Goal: Task Accomplishment & Management: Complete application form

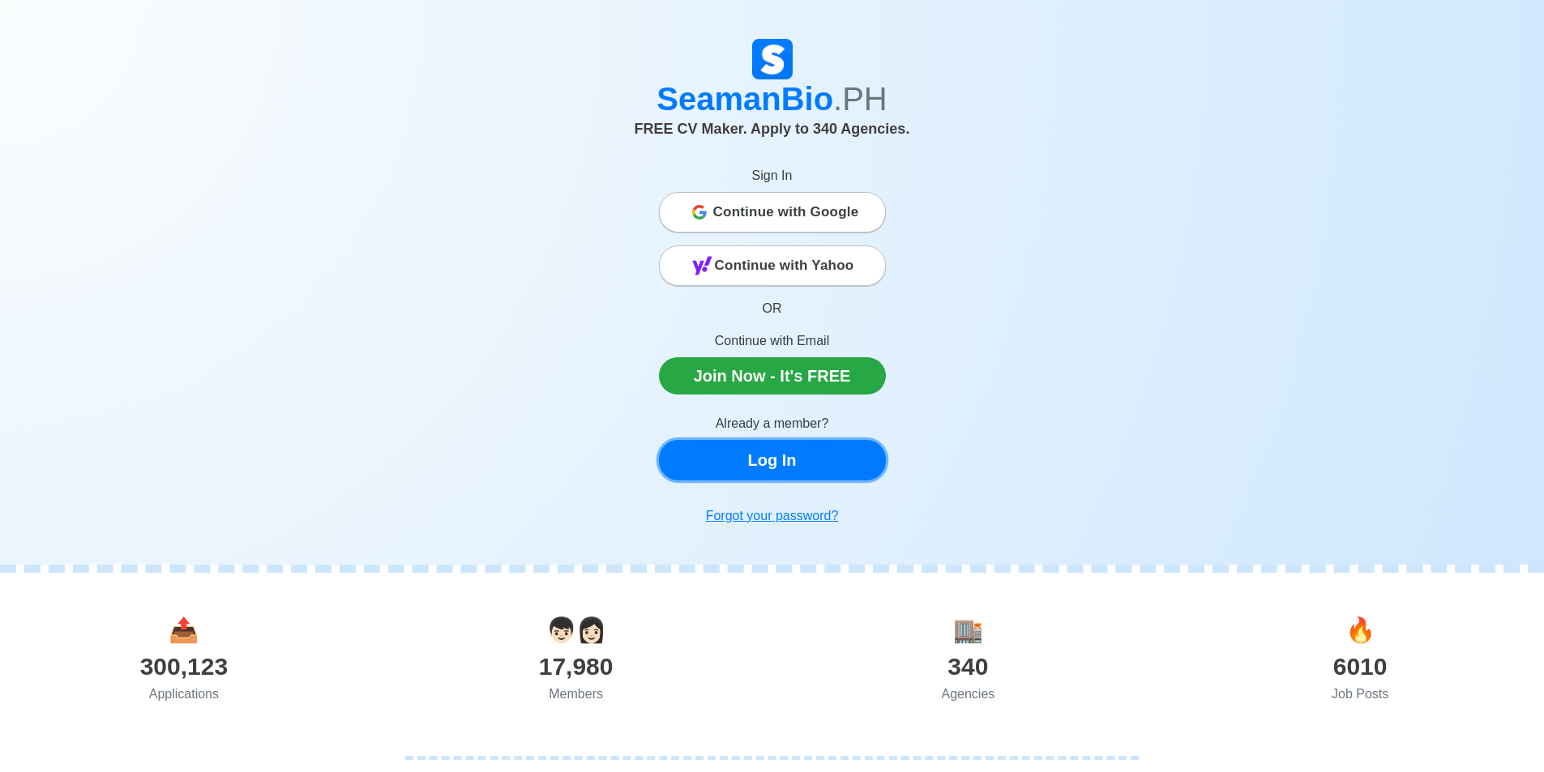
click at [740, 464] on link "Log In" at bounding box center [772, 460] width 227 height 41
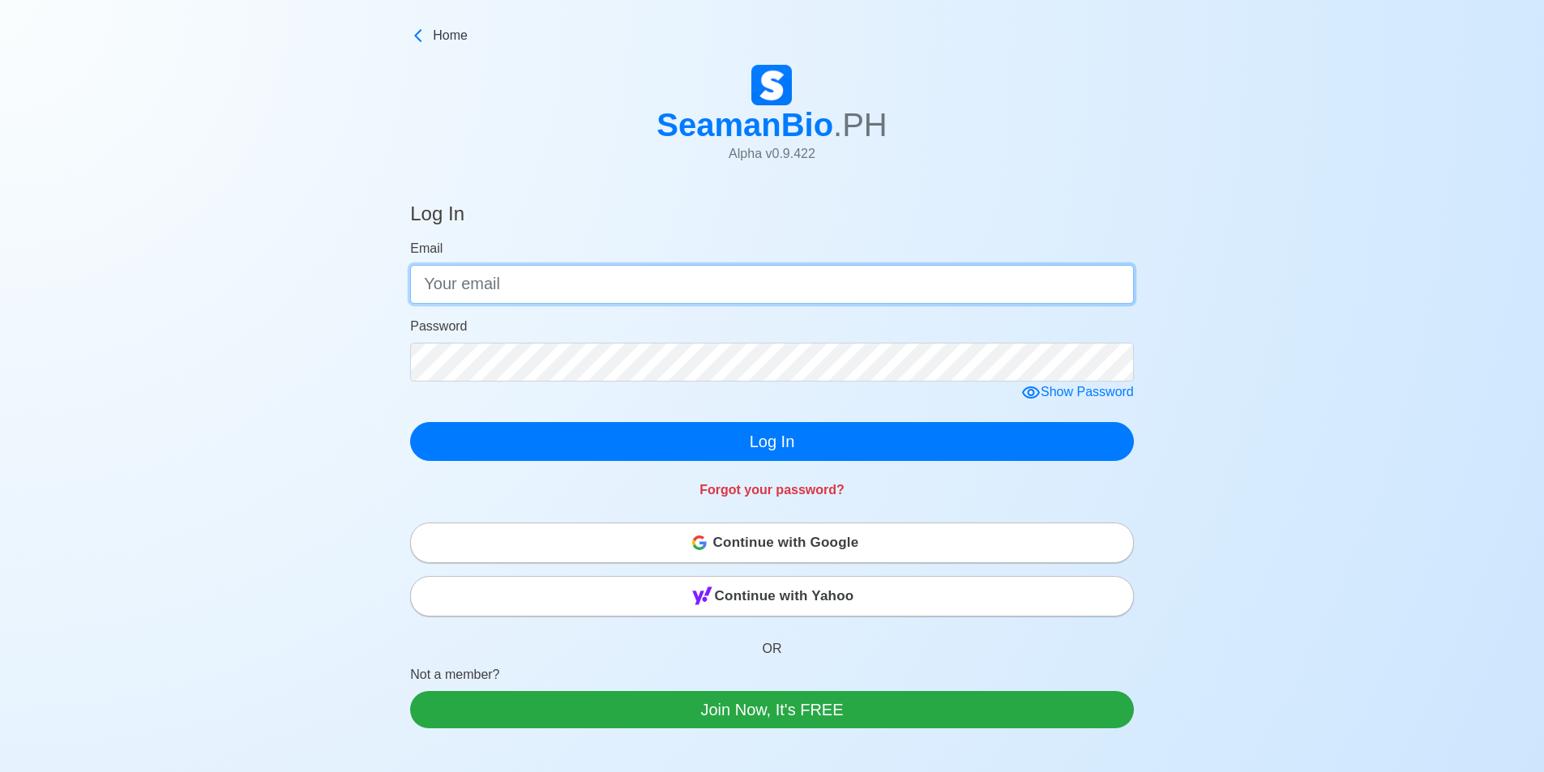
click at [733, 279] on input "Email" at bounding box center [772, 284] width 724 height 39
type input "ryrosales01@gmail.com"
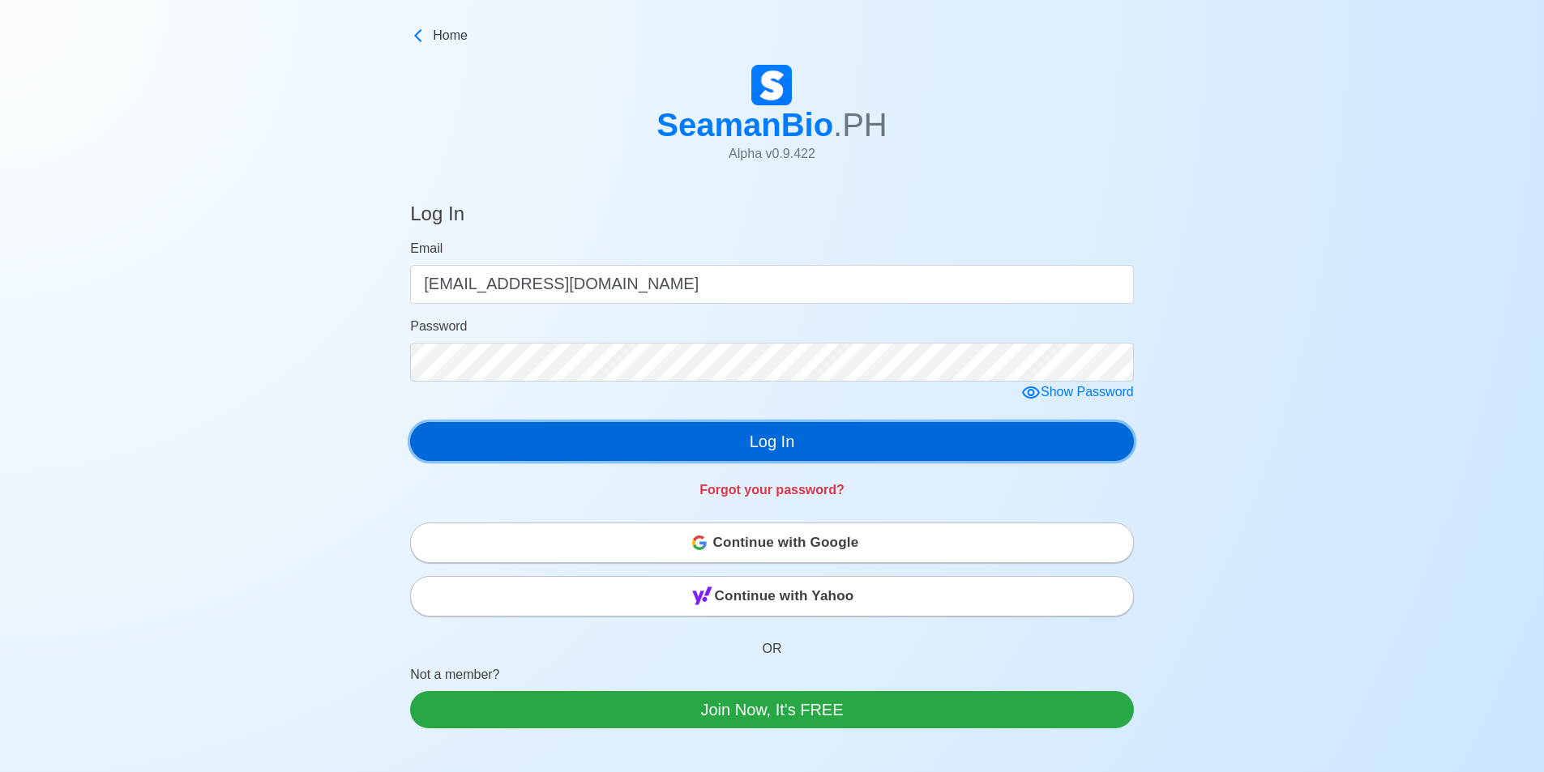
click at [740, 457] on button "Log In" at bounding box center [772, 441] width 724 height 39
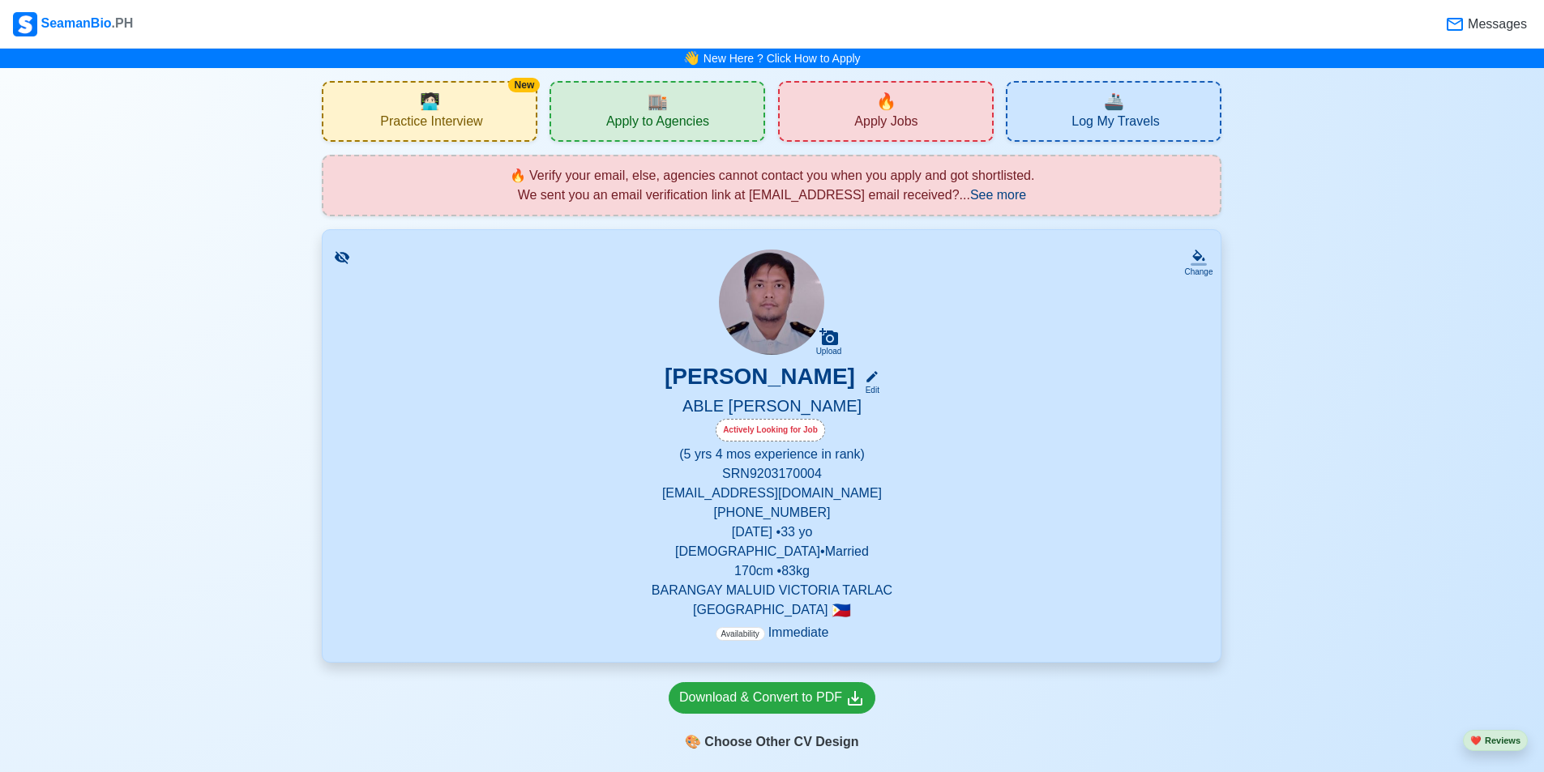
click at [462, 134] on div "New 🧑🏻‍💻 Practice Interview" at bounding box center [430, 111] width 216 height 61
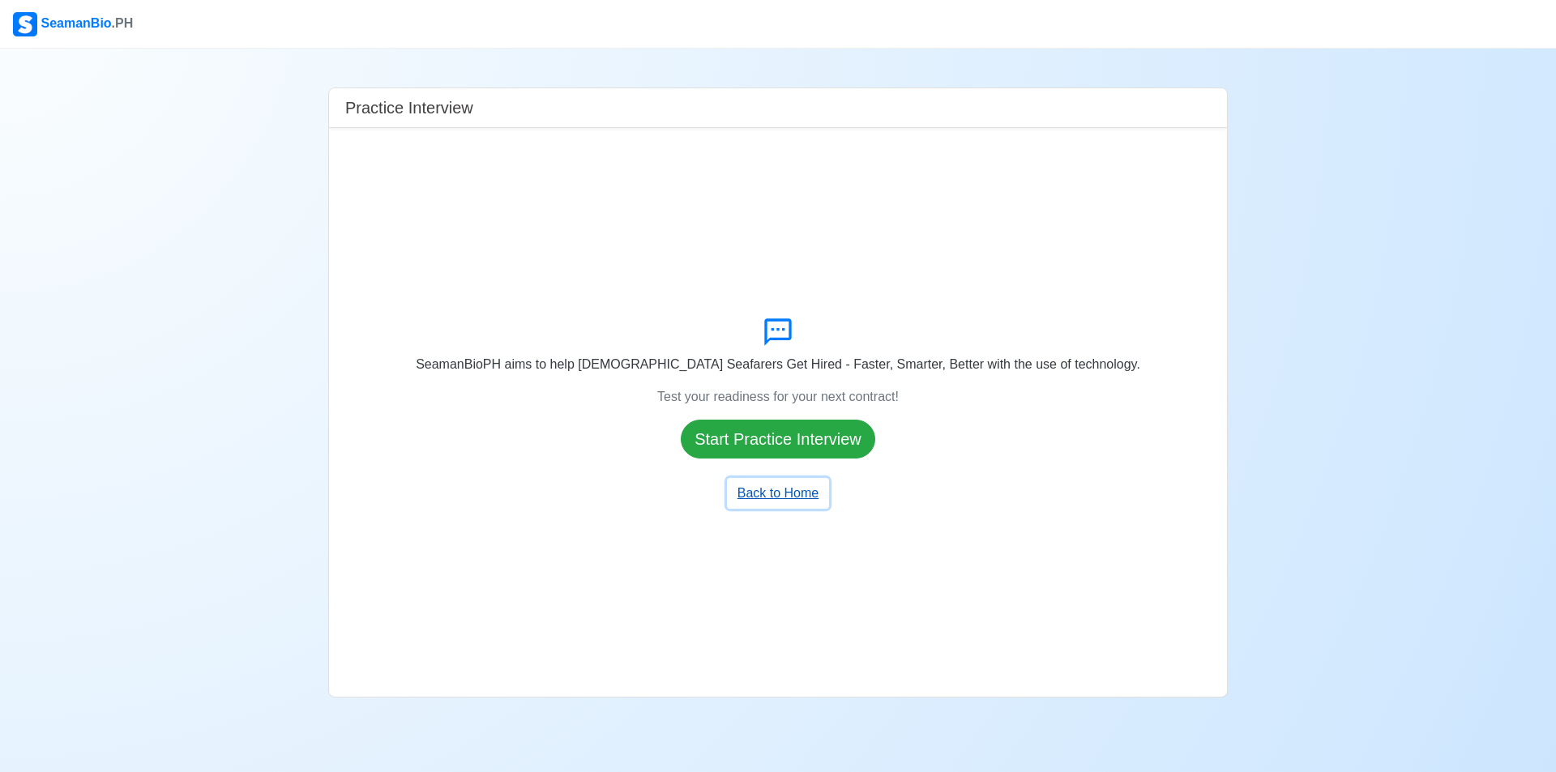
click at [740, 503] on button "Back to Home" at bounding box center [778, 493] width 102 height 31
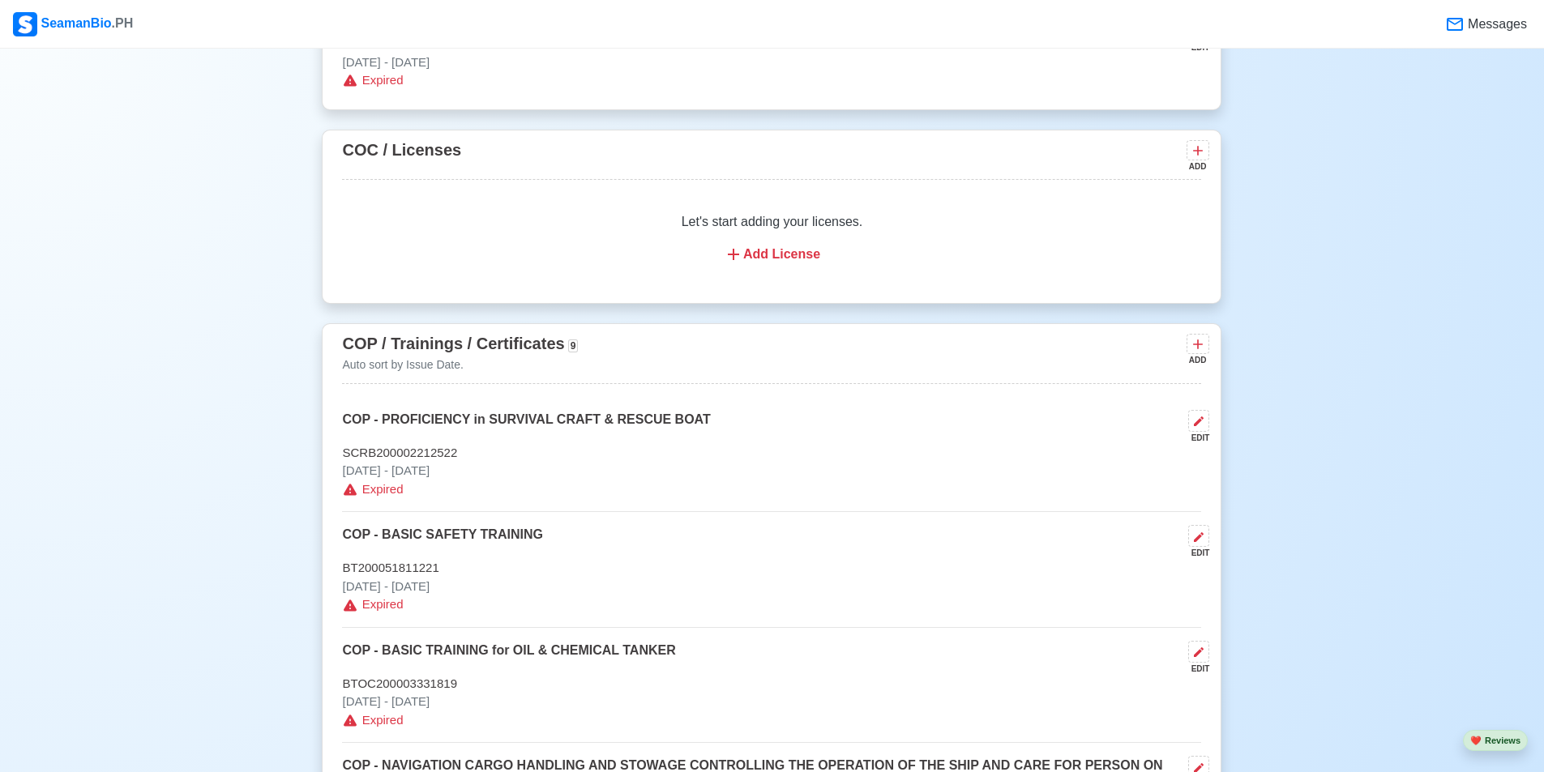
scroll to position [2107, 0]
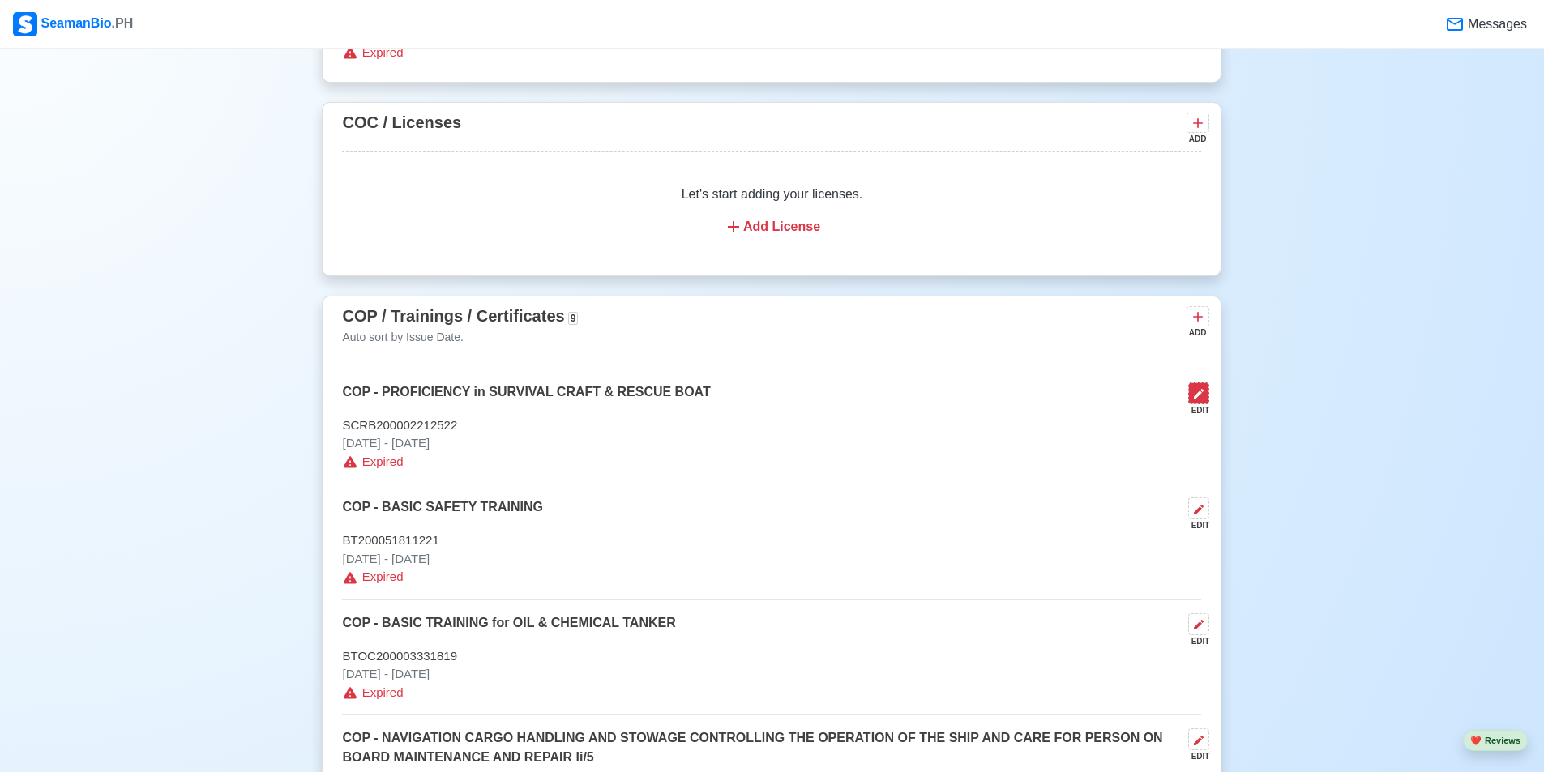
click at [740, 404] on button at bounding box center [1198, 394] width 21 height 22
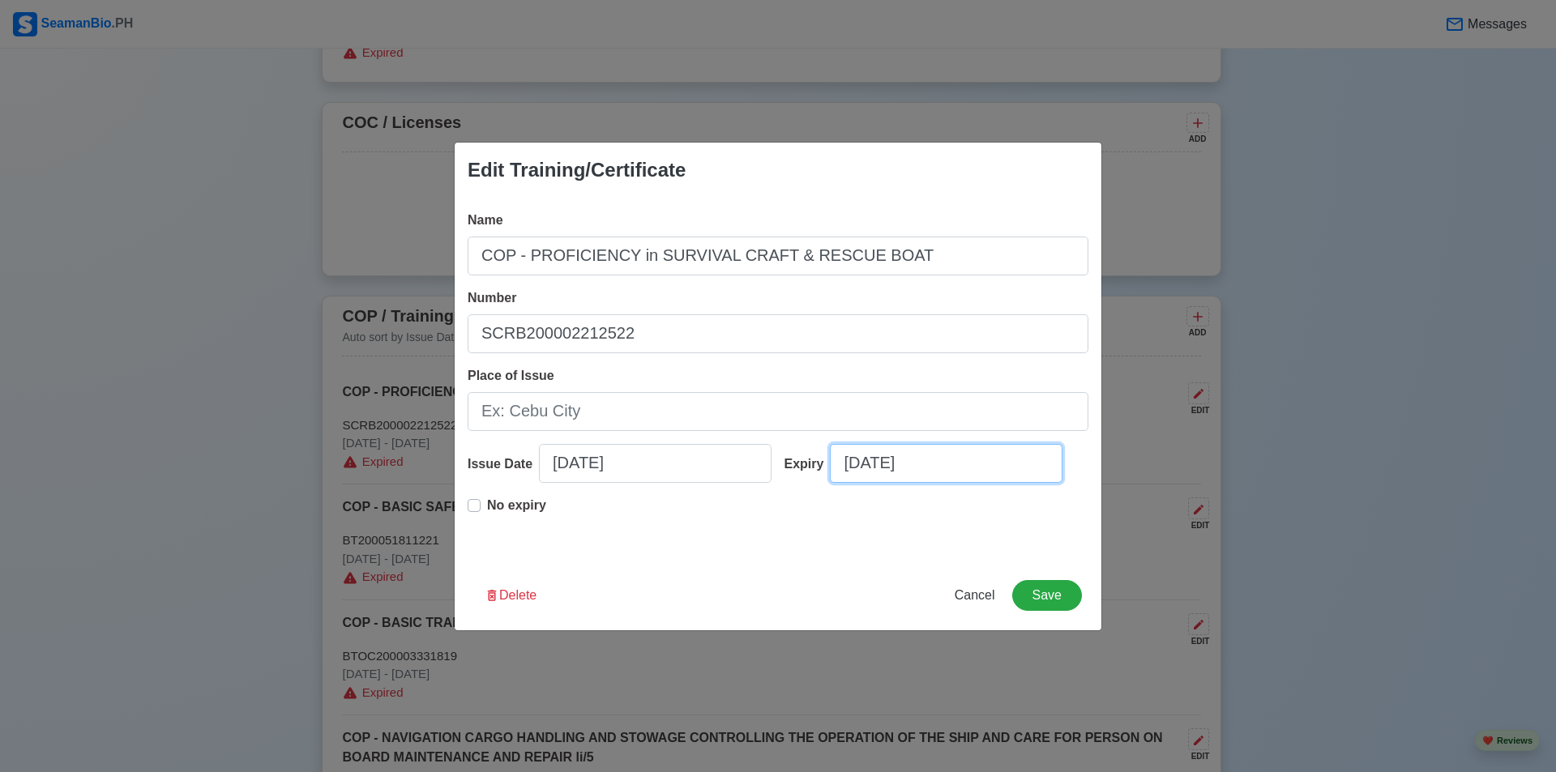
select select "****"
select select "*********"
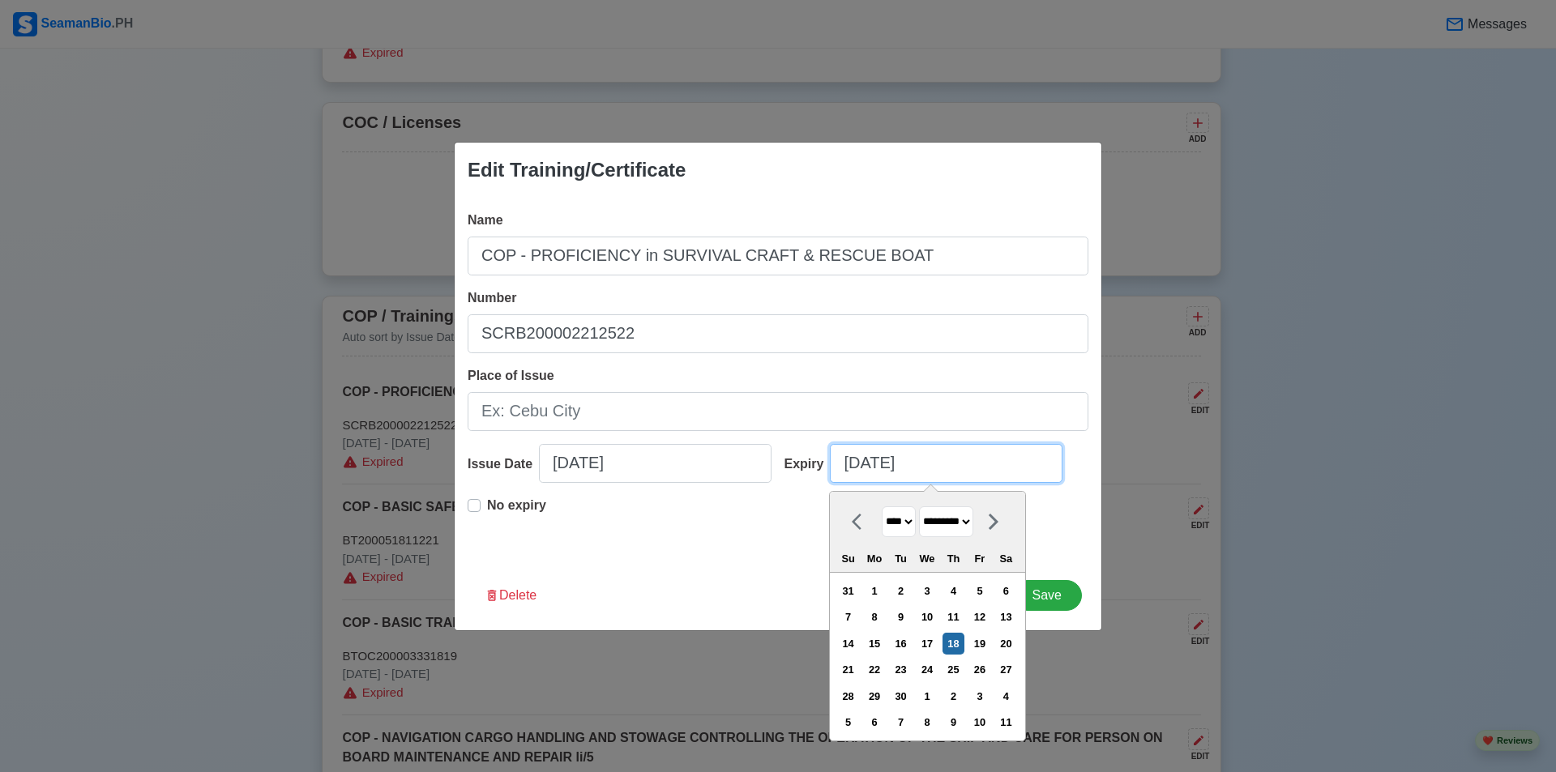
click at [740, 468] on input "09/18/2025" at bounding box center [946, 463] width 233 height 39
type input "09/18/2027"
select select "****"
type input "09/18/2027"
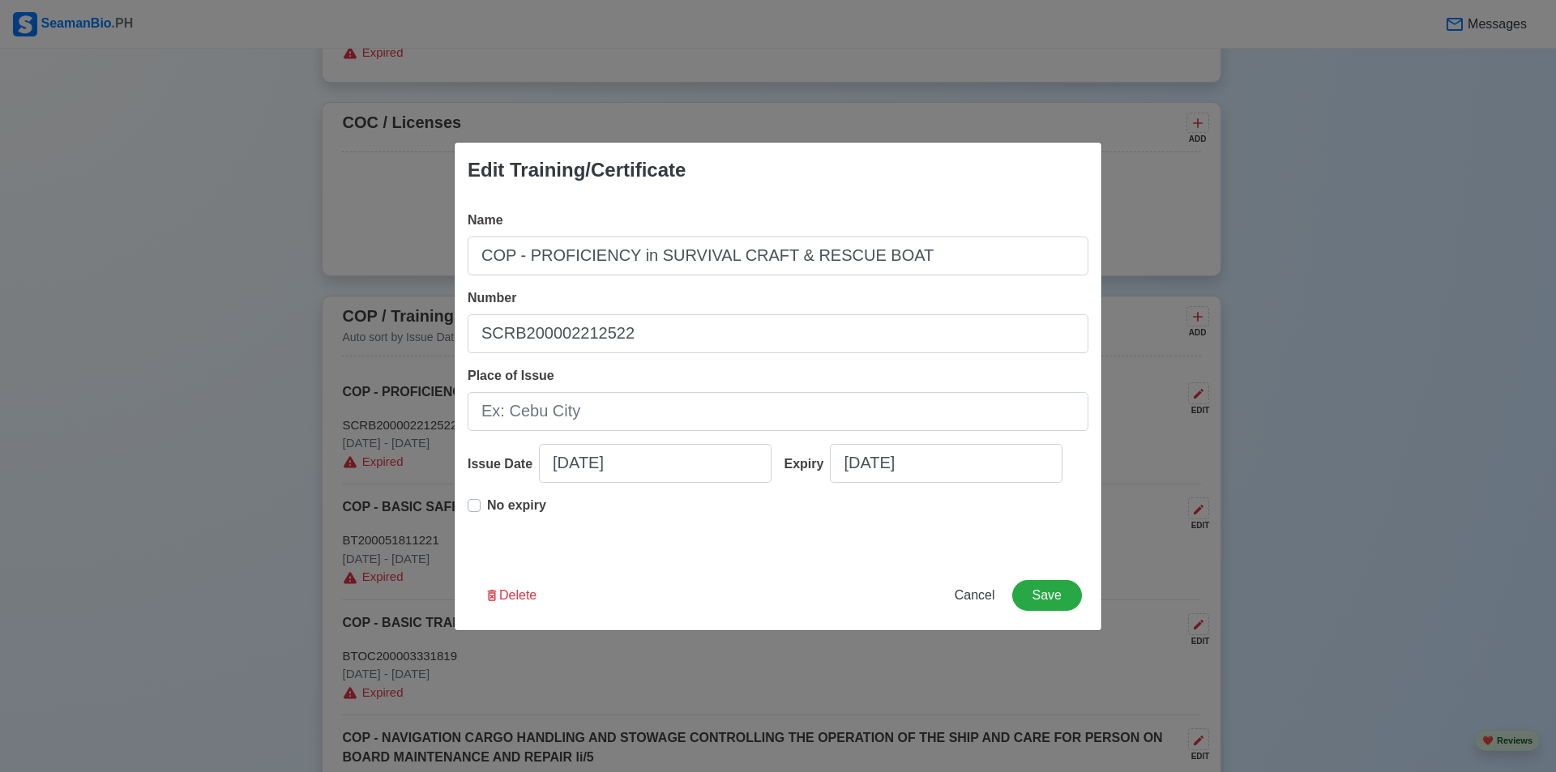
click at [740, 562] on div "Edit Training/Certificate Name COP - PROFICIENCY in SURVIVAL CRAFT & RESCUE BOA…" at bounding box center [778, 386] width 648 height 489
click at [740, 592] on button "Save" at bounding box center [1047, 595] width 70 height 31
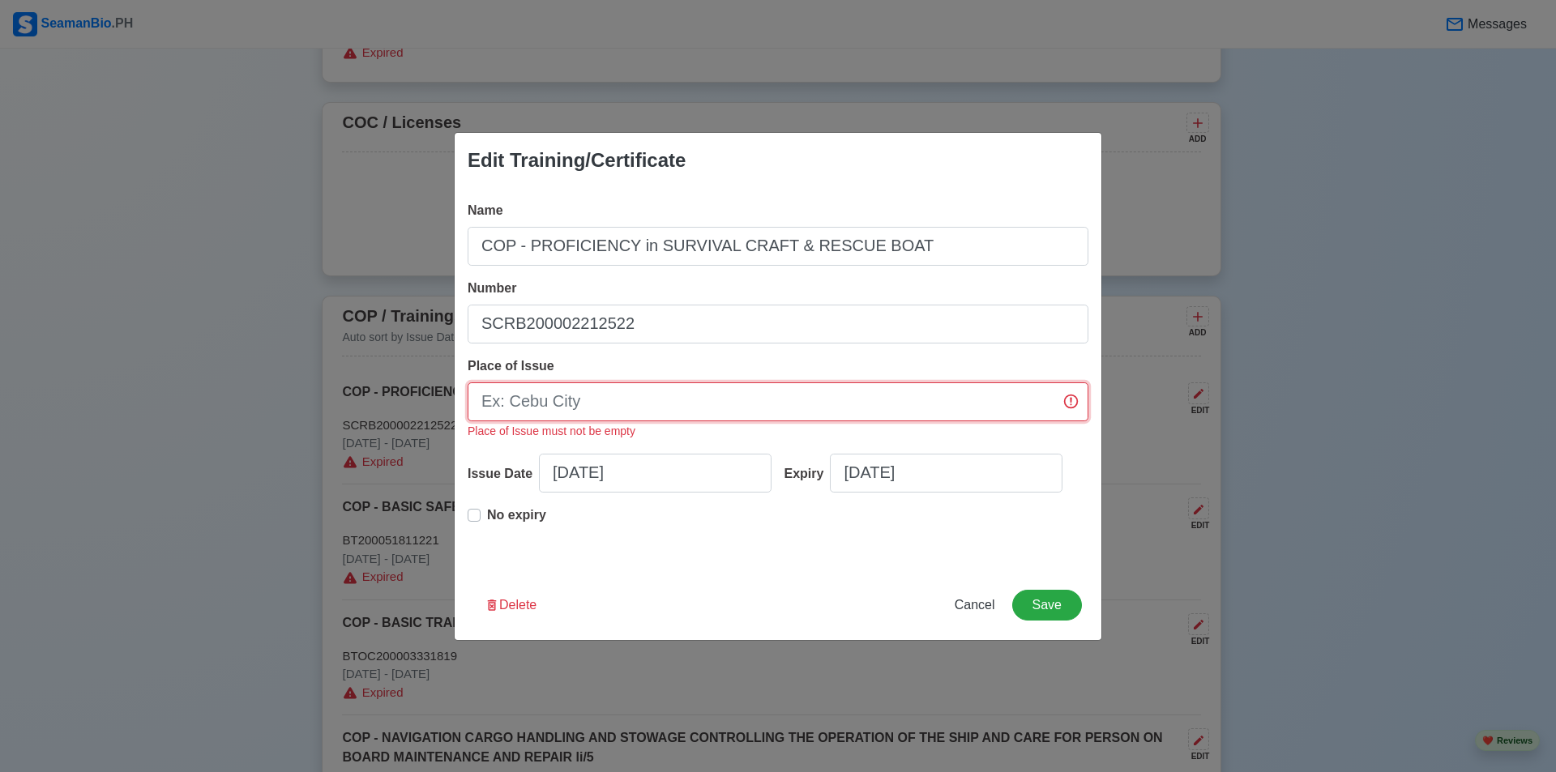
click at [740, 409] on input "Place of Issue" at bounding box center [778, 402] width 621 height 39
type input "manila"
click at [740, 595] on button "Save" at bounding box center [1047, 605] width 70 height 31
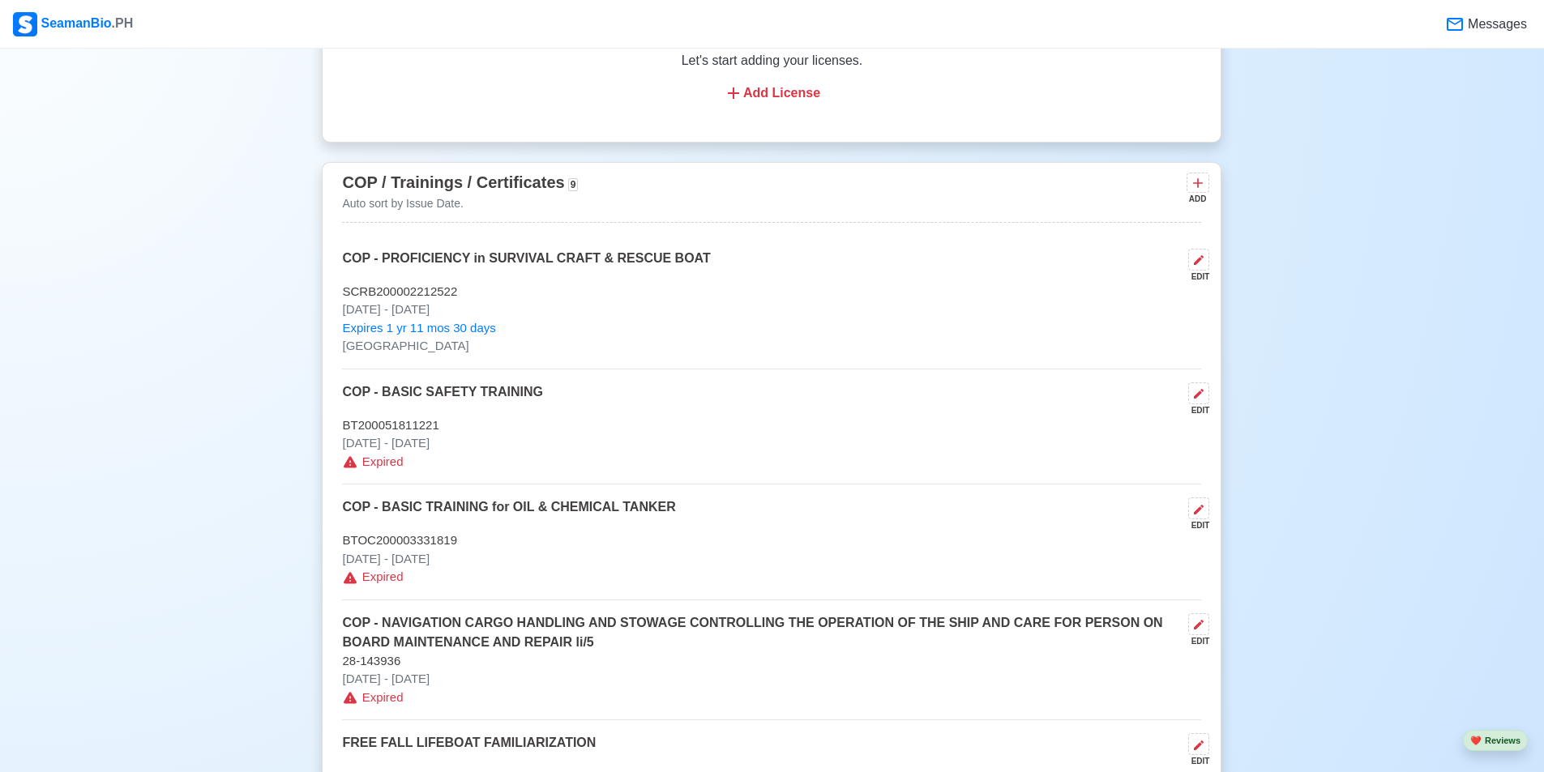
scroll to position [2269, 0]
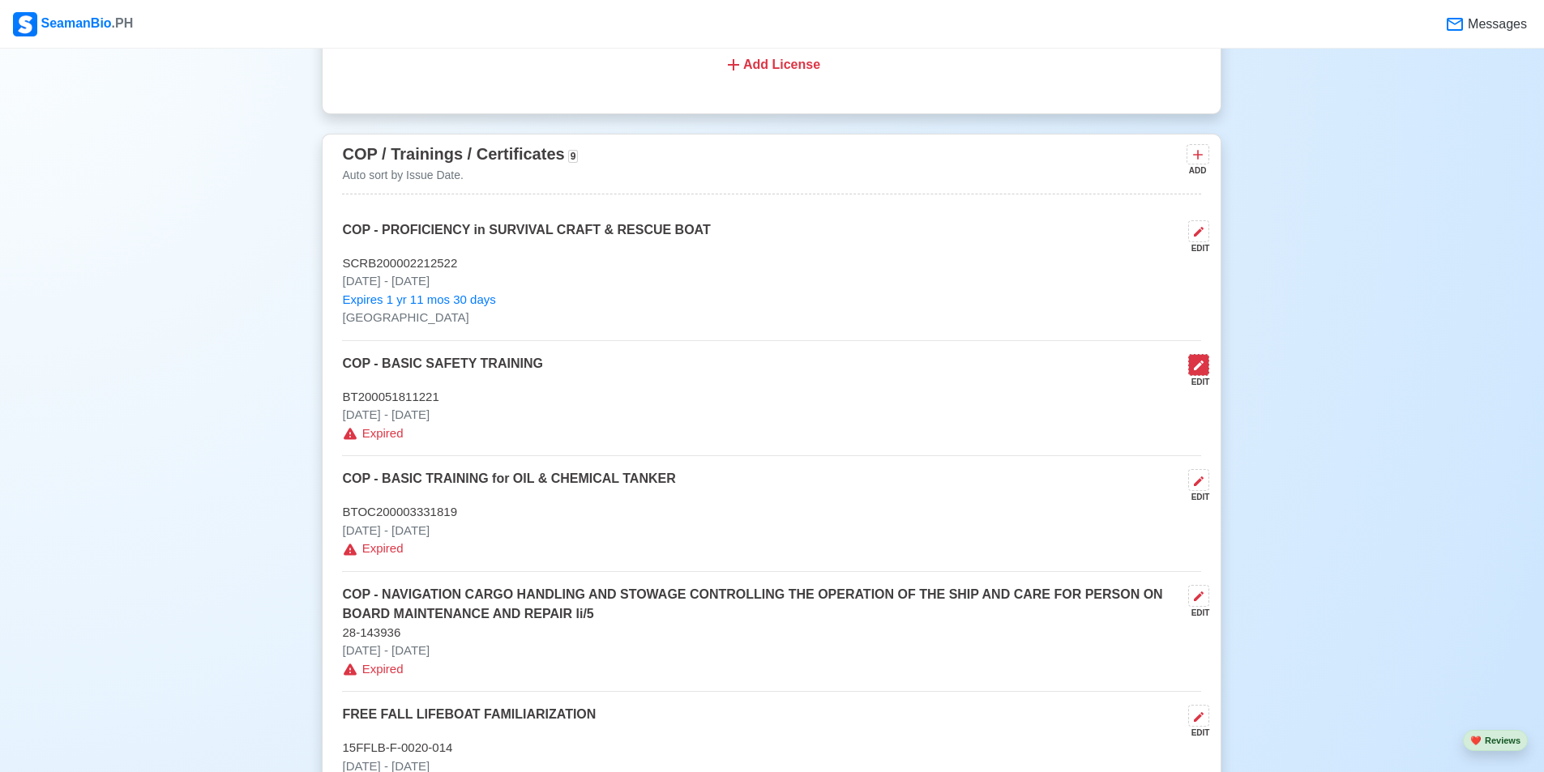
click at [740, 376] on button at bounding box center [1198, 365] width 21 height 22
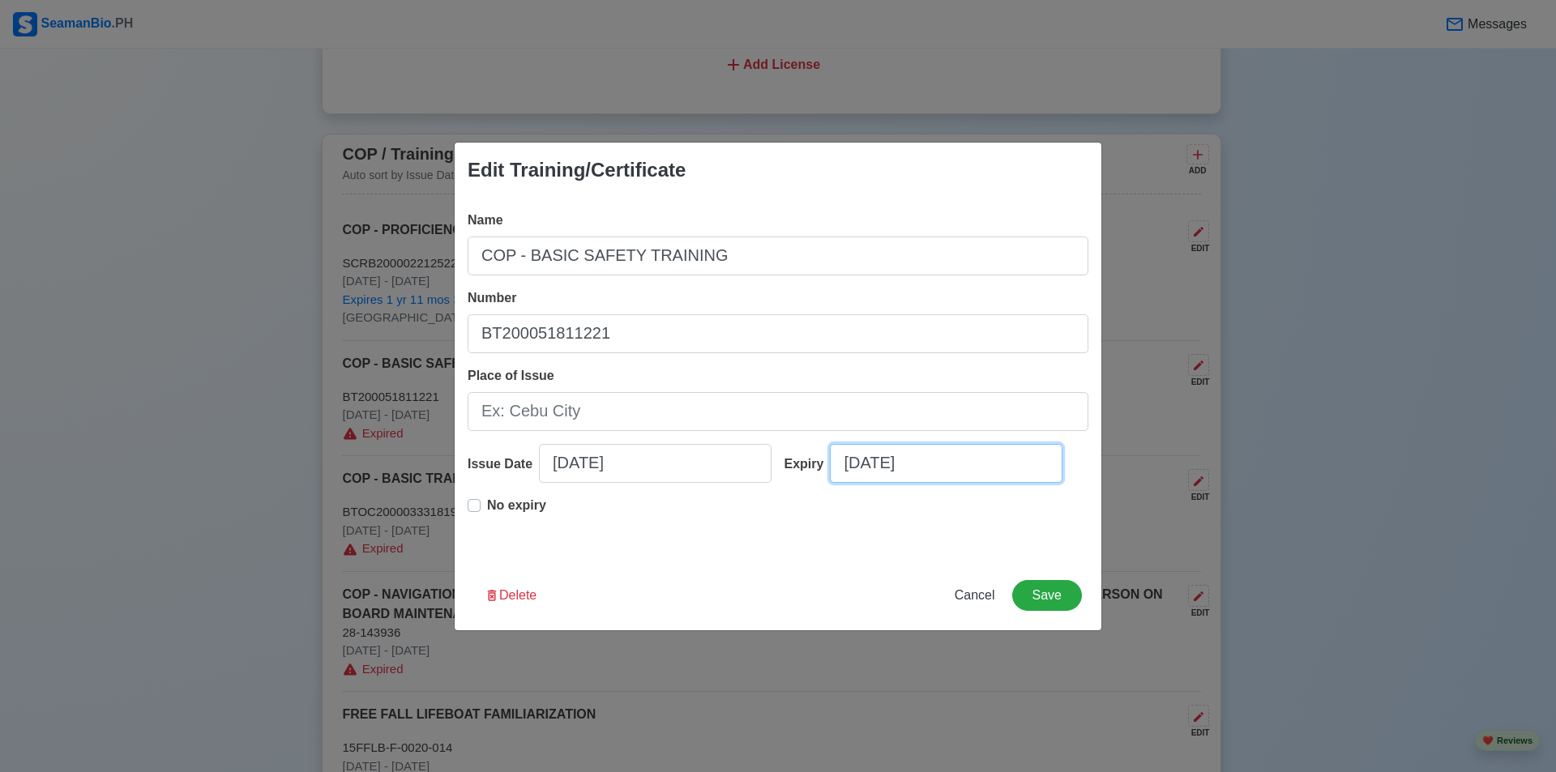
select select "****"
select select "*********"
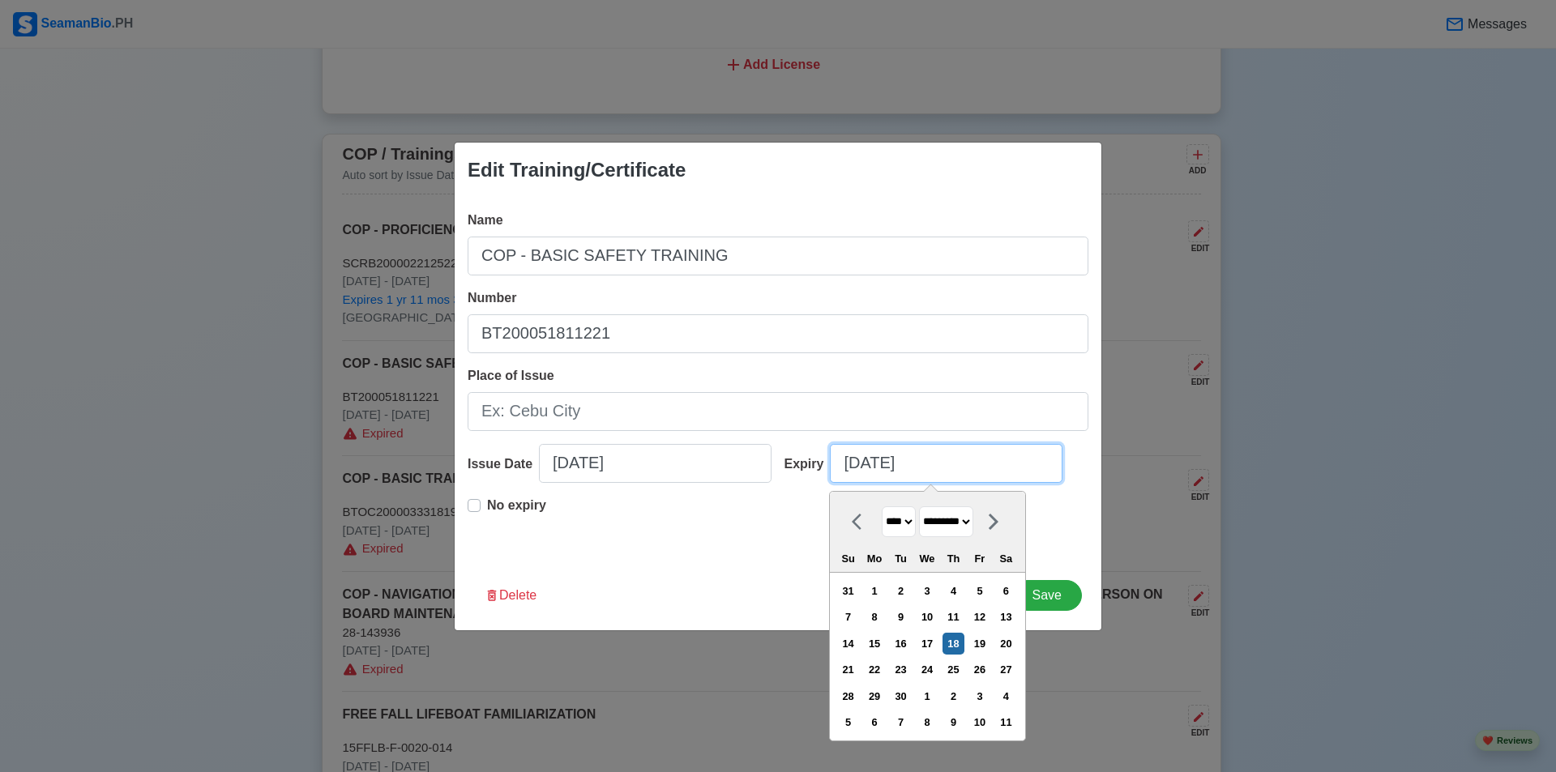
click at [740, 463] on input "09/18/2025" at bounding box center [946, 463] width 233 height 39
type input "09/18/2026"
select select "****"
type input "09/18/2026"
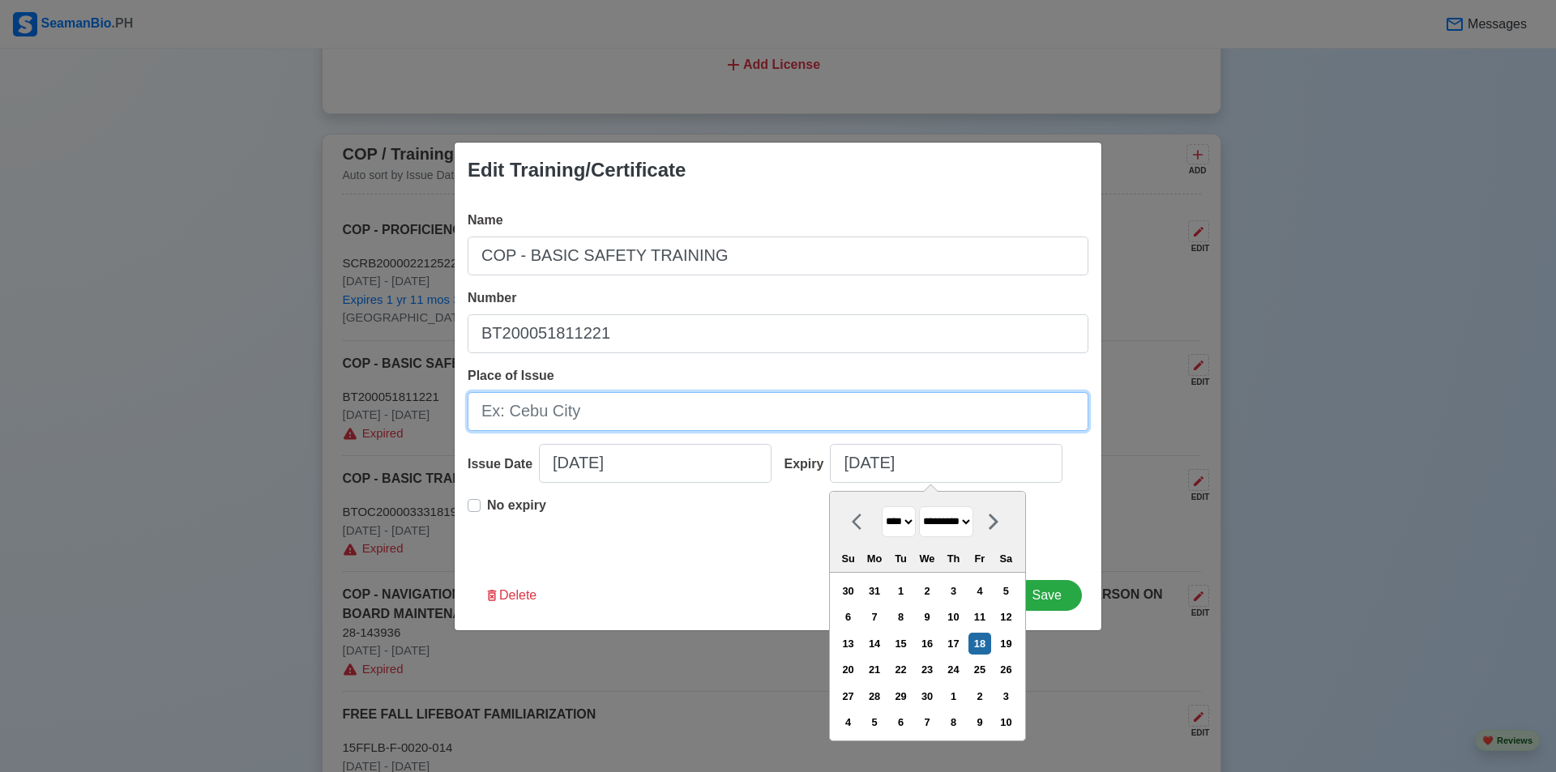
click at [672, 404] on input "Place of Issue" at bounding box center [778, 411] width 621 height 39
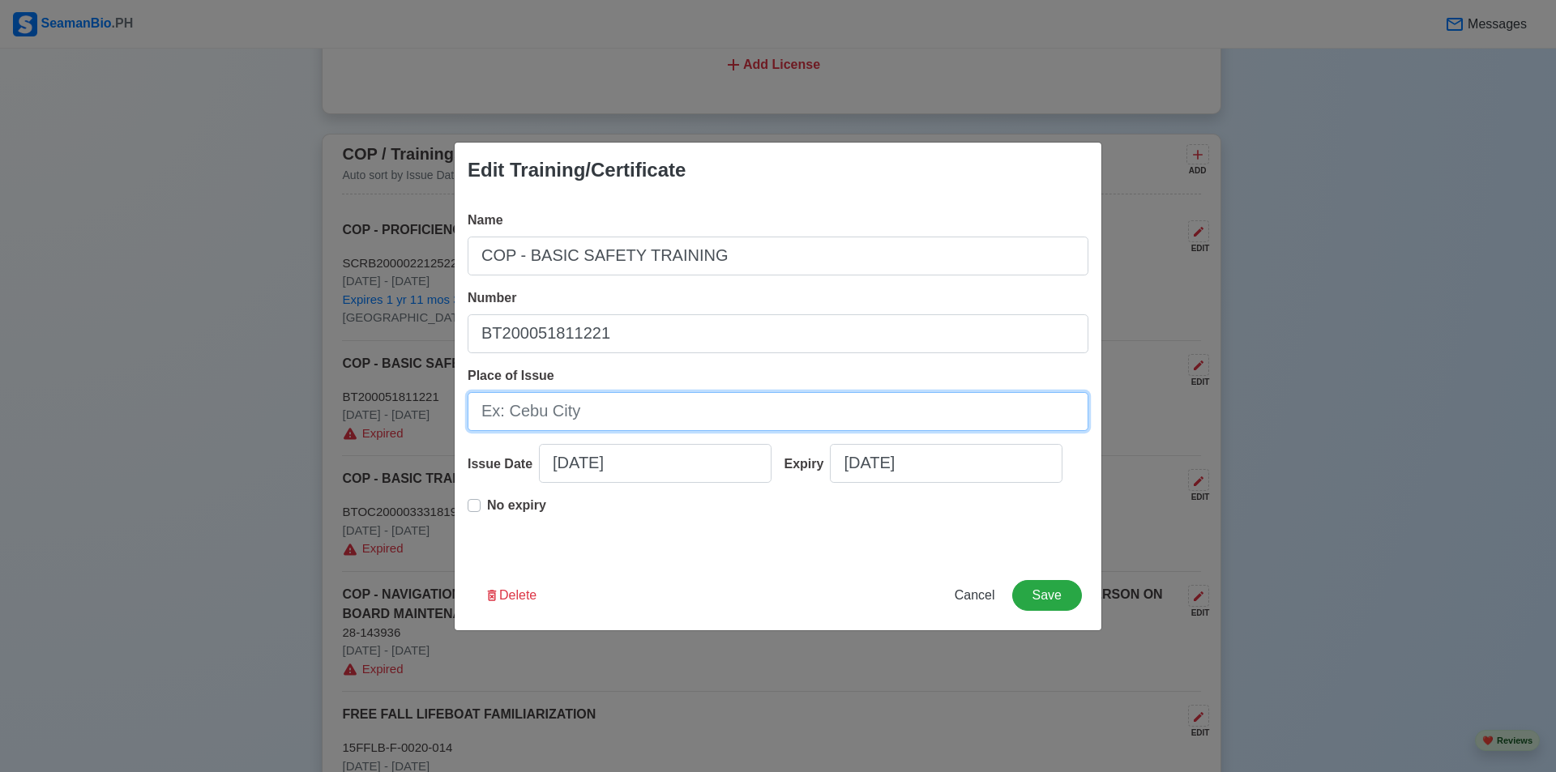
click at [672, 404] on input "Place of Issue" at bounding box center [778, 411] width 621 height 39
type input "manila"
click at [740, 601] on button "Save" at bounding box center [1047, 595] width 70 height 31
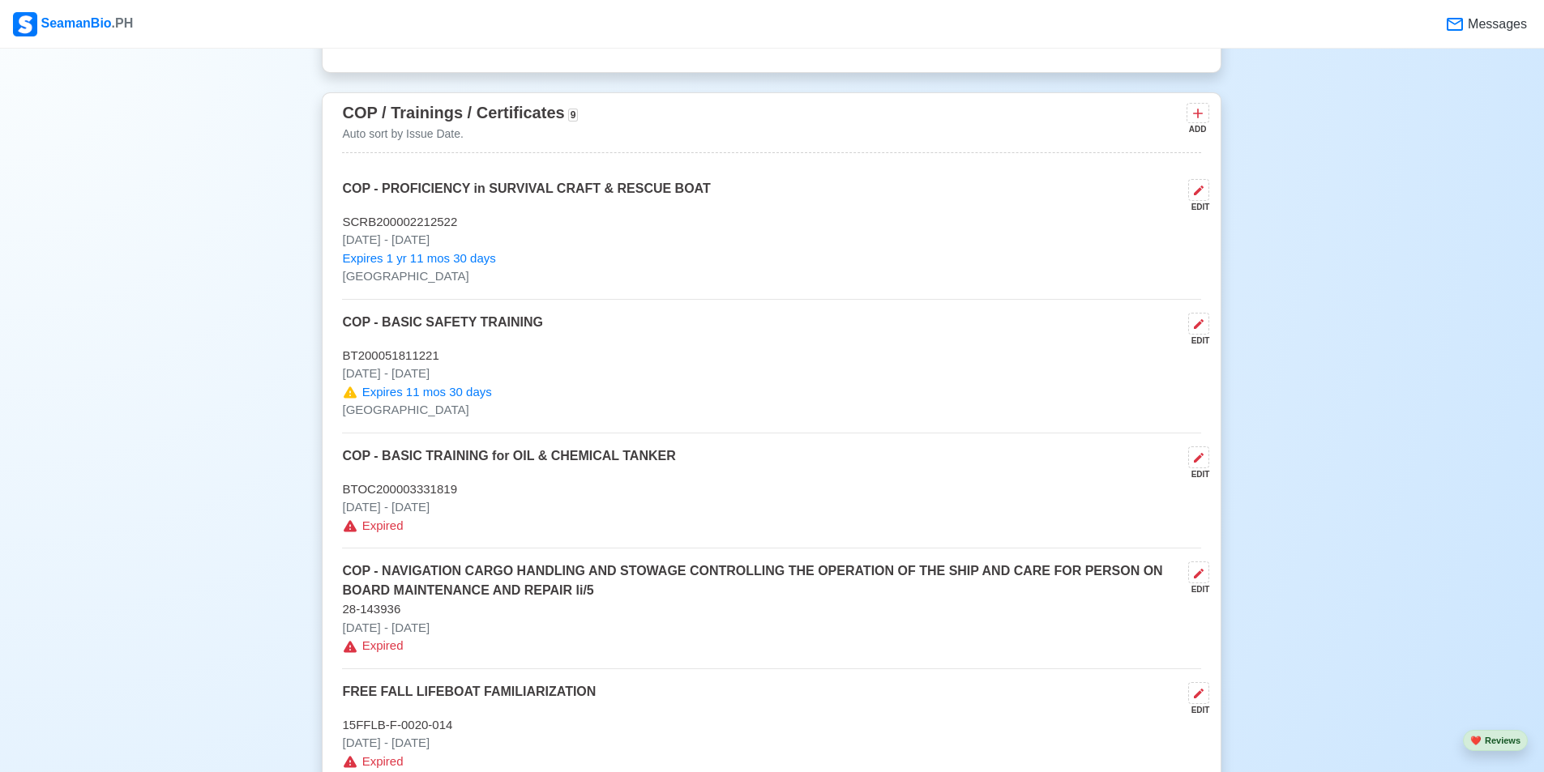
scroll to position [2350, 0]
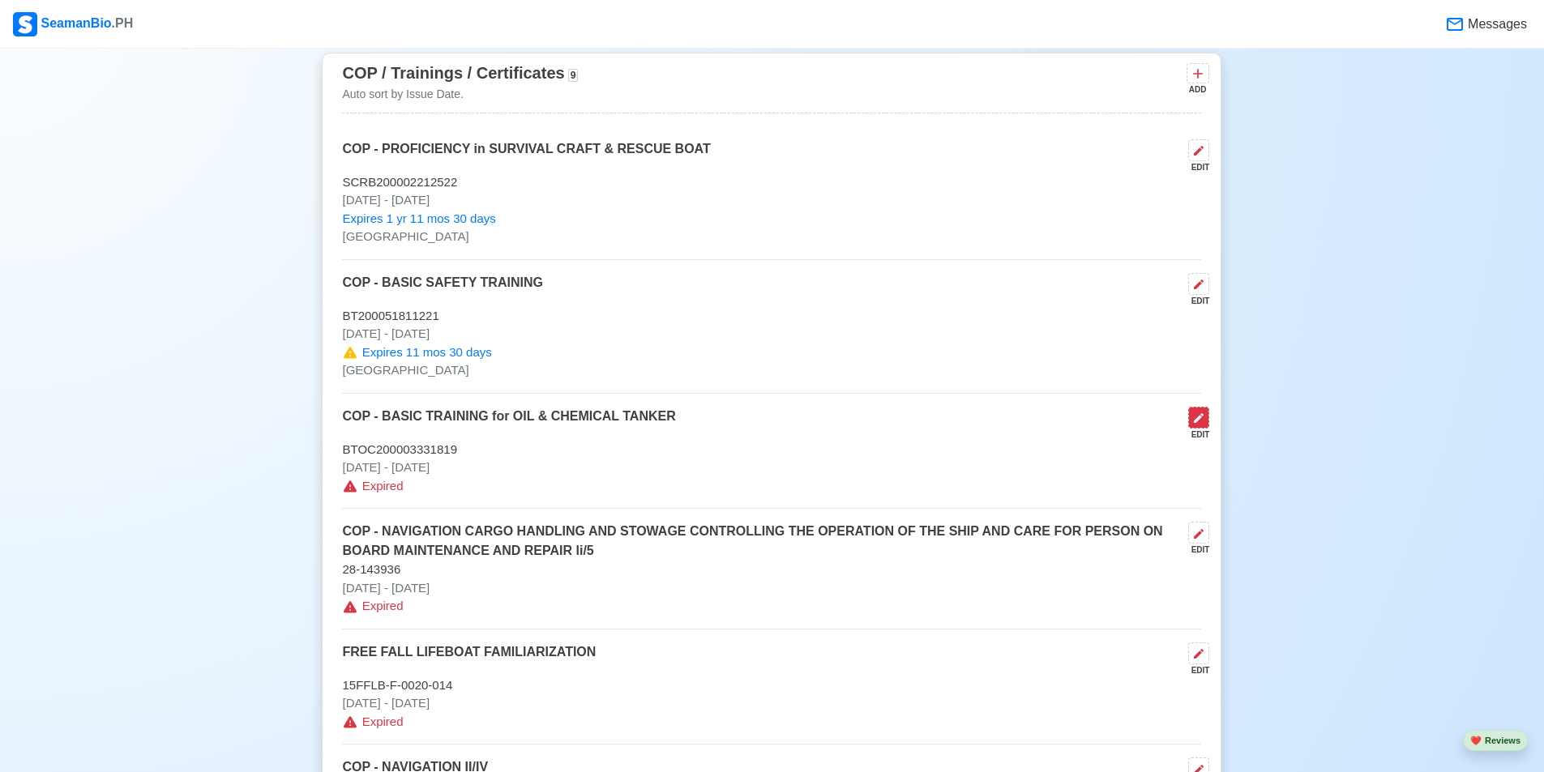
click at [740, 429] on button at bounding box center [1198, 418] width 21 height 22
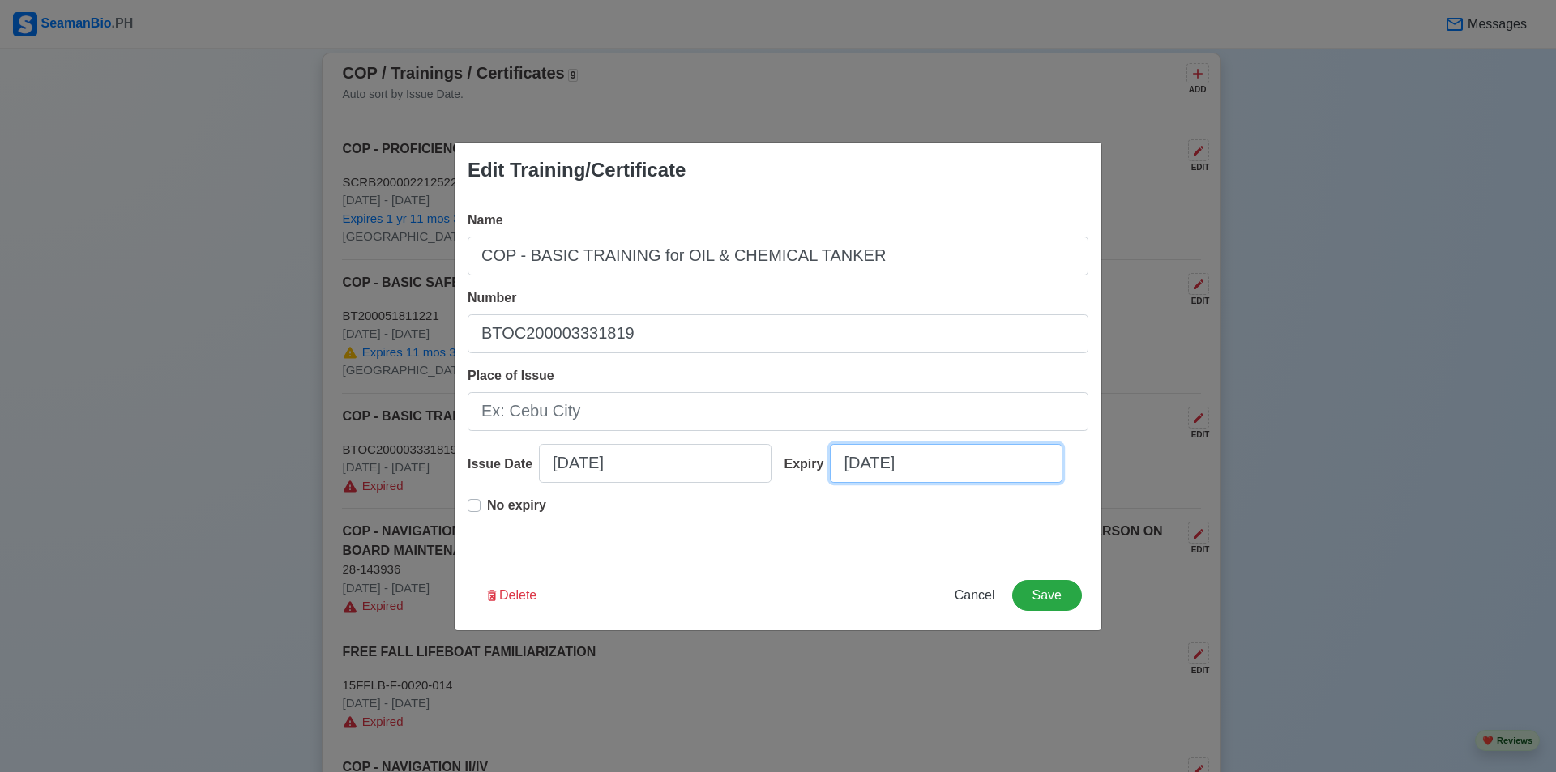
select select "****"
select select "*********"
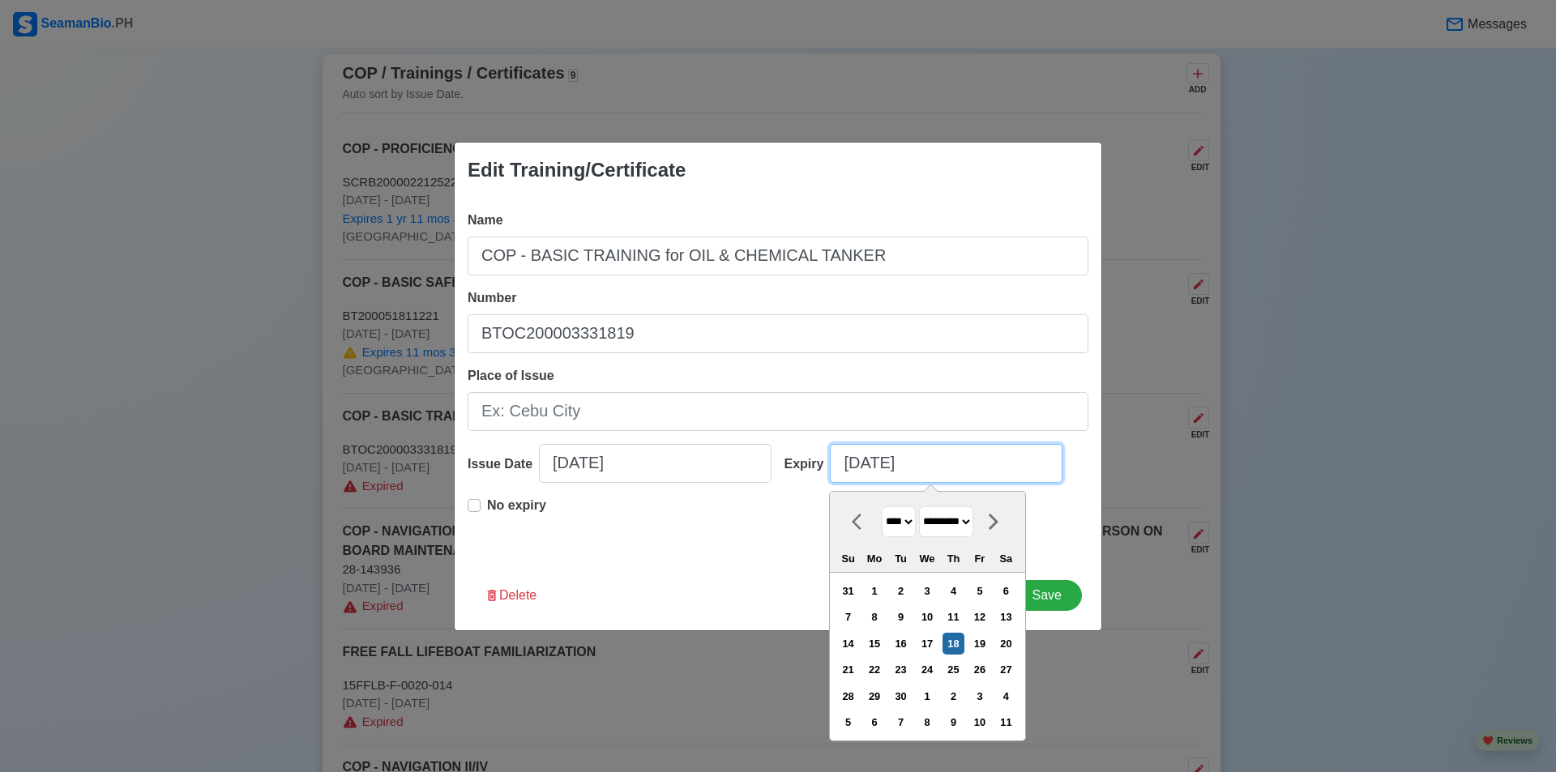
click at [740, 465] on input "09/18/2025" at bounding box center [946, 463] width 233 height 39
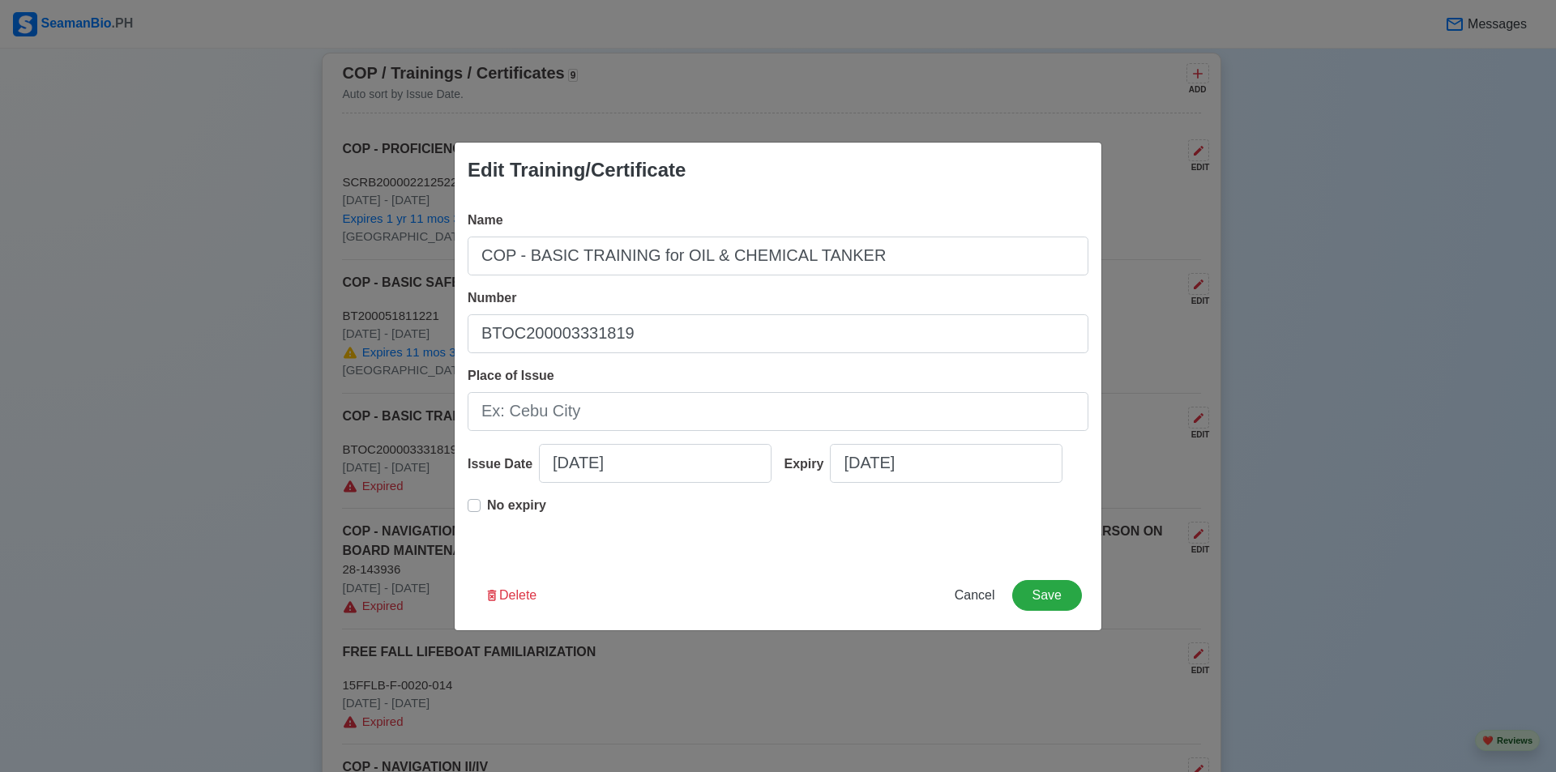
click at [482, 510] on div "No expiry" at bounding box center [507, 512] width 79 height 32
click at [487, 507] on label "No expiry" at bounding box center [516, 512] width 59 height 32
type input "09/17/2019"
click at [740, 596] on button "Save" at bounding box center [1047, 595] width 70 height 31
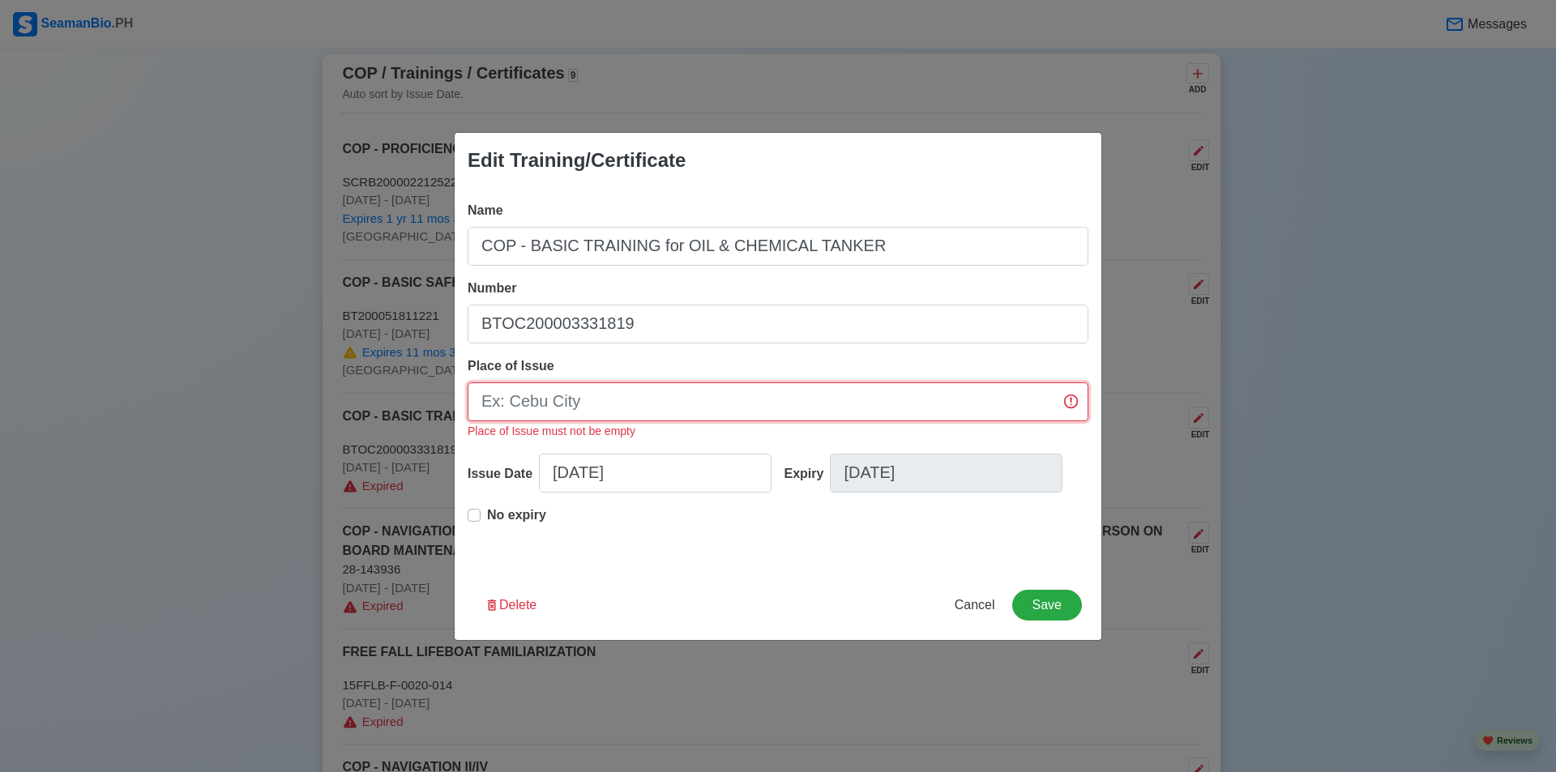
click at [740, 415] on input "Place of Issue" at bounding box center [778, 402] width 621 height 39
type input "Manila"
click at [740, 596] on button "Save" at bounding box center [1047, 605] width 70 height 31
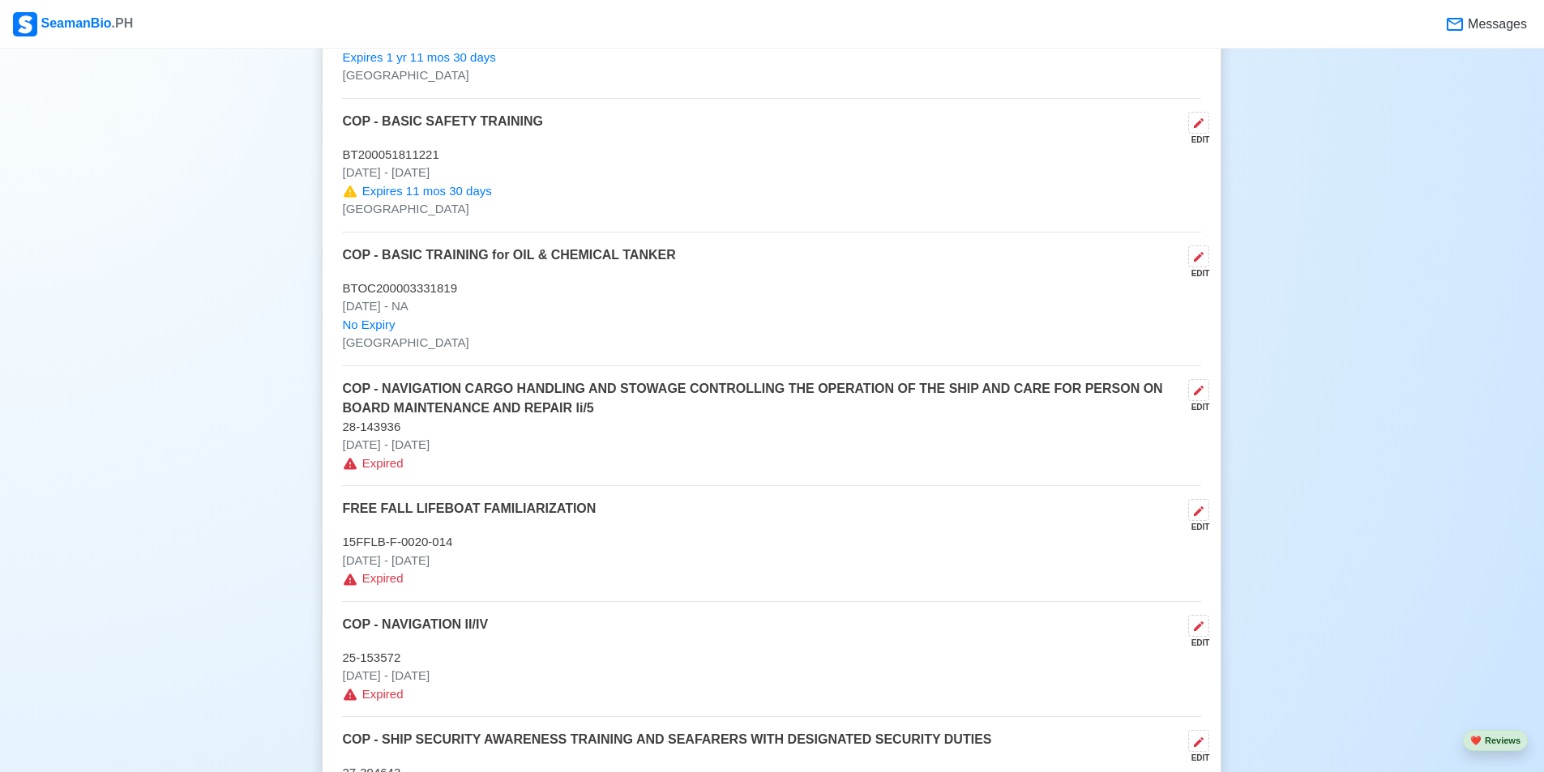
scroll to position [2512, 0]
click at [740, 395] on icon at bounding box center [1199, 390] width 10 height 10
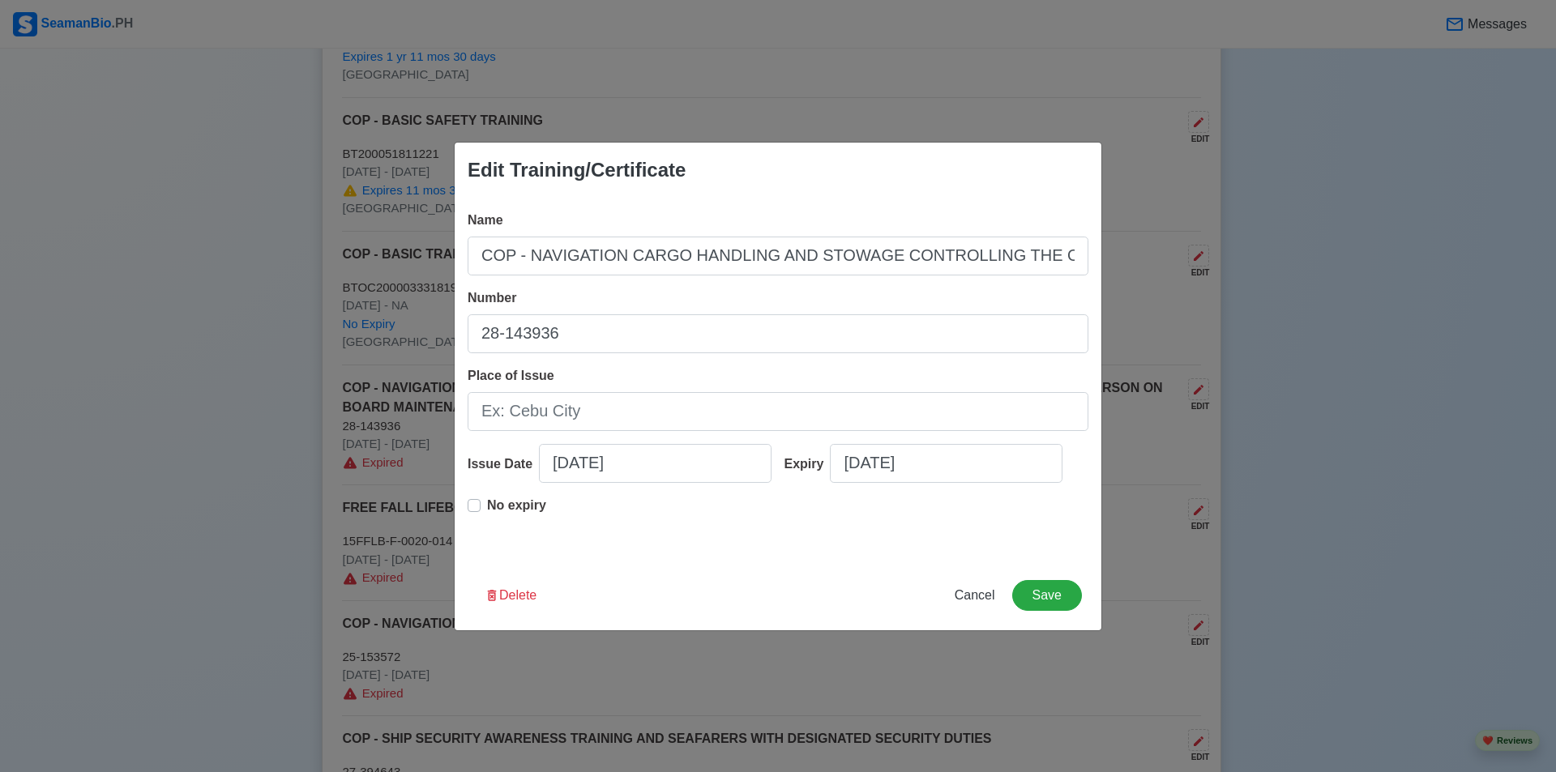
click at [487, 508] on label "No expiry" at bounding box center [516, 512] width 59 height 32
type input "09/18/2018"
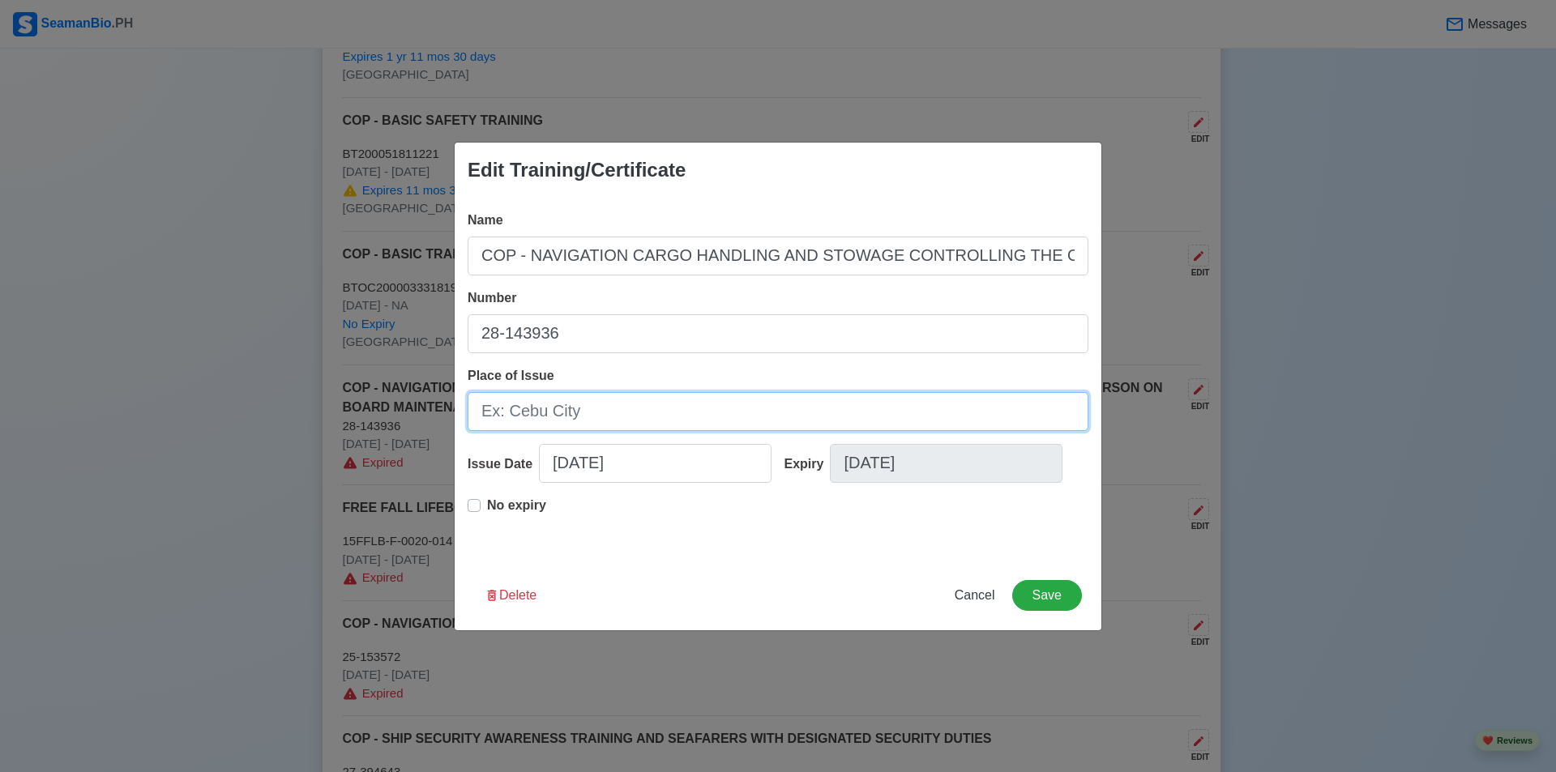
click at [740, 414] on input "Place of Issue" at bounding box center [778, 411] width 621 height 39
type input "MANILA"
click at [740, 585] on button "Save" at bounding box center [1047, 595] width 70 height 31
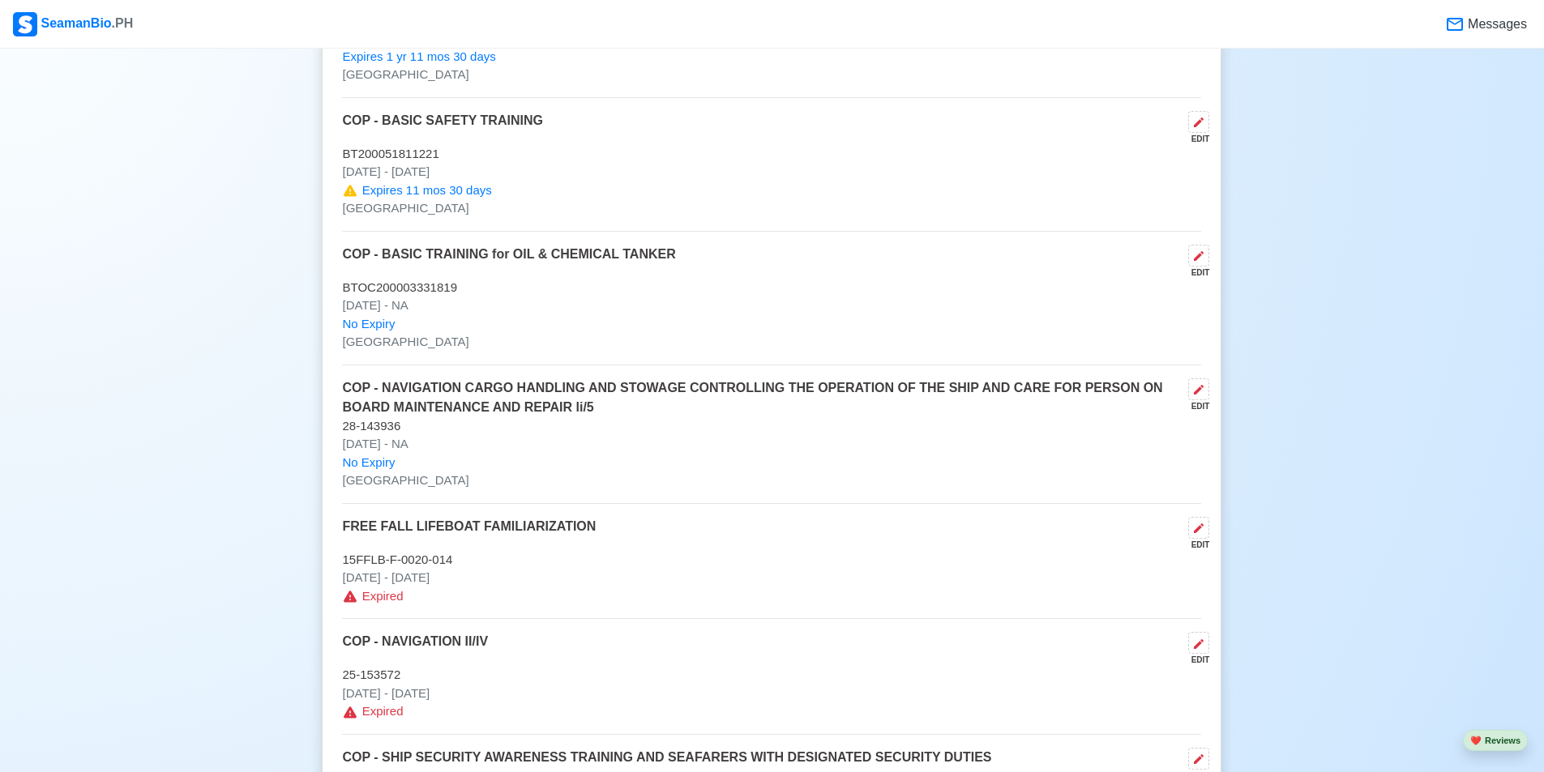
scroll to position [2593, 0]
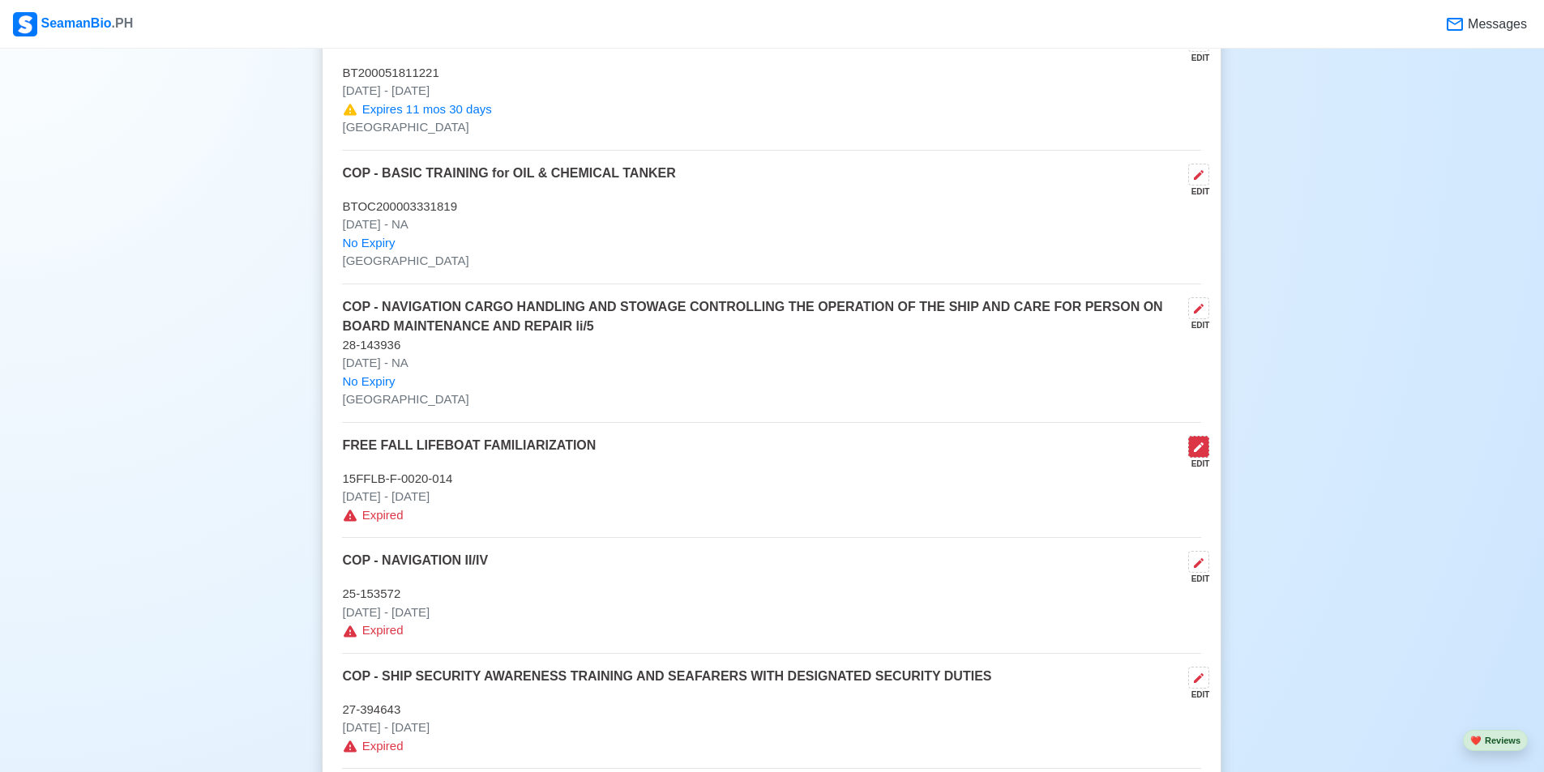
click at [740, 452] on icon at bounding box center [1199, 447] width 10 height 10
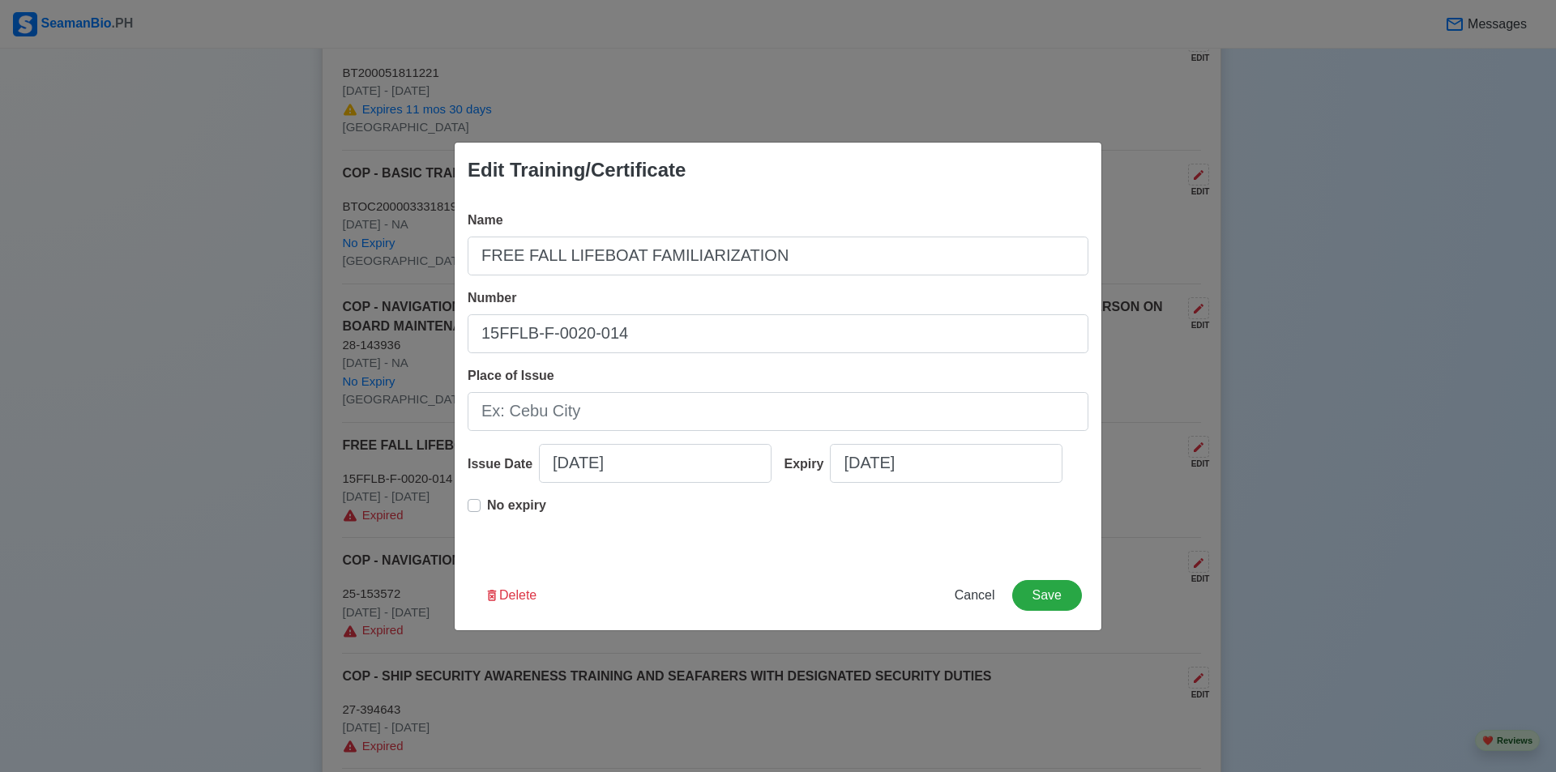
drag, startPoint x: 475, startPoint y: 500, endPoint x: 558, endPoint y: 451, distance: 97.0
click at [487, 498] on label "No expiry" at bounding box center [516, 512] width 59 height 32
type input "07/16/2016"
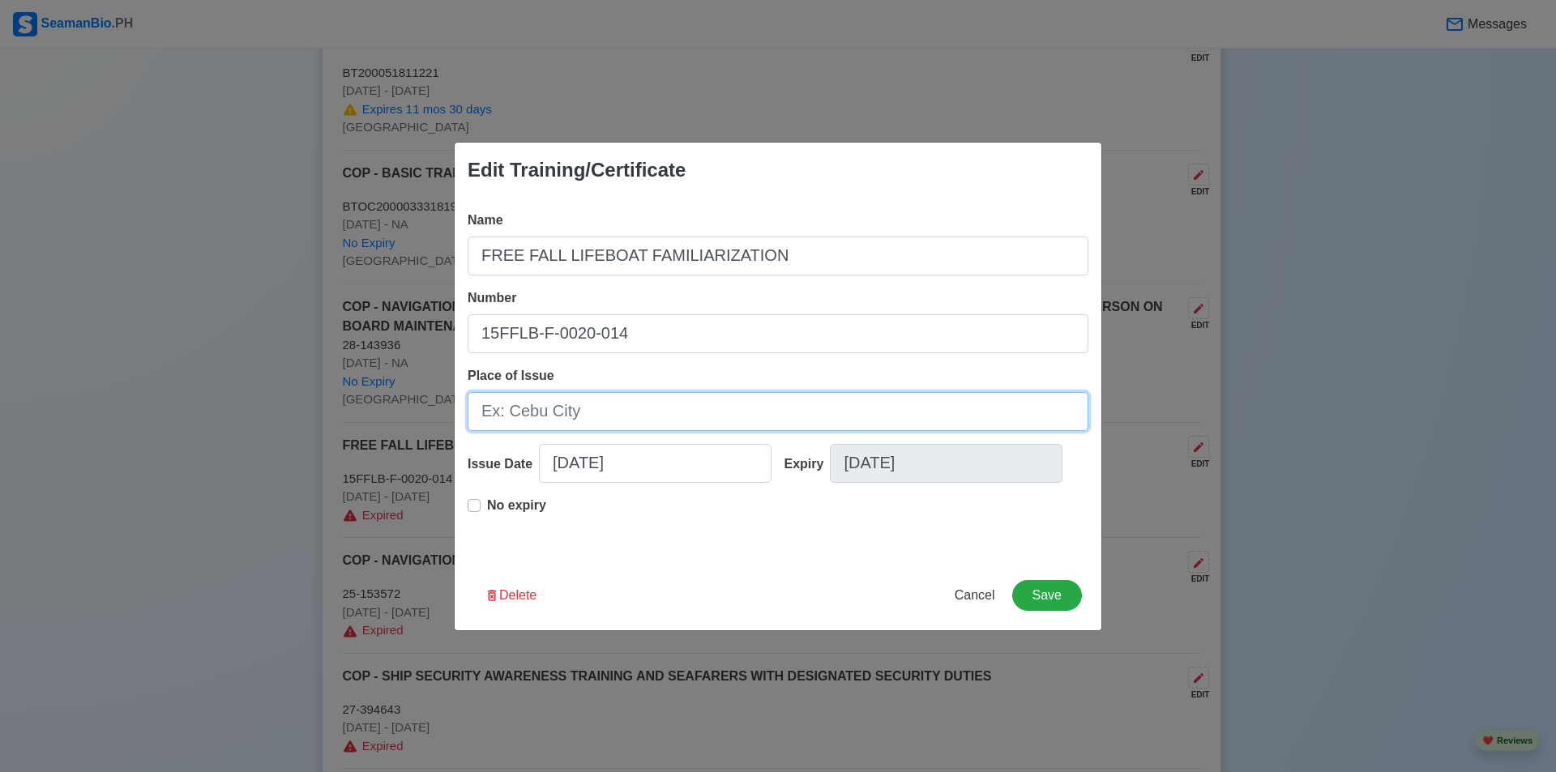
click at [618, 419] on input "Place of Issue" at bounding box center [778, 411] width 621 height 39
paste input "MANILA"
type input "MANILA"
click at [740, 598] on button "Save" at bounding box center [1047, 595] width 70 height 31
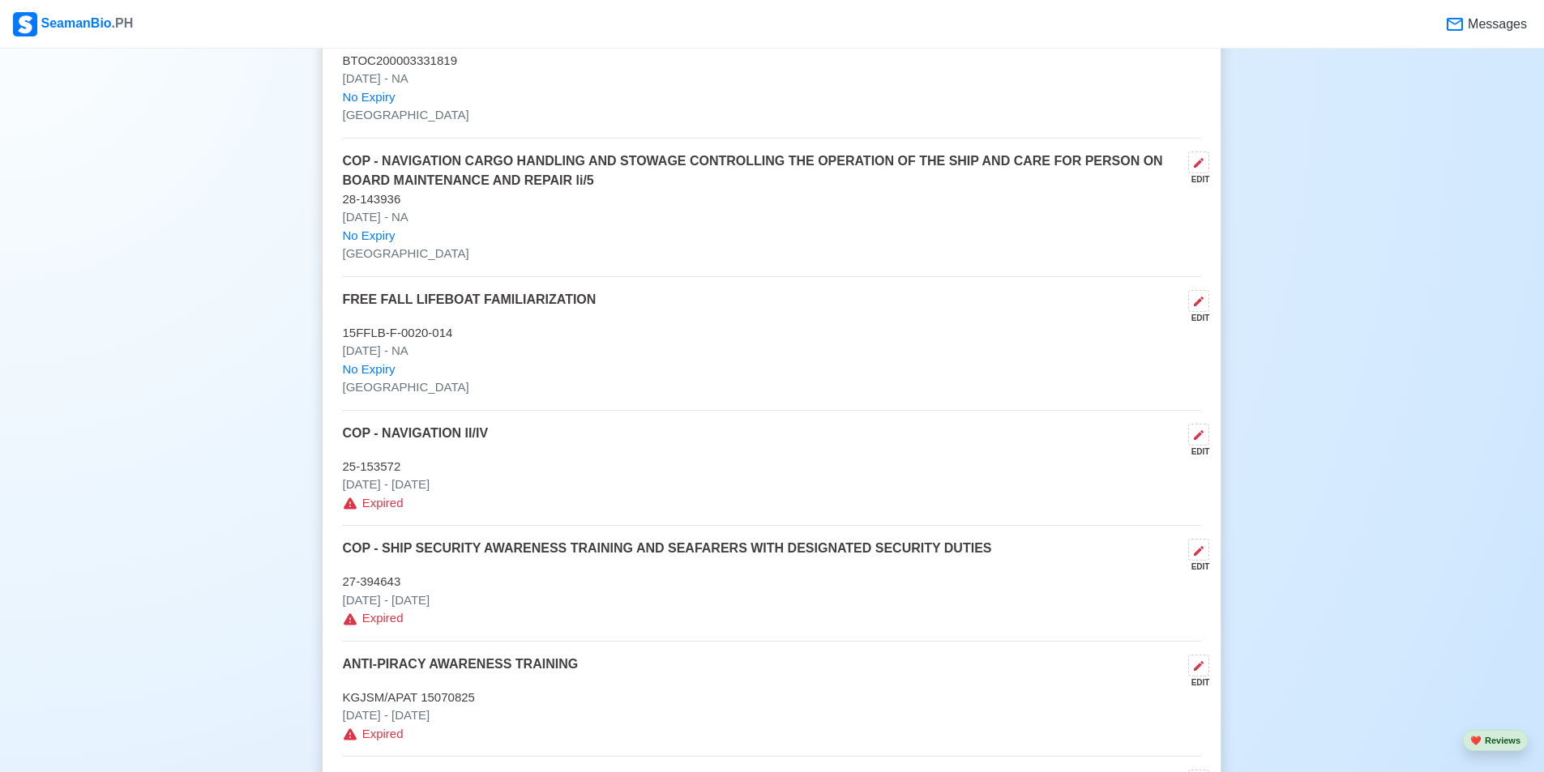
scroll to position [2755, 0]
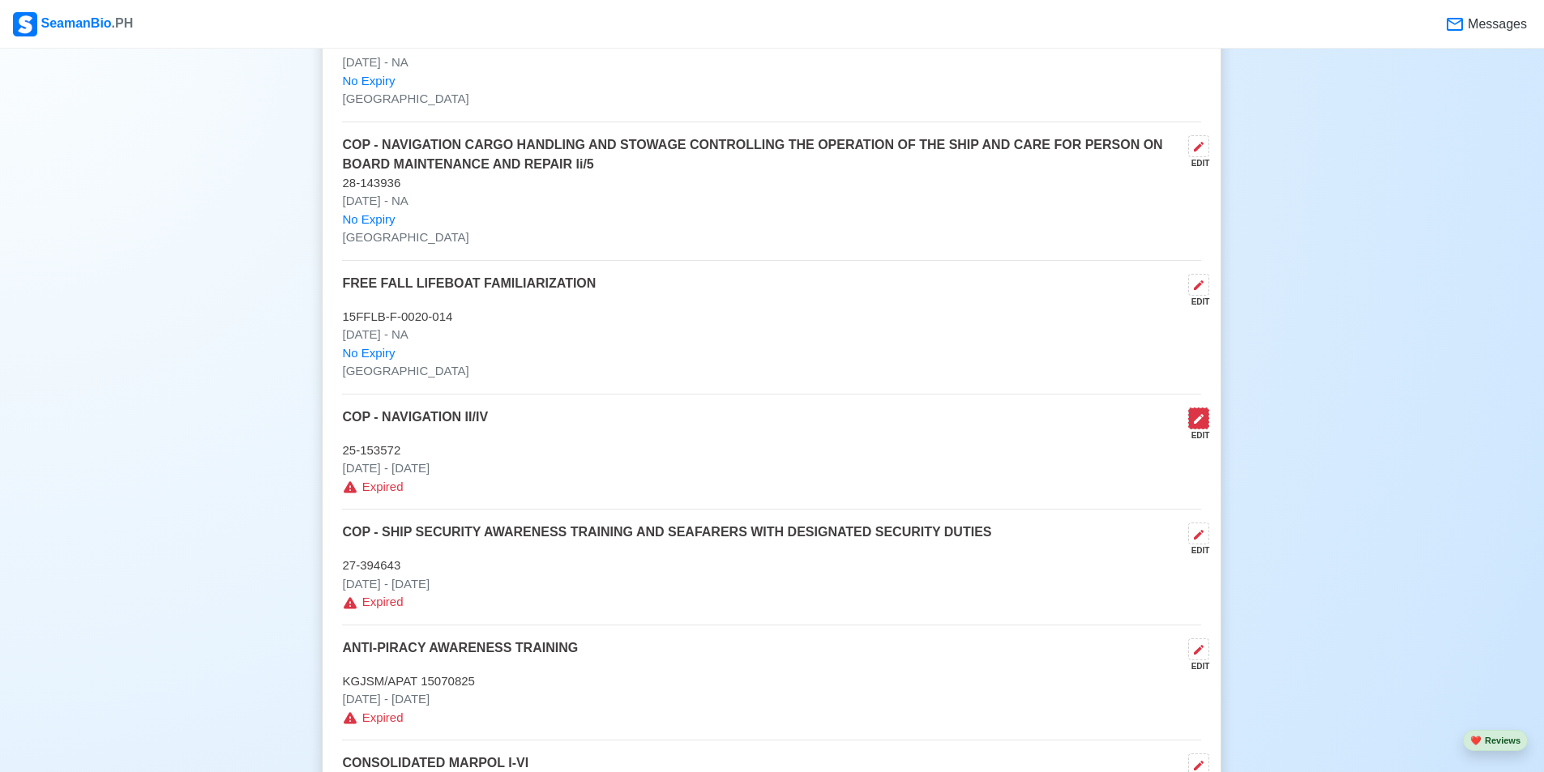
click at [740, 425] on icon at bounding box center [1198, 418] width 13 height 13
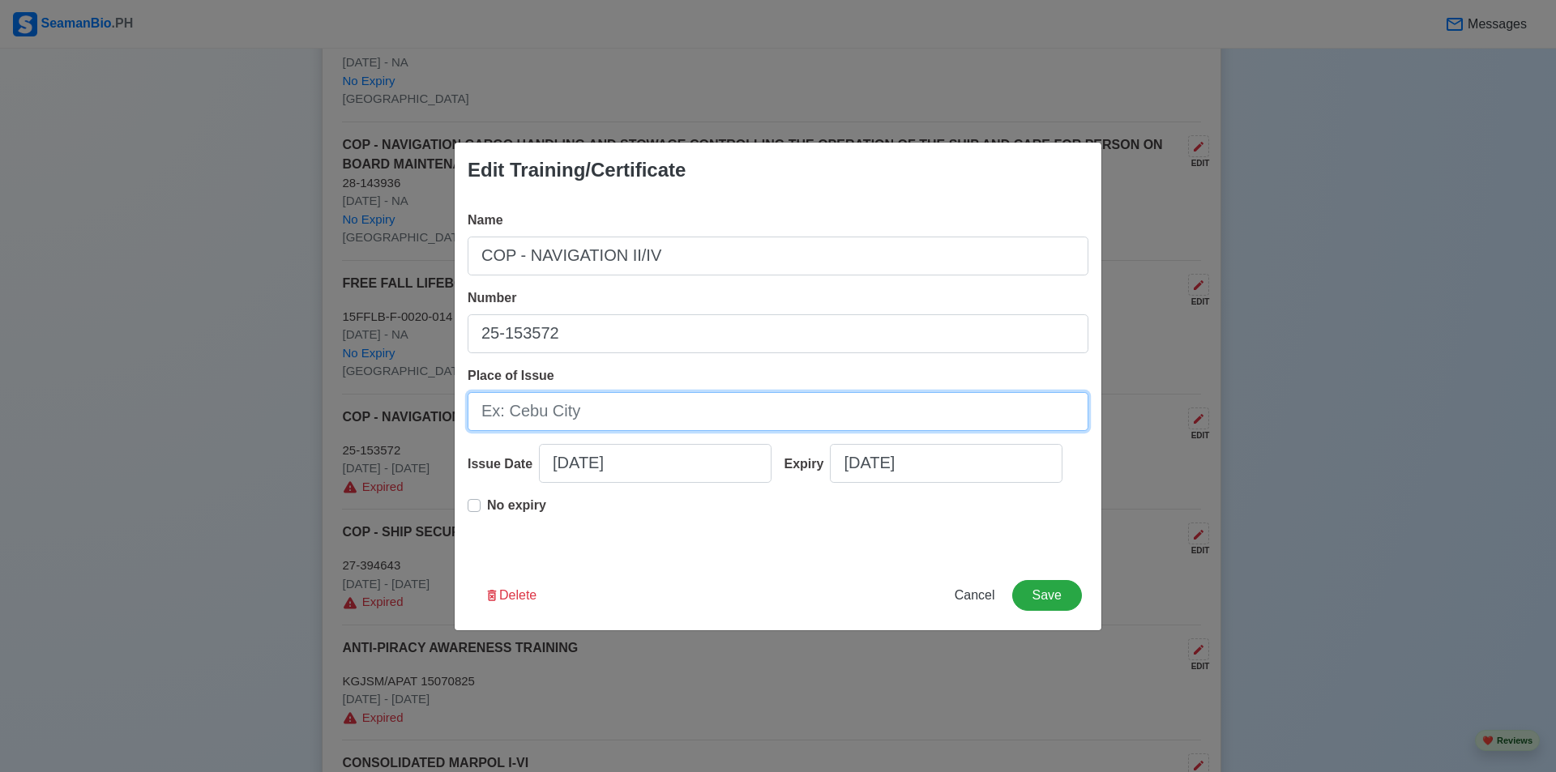
click at [616, 407] on input "Place of Issue" at bounding box center [778, 411] width 621 height 39
paste input "MANILA"
type input "MANILA"
click at [492, 509] on p "No expiry" at bounding box center [516, 505] width 59 height 19
type input "05/10/2016"
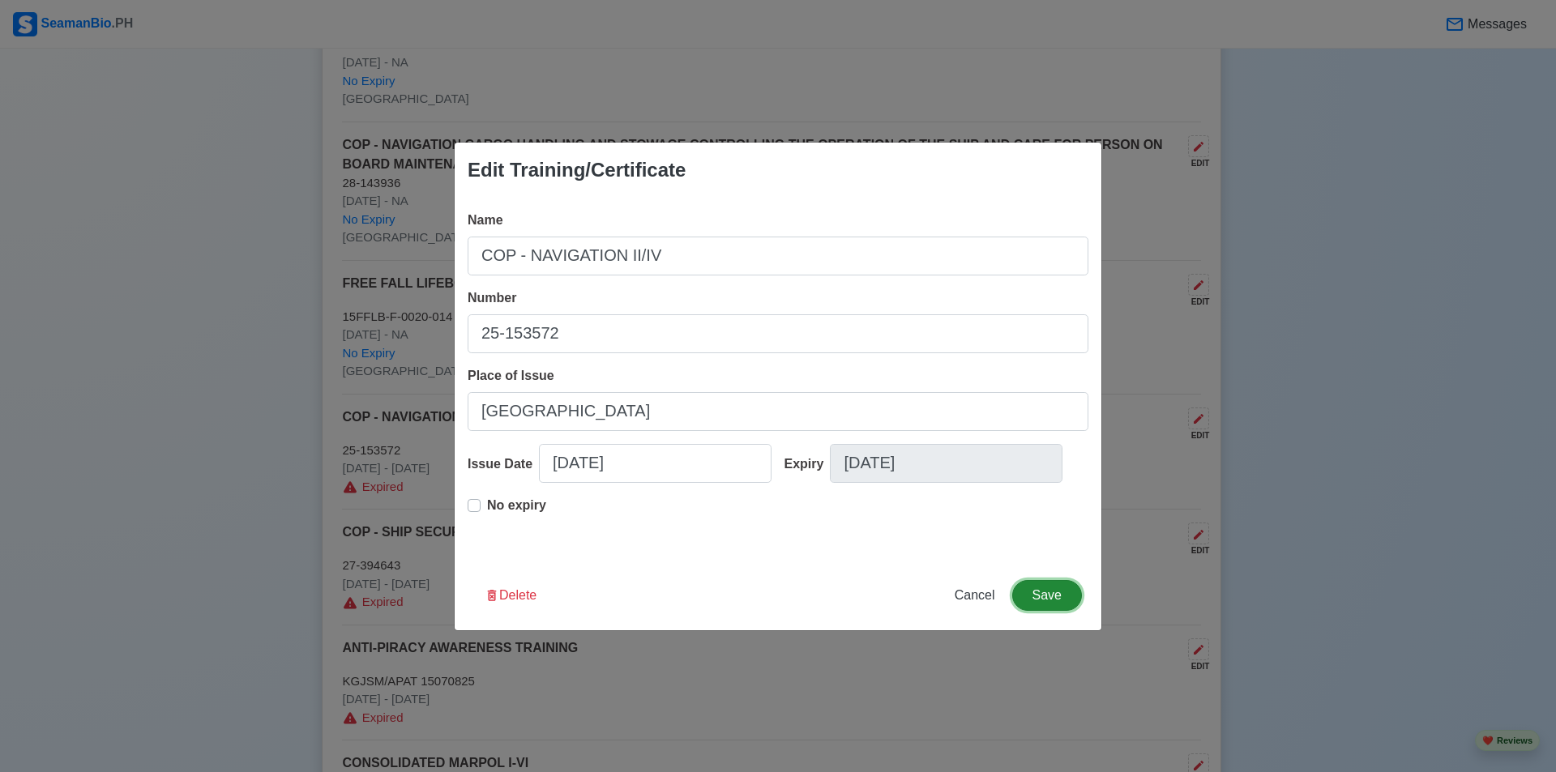
click at [740, 593] on button "Save" at bounding box center [1047, 595] width 70 height 31
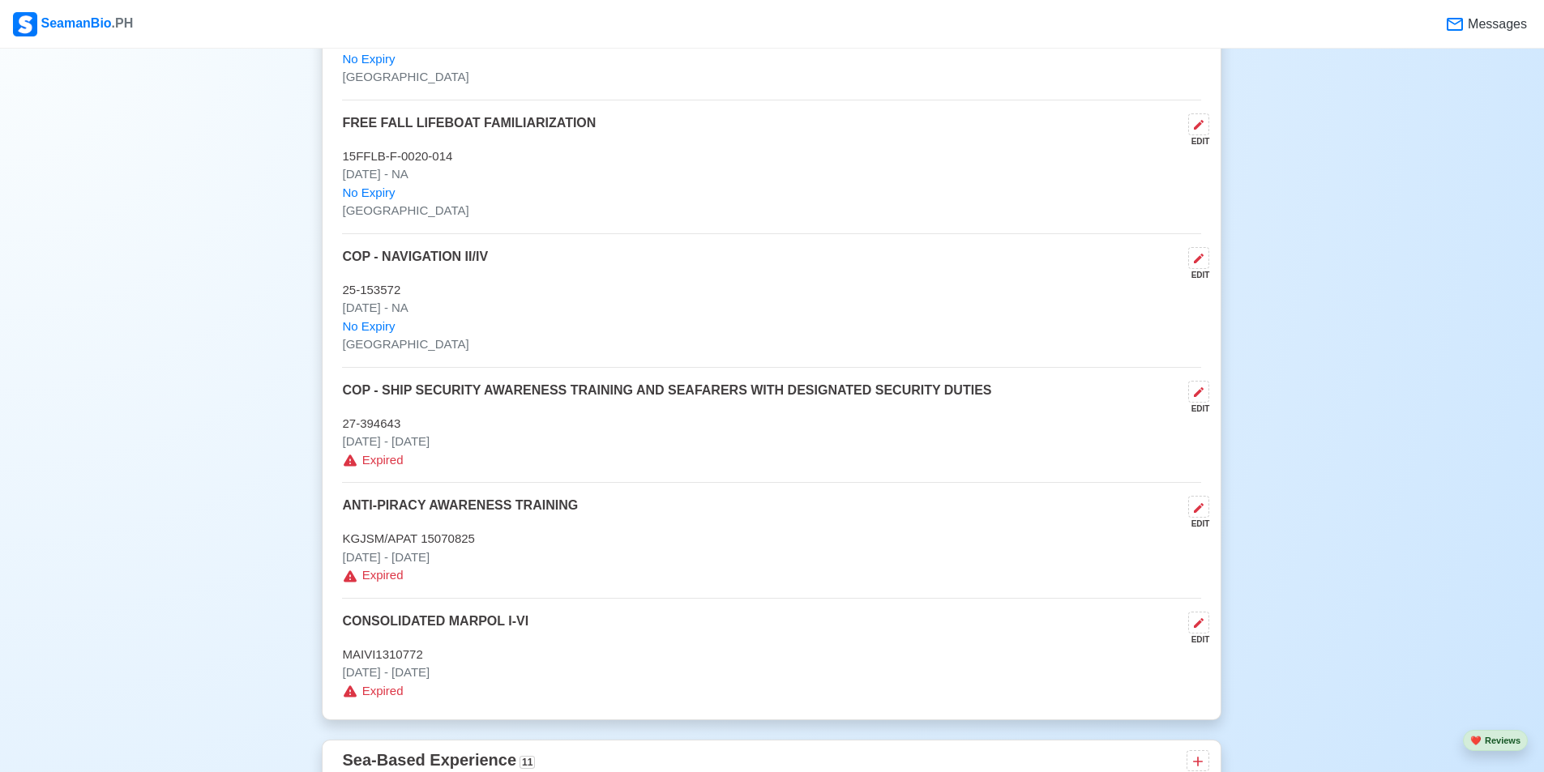
scroll to position [2917, 0]
click at [740, 401] on button at bounding box center [1198, 390] width 21 height 22
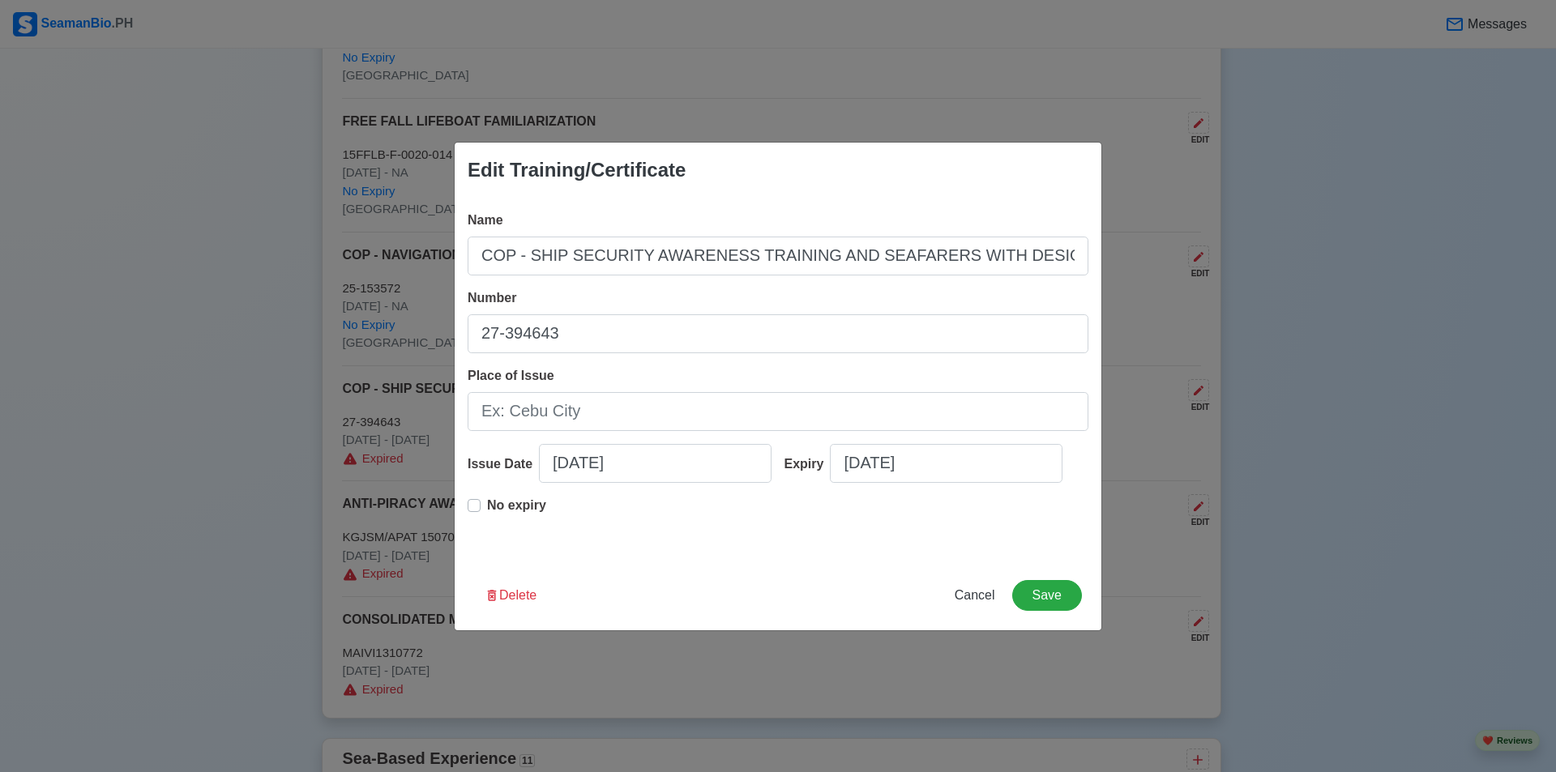
click at [487, 502] on label "No expiry" at bounding box center [516, 512] width 59 height 32
type input "07/13/2015"
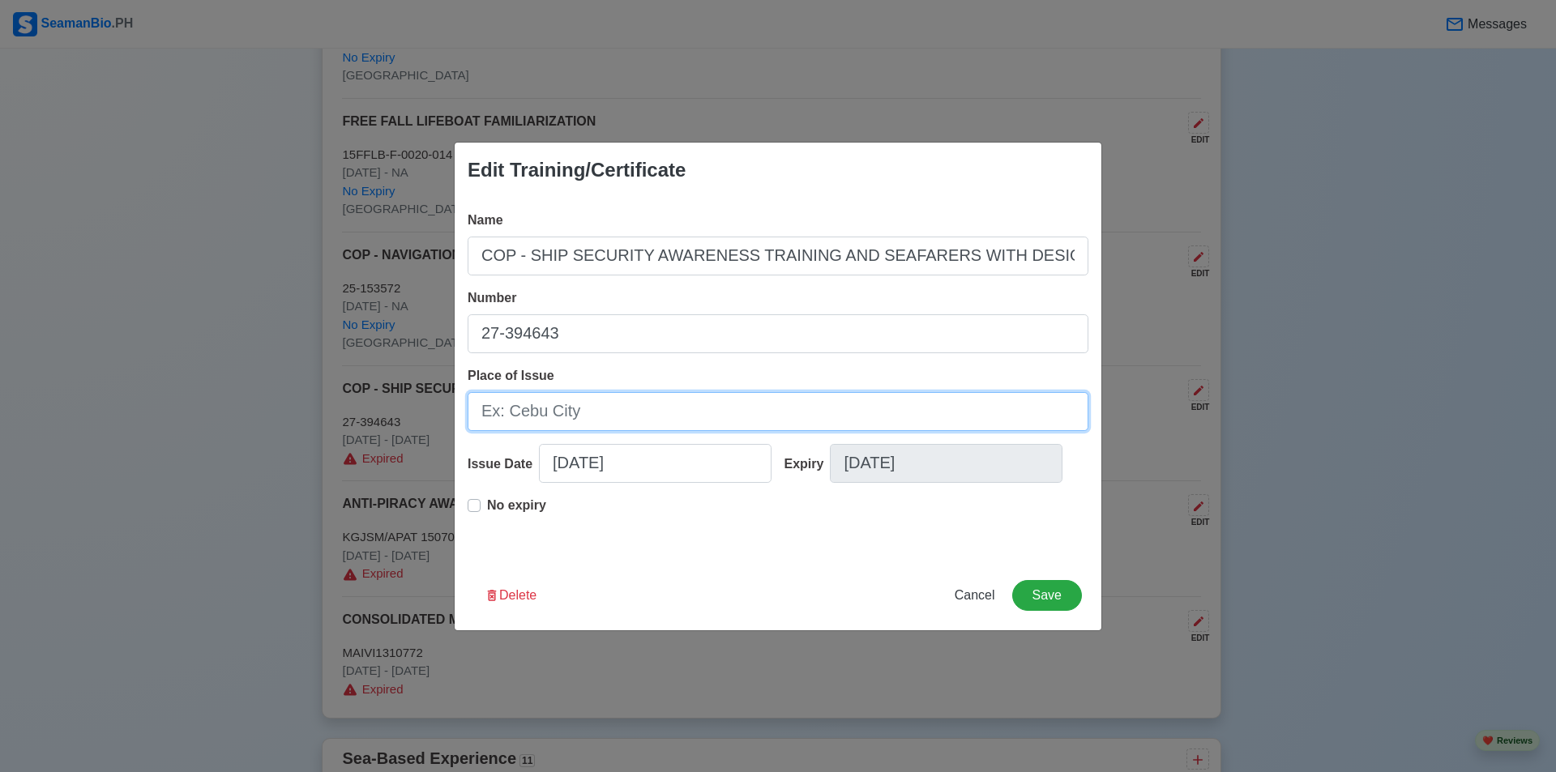
click at [613, 403] on input "Place of Issue" at bounding box center [778, 411] width 621 height 39
paste input "MANILA"
type input "MANILA"
click at [740, 594] on button "Save" at bounding box center [1047, 595] width 70 height 31
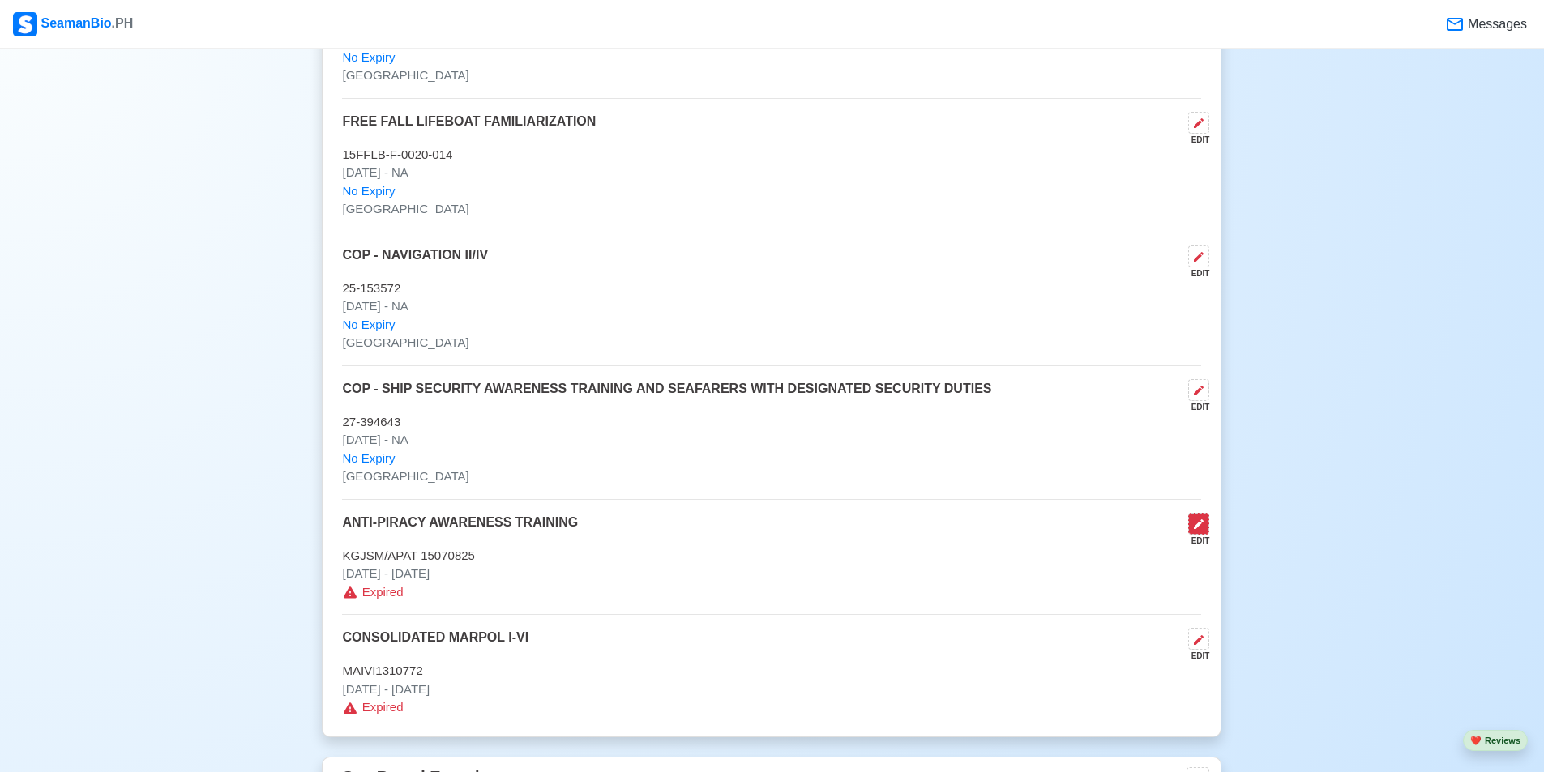
click at [740, 520] on button at bounding box center [1198, 524] width 21 height 22
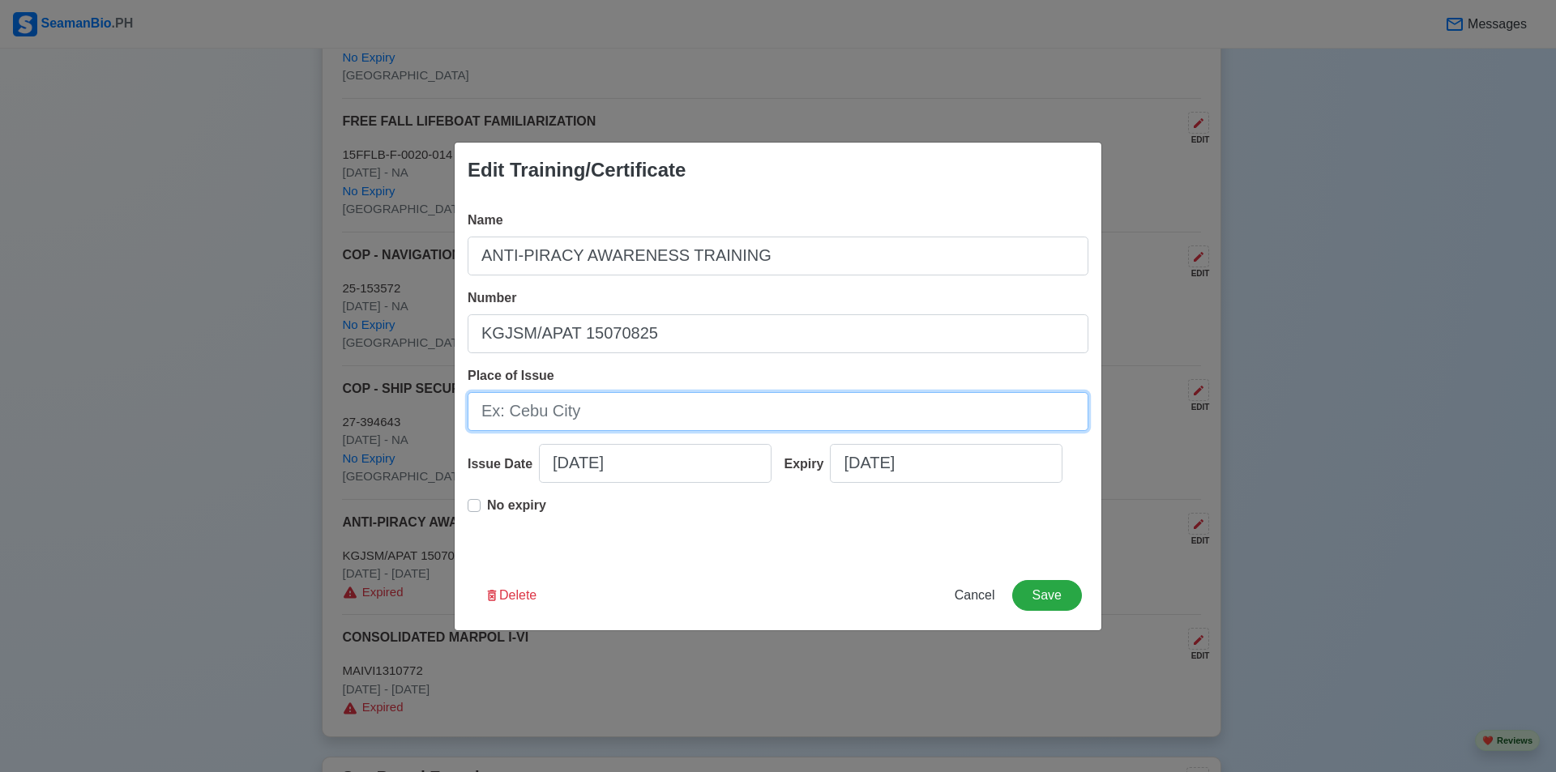
click at [687, 408] on input "Place of Issue" at bounding box center [778, 411] width 621 height 39
paste input "MANILA"
type input "MANILA"
click at [487, 507] on label "No expiry" at bounding box center [516, 512] width 59 height 32
type input "07/09/2015"
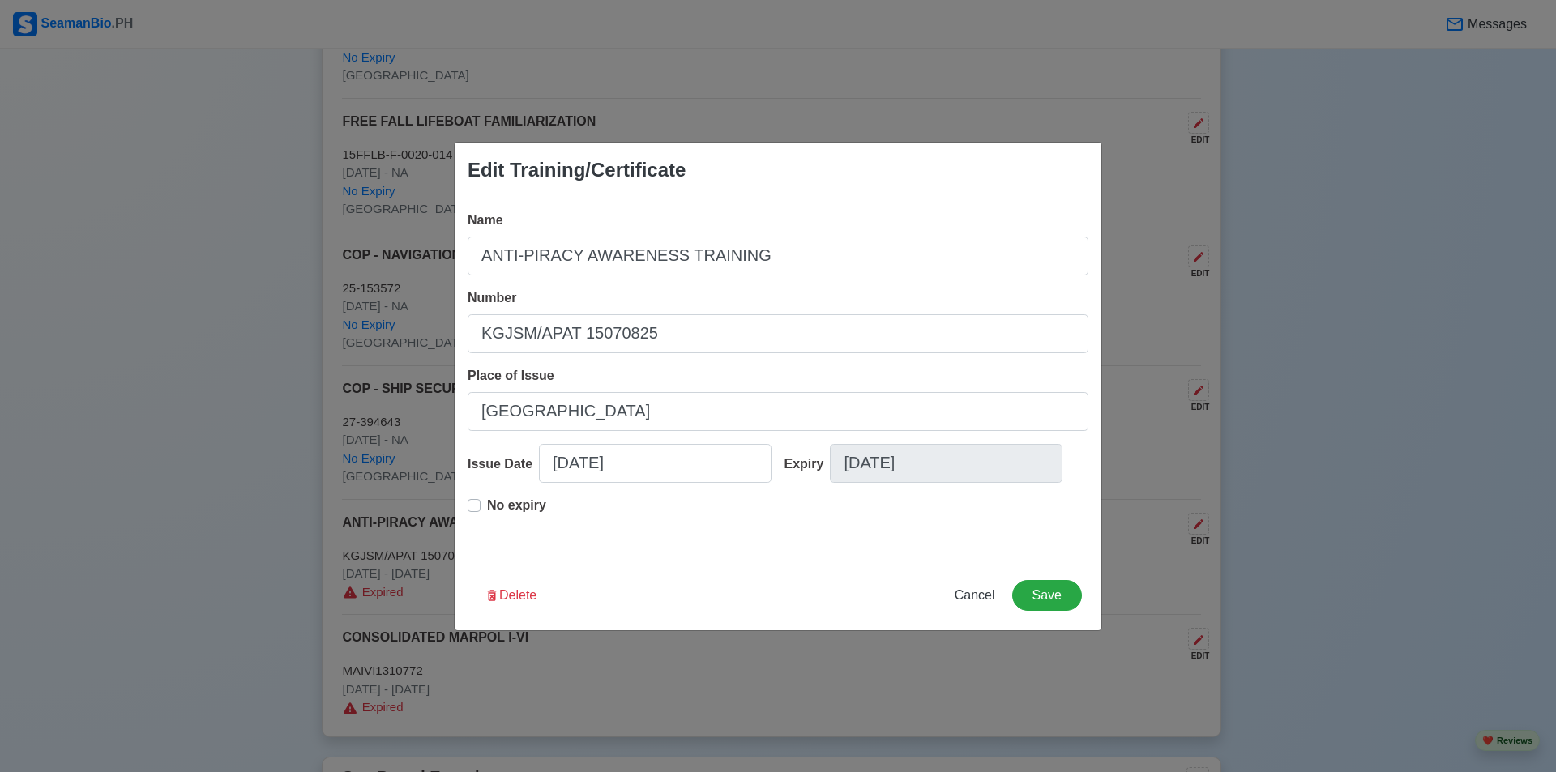
click at [487, 507] on label "No expiry" at bounding box center [516, 512] width 59 height 32
click at [740, 588] on button "Save" at bounding box center [1047, 595] width 70 height 31
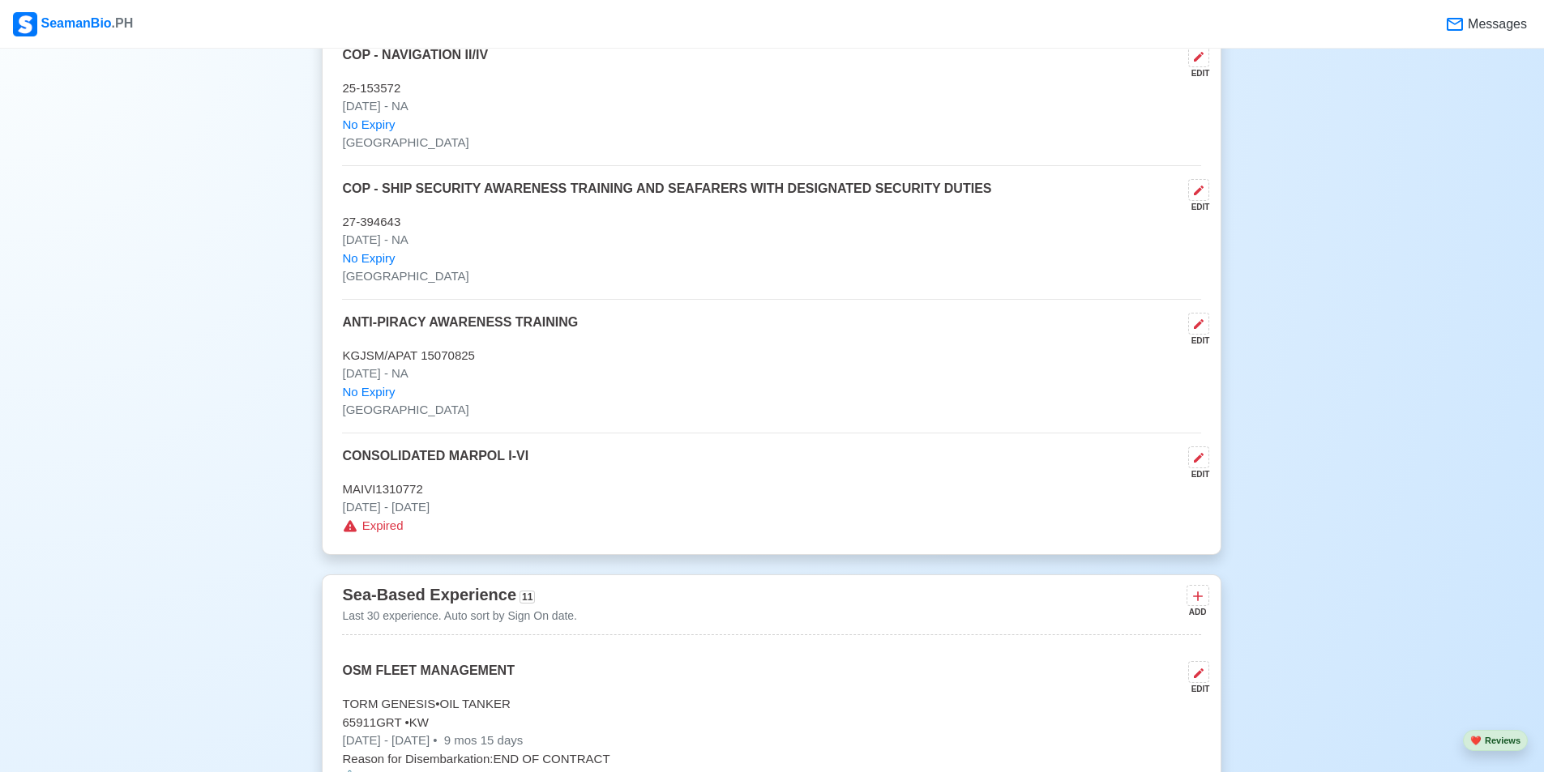
scroll to position [3161, 0]
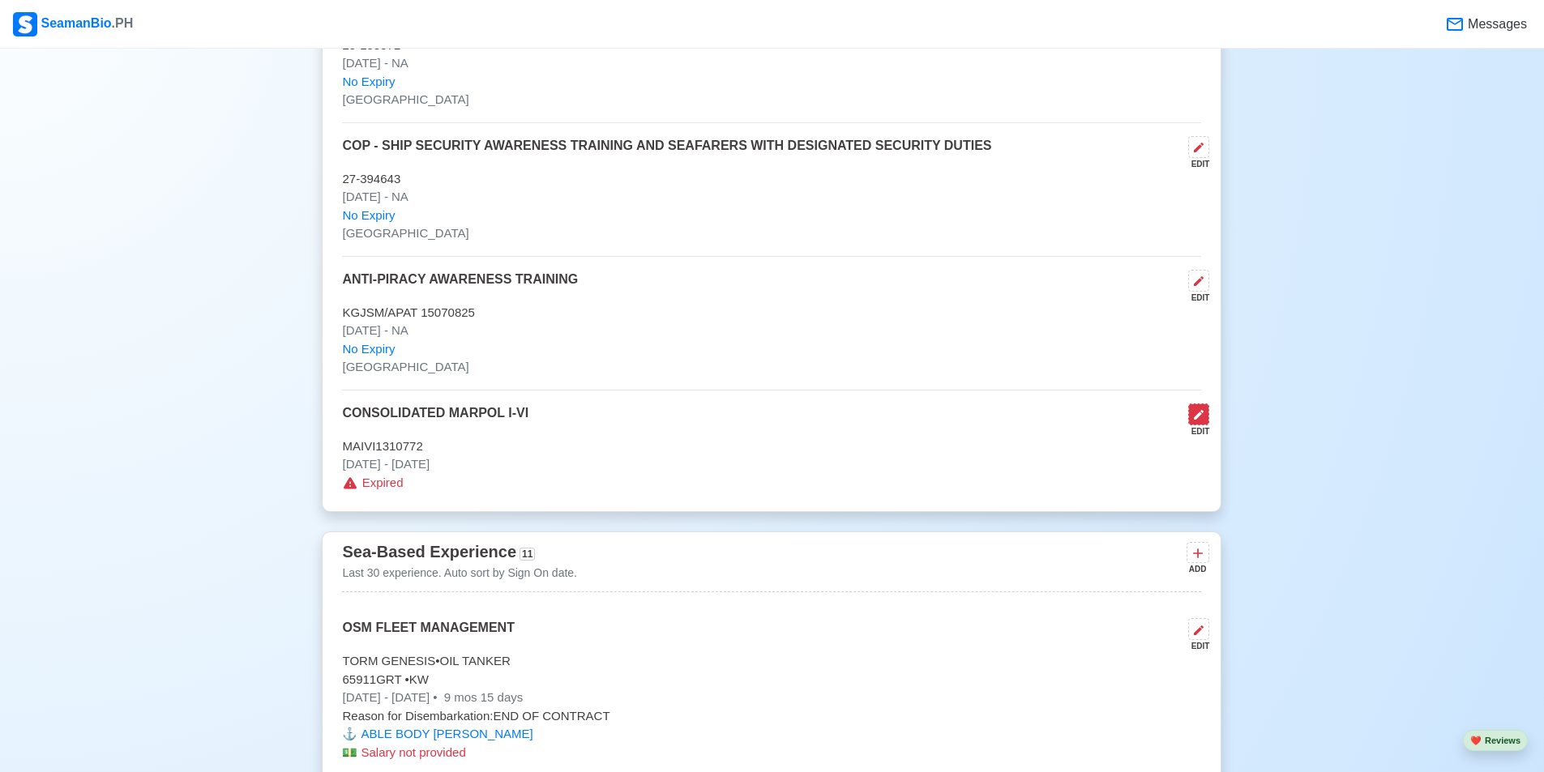
click at [740, 420] on icon at bounding box center [1199, 415] width 10 height 10
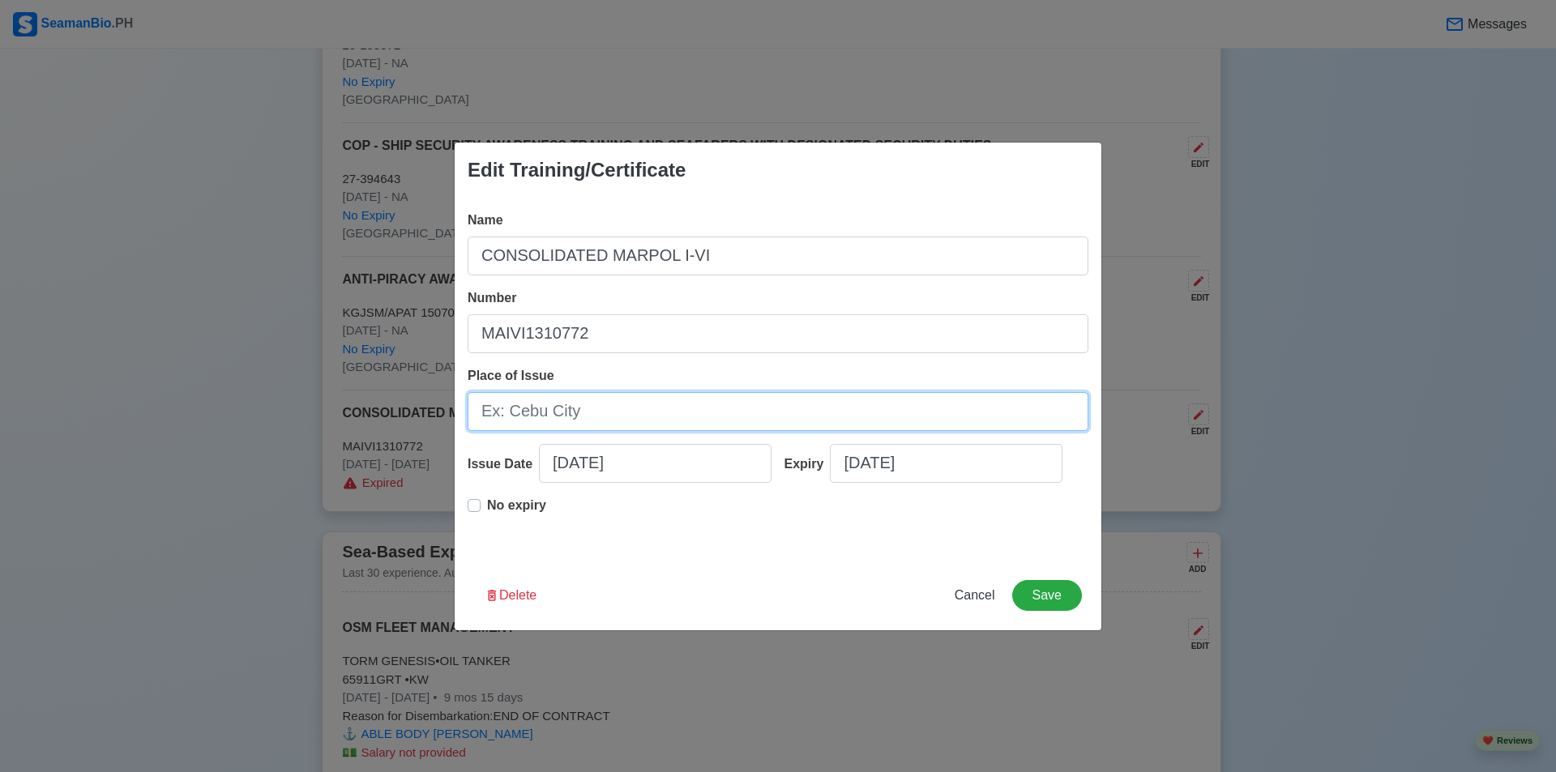
click at [634, 399] on input "Place of Issue" at bounding box center [778, 411] width 621 height 39
paste input "MANILA"
type input "MANILA"
drag, startPoint x: 474, startPoint y: 511, endPoint x: 558, endPoint y: 514, distance: 84.3
click at [487, 511] on label "No expiry" at bounding box center [516, 512] width 59 height 32
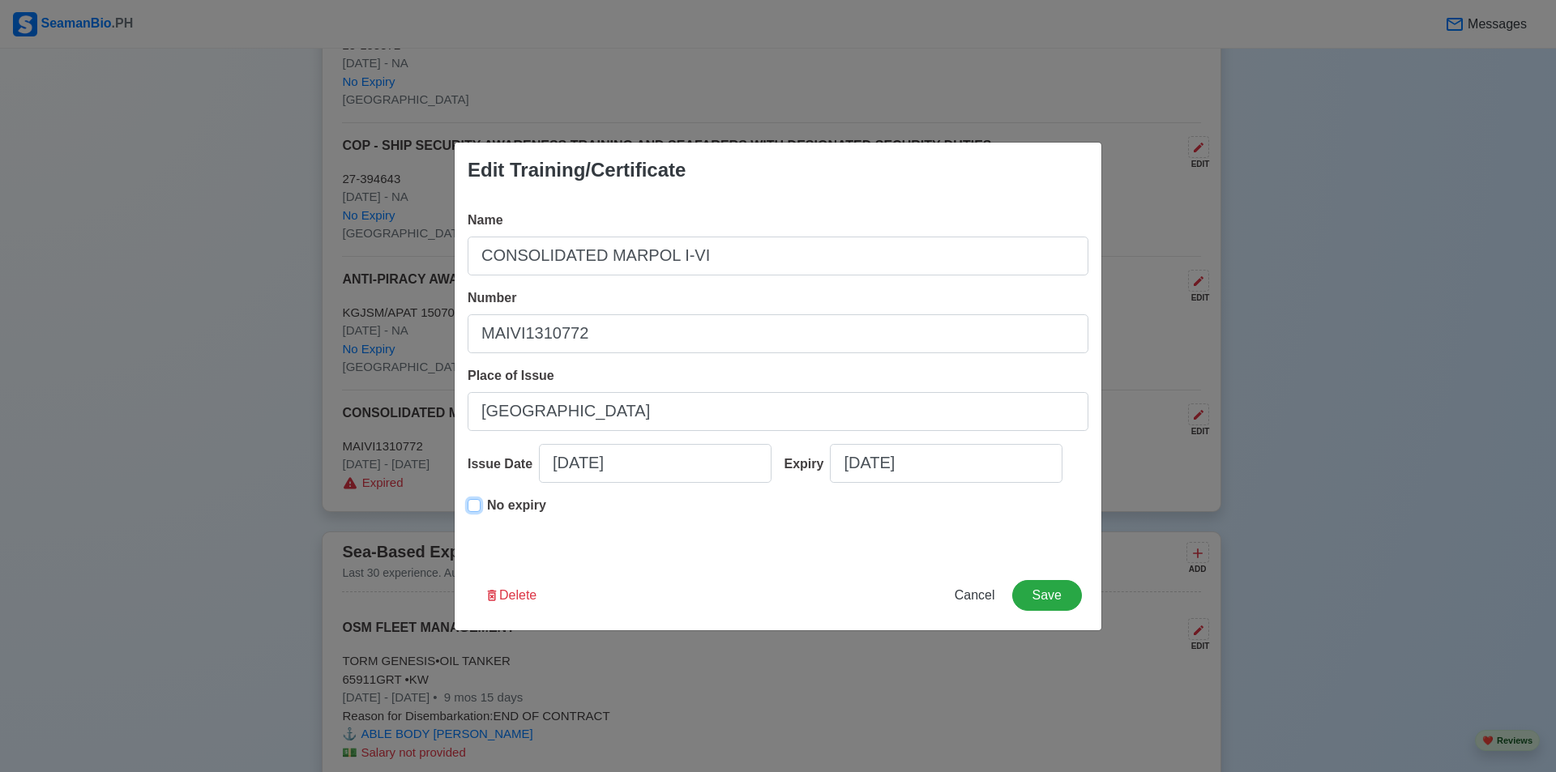
type input "10/25/2013"
click at [740, 601] on button "Save" at bounding box center [1047, 595] width 70 height 31
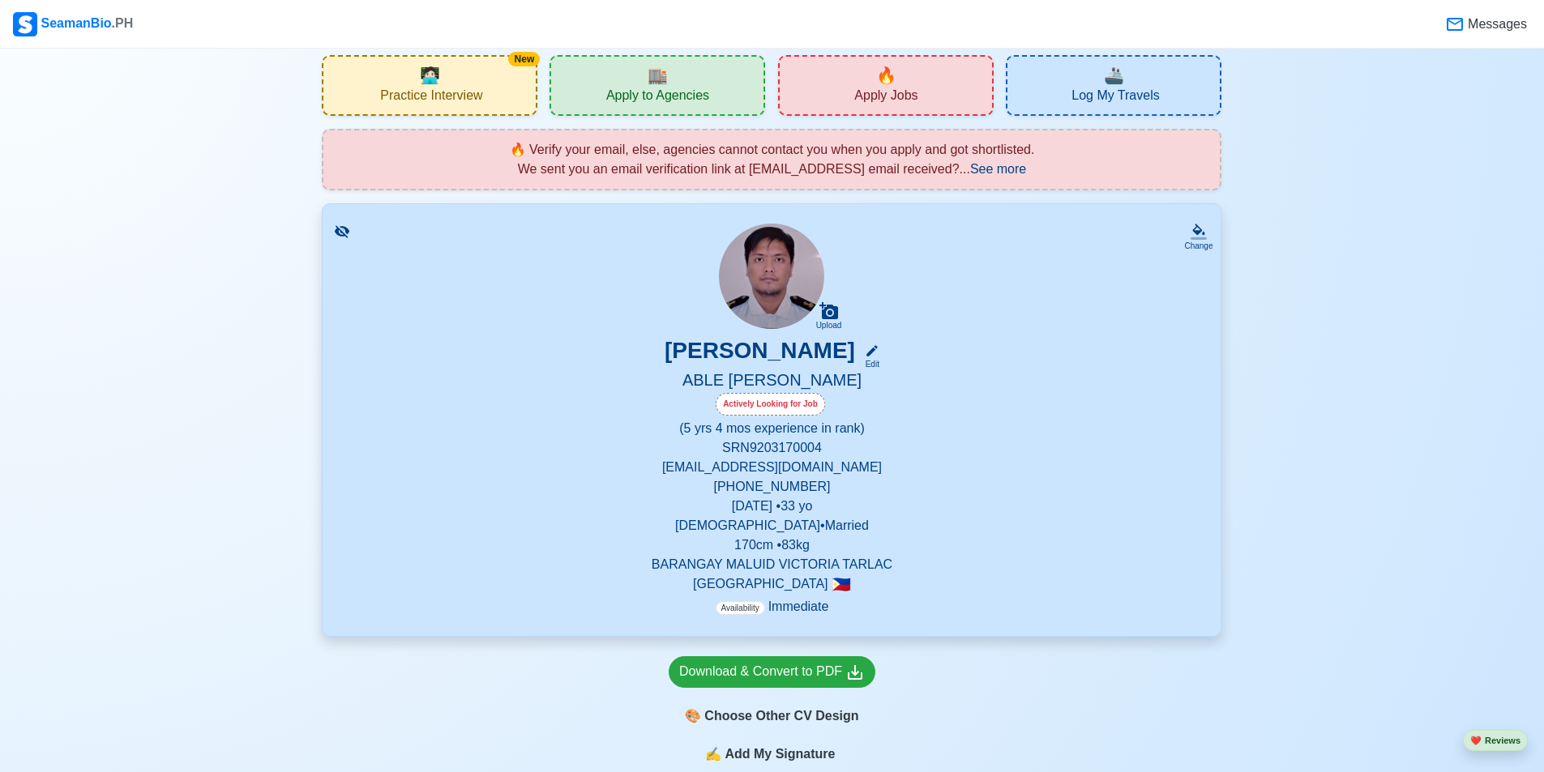
scroll to position [0, 0]
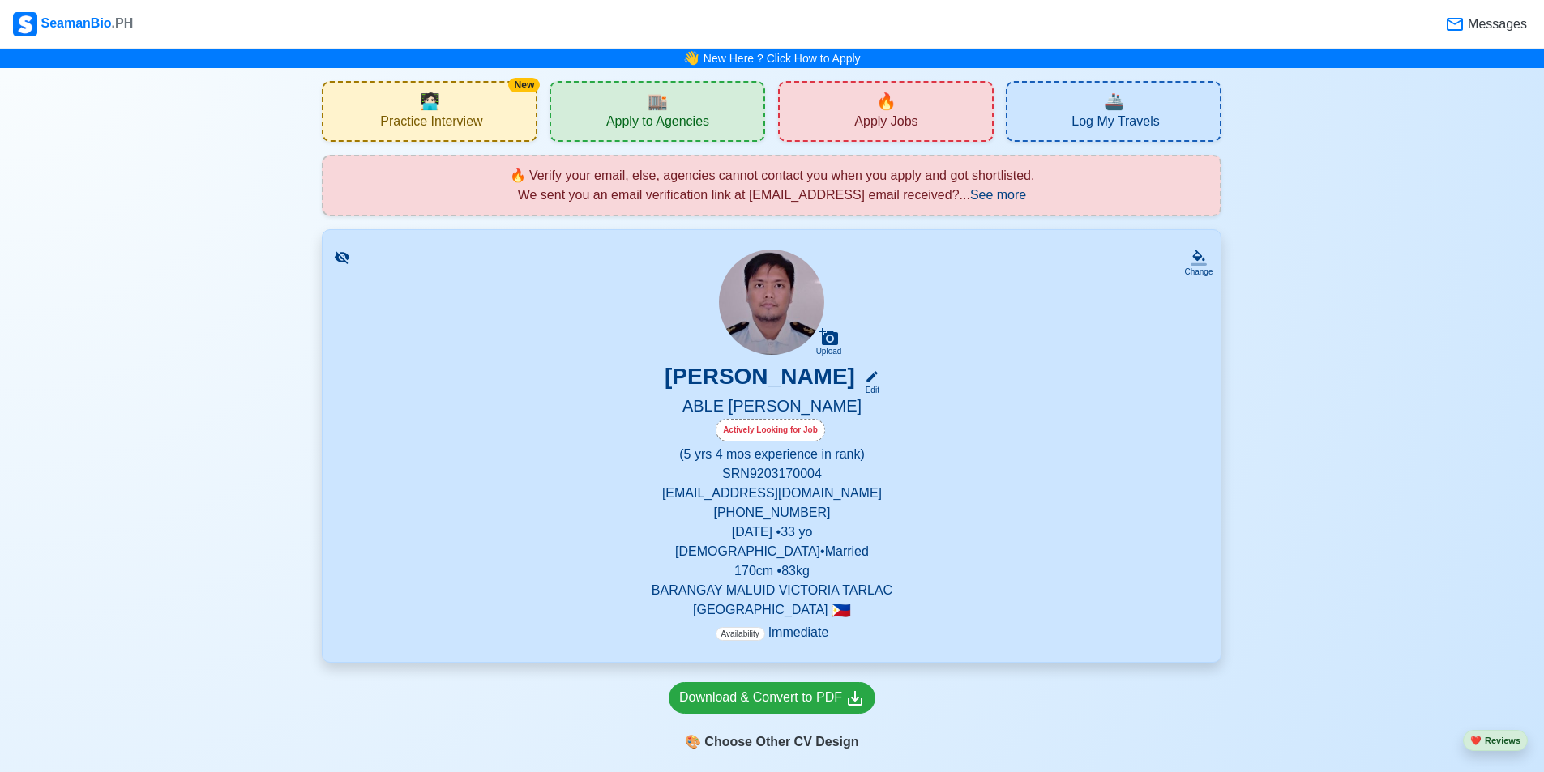
click at [740, 119] on div "🔥 Apply Jobs" at bounding box center [886, 111] width 216 height 61
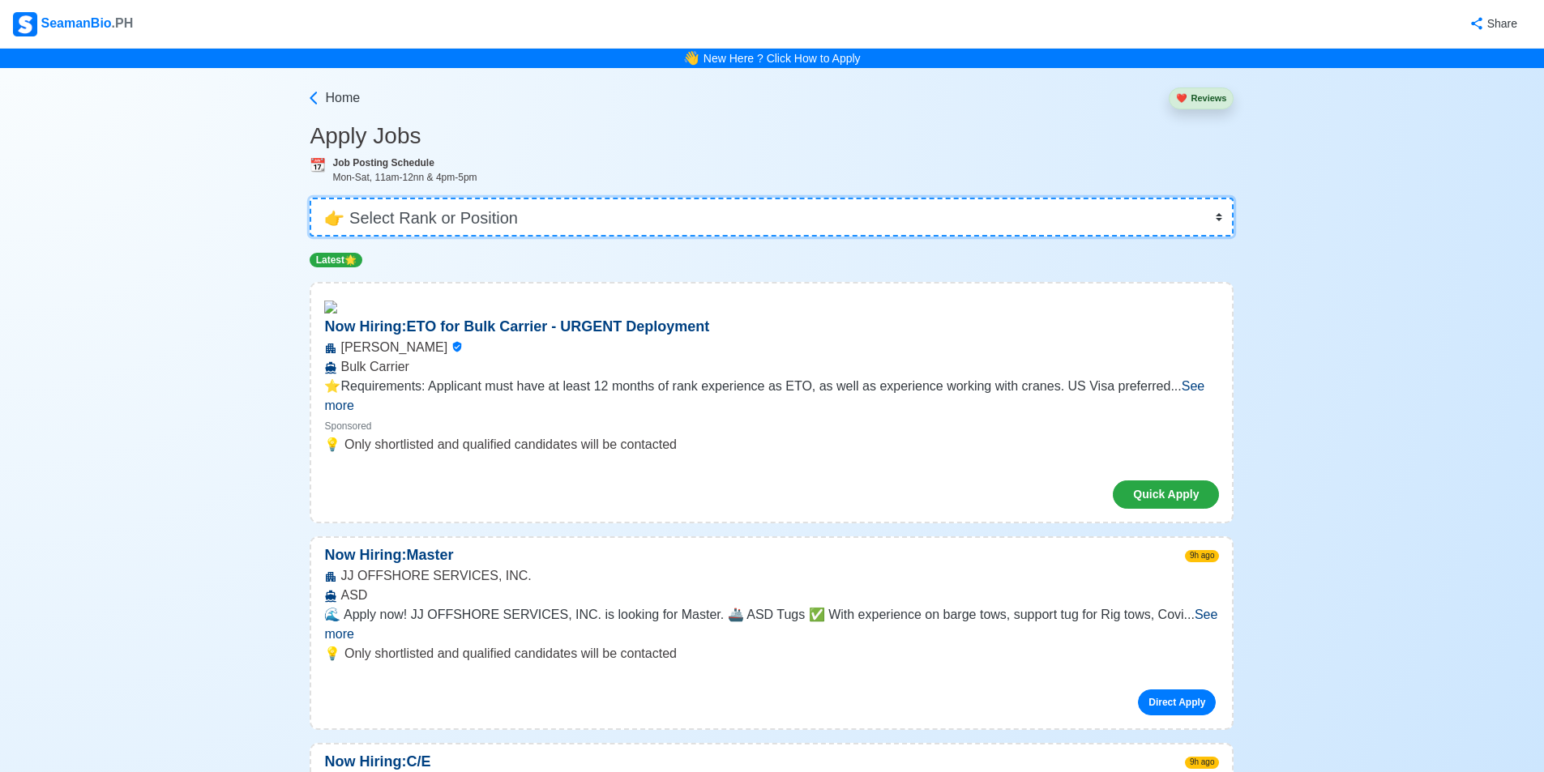
click at [581, 219] on select "👉 Select Rank or Position Master Chief Officer 2nd Officer 3rd Officer Junior O…" at bounding box center [772, 217] width 924 height 39
select select "Able Seaman"
click at [315, 198] on select "👉 Select Rank or Position Master Chief Officer 2nd Officer 3rd Officer Junior O…" at bounding box center [772, 217] width 924 height 39
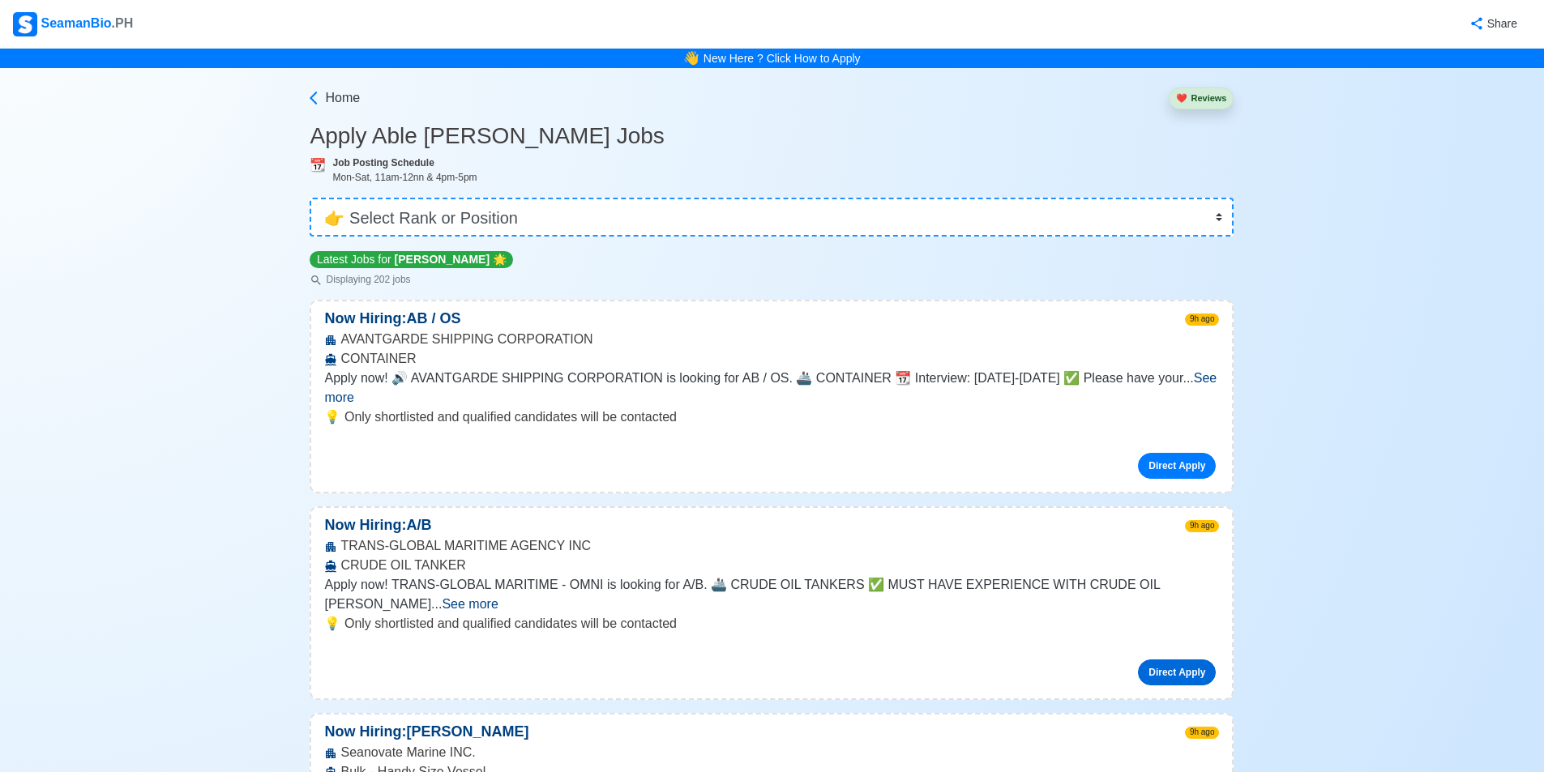
click at [740, 660] on link "Direct Apply" at bounding box center [1177, 673] width 78 height 26
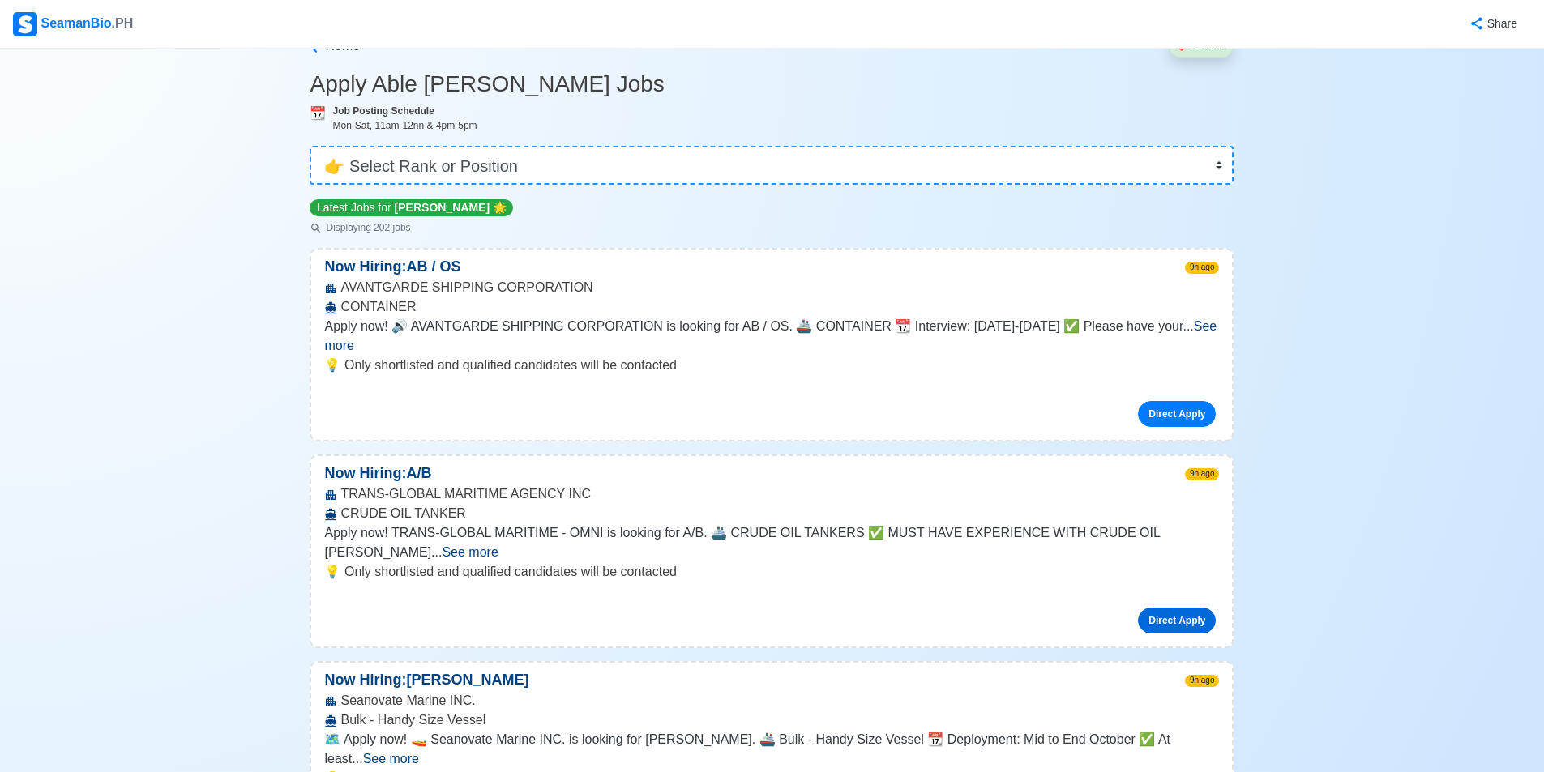
scroll to position [81, 0]
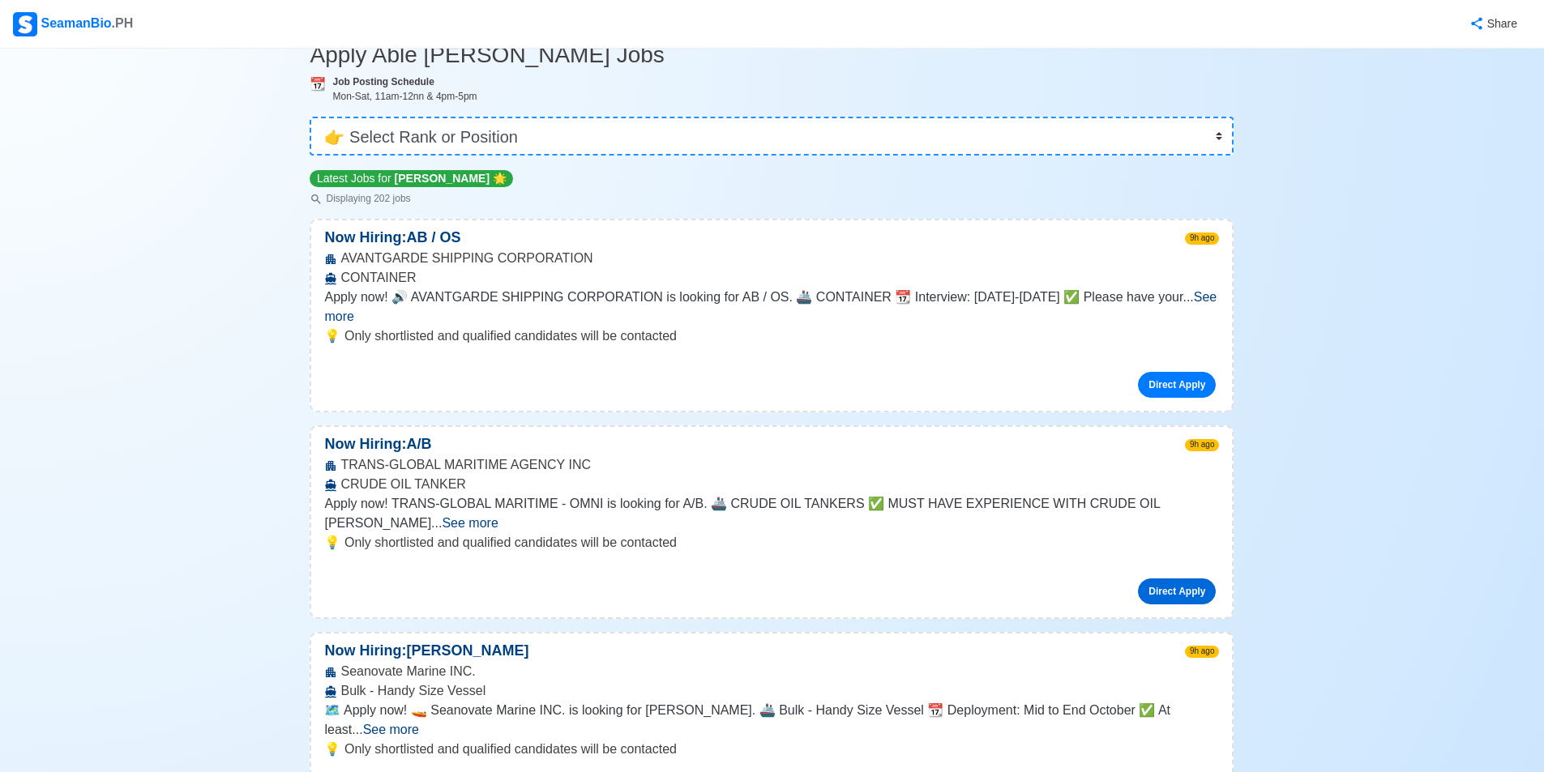
click at [740, 579] on link "Direct Apply" at bounding box center [1177, 592] width 78 height 26
click at [55, 18] on div "SeamanBio .PH" at bounding box center [73, 24] width 120 height 24
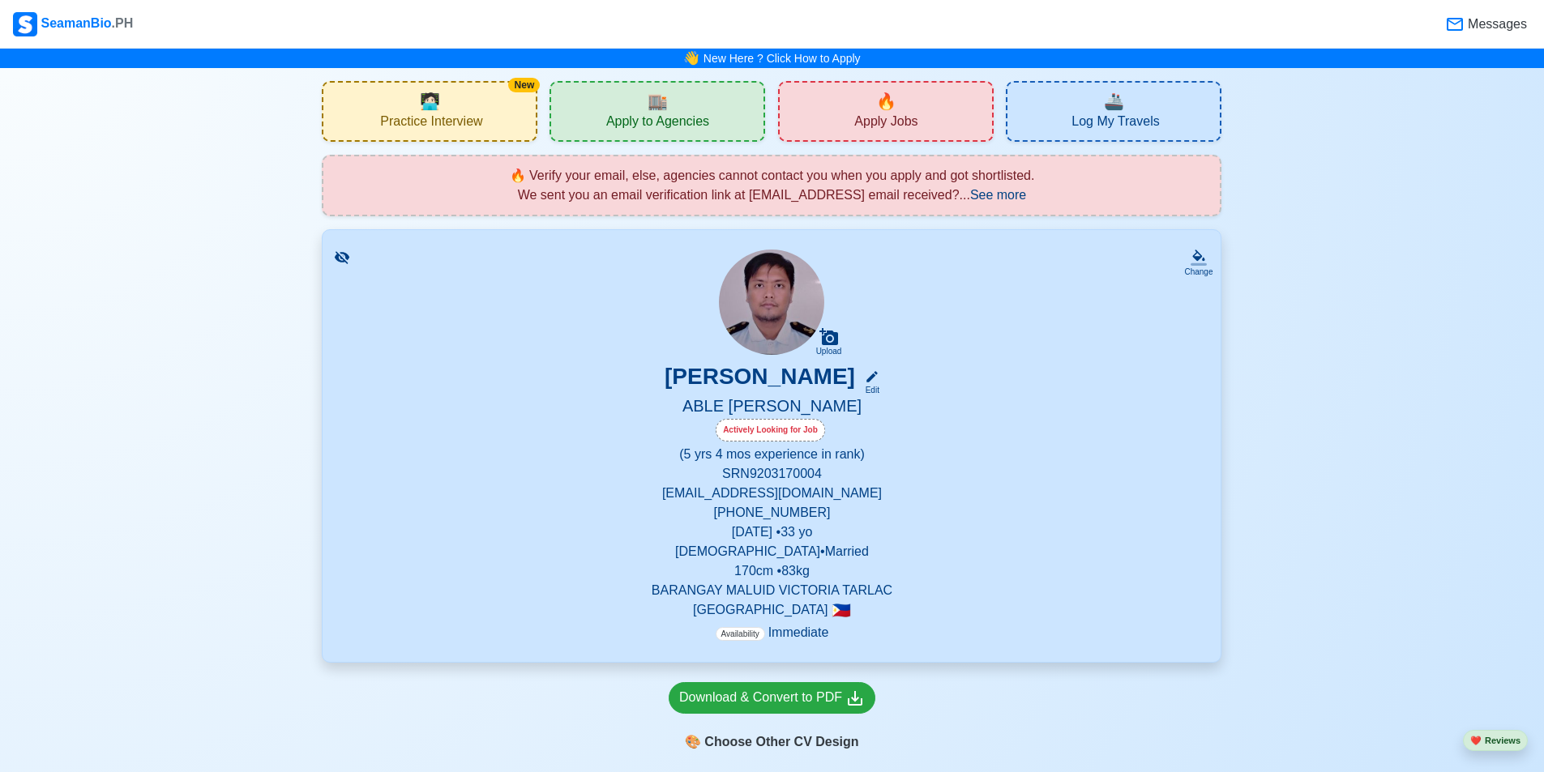
click at [740, 193] on span "See more" at bounding box center [998, 195] width 56 height 14
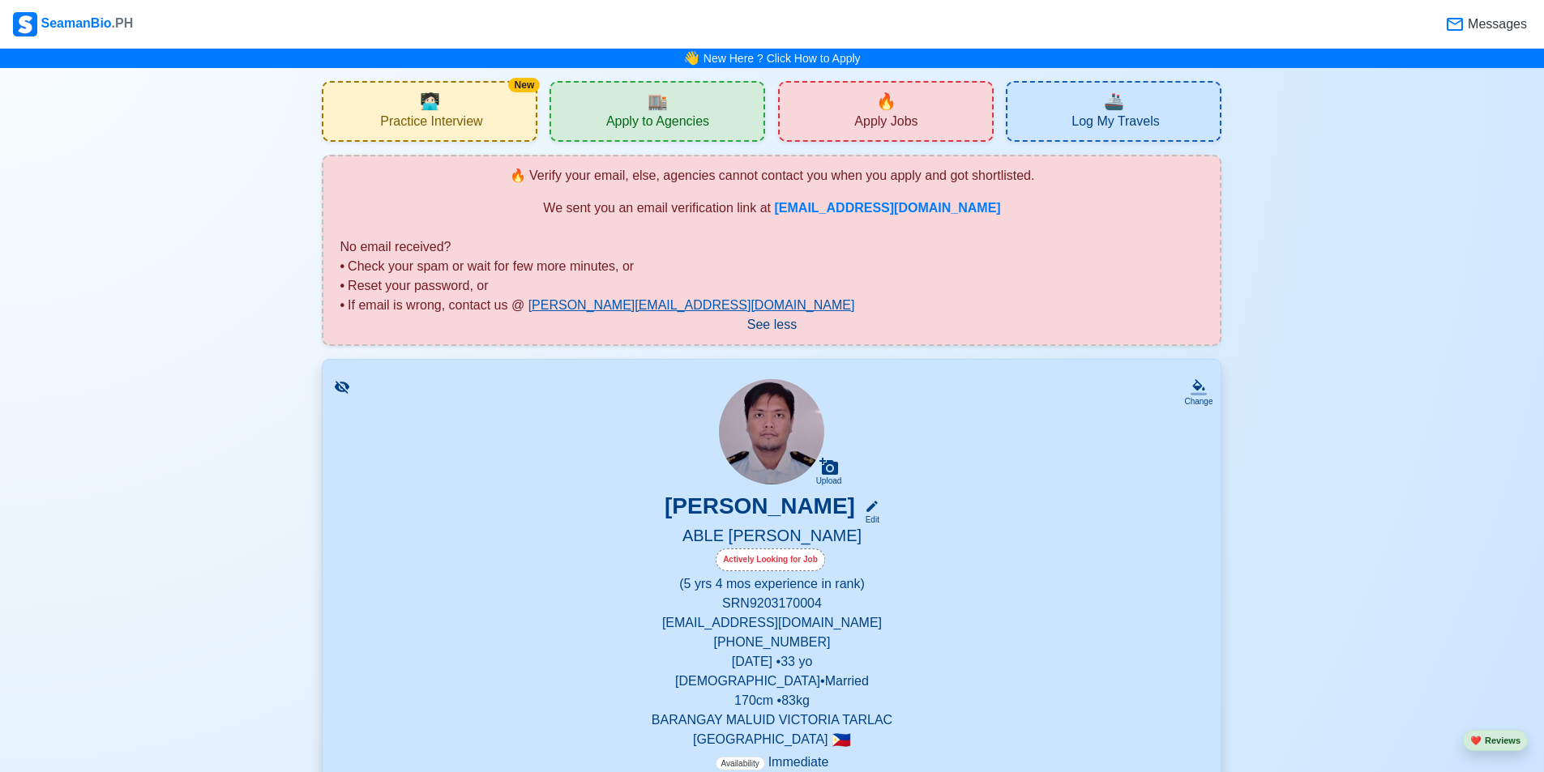
click at [579, 307] on link "jeyner@seamanbio.ph" at bounding box center [691, 305] width 327 height 14
click at [740, 390] on div "Change" at bounding box center [1198, 393] width 28 height 28
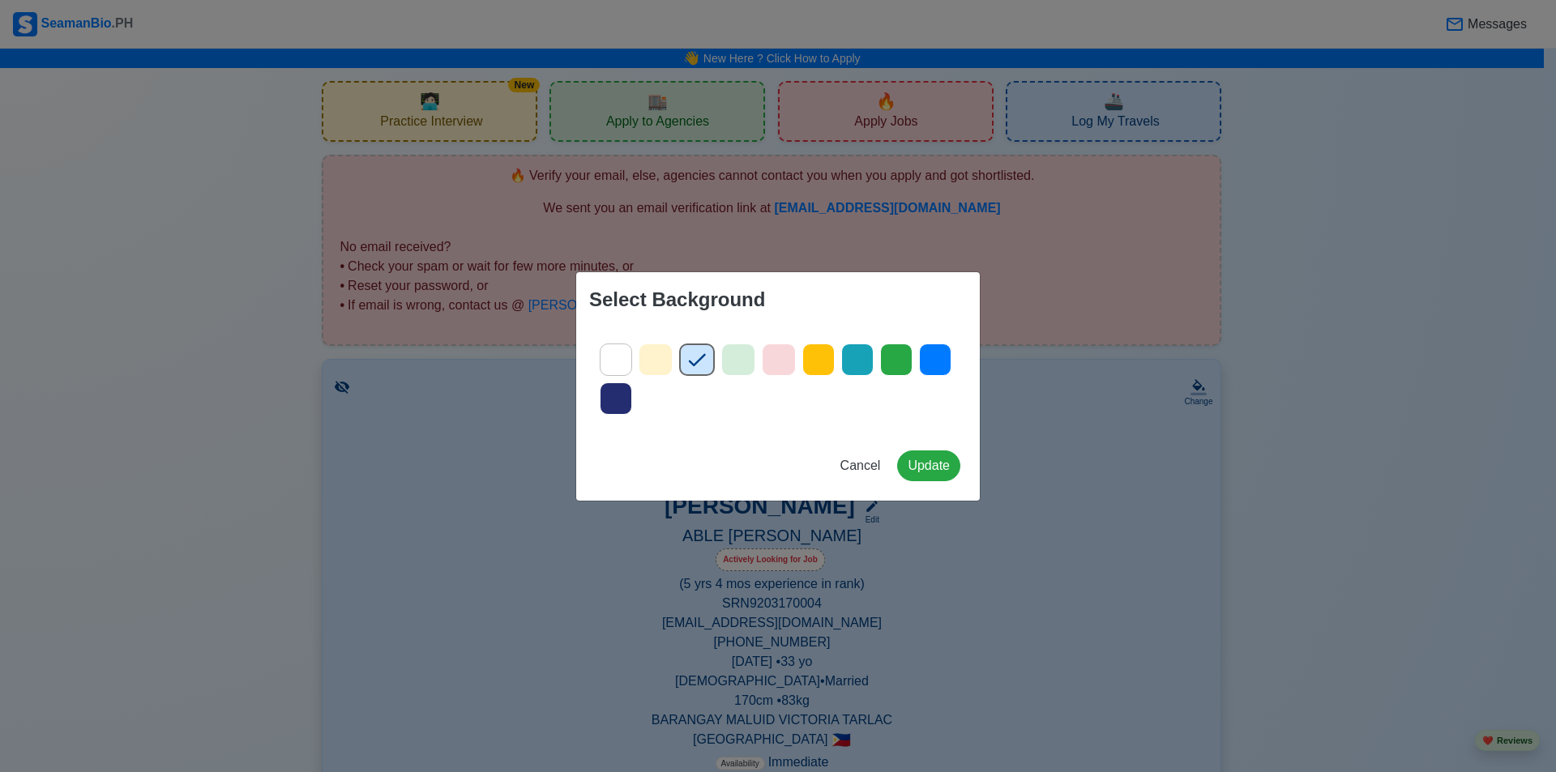
click at [740, 360] on icon at bounding box center [857, 360] width 24 height 24
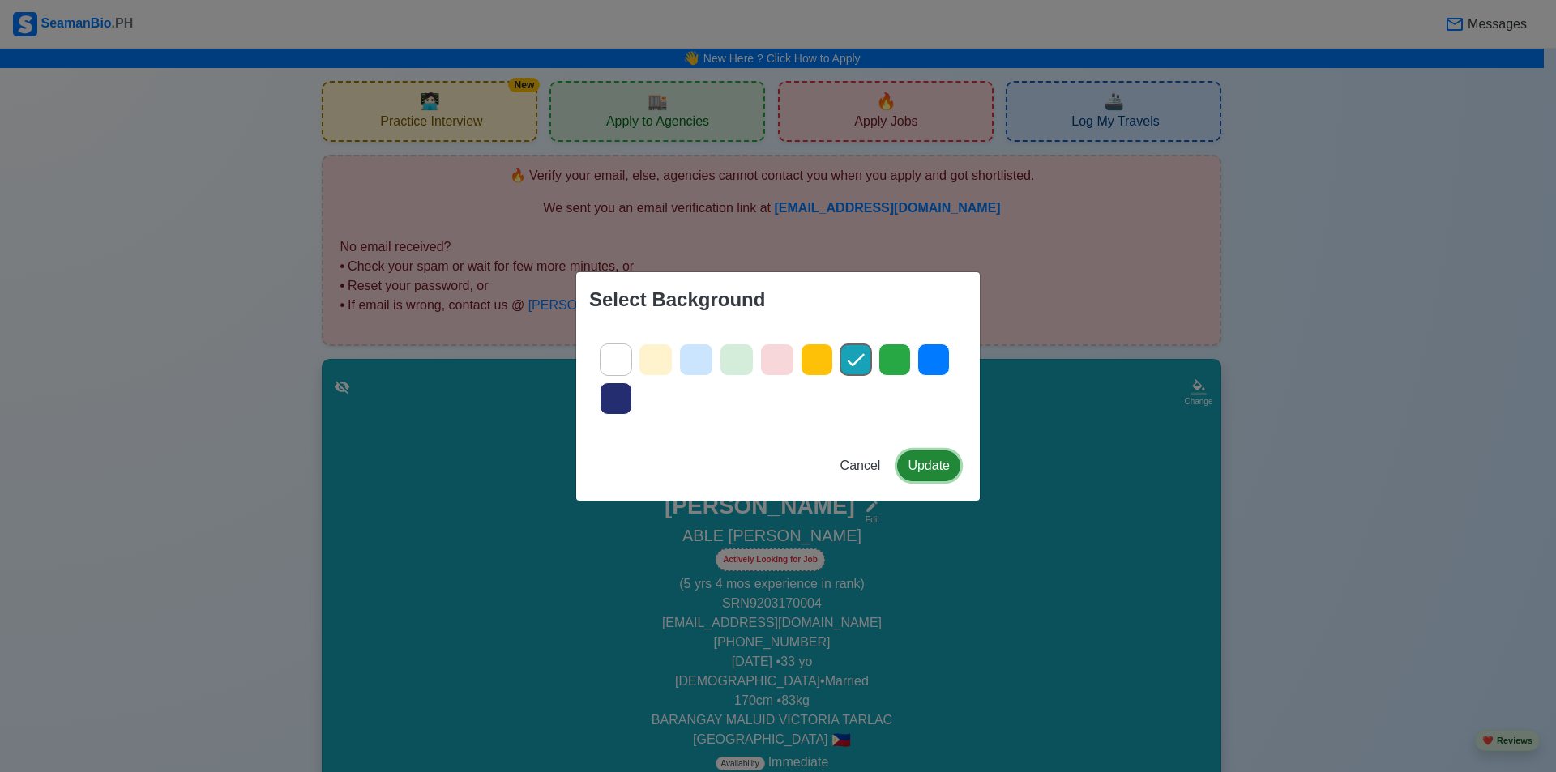
click at [740, 468] on button "Update" at bounding box center [928, 466] width 63 height 31
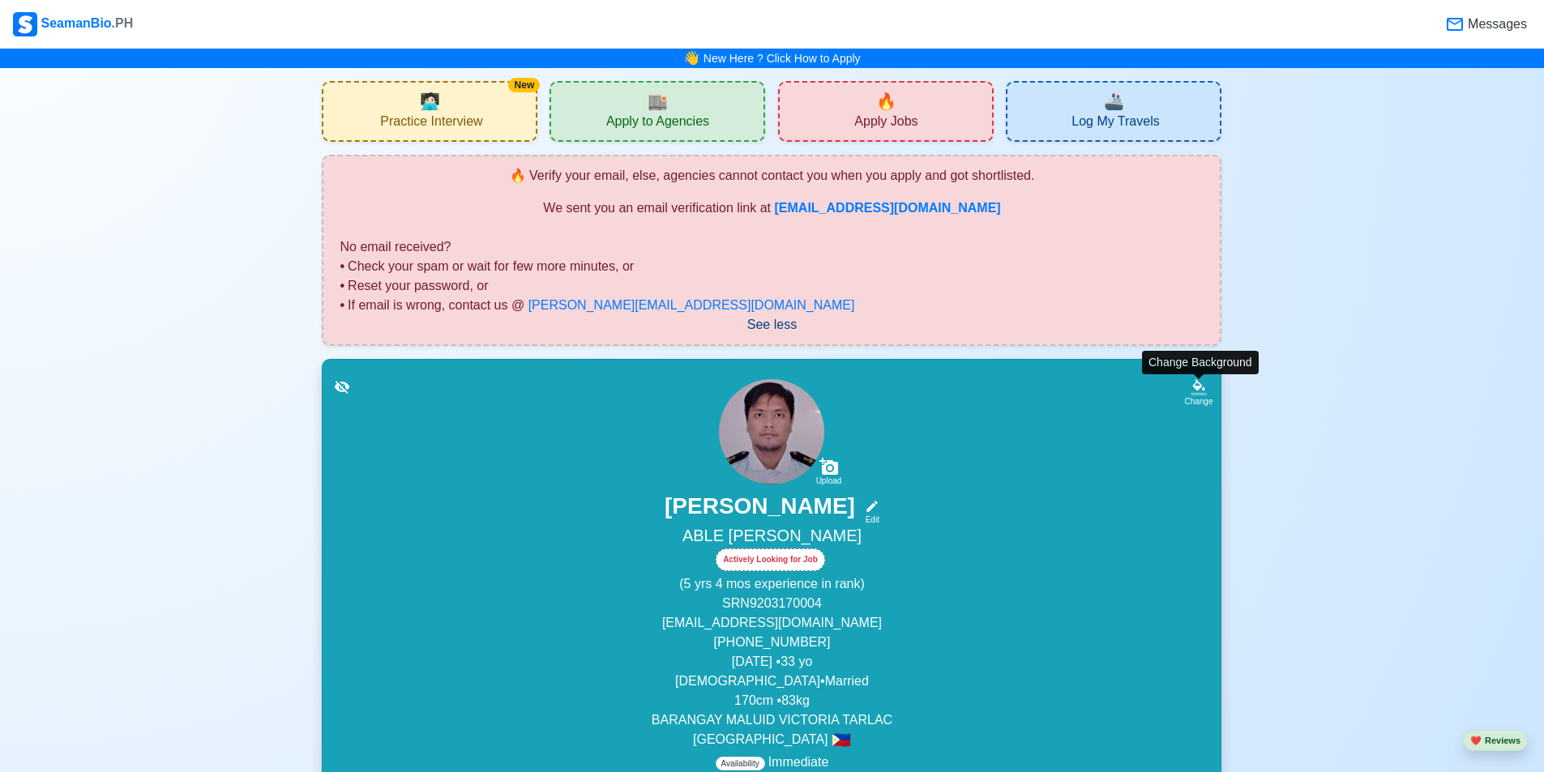
click at [740, 393] on icon at bounding box center [1198, 393] width 16 height 2
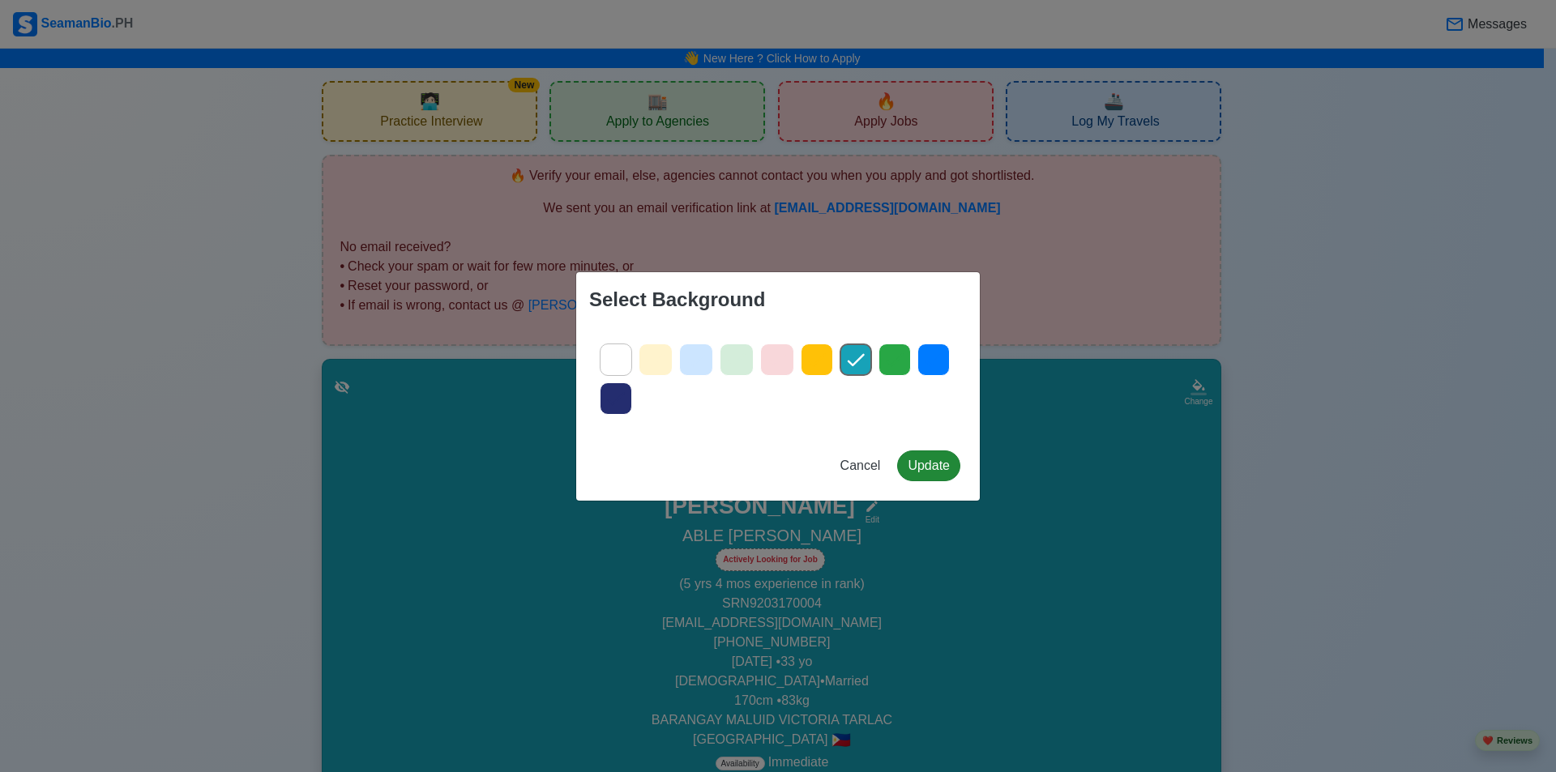
drag, startPoint x: 934, startPoint y: 360, endPoint x: 929, endPoint y: 453, distance: 93.4
click at [740, 360] on icon at bounding box center [933, 359] width 17 height 13
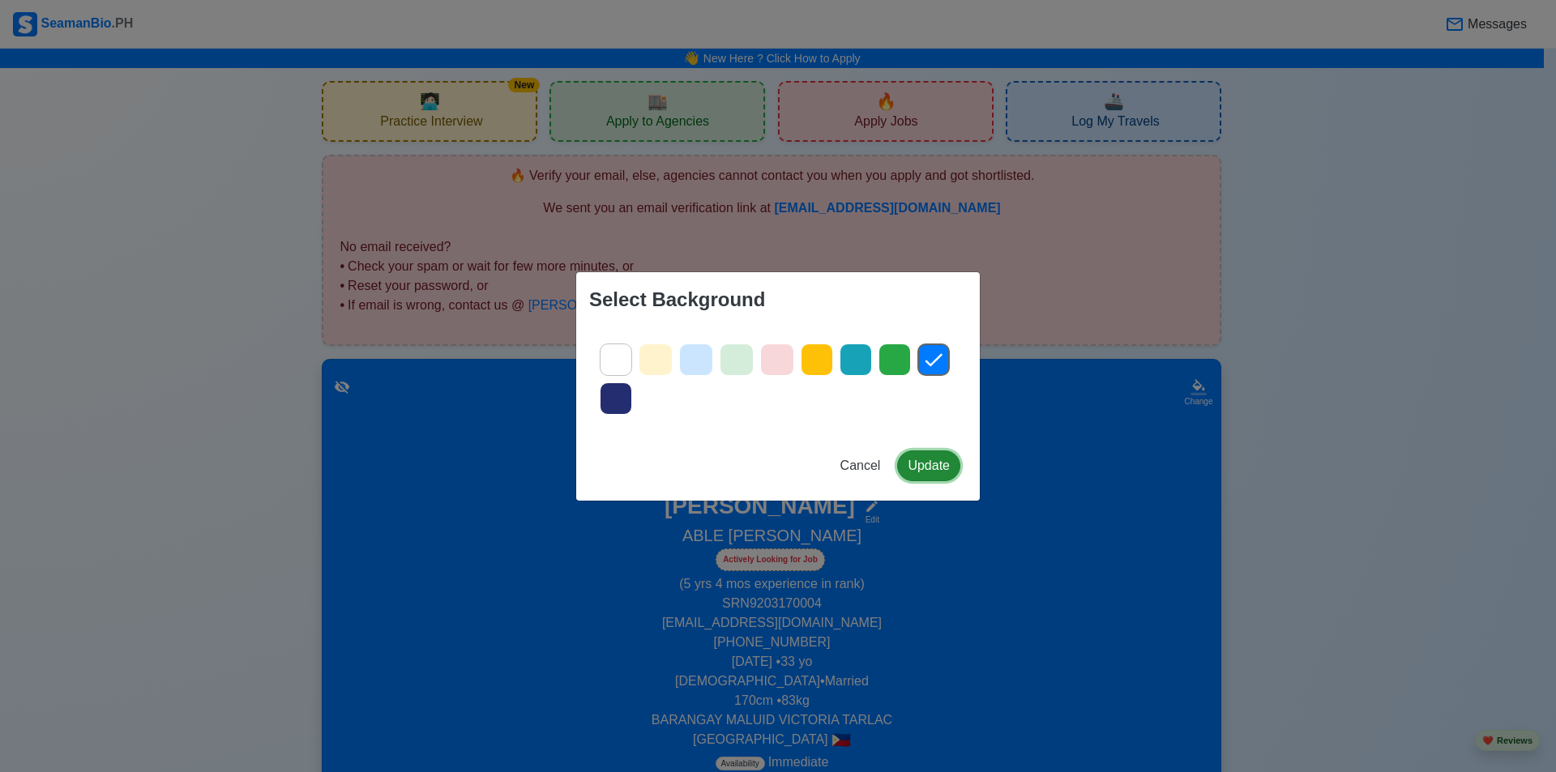
click at [740, 458] on button "Update" at bounding box center [928, 466] width 63 height 31
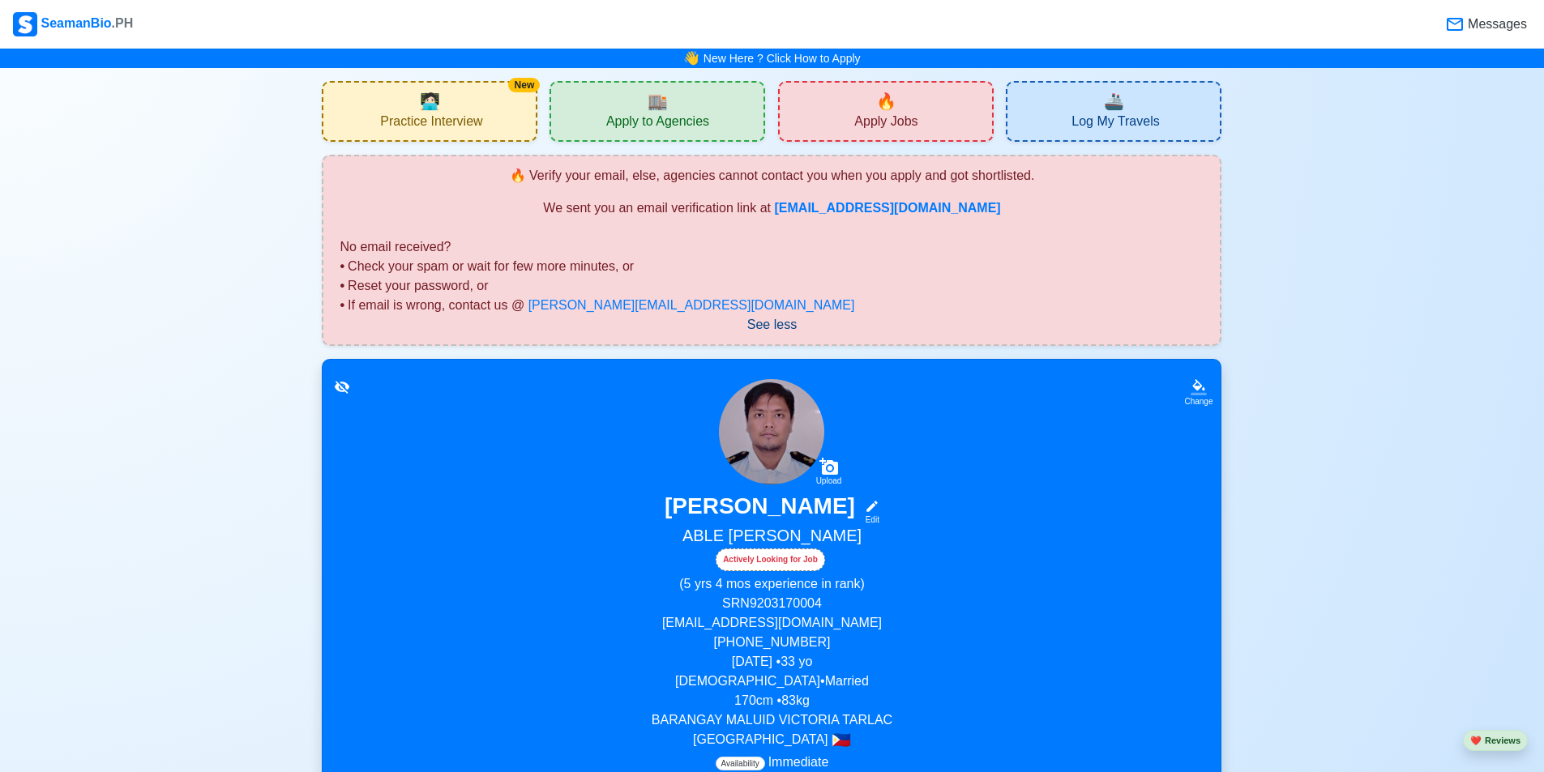
click at [740, 24] on span "Messages" at bounding box center [1495, 24] width 62 height 19
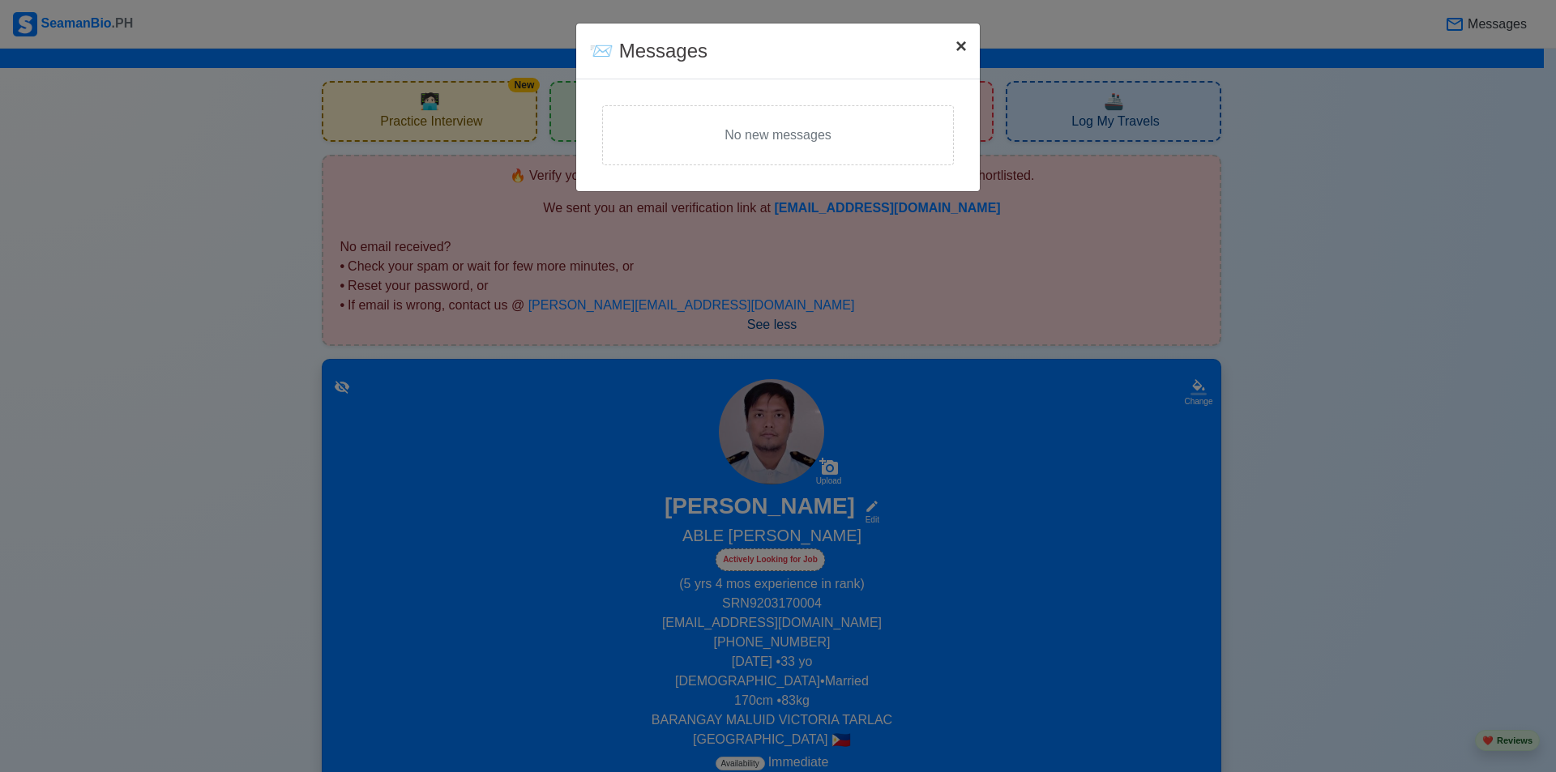
click at [740, 39] on button "× Close" at bounding box center [961, 46] width 37 height 45
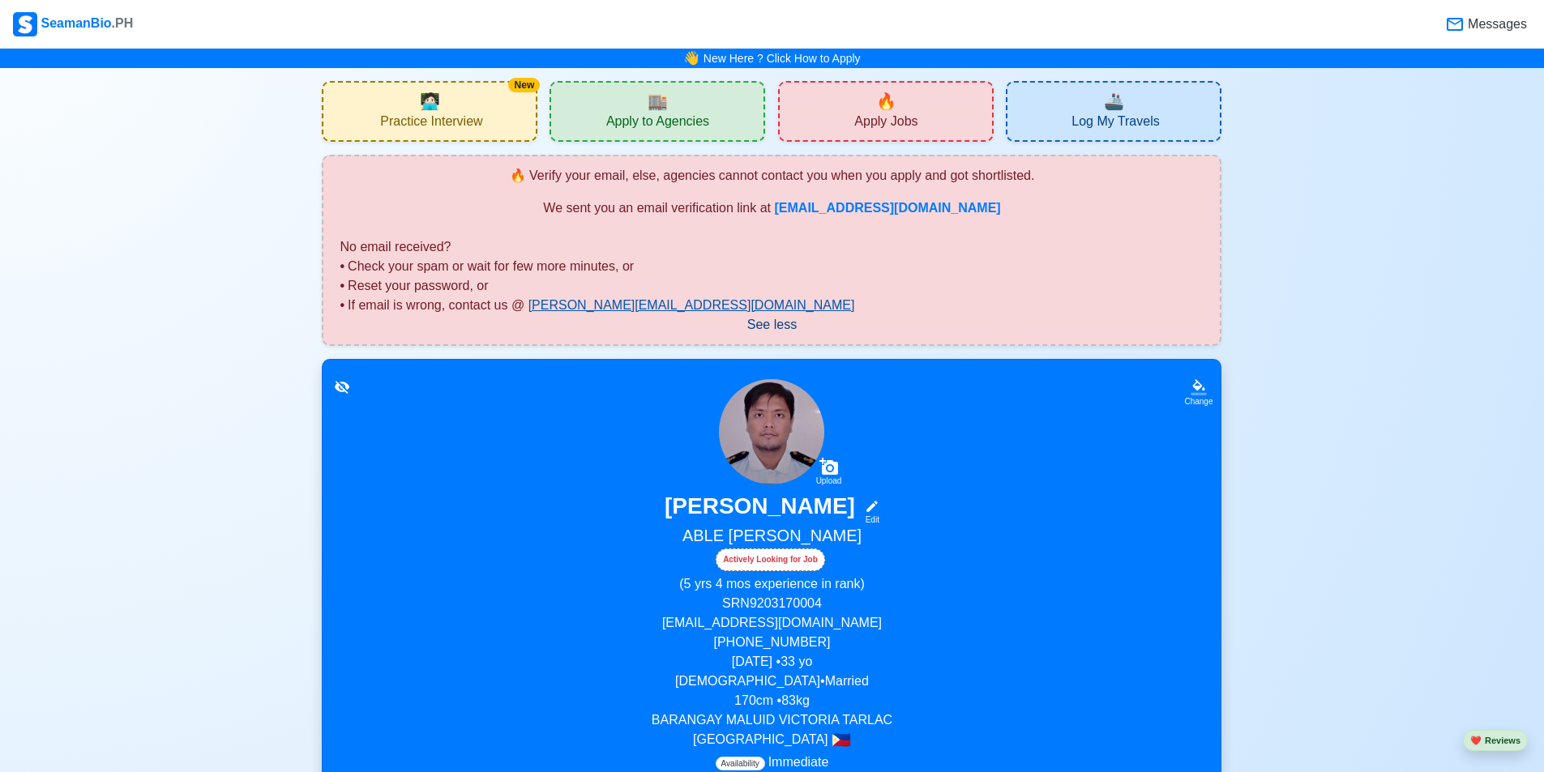
click at [575, 306] on link "jeyner@seamanbio.ph" at bounding box center [691, 305] width 327 height 14
click at [740, 28] on span "Messages" at bounding box center [1495, 24] width 62 height 19
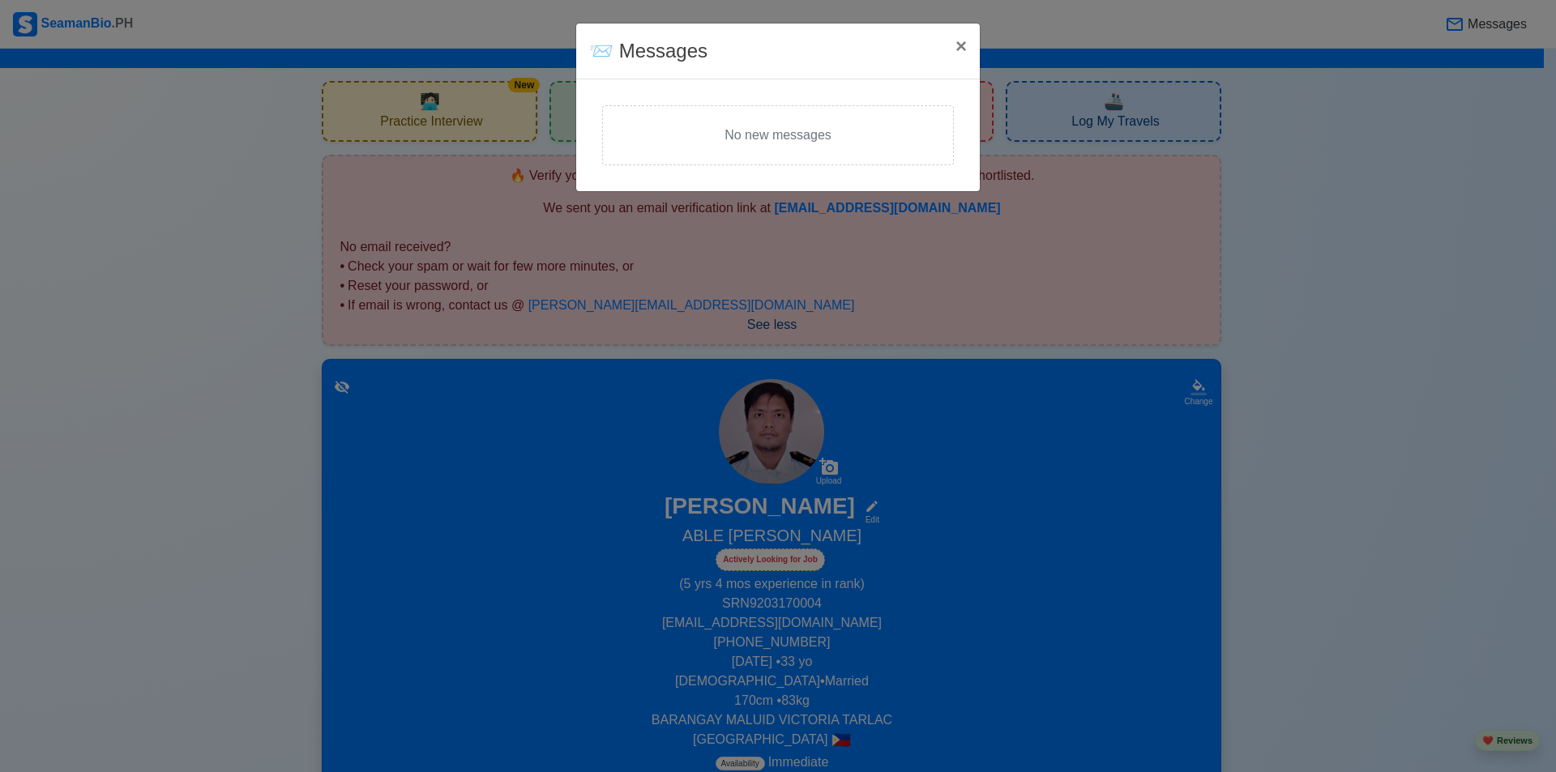
click at [740, 289] on div "📨 Messages × Close No new messages" at bounding box center [778, 386] width 1556 height 772
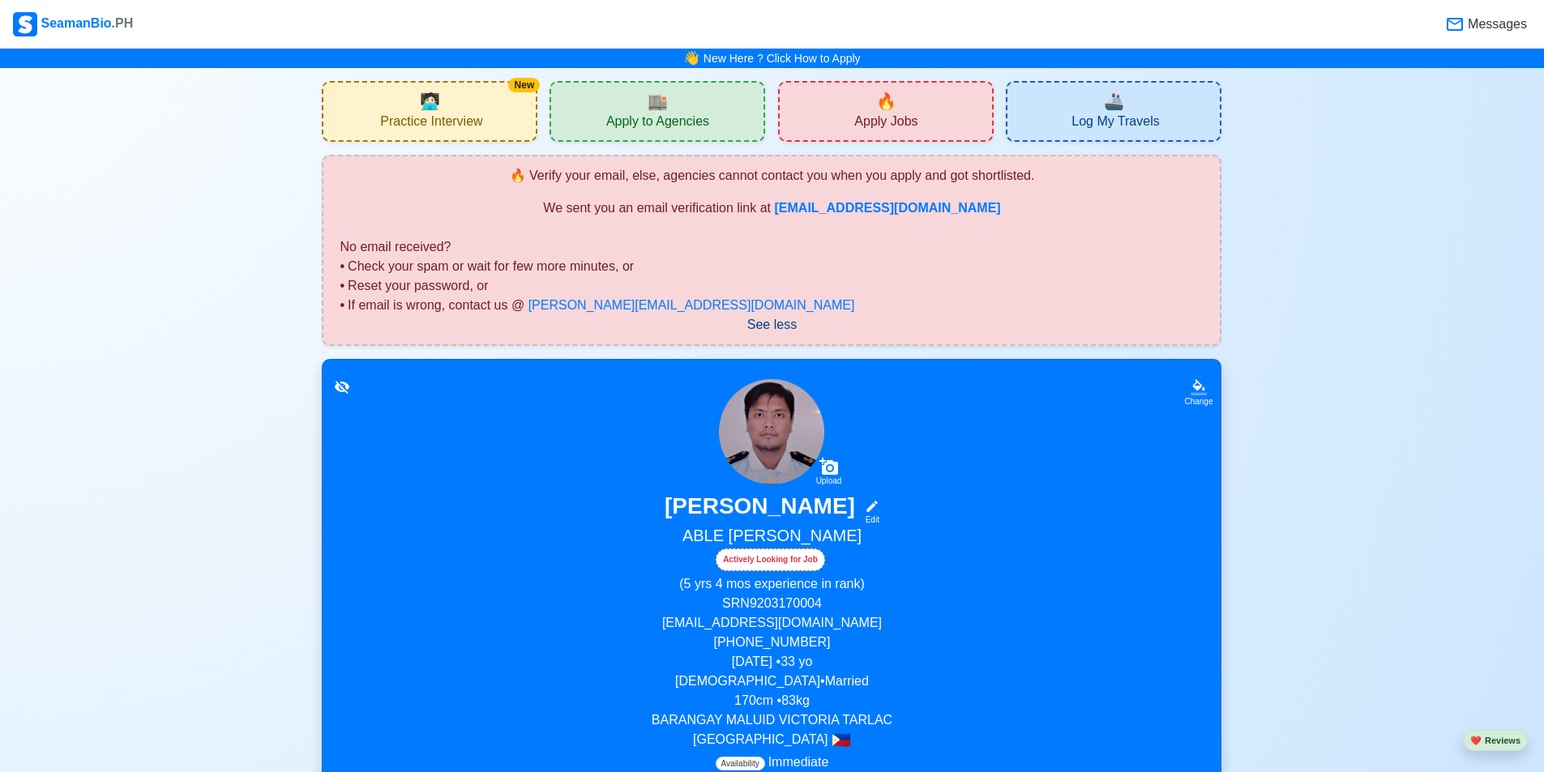
click at [65, 30] on div "SeamanBio .PH" at bounding box center [73, 24] width 120 height 24
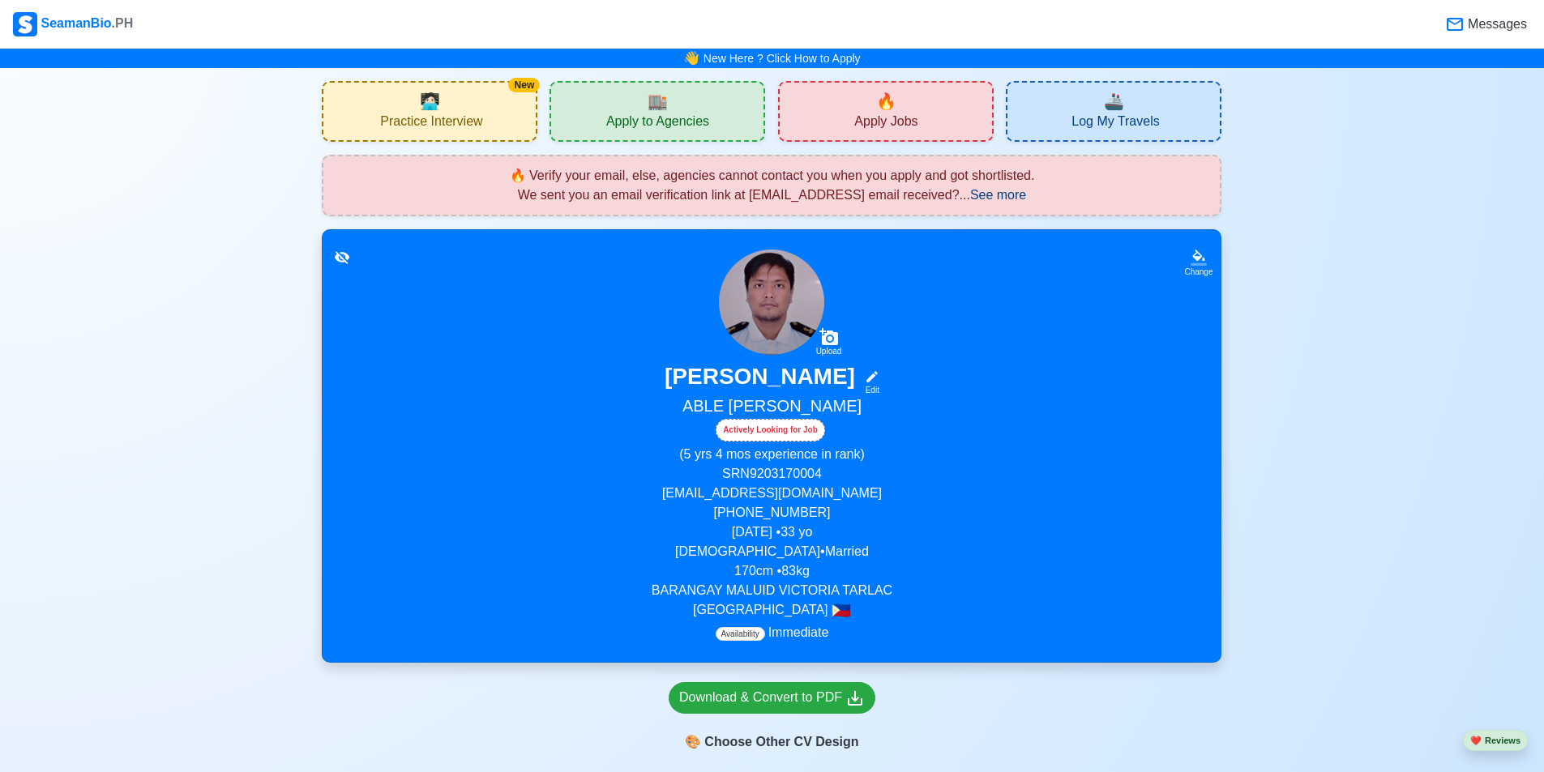
click at [112, 22] on span ".PH" at bounding box center [123, 23] width 22 height 14
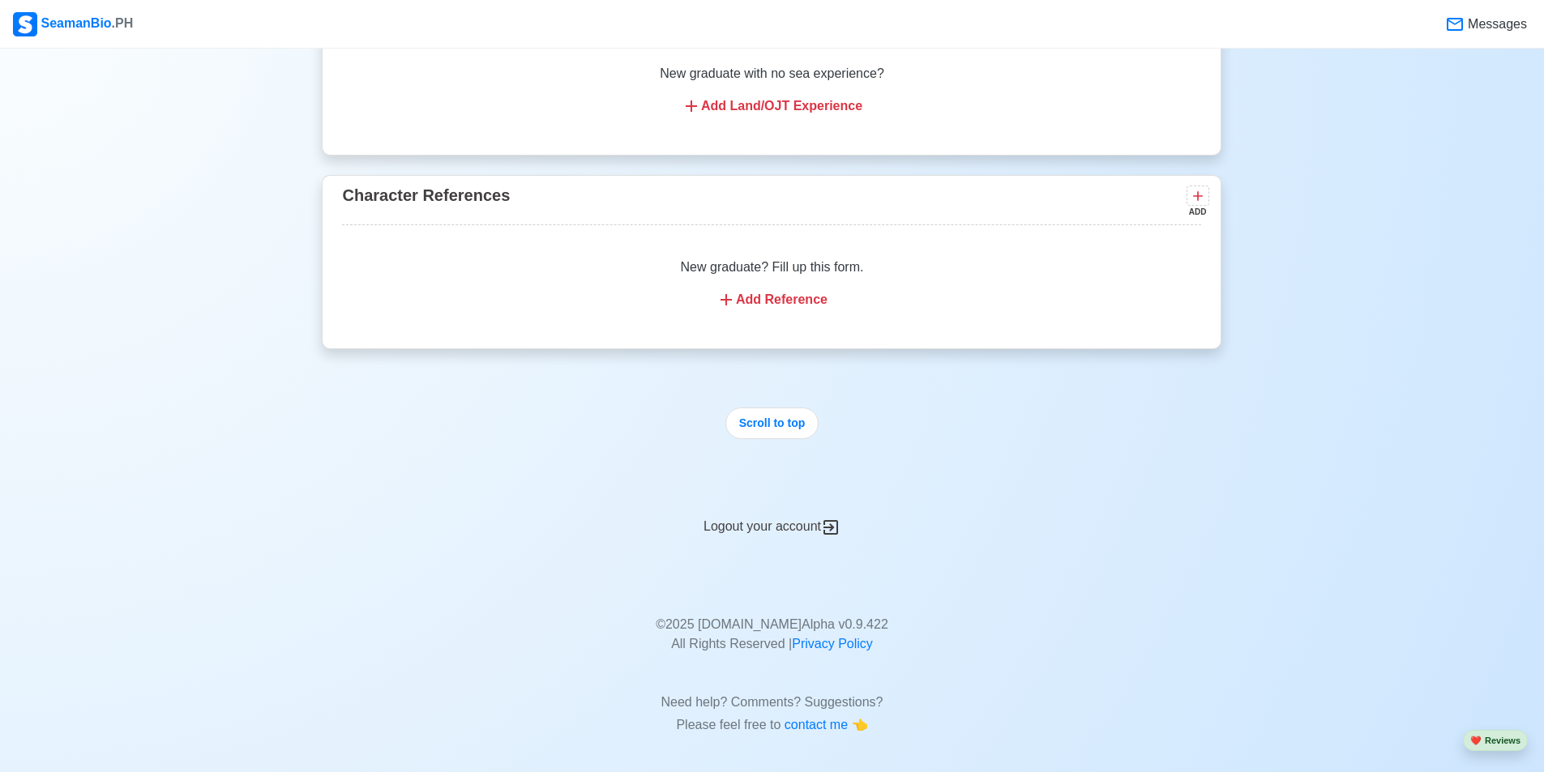
scroll to position [5723, 0]
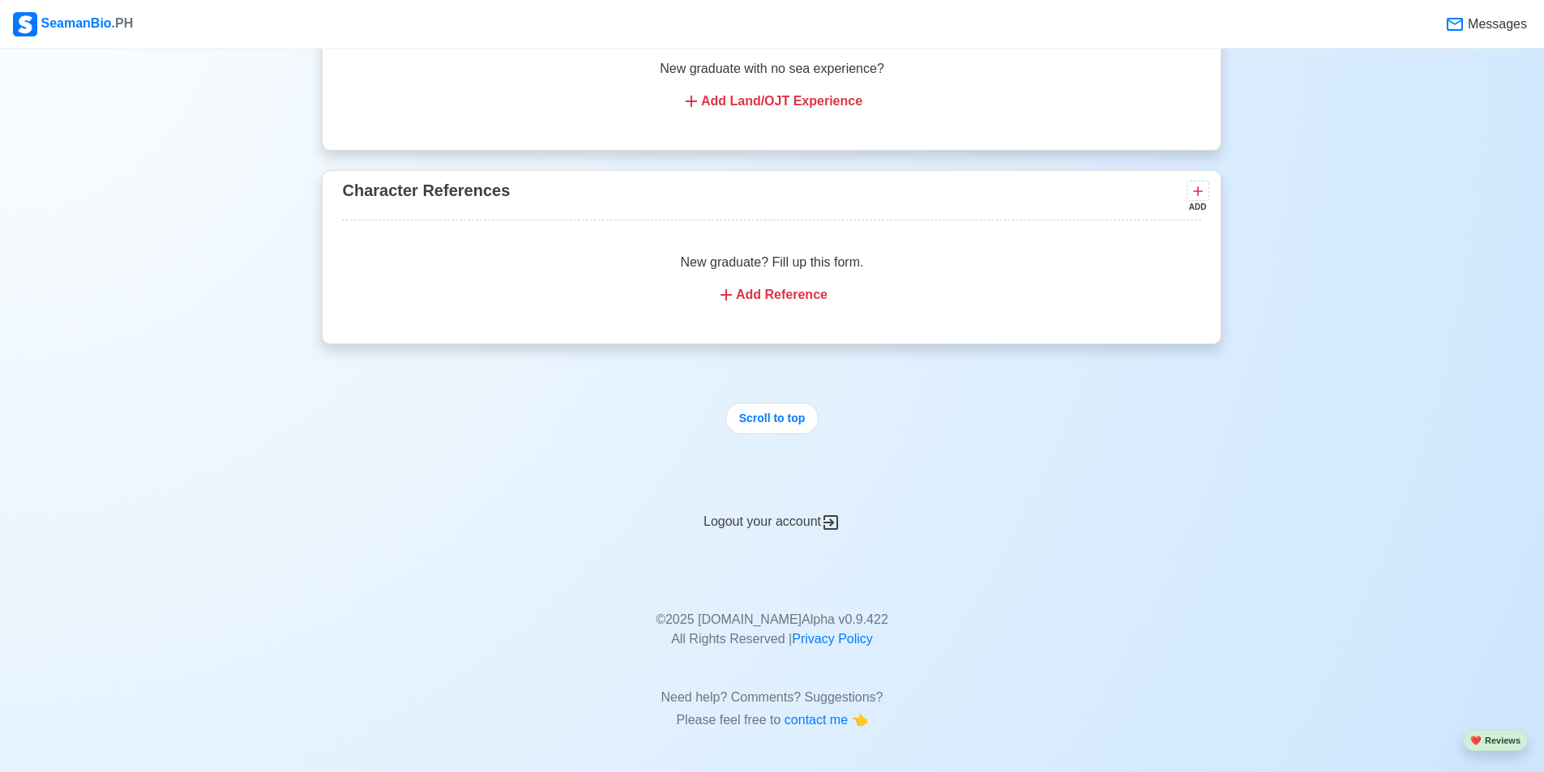
click at [740, 524] on div "Logout your account" at bounding box center [772, 513] width 900 height 40
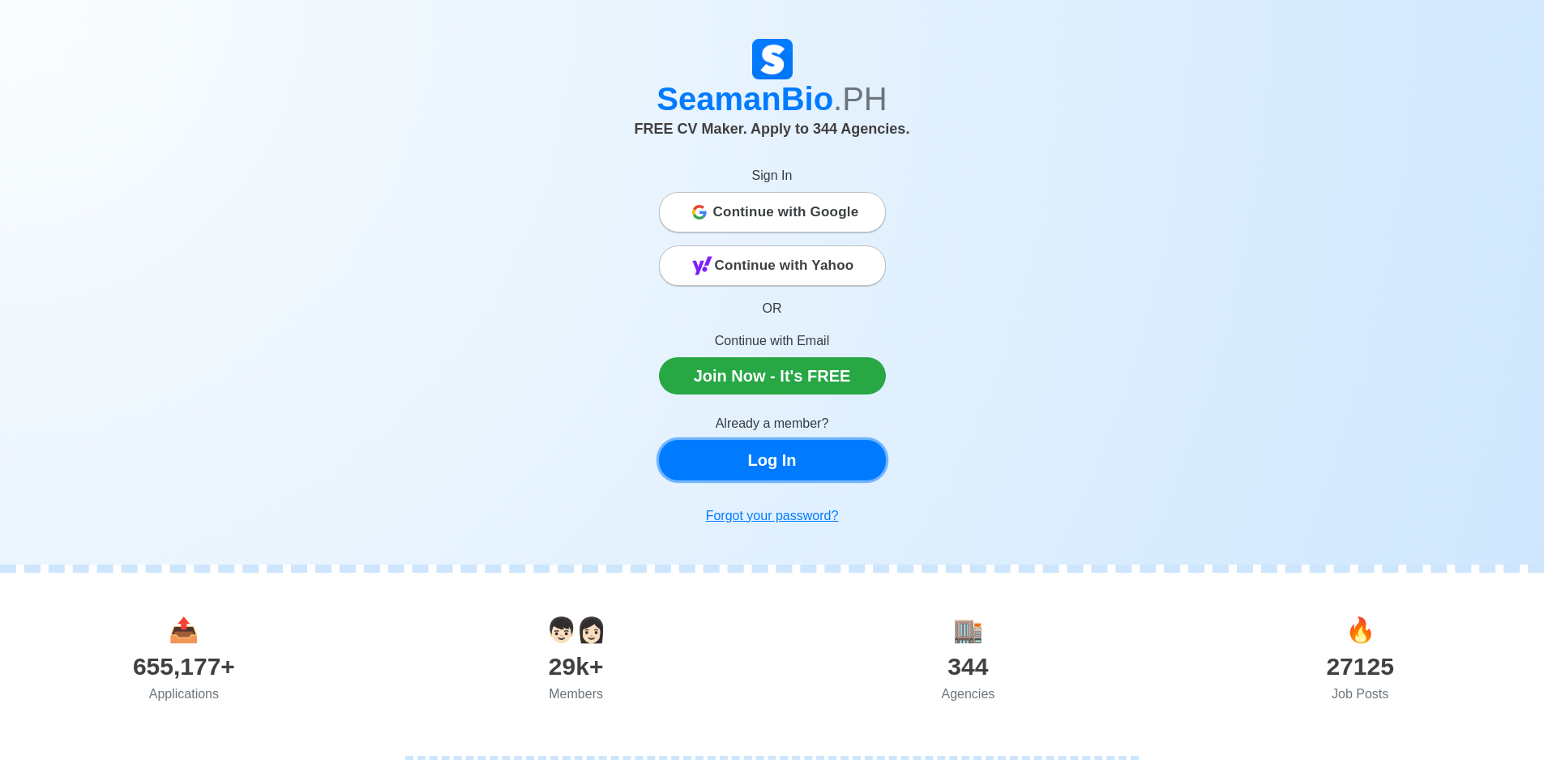
click at [740, 468] on link "Log In" at bounding box center [772, 460] width 227 height 41
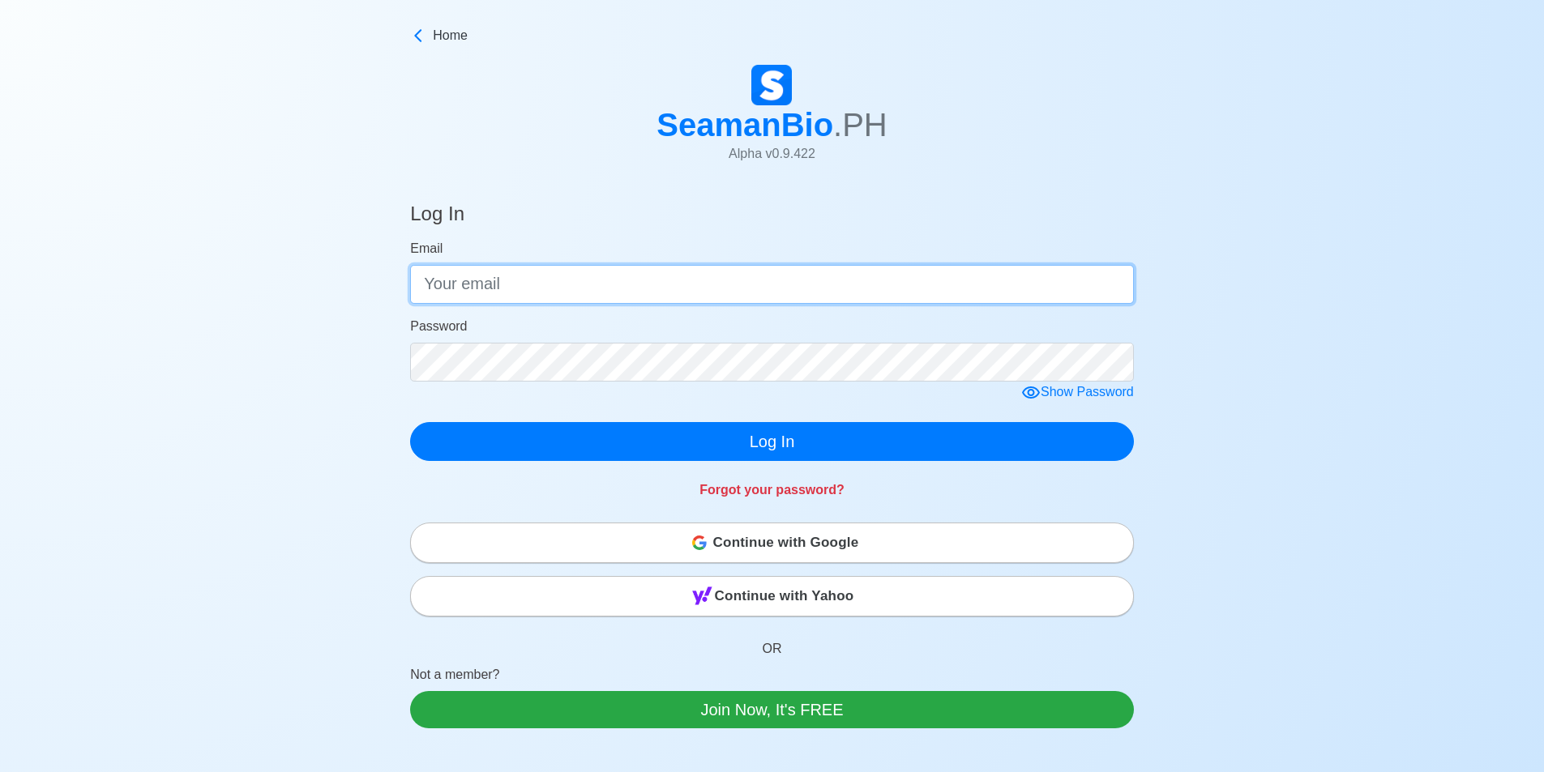
click at [545, 274] on input "Email" at bounding box center [772, 284] width 724 height 39
type input "R"
type input "ryrosales01@gmail.com"
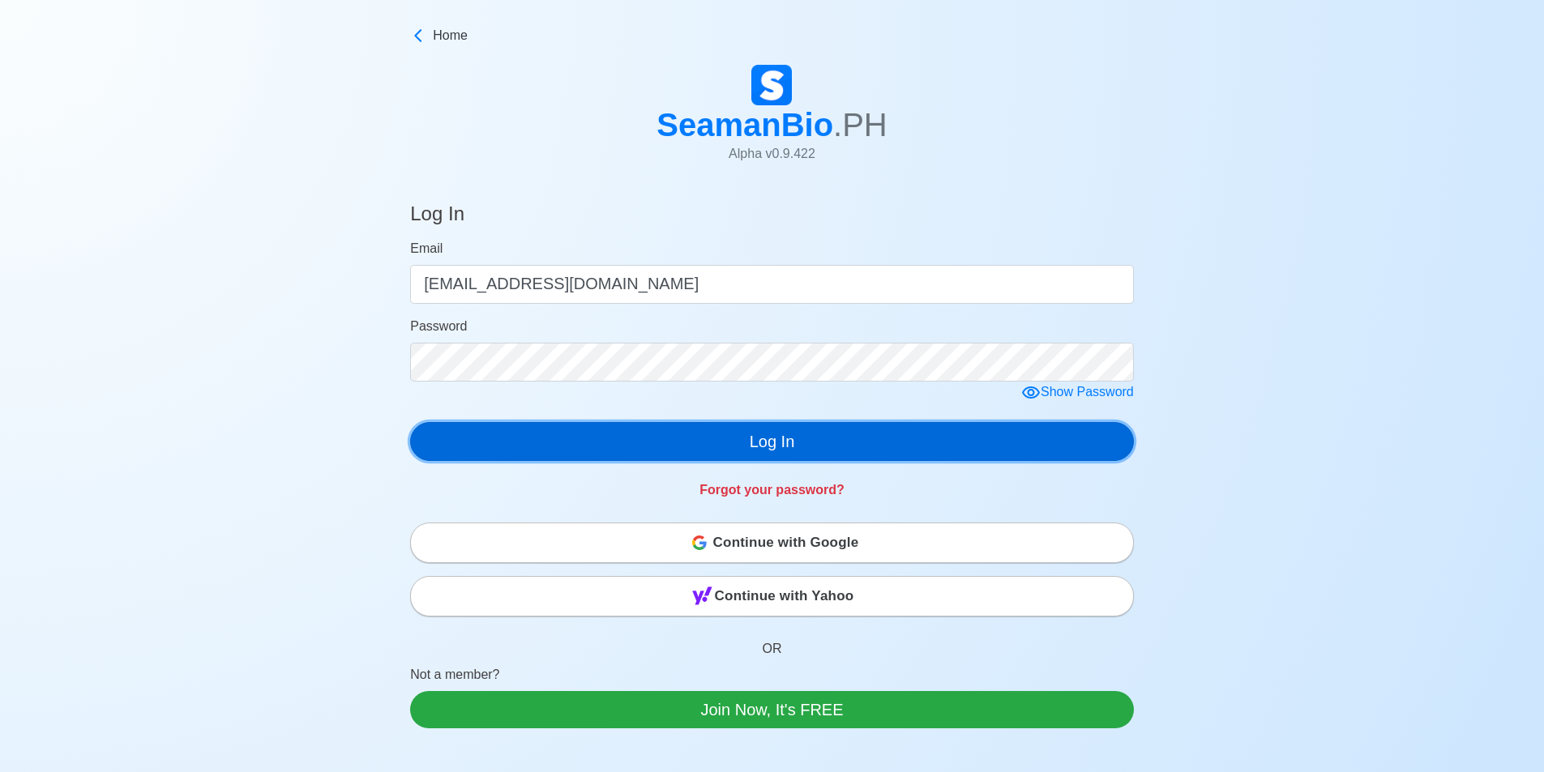
click at [520, 450] on button "Log In" at bounding box center [772, 441] width 724 height 39
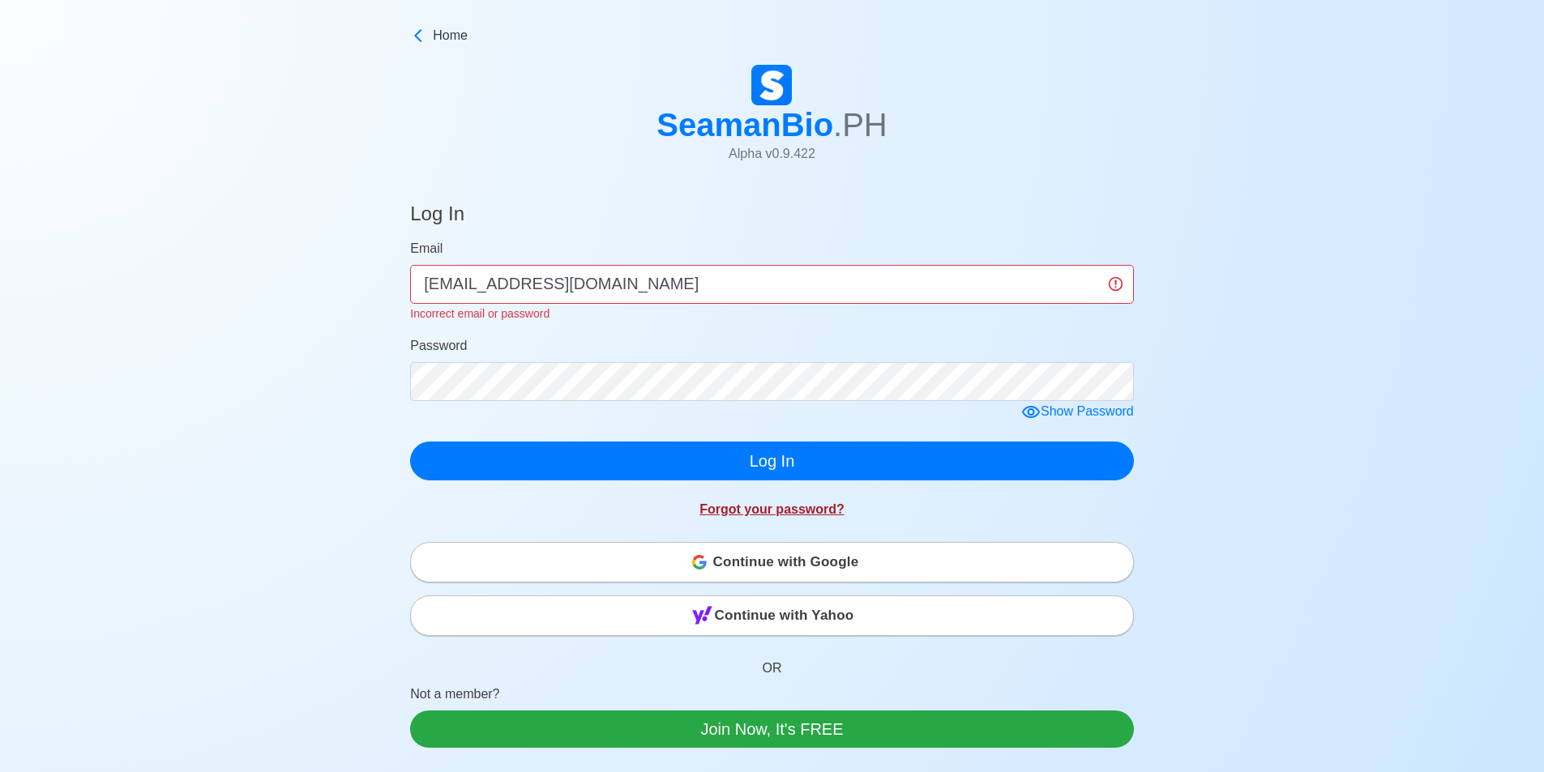
click at [740, 504] on link "Forgot your password?" at bounding box center [771, 509] width 145 height 14
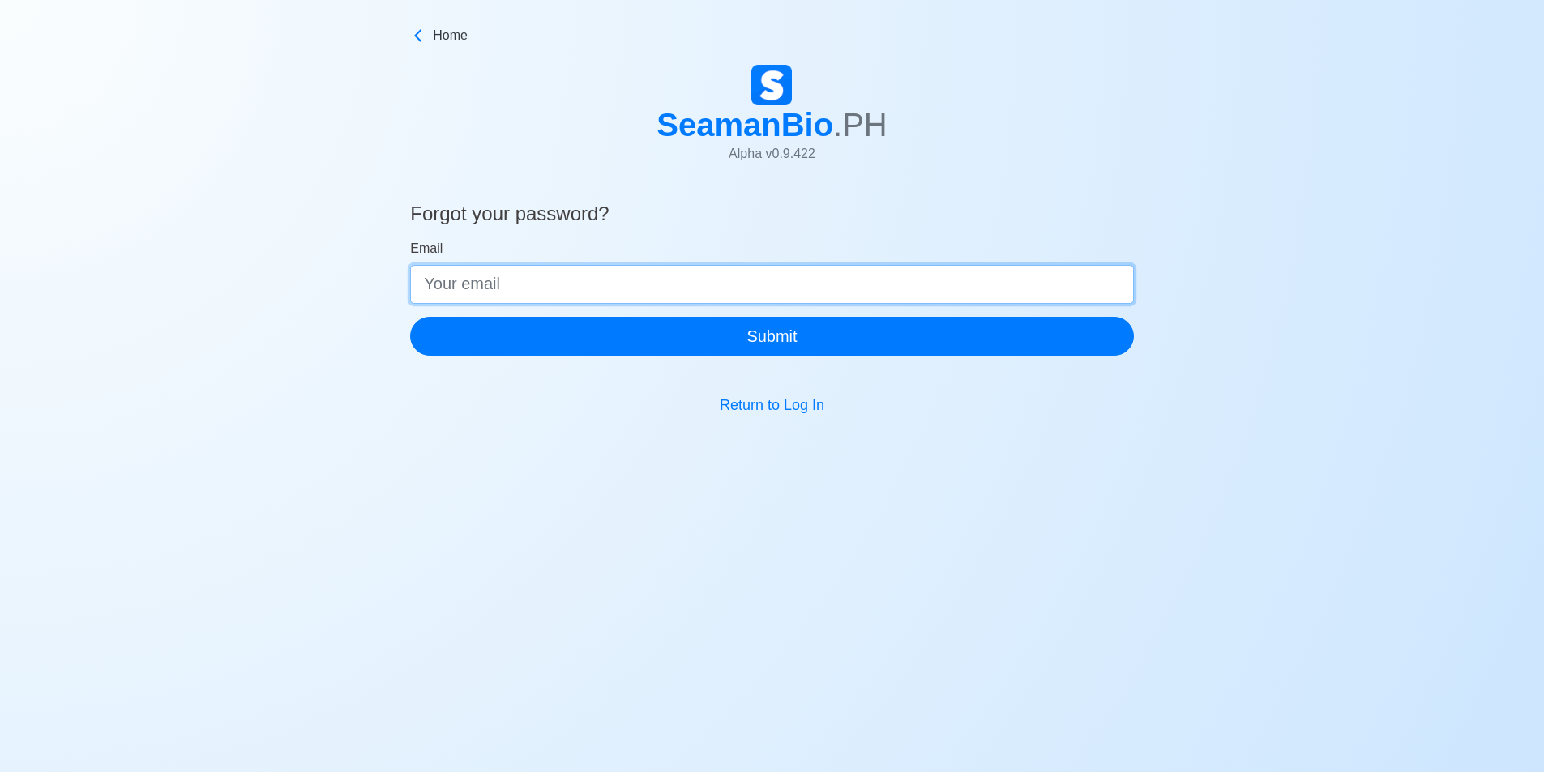
click at [559, 273] on input "Email" at bounding box center [772, 284] width 724 height 39
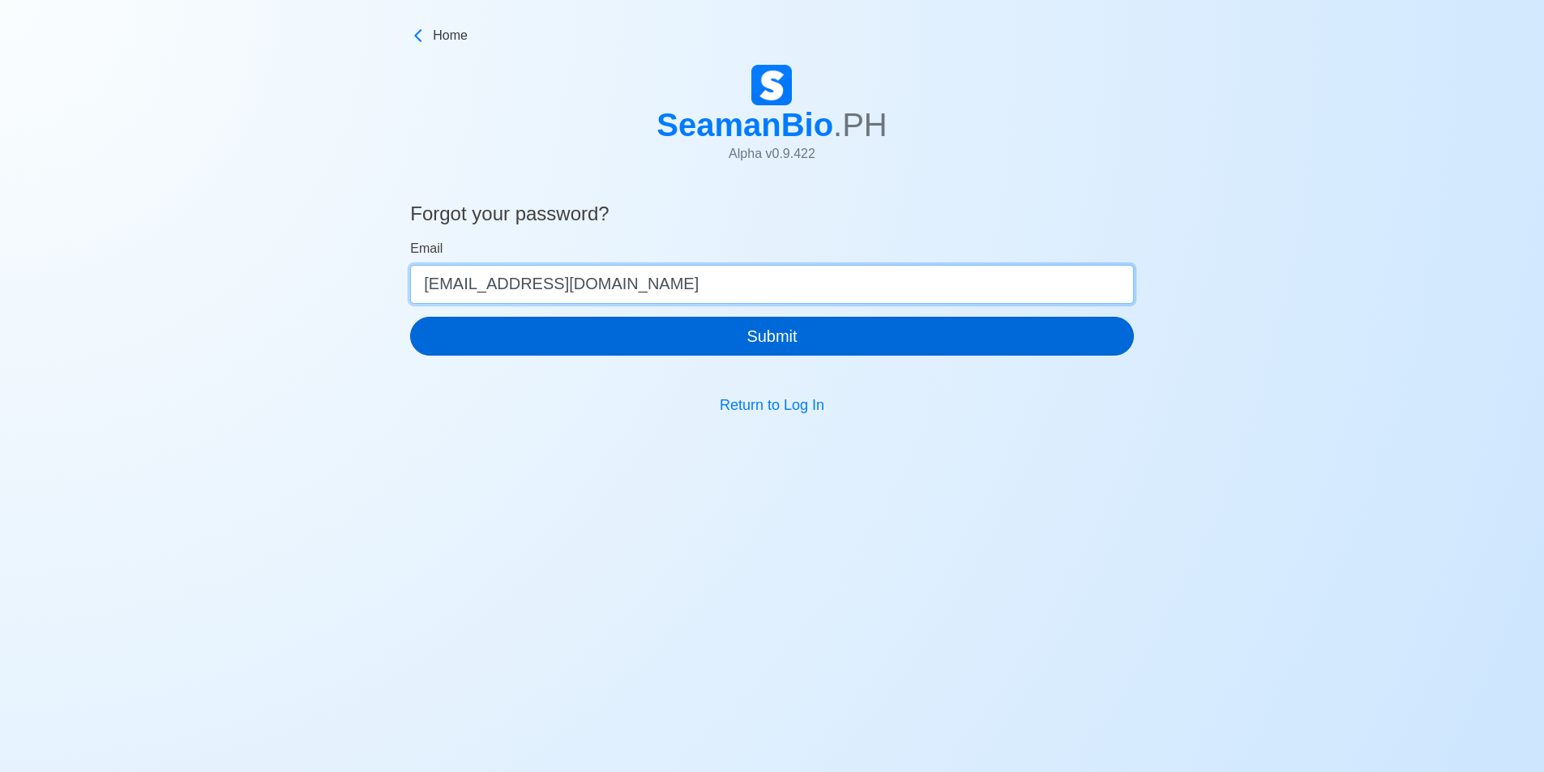
type input "ryrosales01@gmail.com"
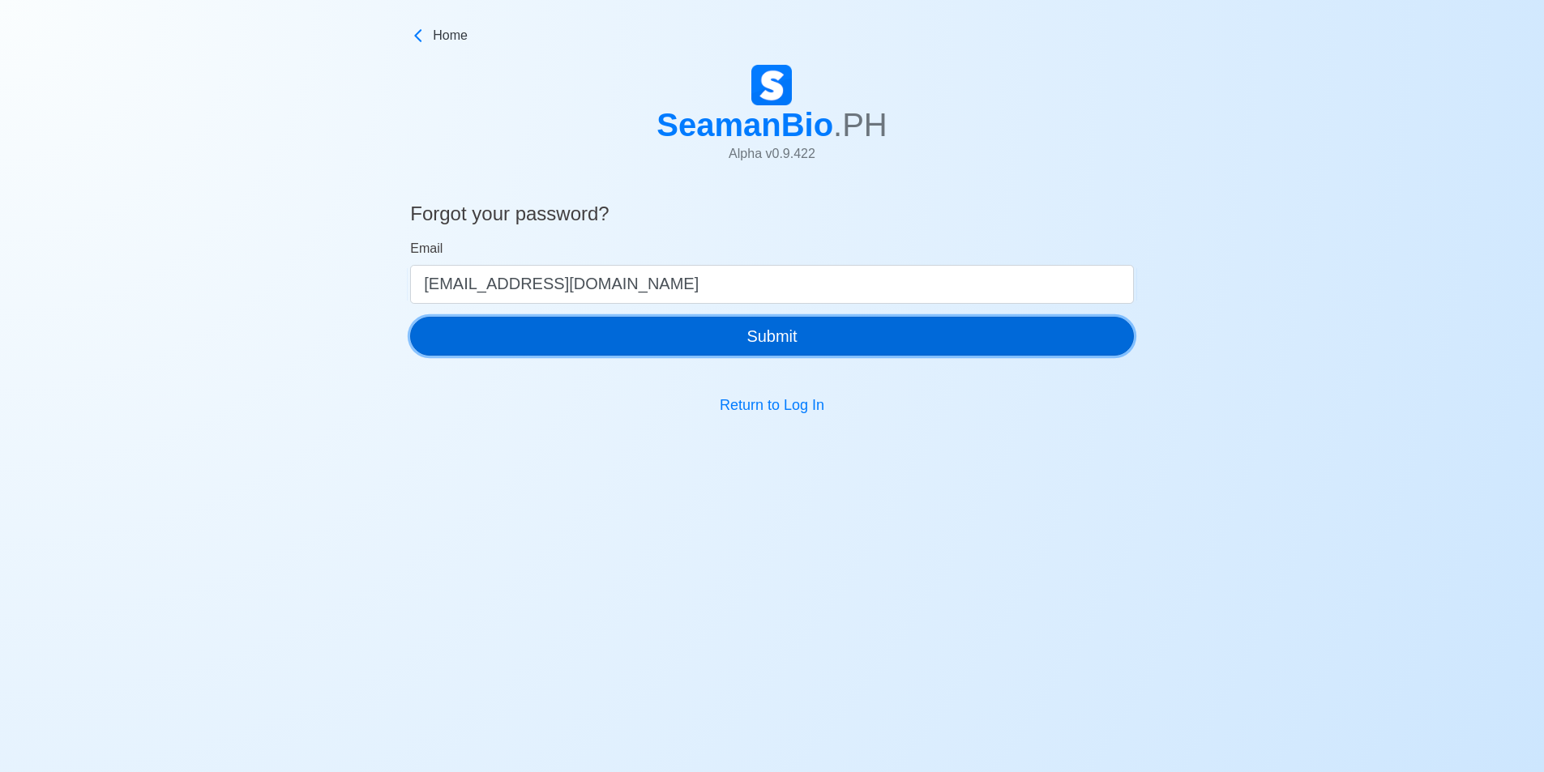
click at [585, 346] on button "Submit" at bounding box center [772, 336] width 724 height 39
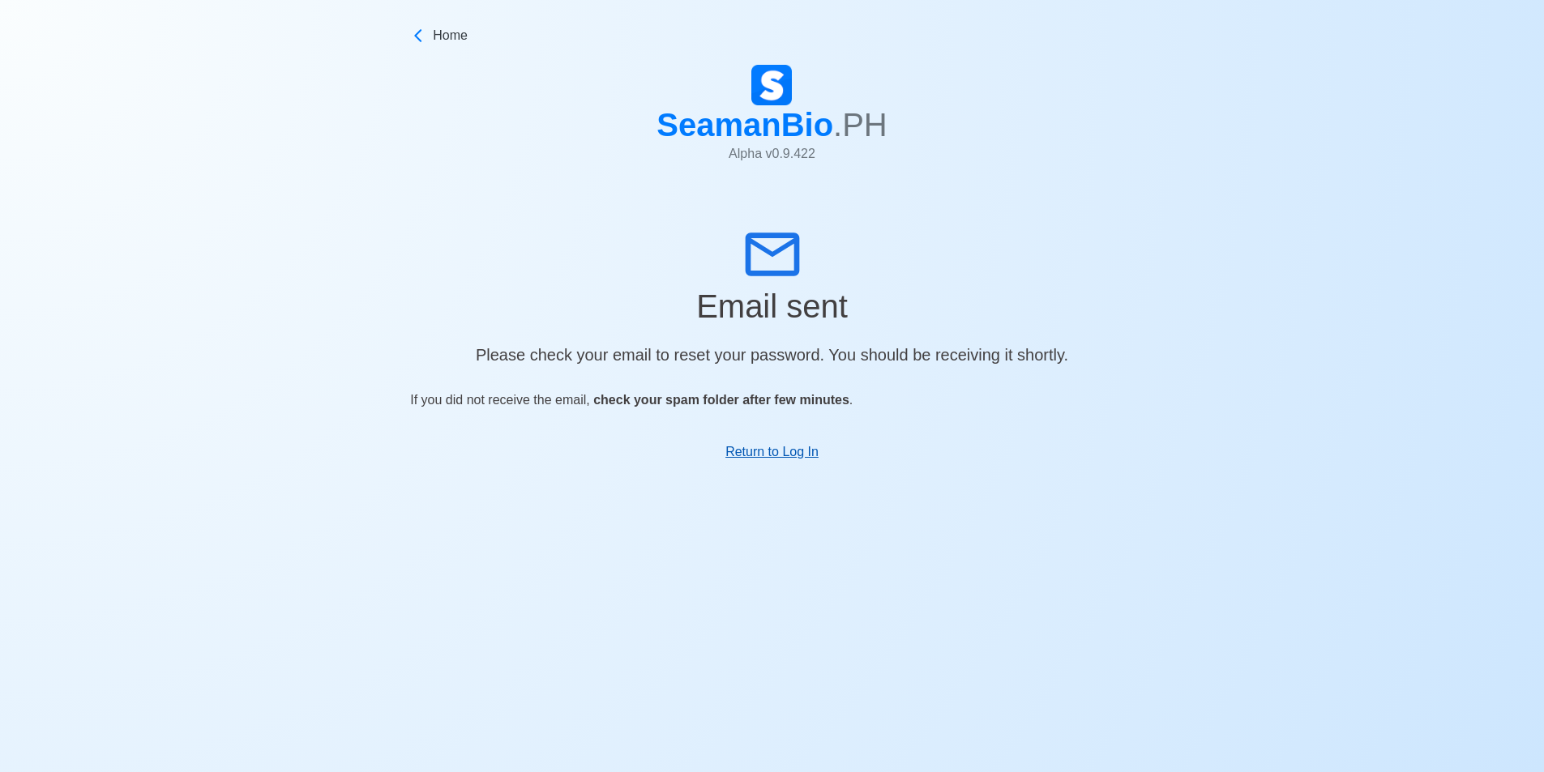
click at [740, 455] on link "Return to Log In" at bounding box center [771, 452] width 93 height 14
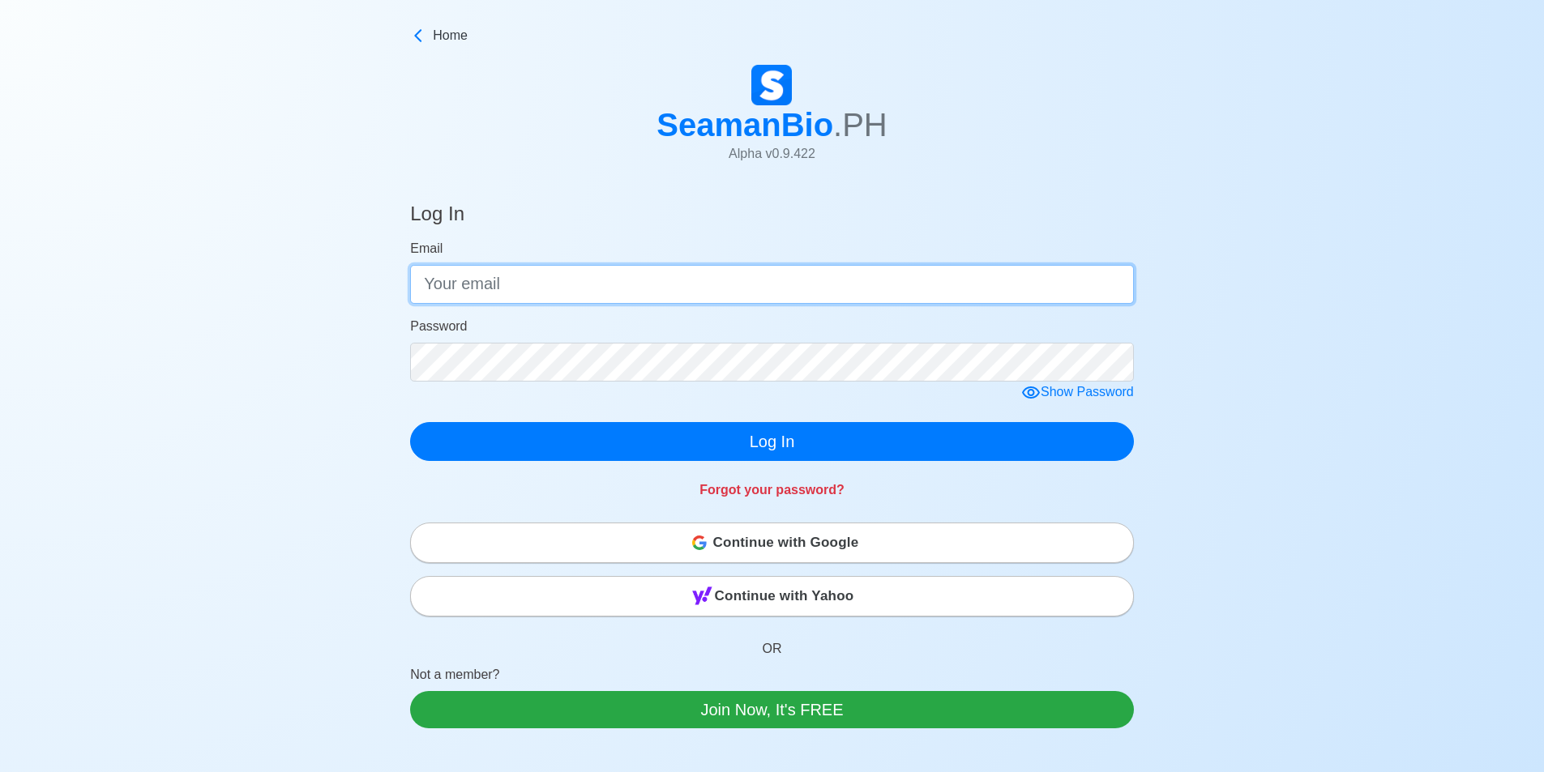
click at [641, 284] on input "Email" at bounding box center [772, 284] width 724 height 39
type input "ryrosales01@gmail.com"
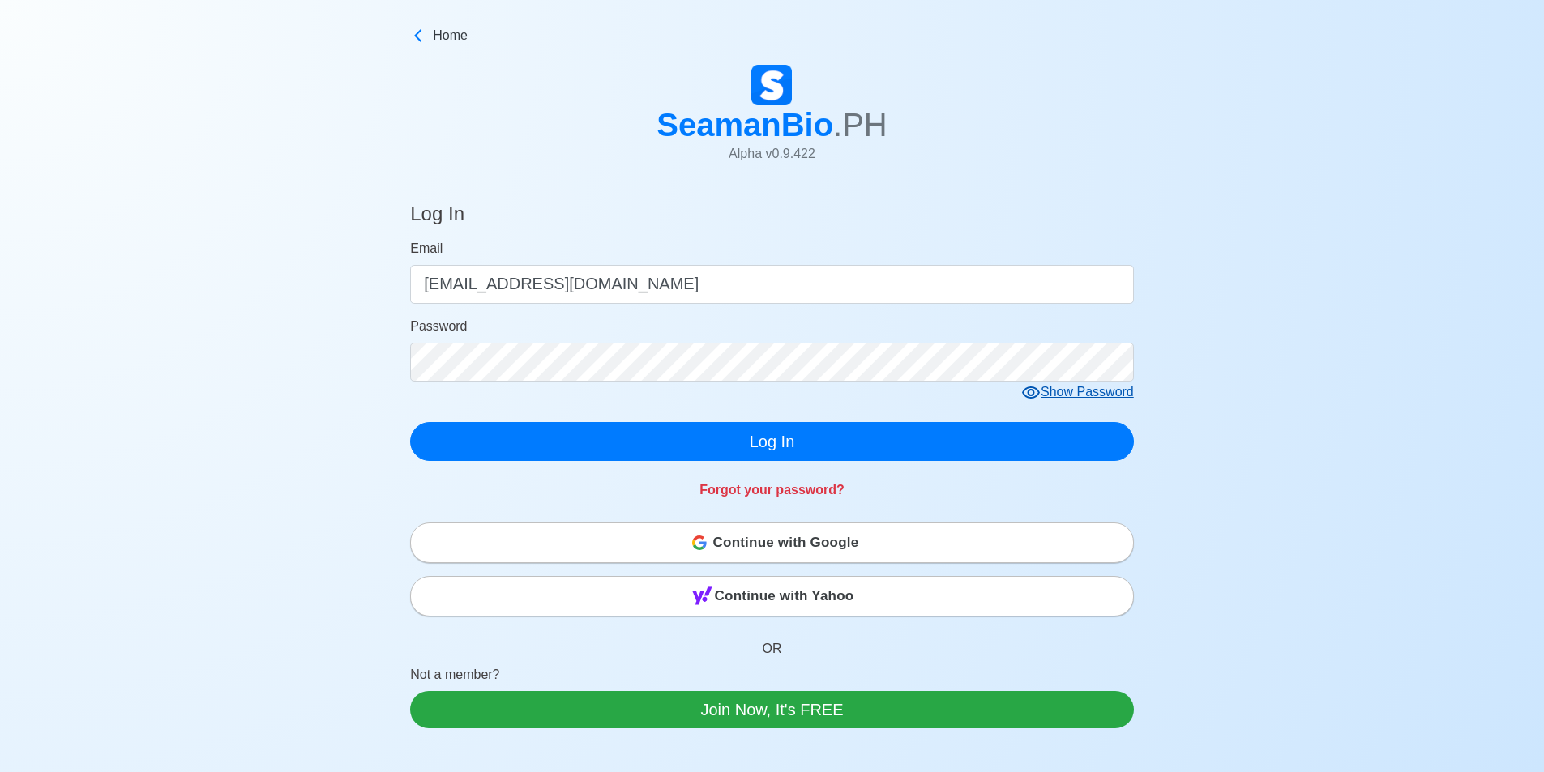
click at [740, 391] on icon at bounding box center [1030, 392] width 19 height 19
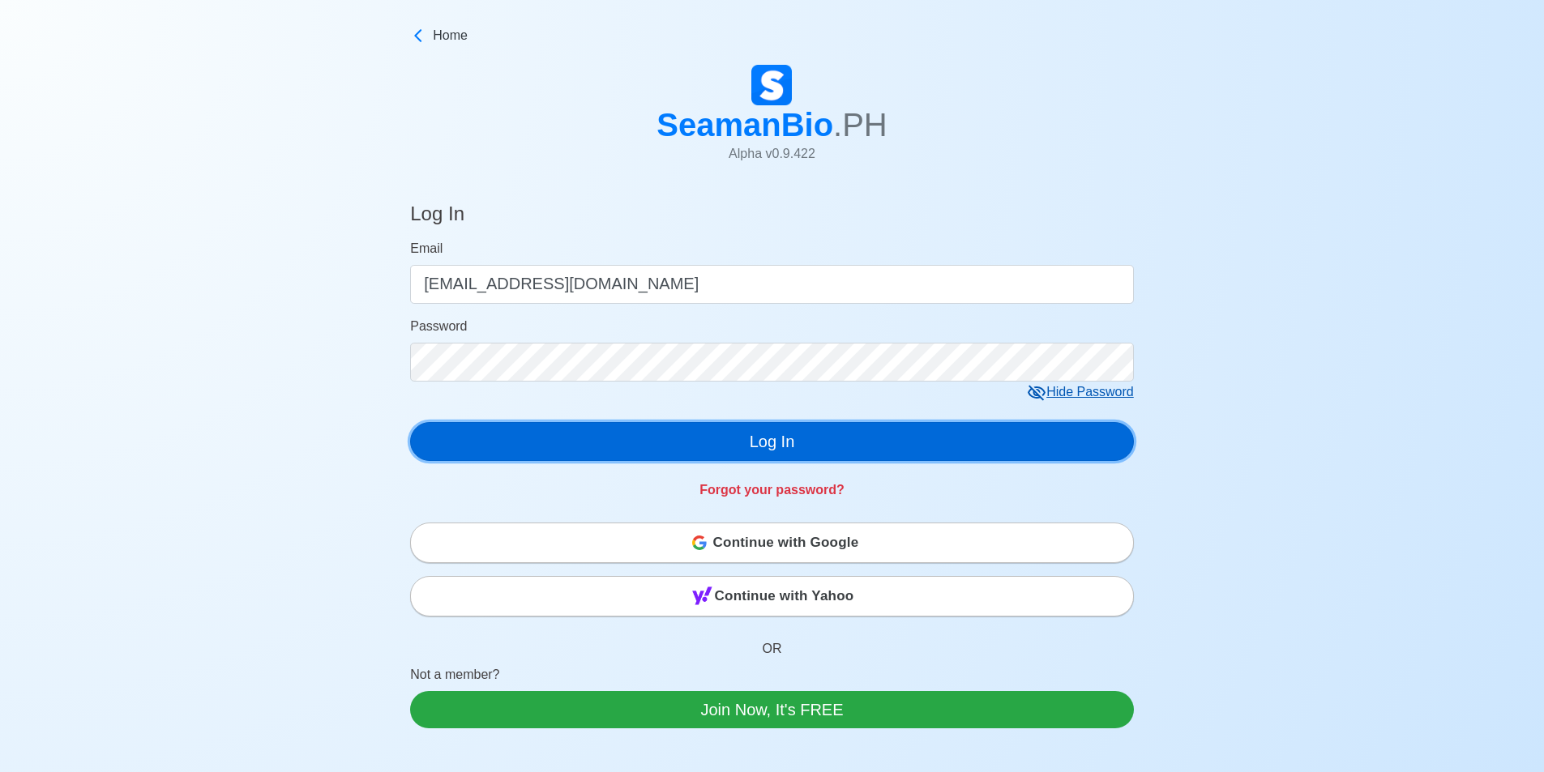
click at [537, 446] on button "Log In" at bounding box center [772, 441] width 724 height 39
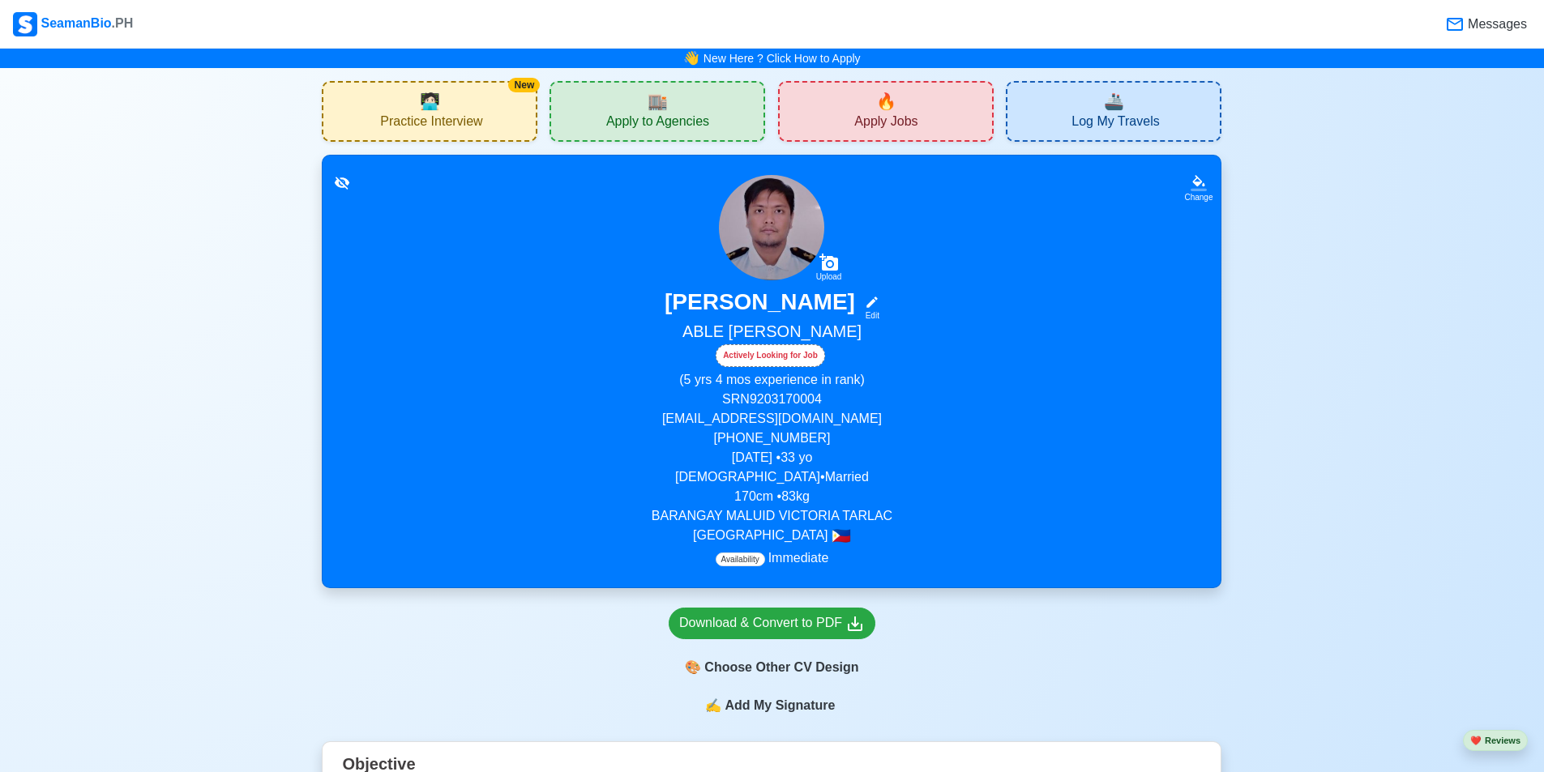
click at [639, 128] on span "Apply to Agencies" at bounding box center [657, 123] width 103 height 20
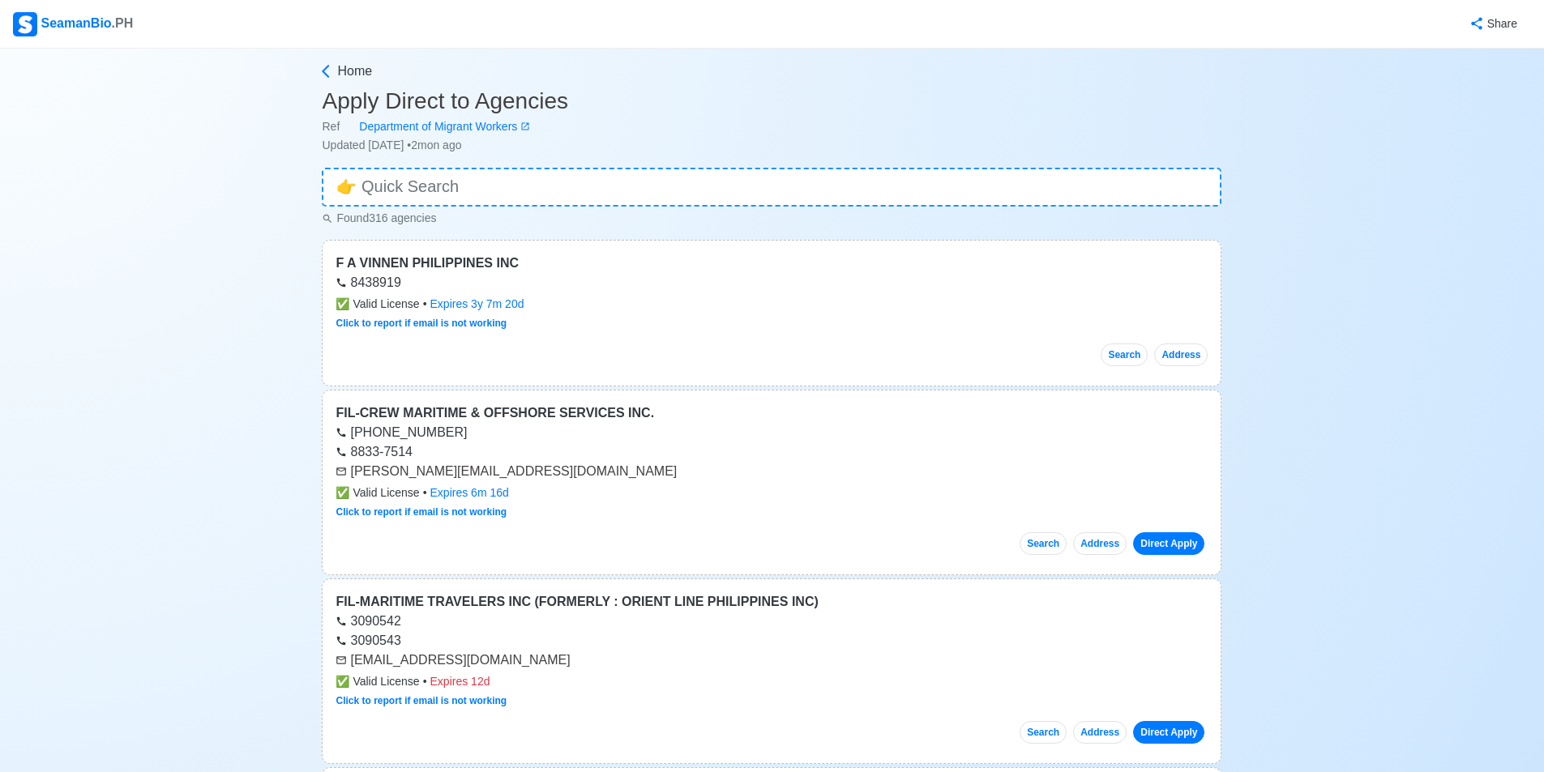
click at [66, 22] on div "SeamanBio .PH" at bounding box center [73, 24] width 120 height 24
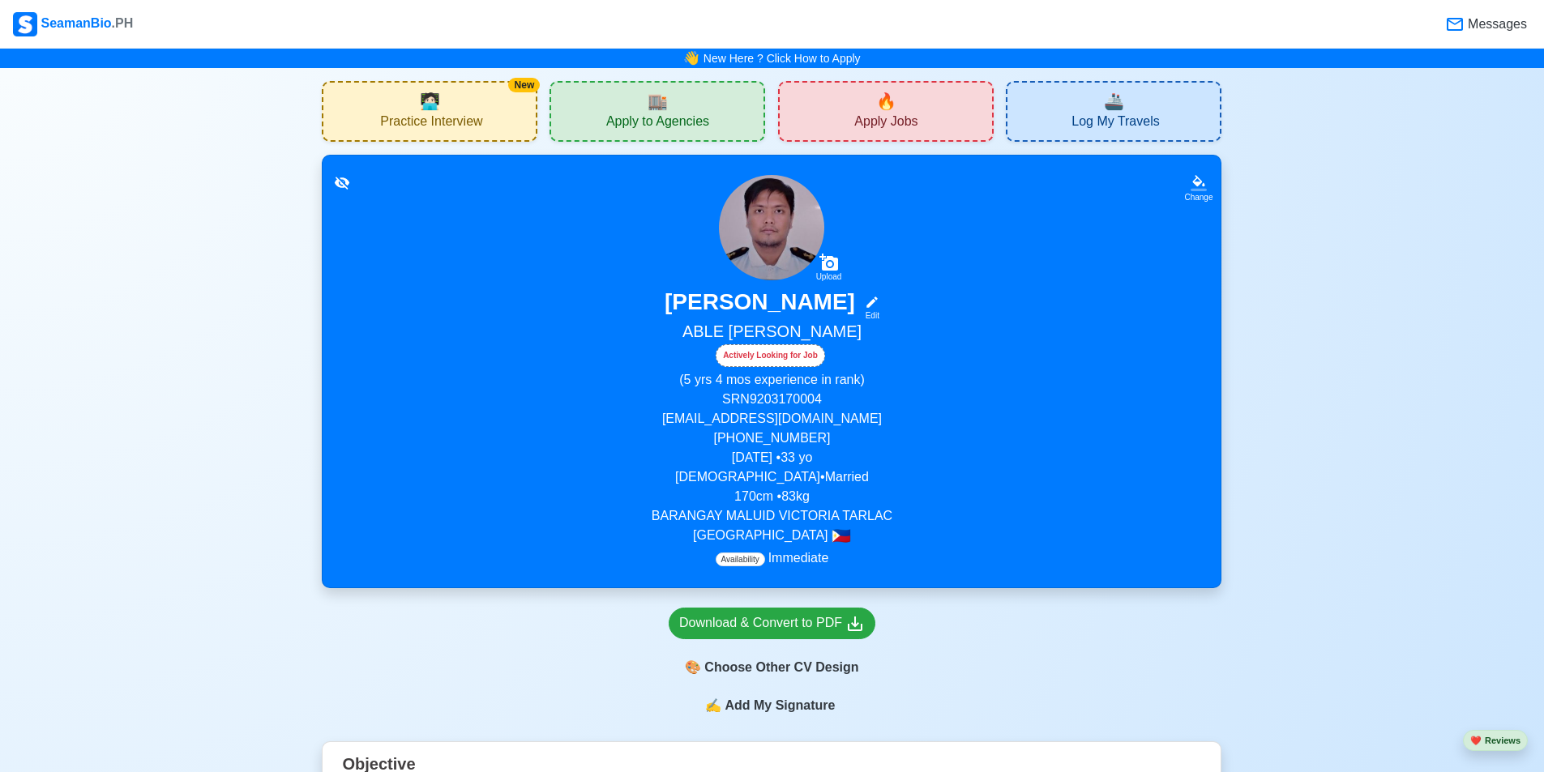
click at [740, 90] on div "🔥 Apply Jobs" at bounding box center [886, 111] width 216 height 61
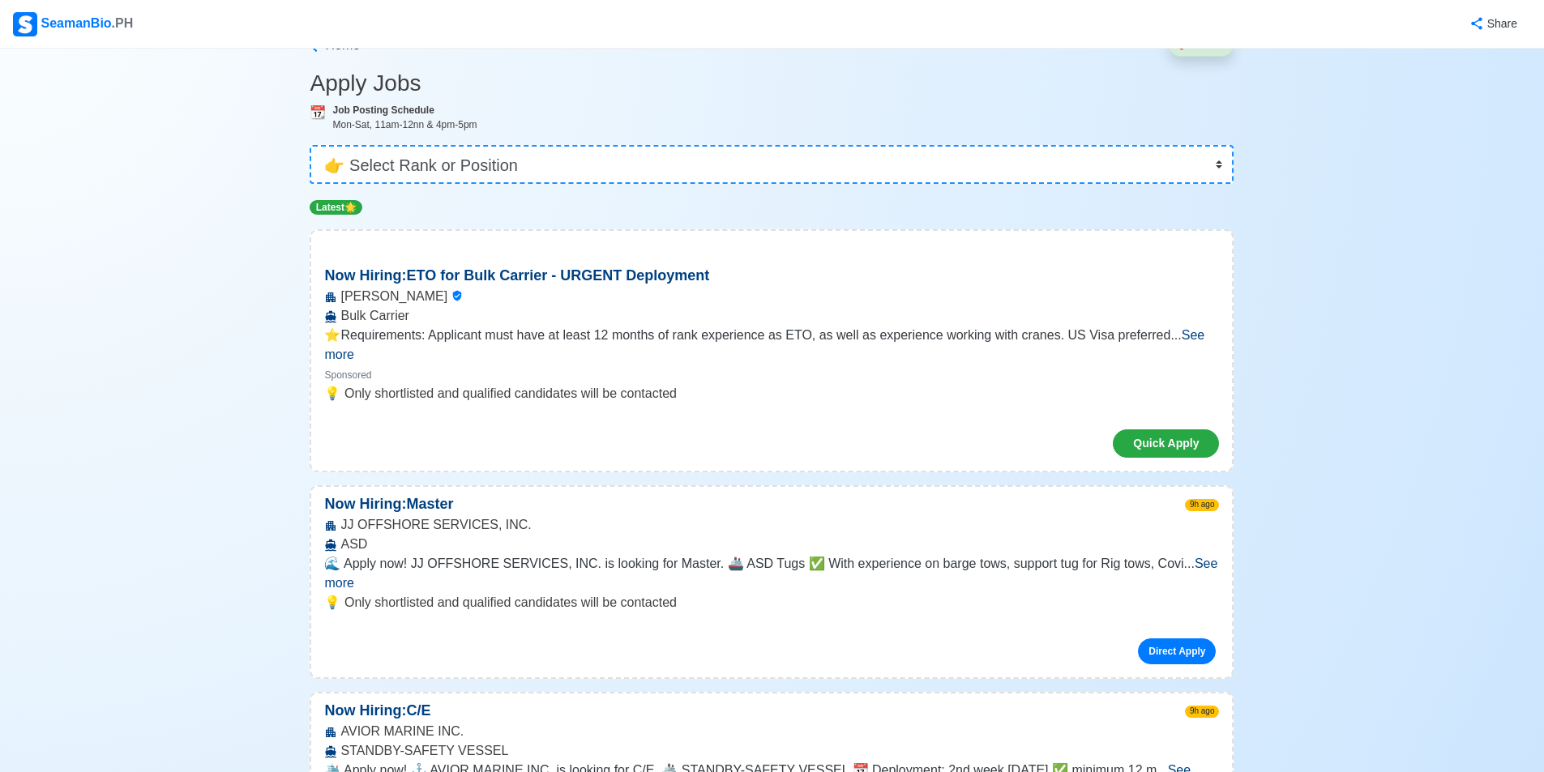
scroll to position [81, 0]
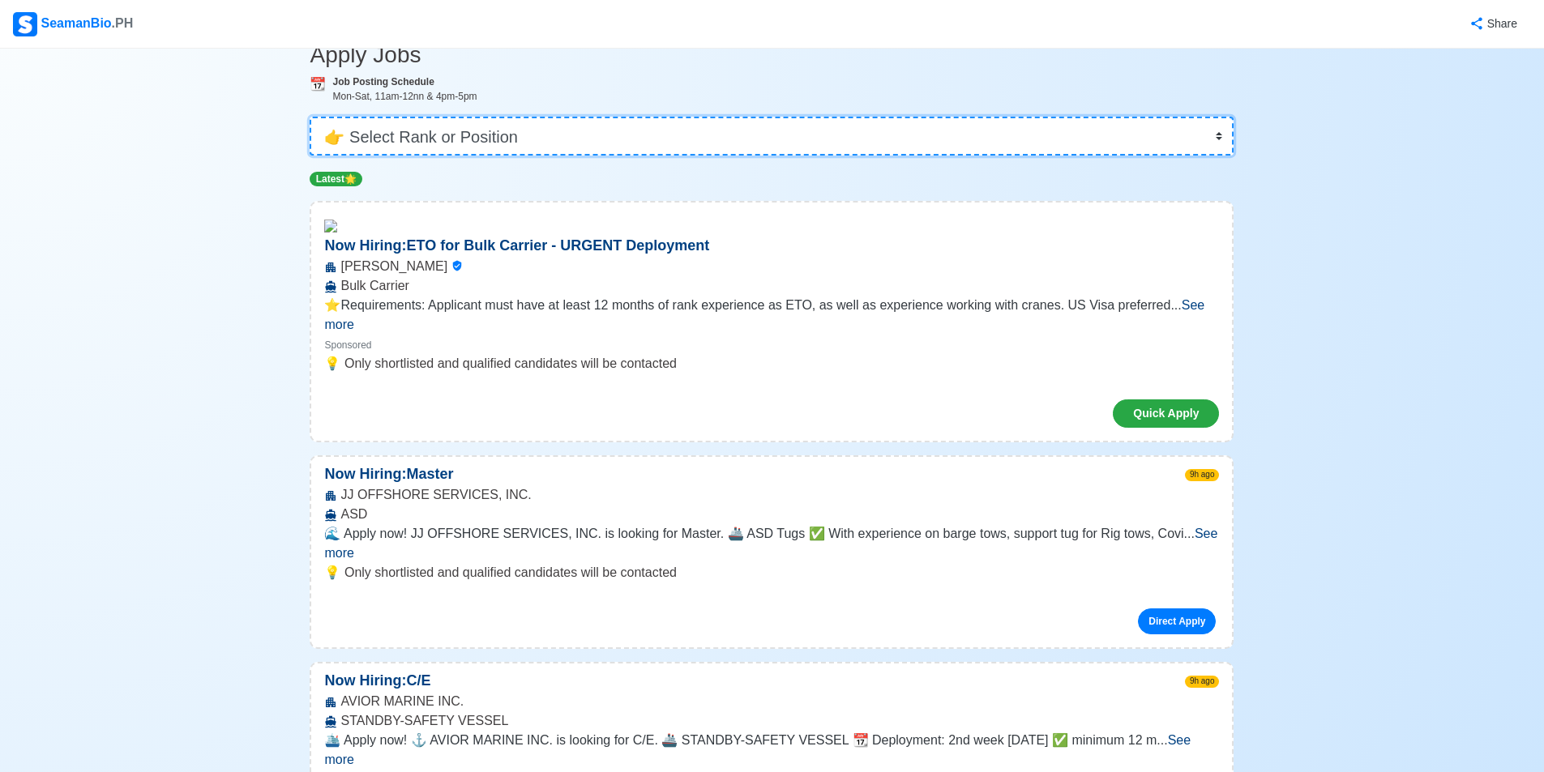
click at [724, 145] on select "👉 Select Rank or Position Master Chief Officer 2nd Officer 3rd Officer Junior O…" at bounding box center [772, 136] width 924 height 39
select select "Able Seaman"
click at [315, 156] on select "👉 Select Rank or Position Master Chief Officer 2nd Officer 3rd Officer Junior O…" at bounding box center [772, 136] width 924 height 39
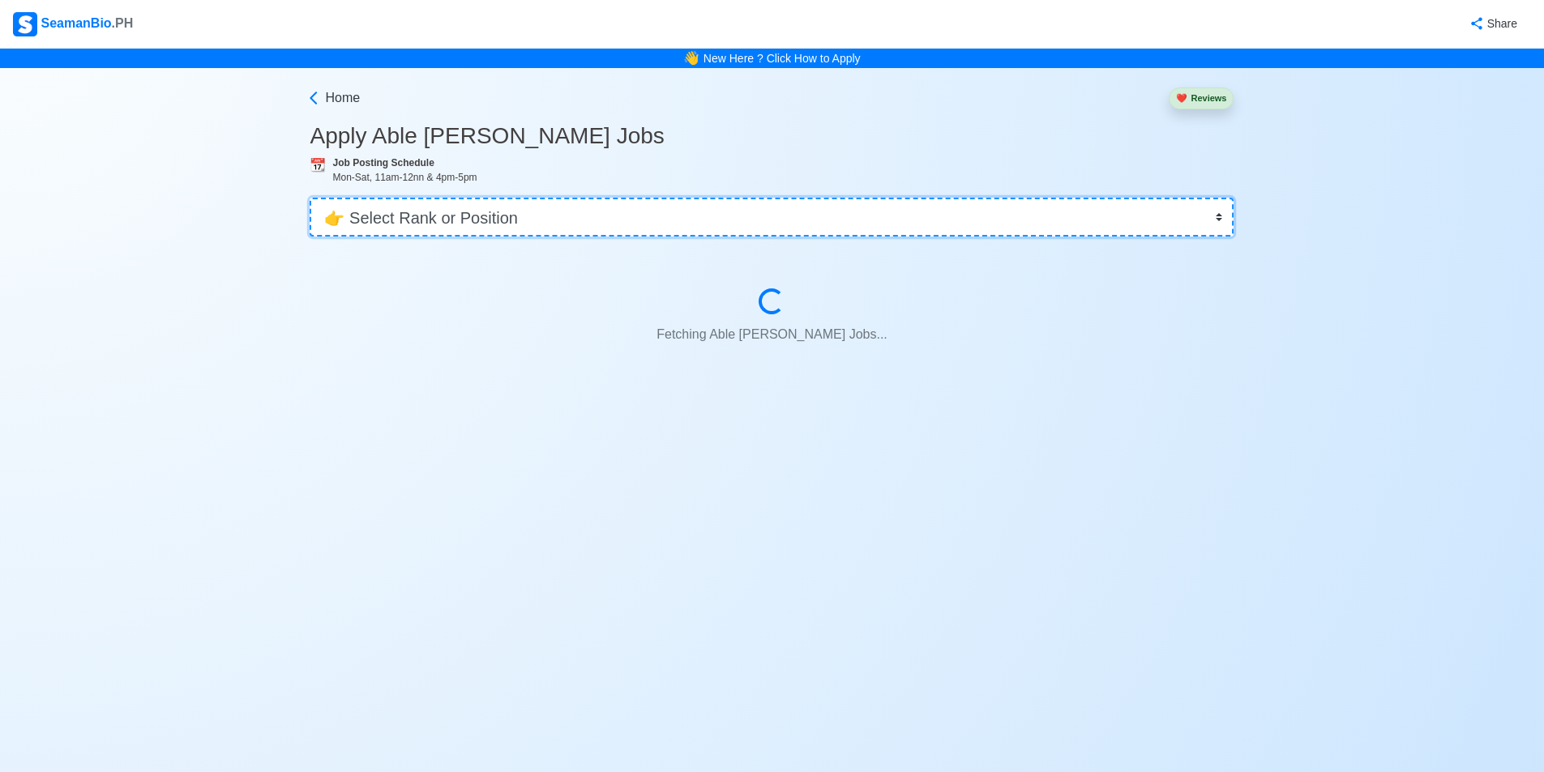
scroll to position [0, 0]
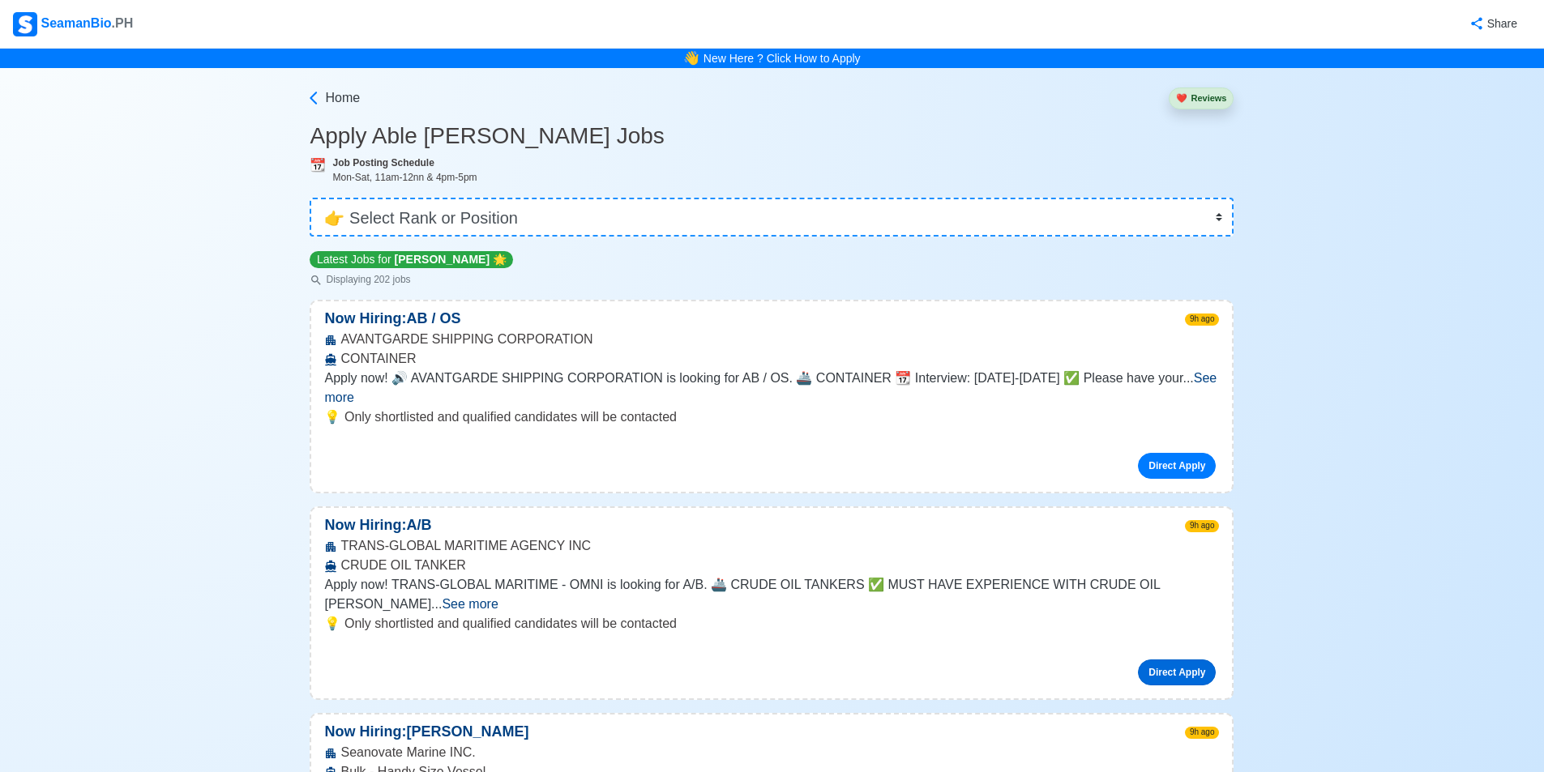
click at [740, 660] on link "Direct Apply" at bounding box center [1177, 673] width 78 height 26
drag, startPoint x: 74, startPoint y: 5, endPoint x: 74, endPoint y: 17, distance: 12.2
click at [75, 7] on nav "SeamanBio .PH Share" at bounding box center [772, 24] width 1544 height 49
click at [73, 23] on div "SeamanBio .PH" at bounding box center [73, 24] width 120 height 24
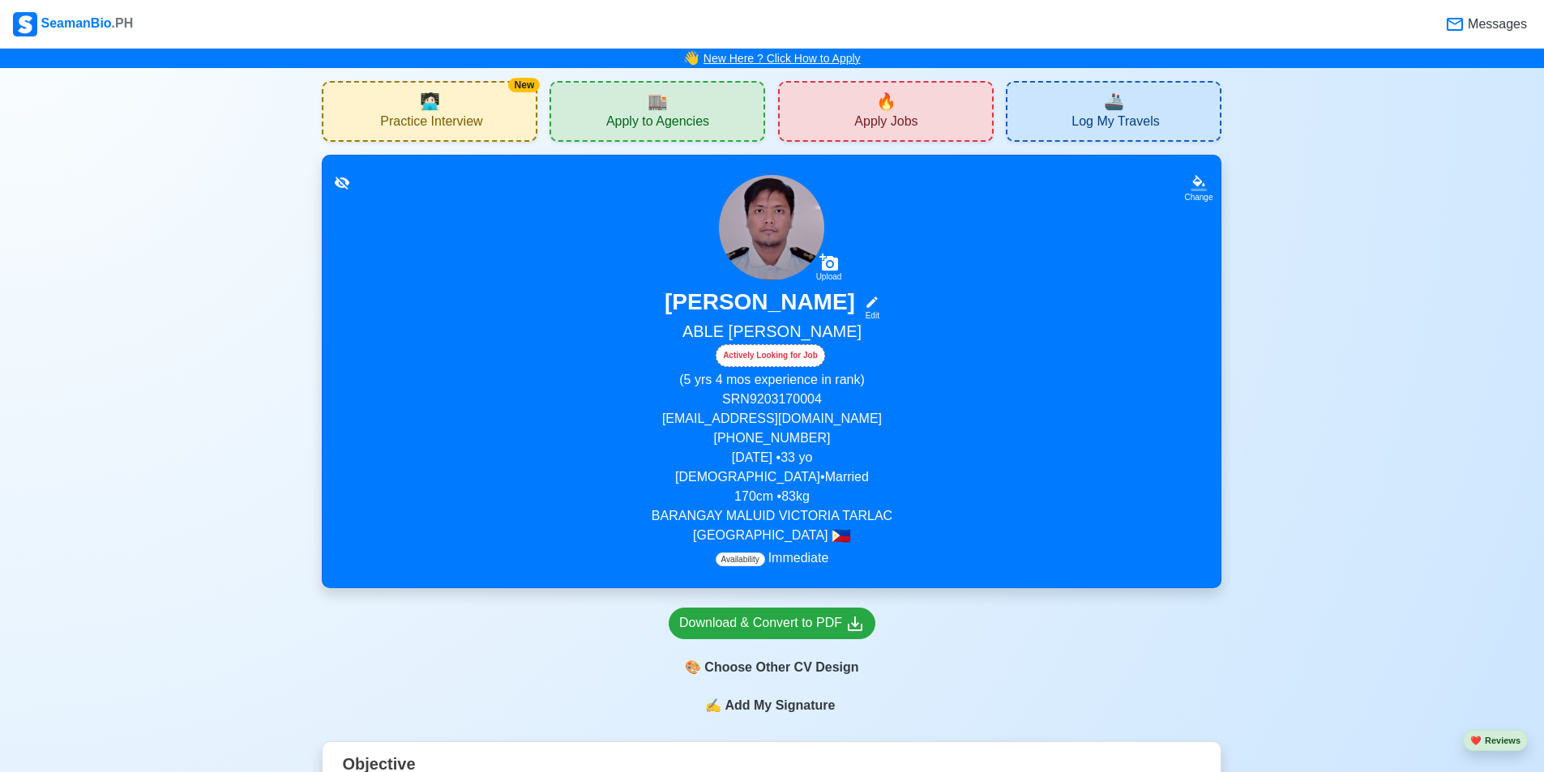
click at [740, 60] on link "New Here ? Click How to Apply" at bounding box center [781, 58] width 157 height 13
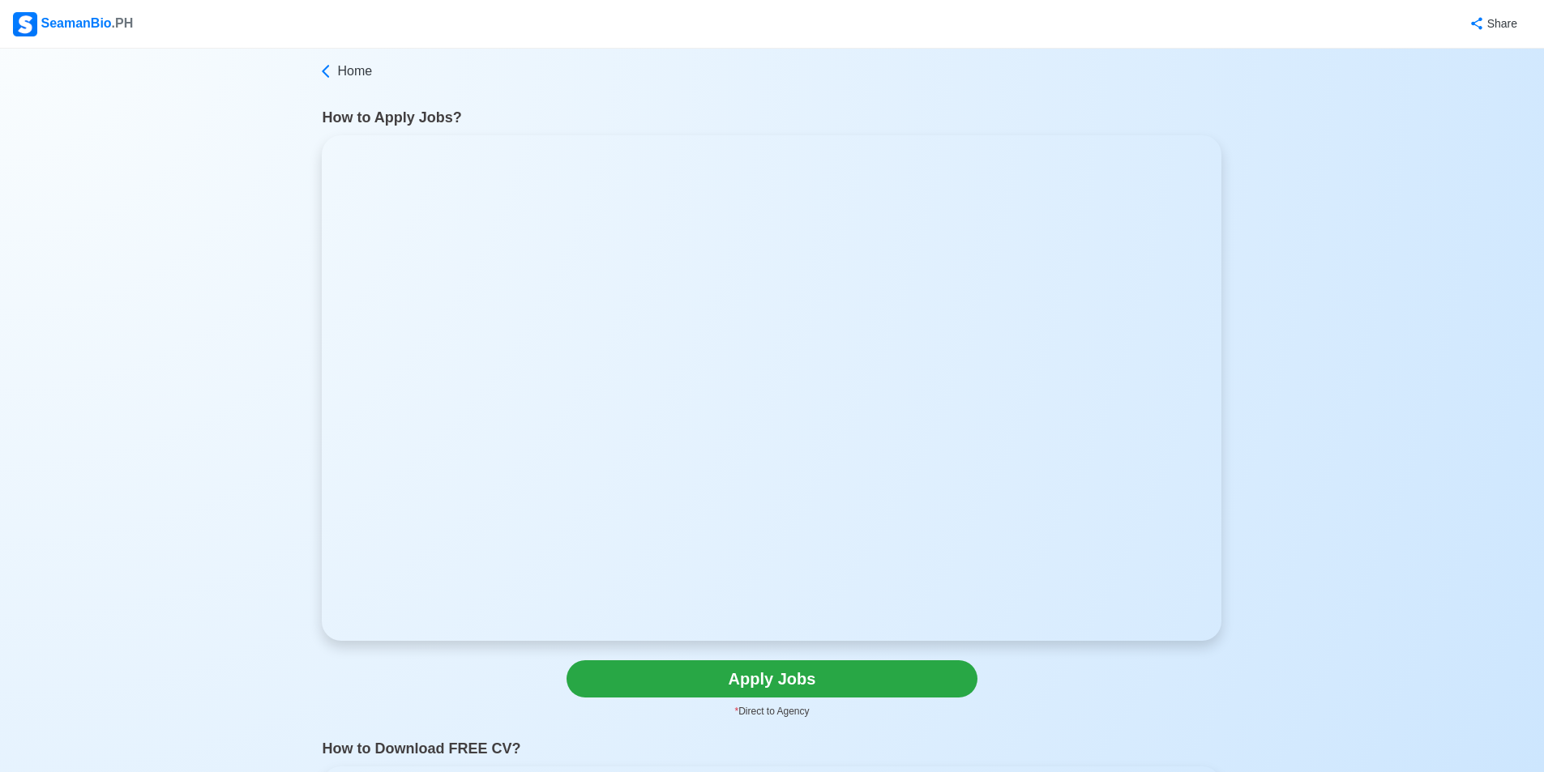
click at [98, 20] on div "SeamanBio .PH" at bounding box center [73, 24] width 120 height 24
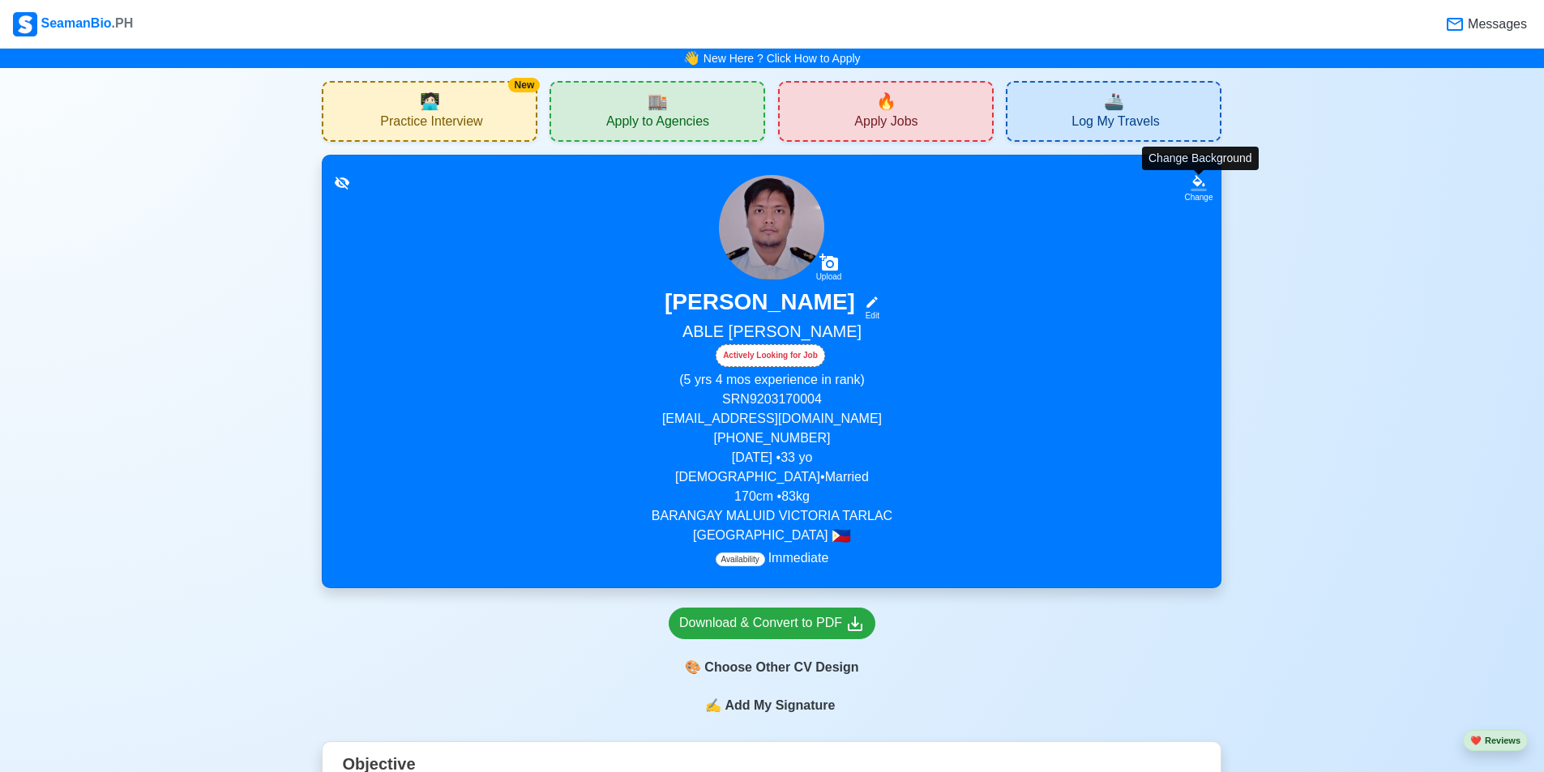
click at [740, 194] on div "Change" at bounding box center [1198, 197] width 28 height 12
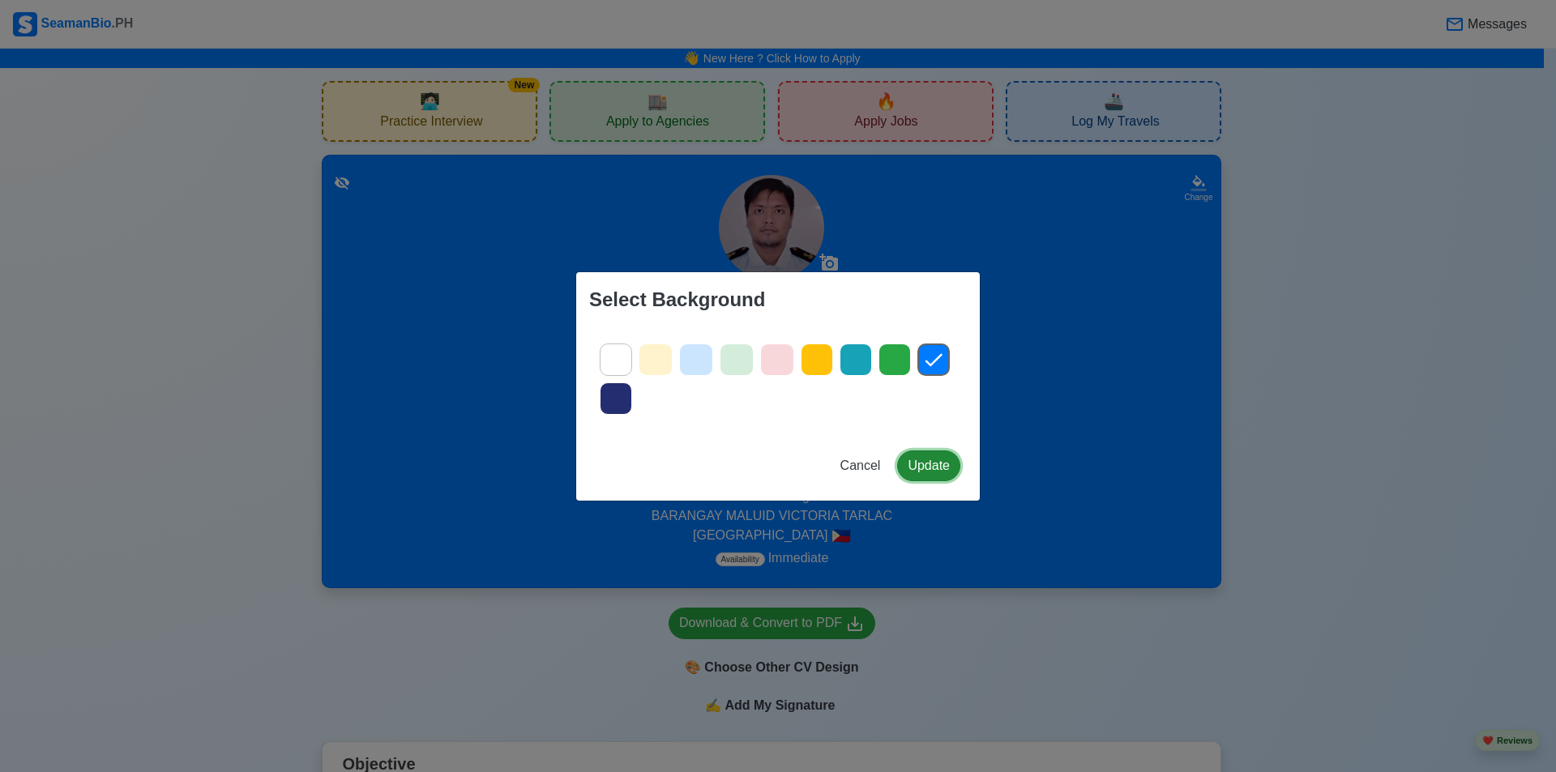
click at [740, 455] on button "Update" at bounding box center [928, 466] width 63 height 31
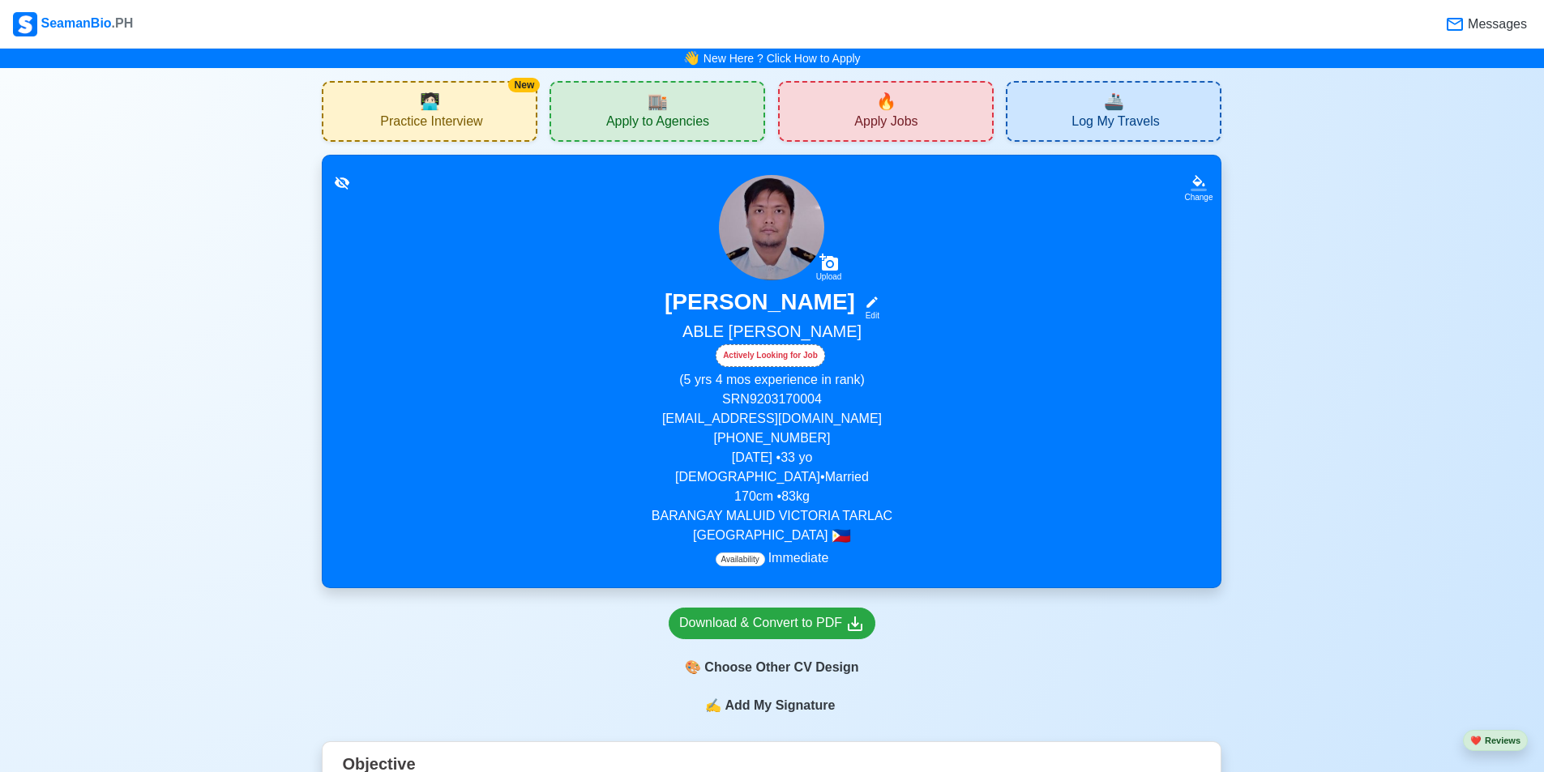
click at [644, 129] on span "Apply to Agencies" at bounding box center [657, 123] width 103 height 20
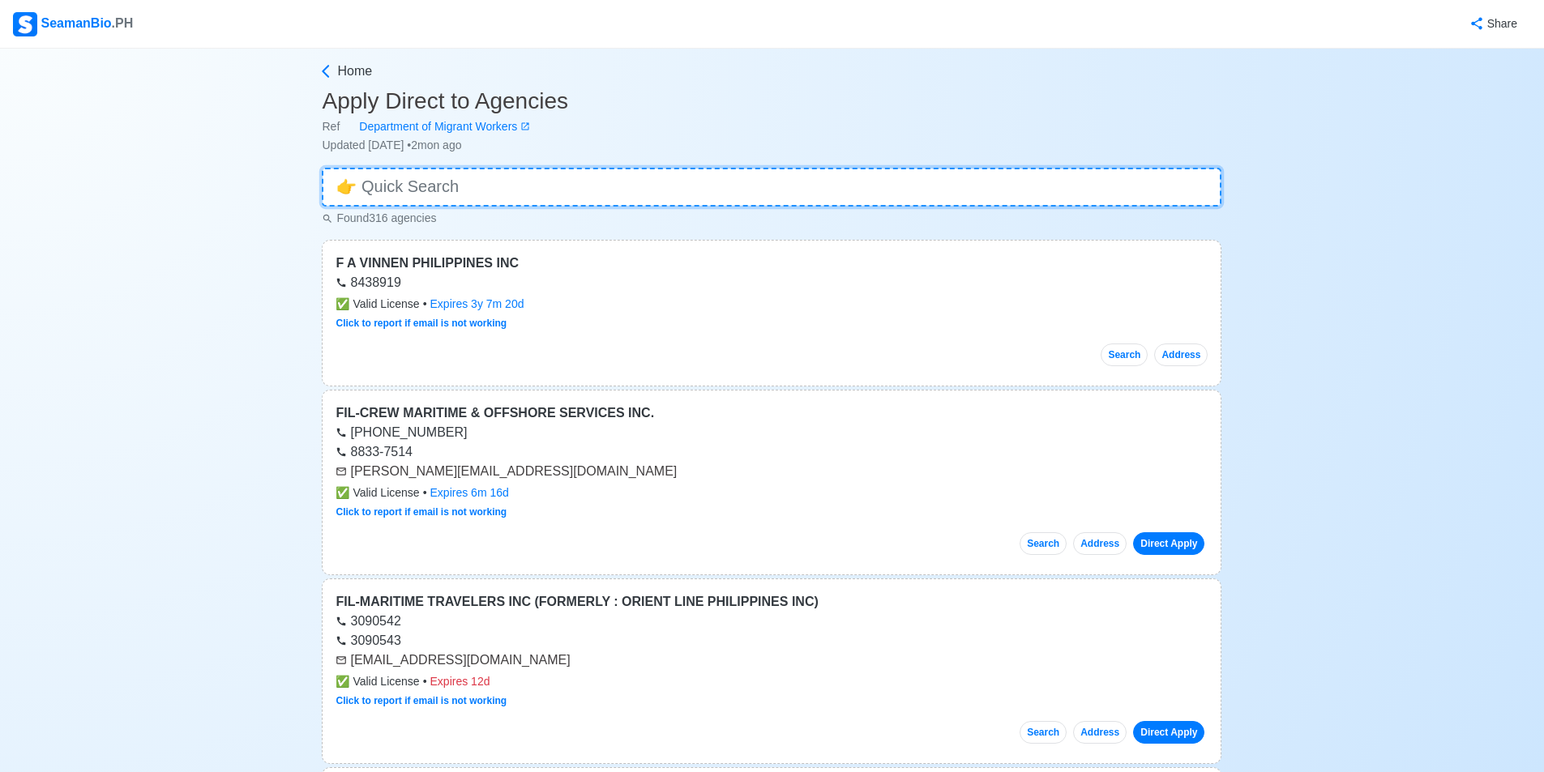
click at [546, 186] on input at bounding box center [772, 187] width 900 height 39
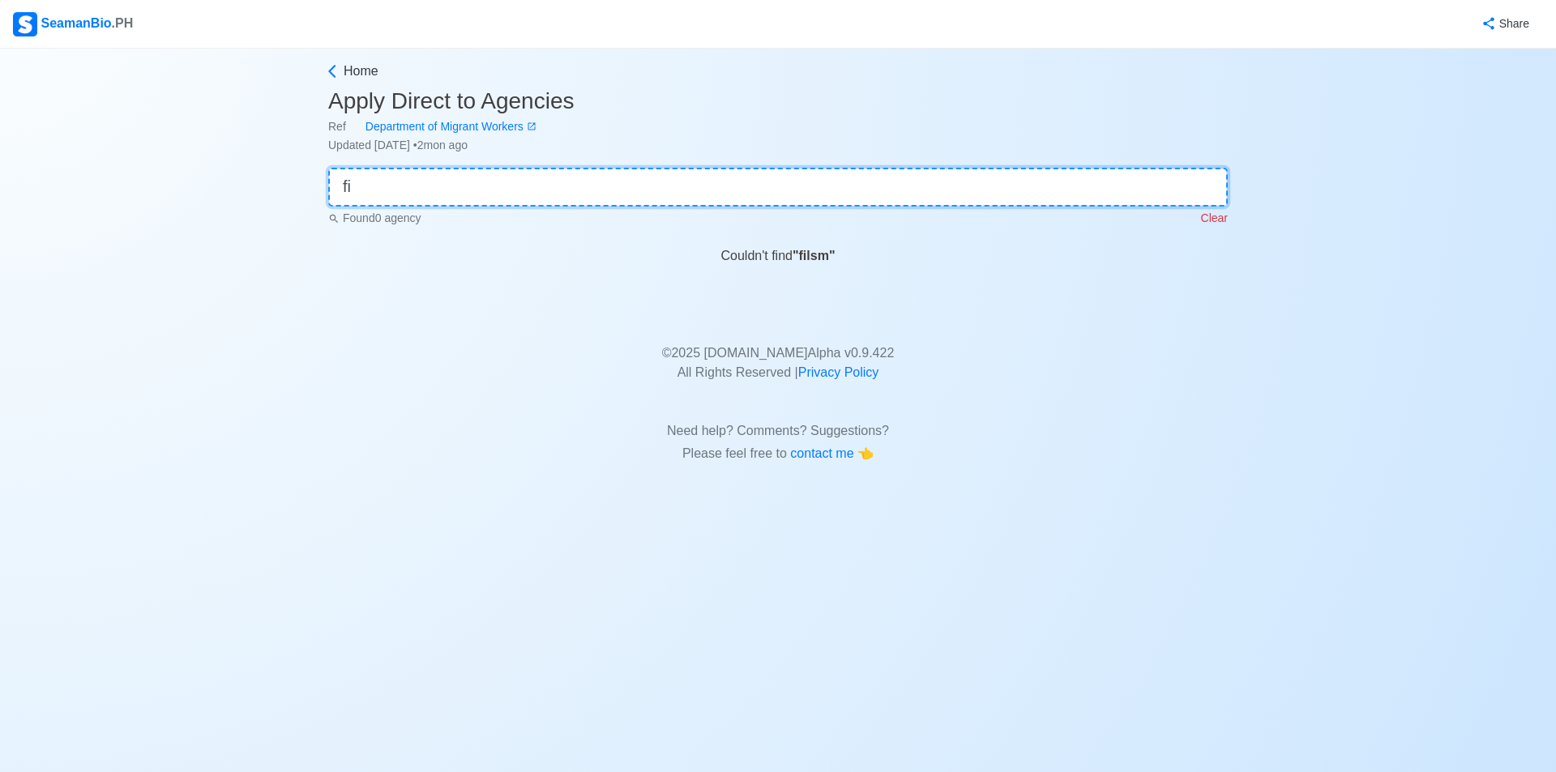
type input "f"
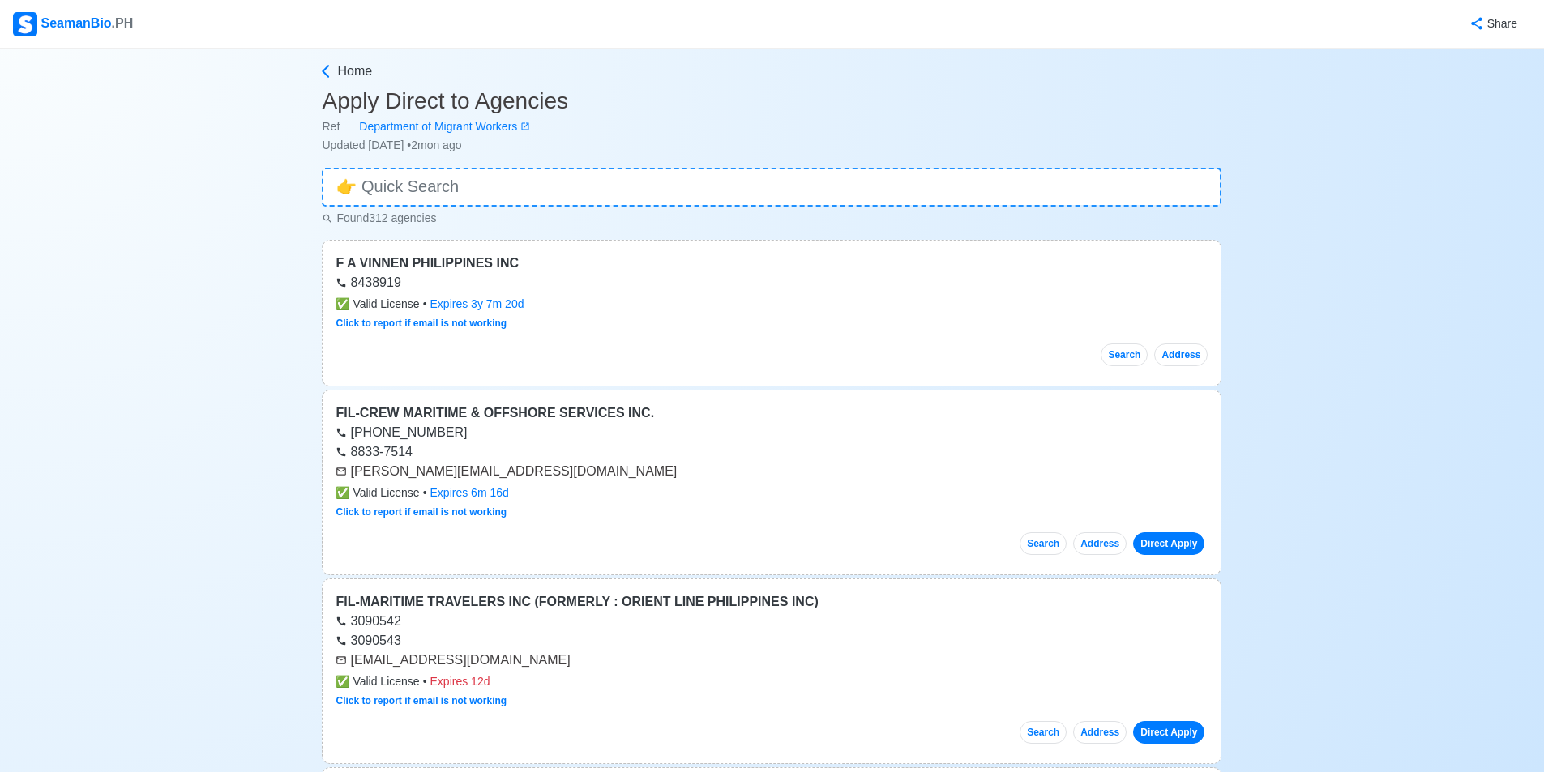
click at [49, 31] on div "SeamanBio .PH" at bounding box center [73, 24] width 120 height 24
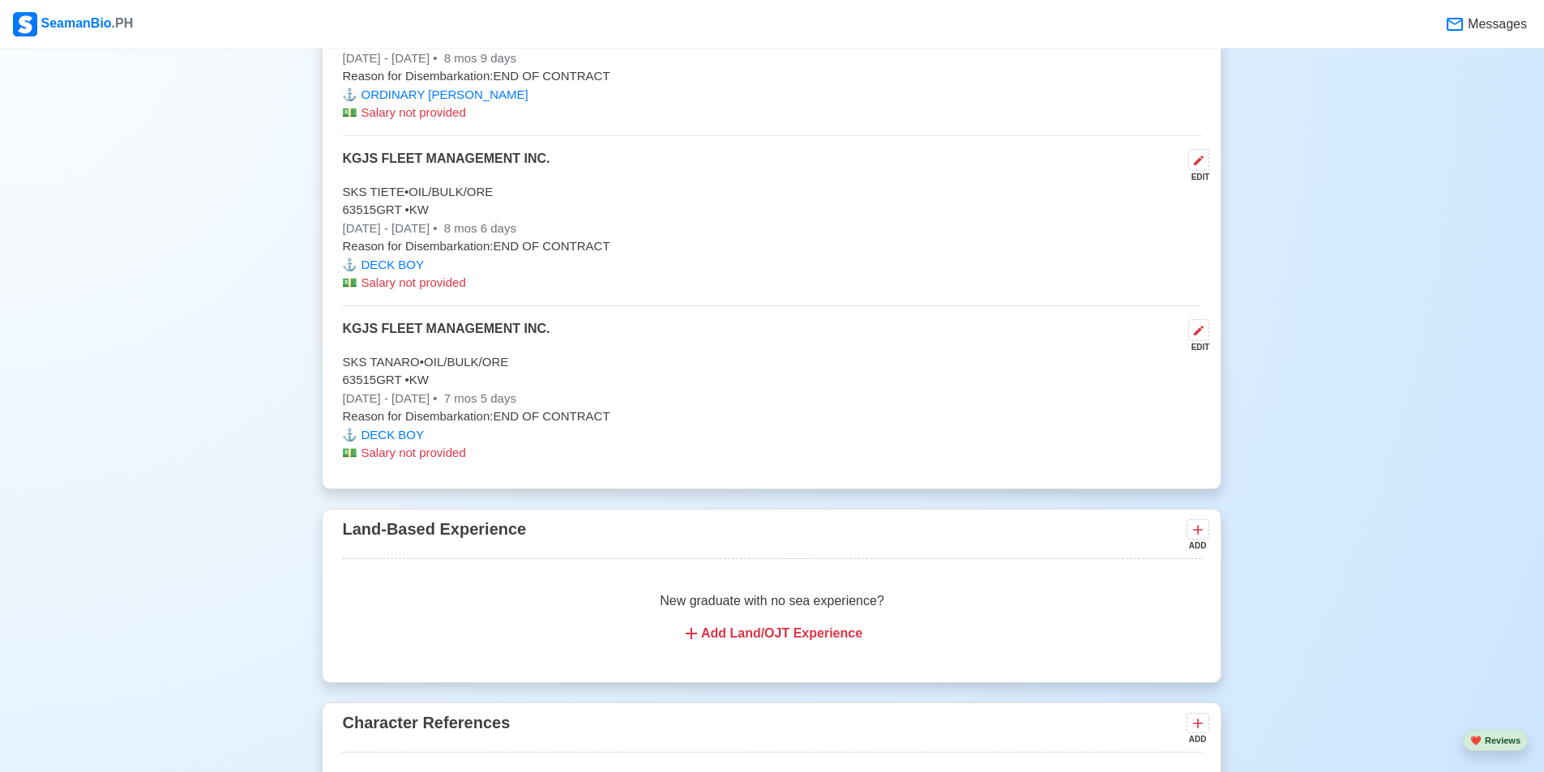
scroll to position [5511, 0]
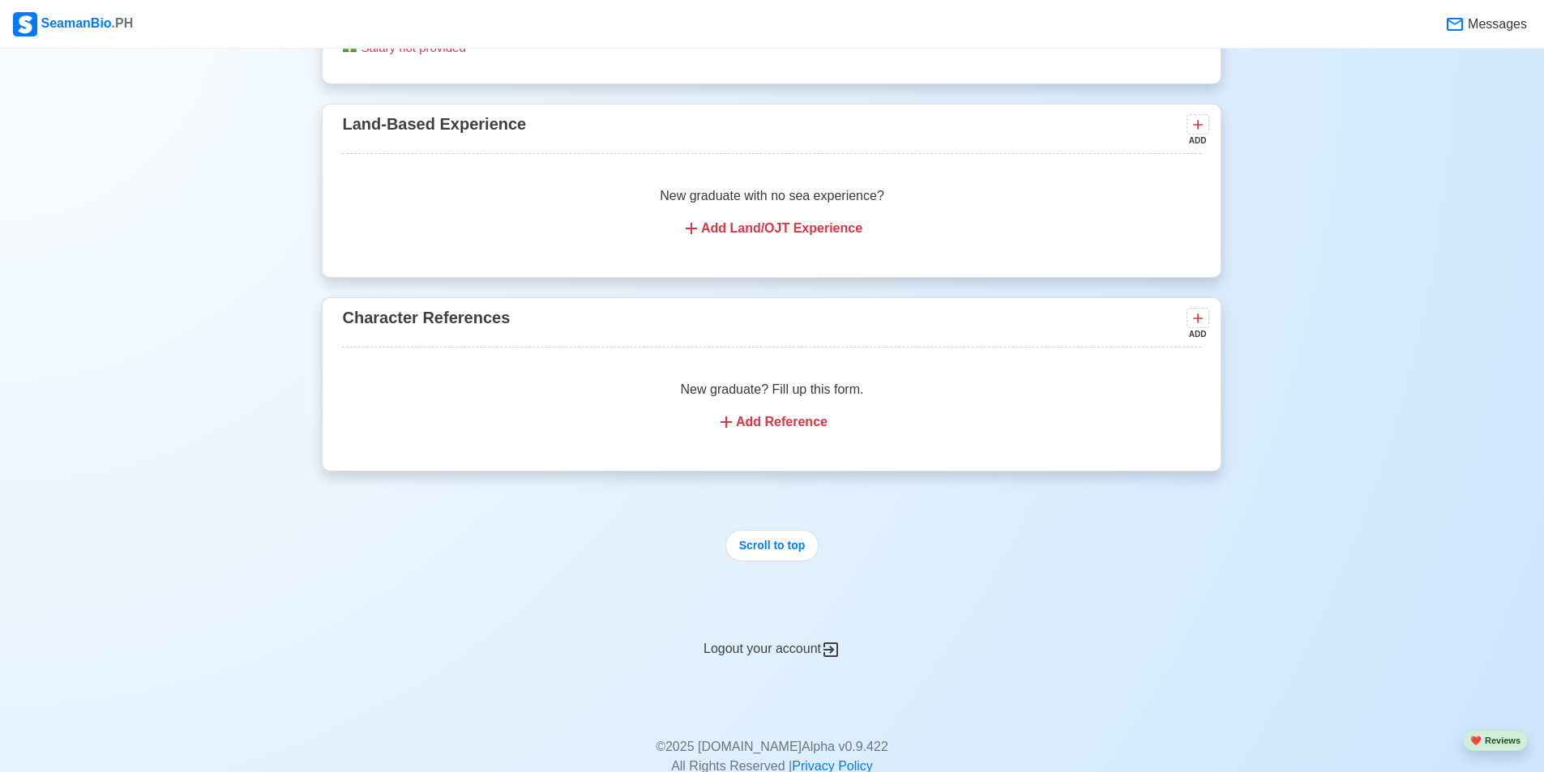
click at [740, 649] on div "Logout your account" at bounding box center [772, 640] width 900 height 40
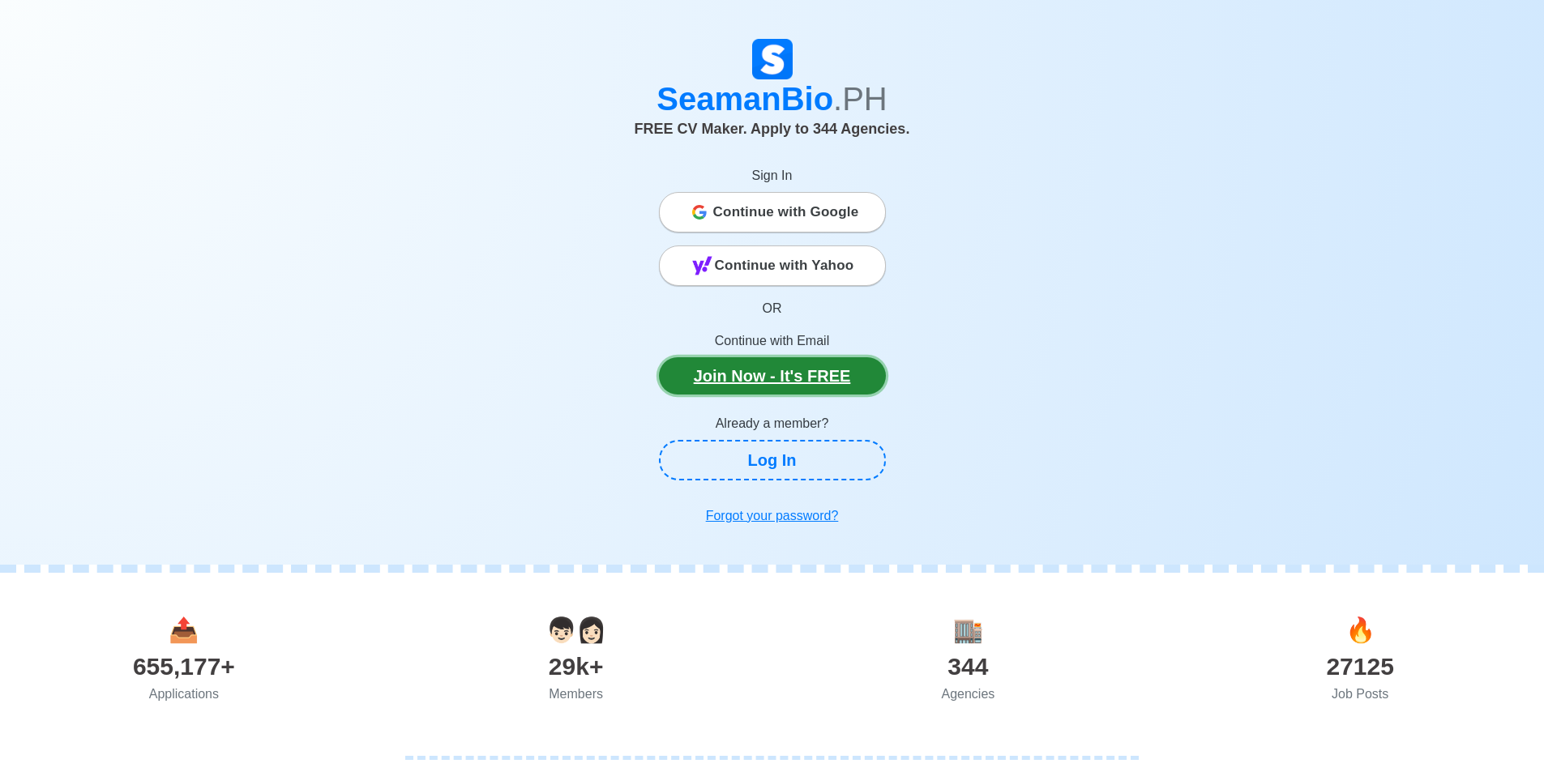
click at [740, 387] on link "Join Now - It's FREE" at bounding box center [772, 375] width 227 height 37
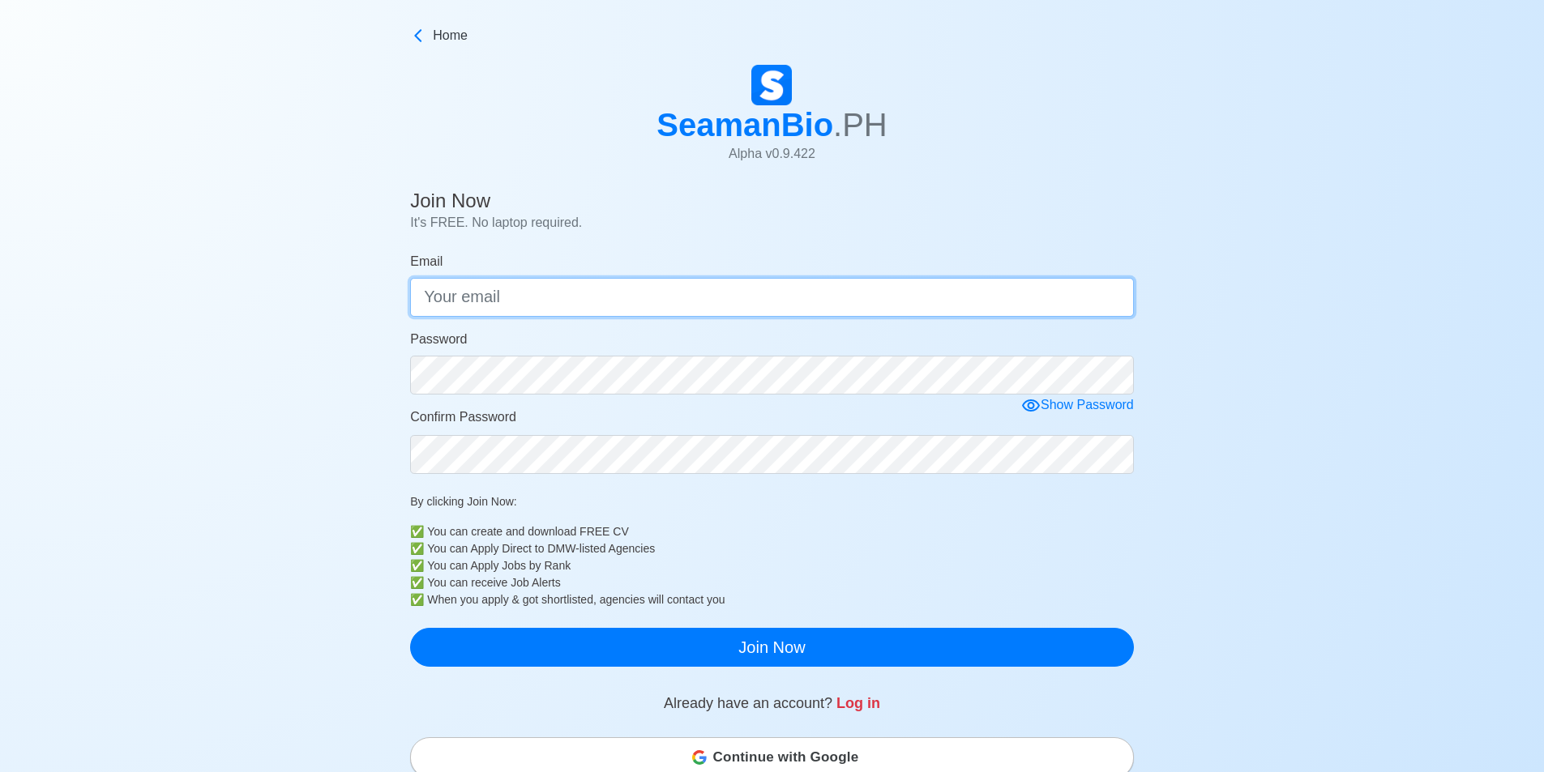
click at [511, 292] on input "Email" at bounding box center [772, 297] width 724 height 39
type input "r"
type input "[EMAIL_ADDRESS][DOMAIN_NAME]"
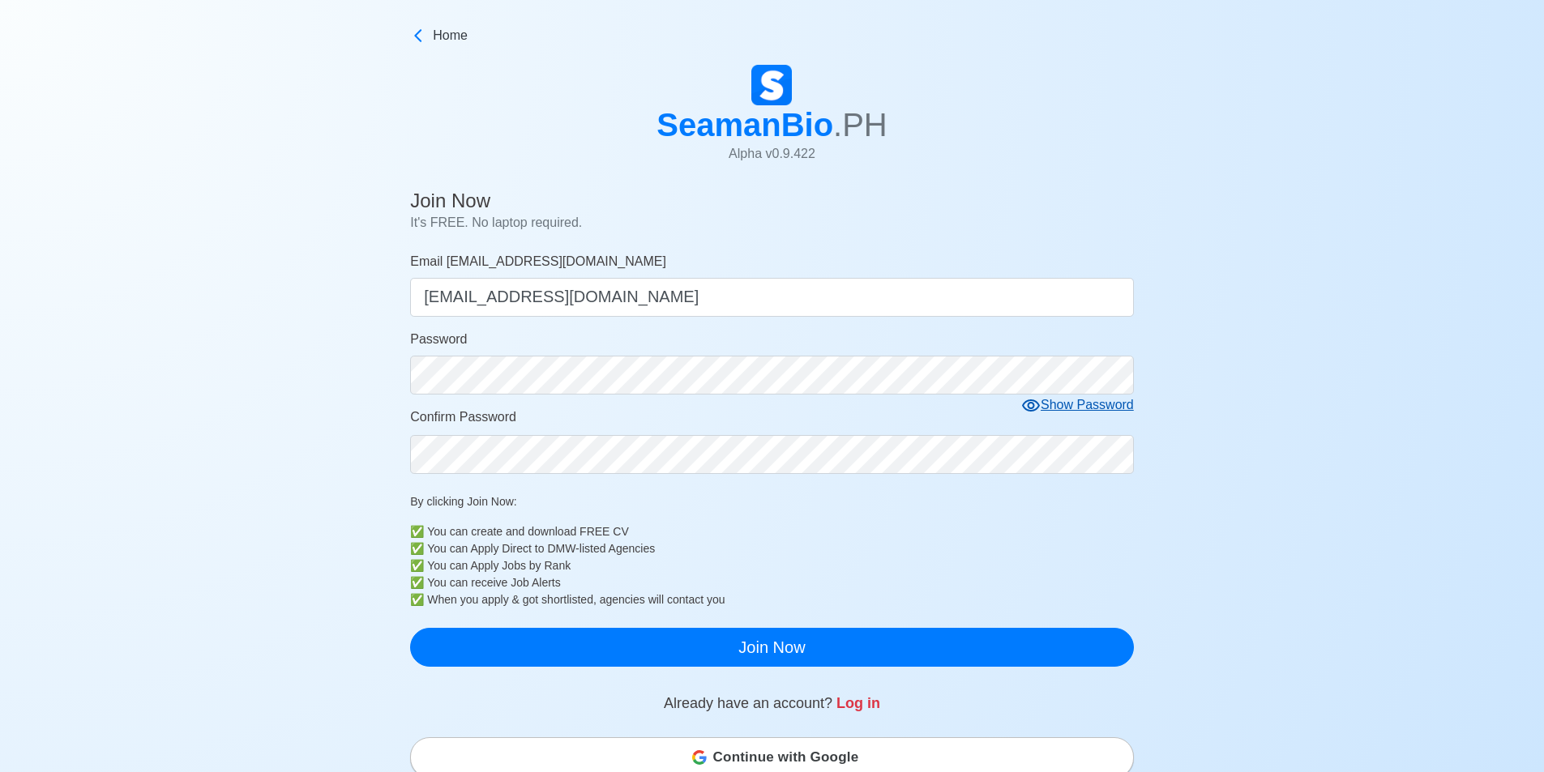
click at [740, 410] on div "Show Password" at bounding box center [1077, 405] width 113 height 20
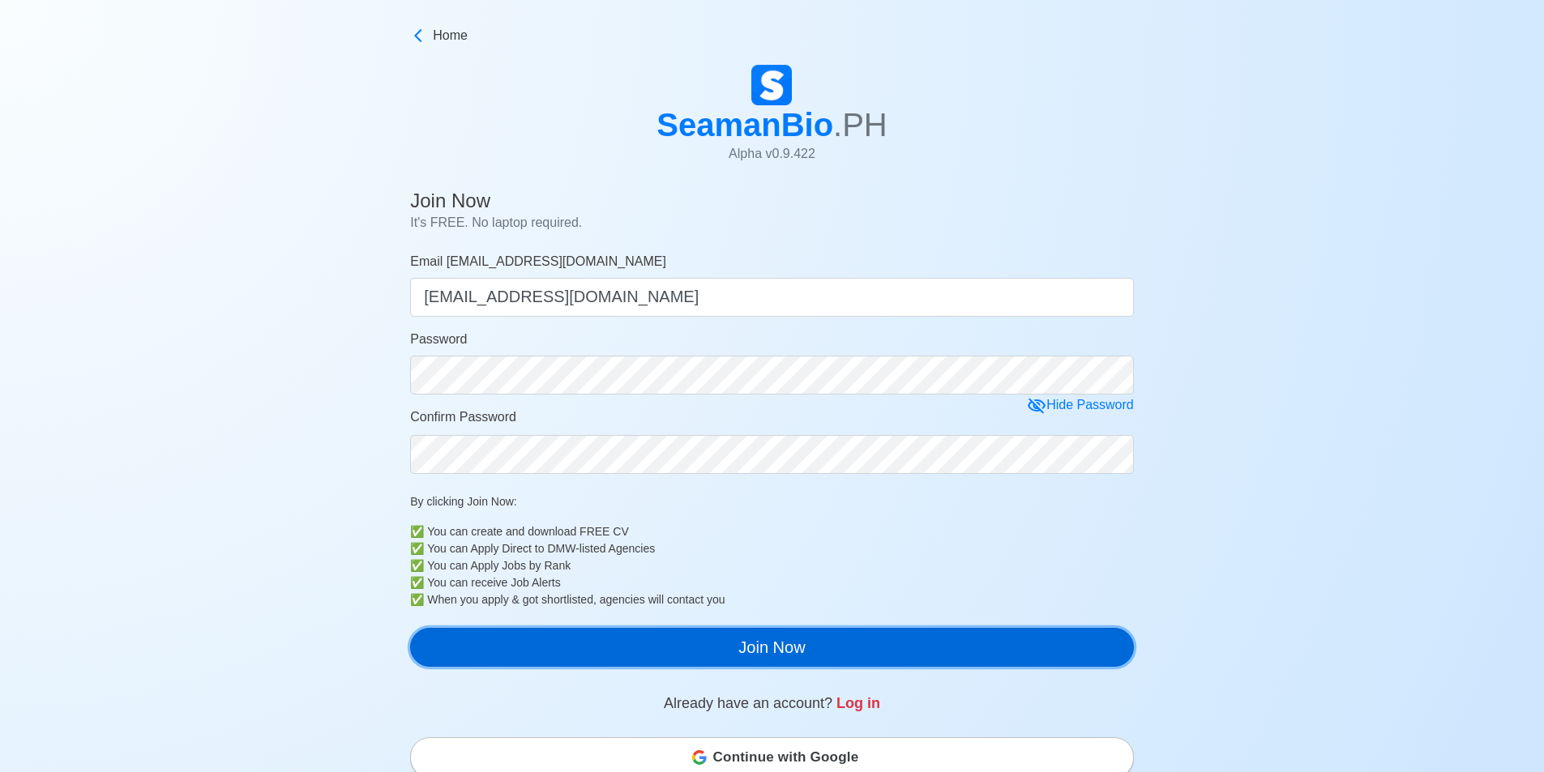
click at [732, 653] on button "Join Now" at bounding box center [772, 647] width 724 height 39
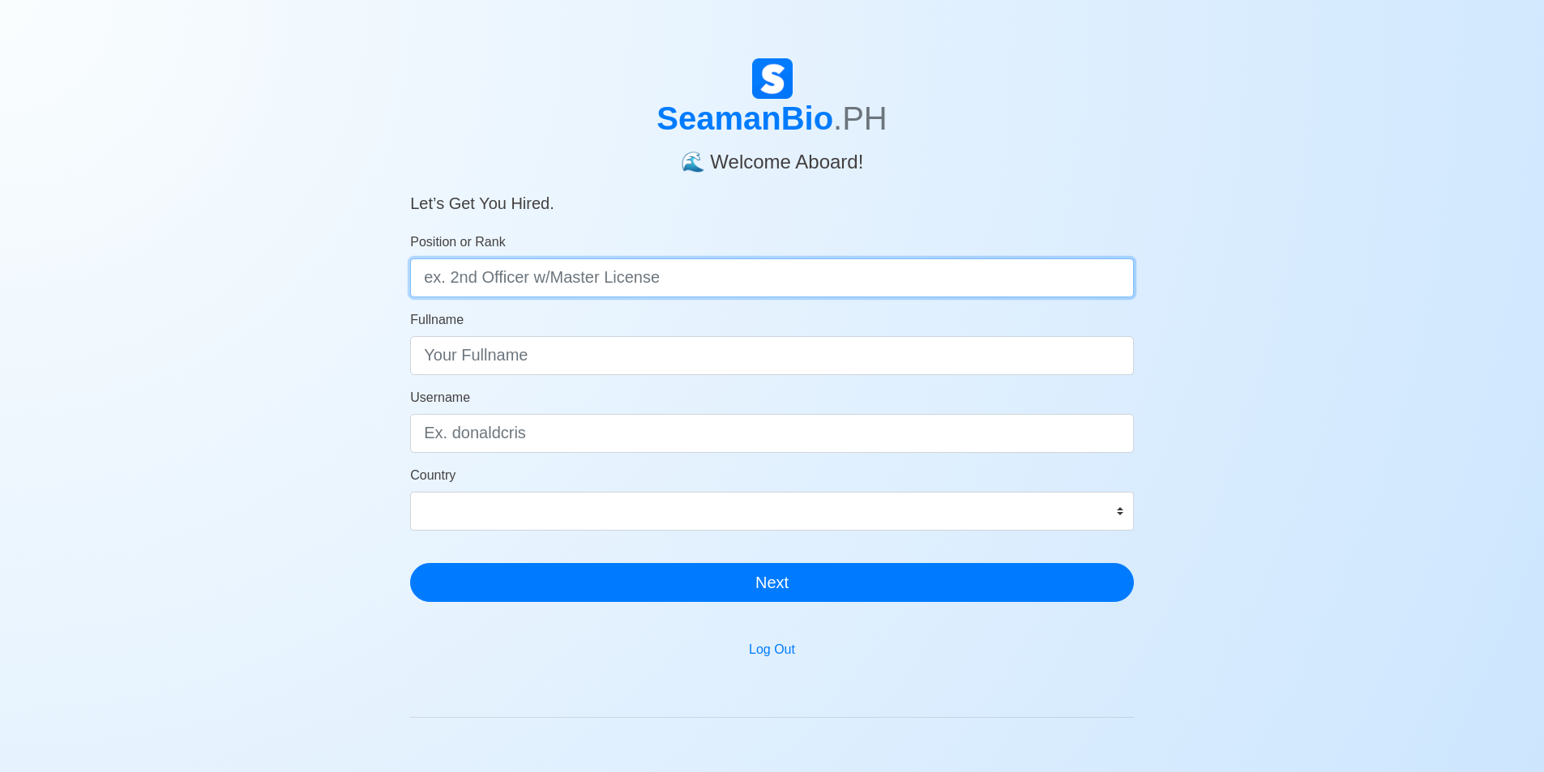
click at [551, 274] on input "Position or Rank" at bounding box center [772, 278] width 724 height 39
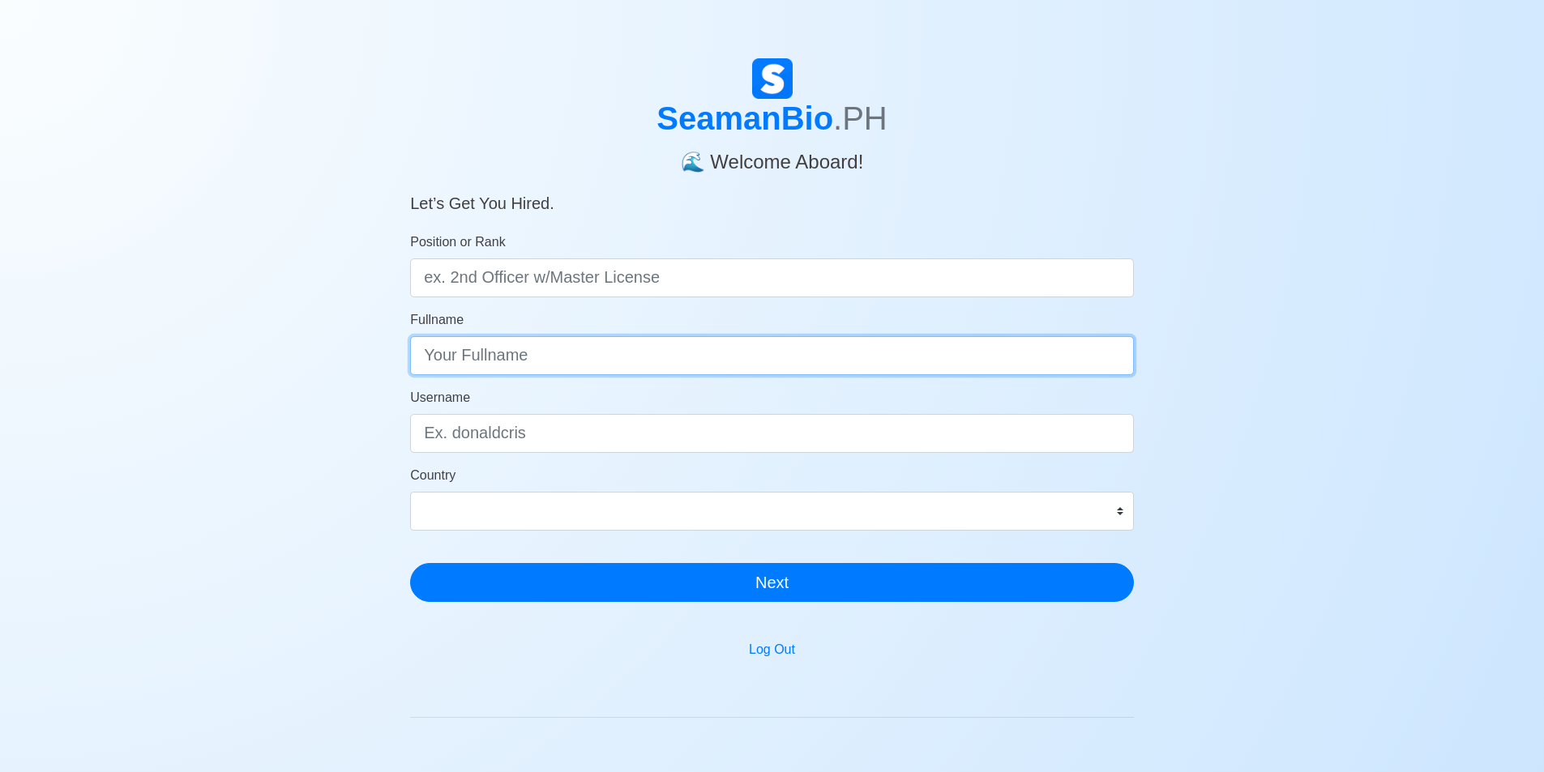
click at [690, 345] on input "Fullname" at bounding box center [772, 355] width 724 height 39
type input "[PERSON_NAME]"
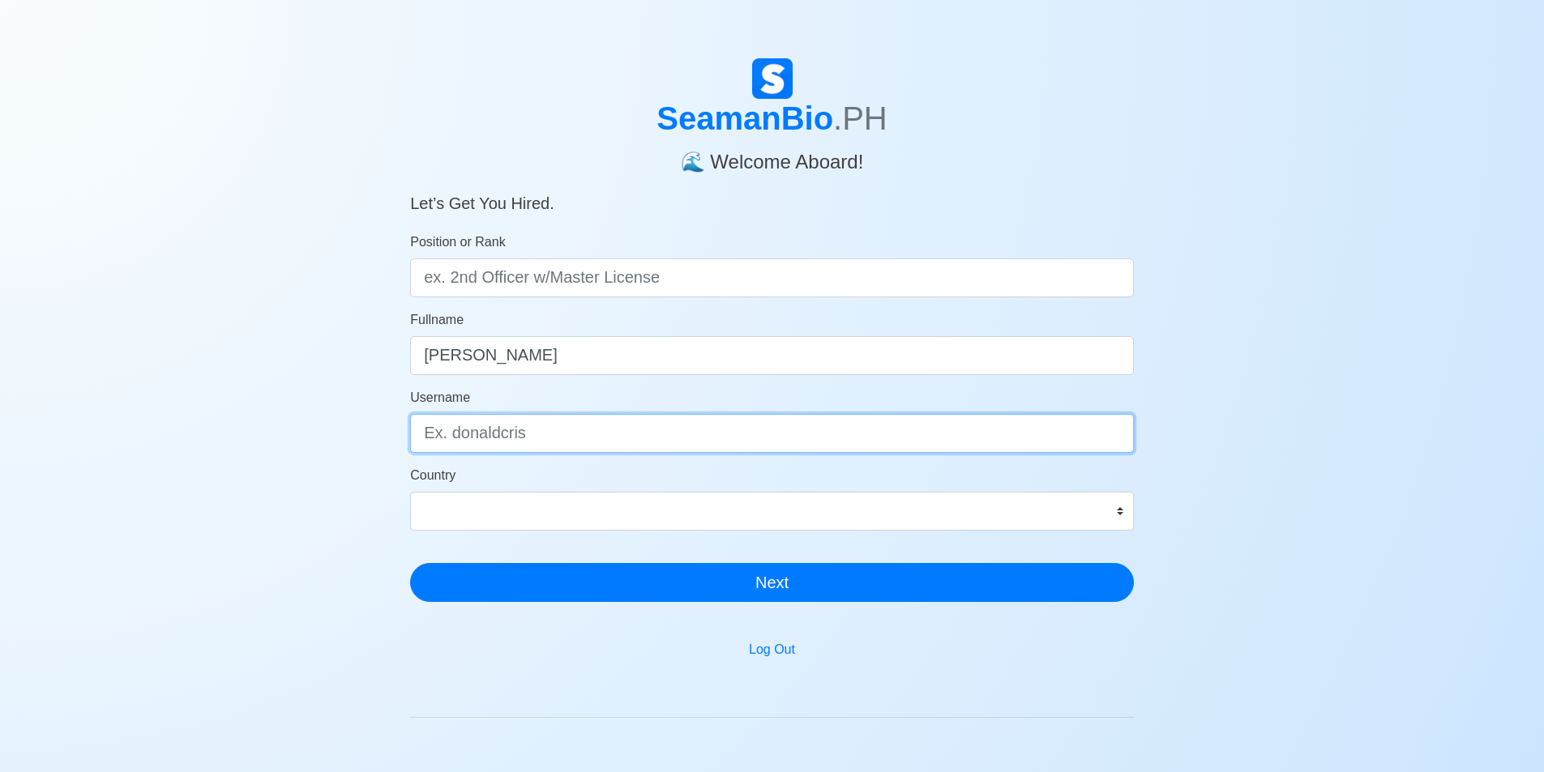
click at [605, 440] on input "Username" at bounding box center [772, 433] width 724 height 39
type input "rhonz"
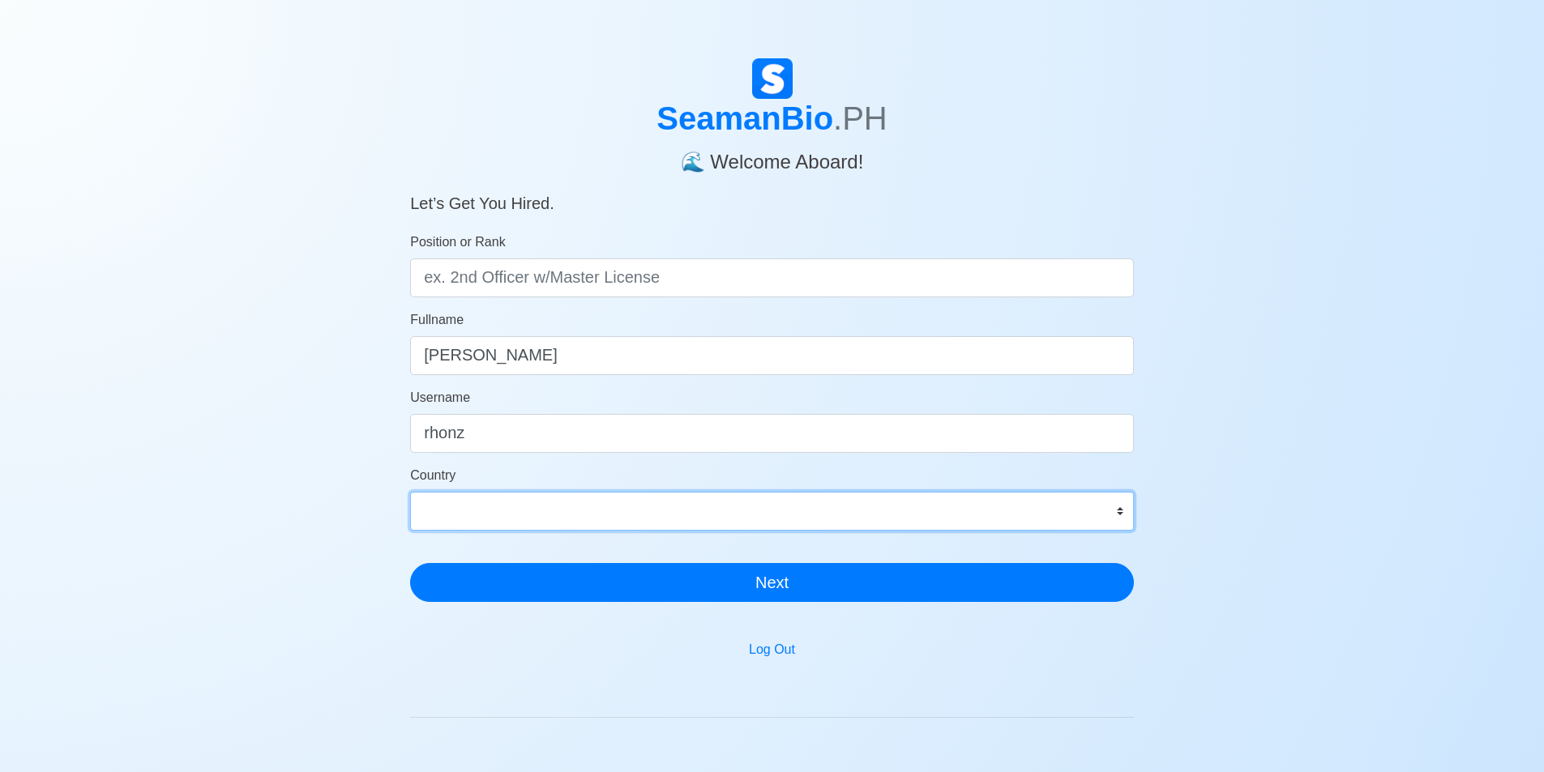
click at [578, 524] on select "[GEOGRAPHIC_DATA] [GEOGRAPHIC_DATA] [GEOGRAPHIC_DATA] [GEOGRAPHIC_DATA] [US_STA…" at bounding box center [772, 511] width 724 height 39
select select "PH"
click at [410, 492] on select "[GEOGRAPHIC_DATA] [GEOGRAPHIC_DATA] [GEOGRAPHIC_DATA] [GEOGRAPHIC_DATA] [US_STA…" at bounding box center [772, 511] width 724 height 39
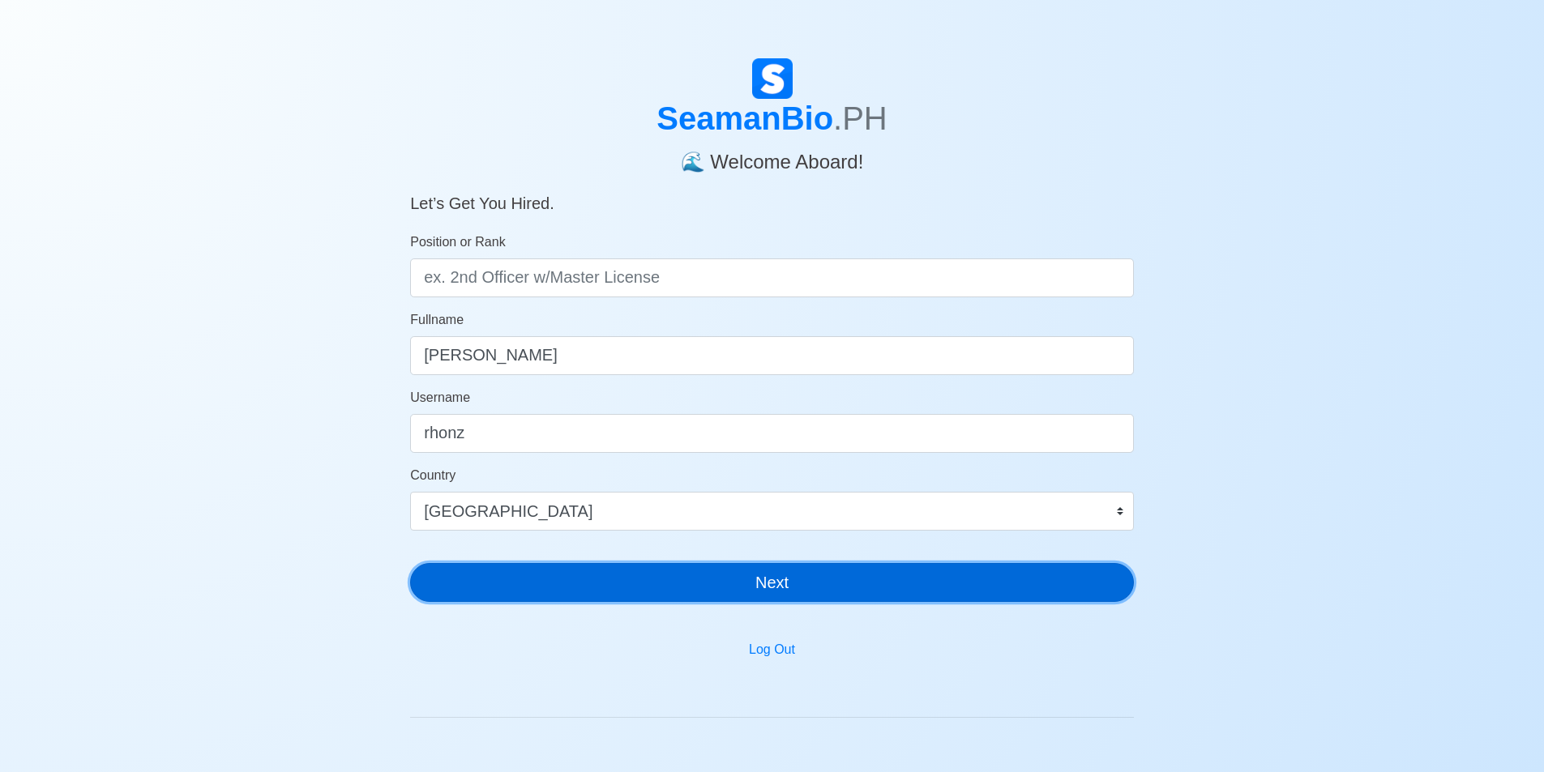
click at [762, 586] on button "Next" at bounding box center [772, 582] width 724 height 39
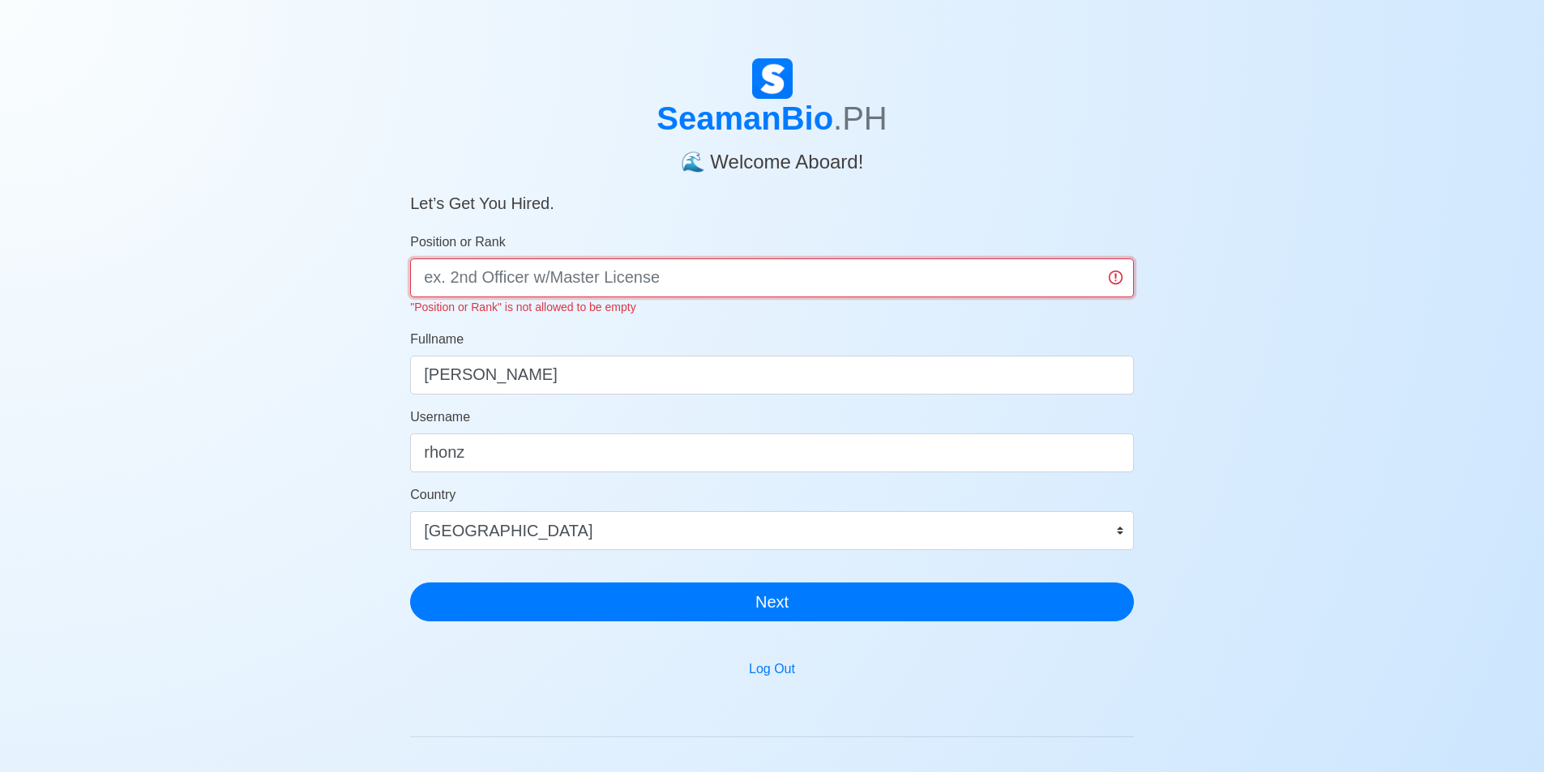
click at [1095, 282] on input "Position or Rank" at bounding box center [772, 278] width 724 height 39
click at [1111, 274] on input "Position or Rank" at bounding box center [772, 278] width 724 height 39
click at [1118, 273] on input "Position or Rank" at bounding box center [772, 278] width 724 height 39
click at [1017, 277] on input "Position or Rank" at bounding box center [772, 278] width 724 height 39
type input "ABLE [PERSON_NAME]"
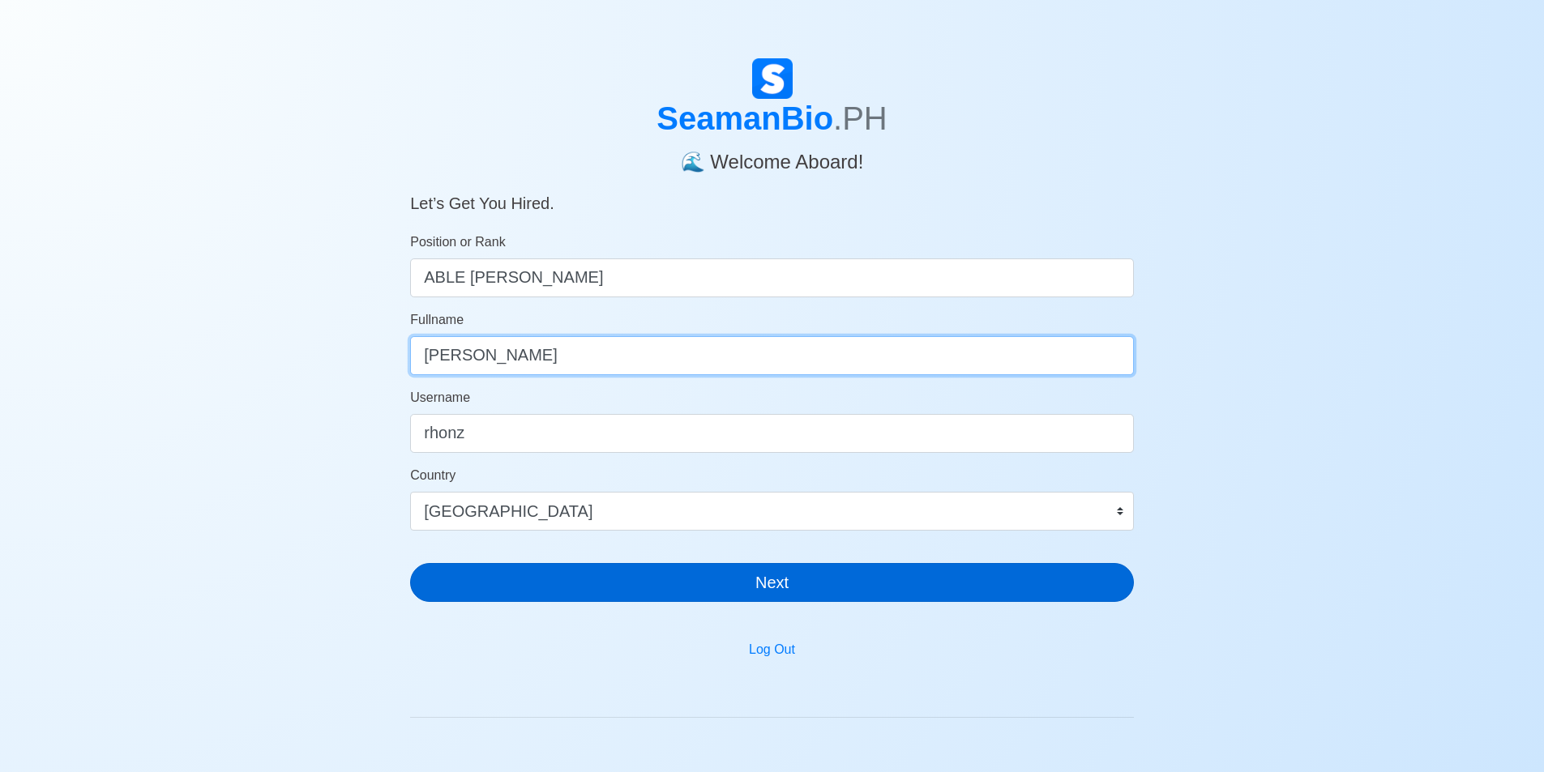
type input "[PERSON_NAME]"
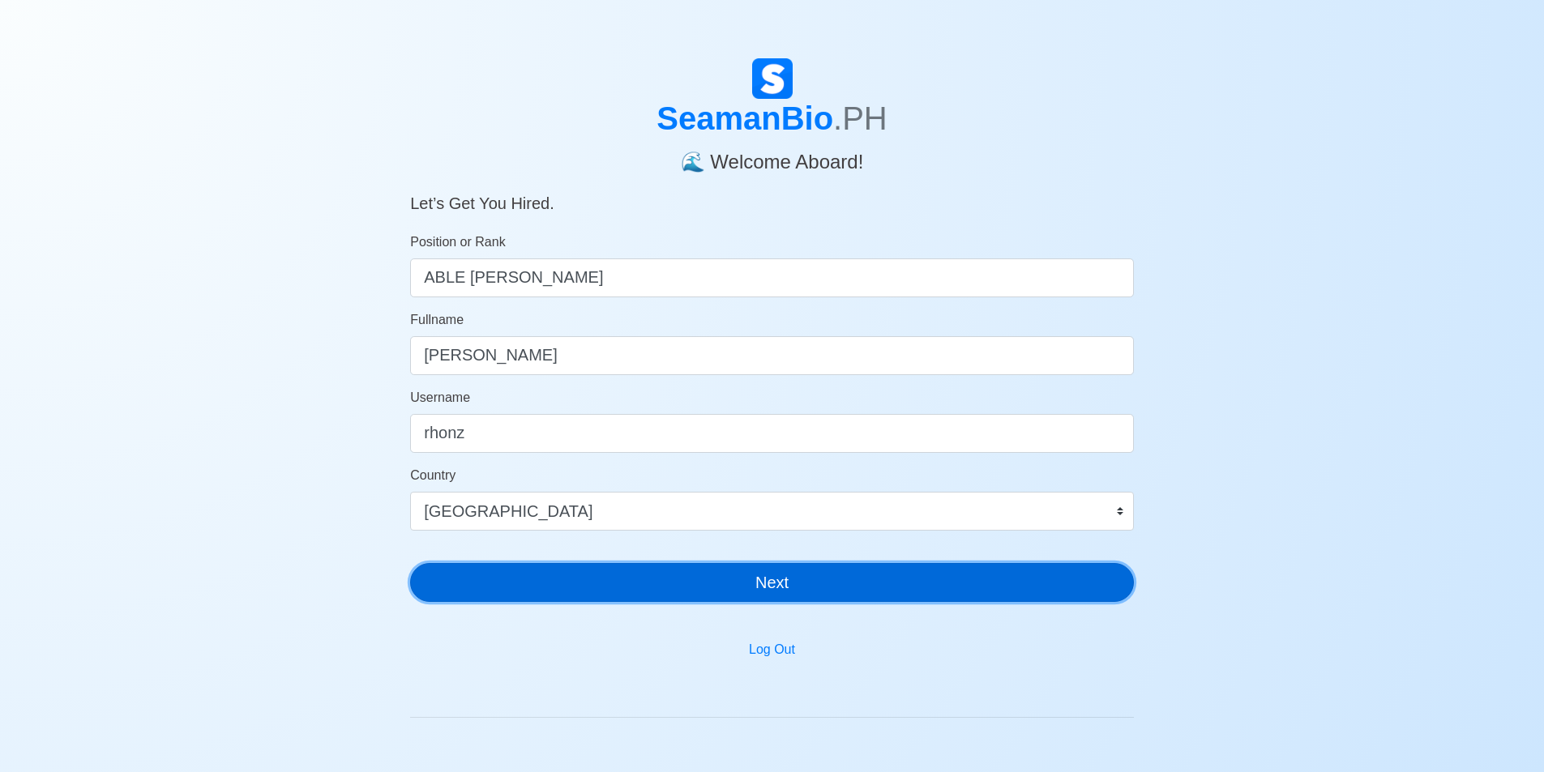
click at [829, 597] on button "Next" at bounding box center [772, 582] width 724 height 39
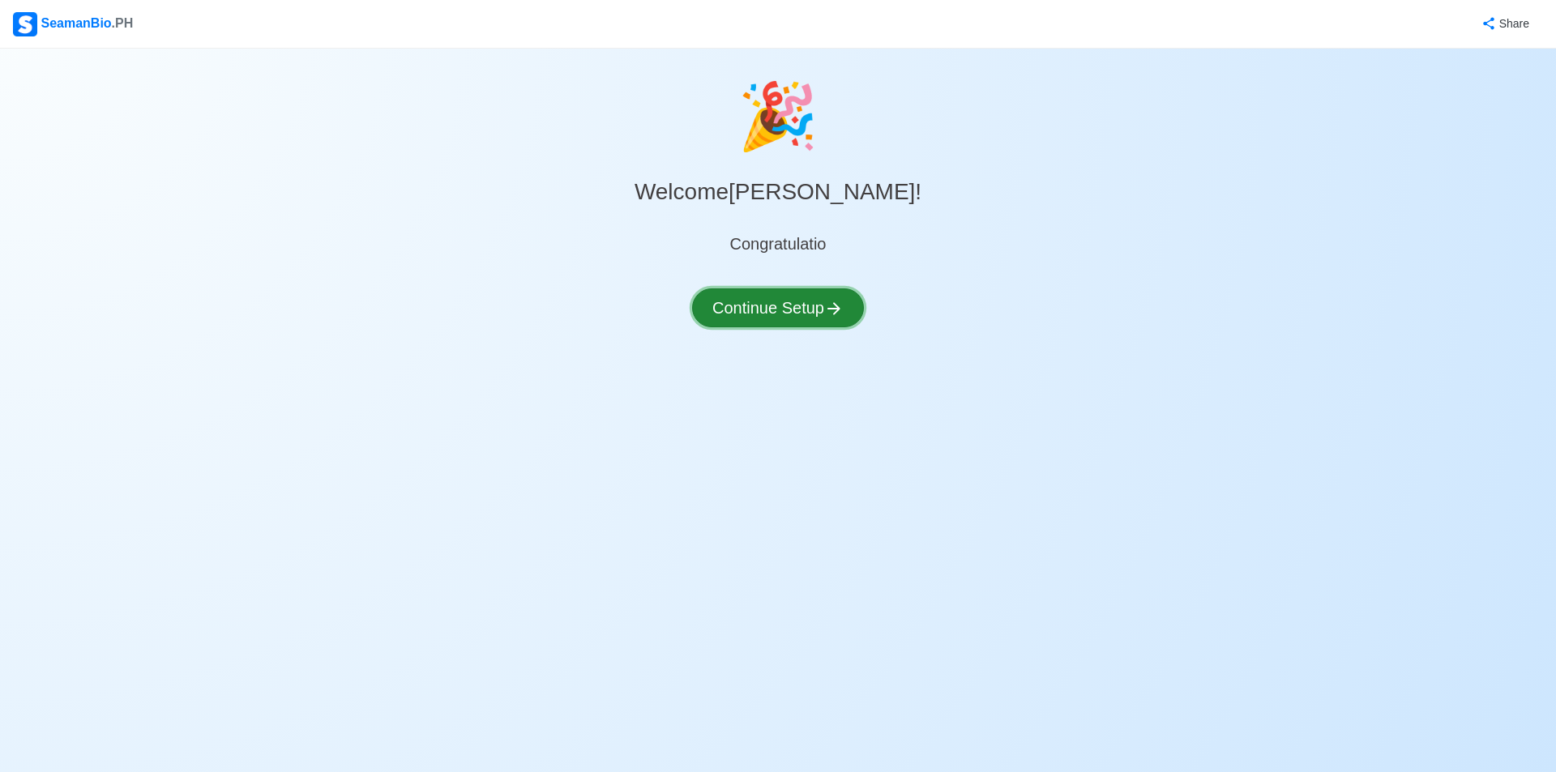
click at [787, 311] on button "Continue Setup" at bounding box center [778, 308] width 172 height 39
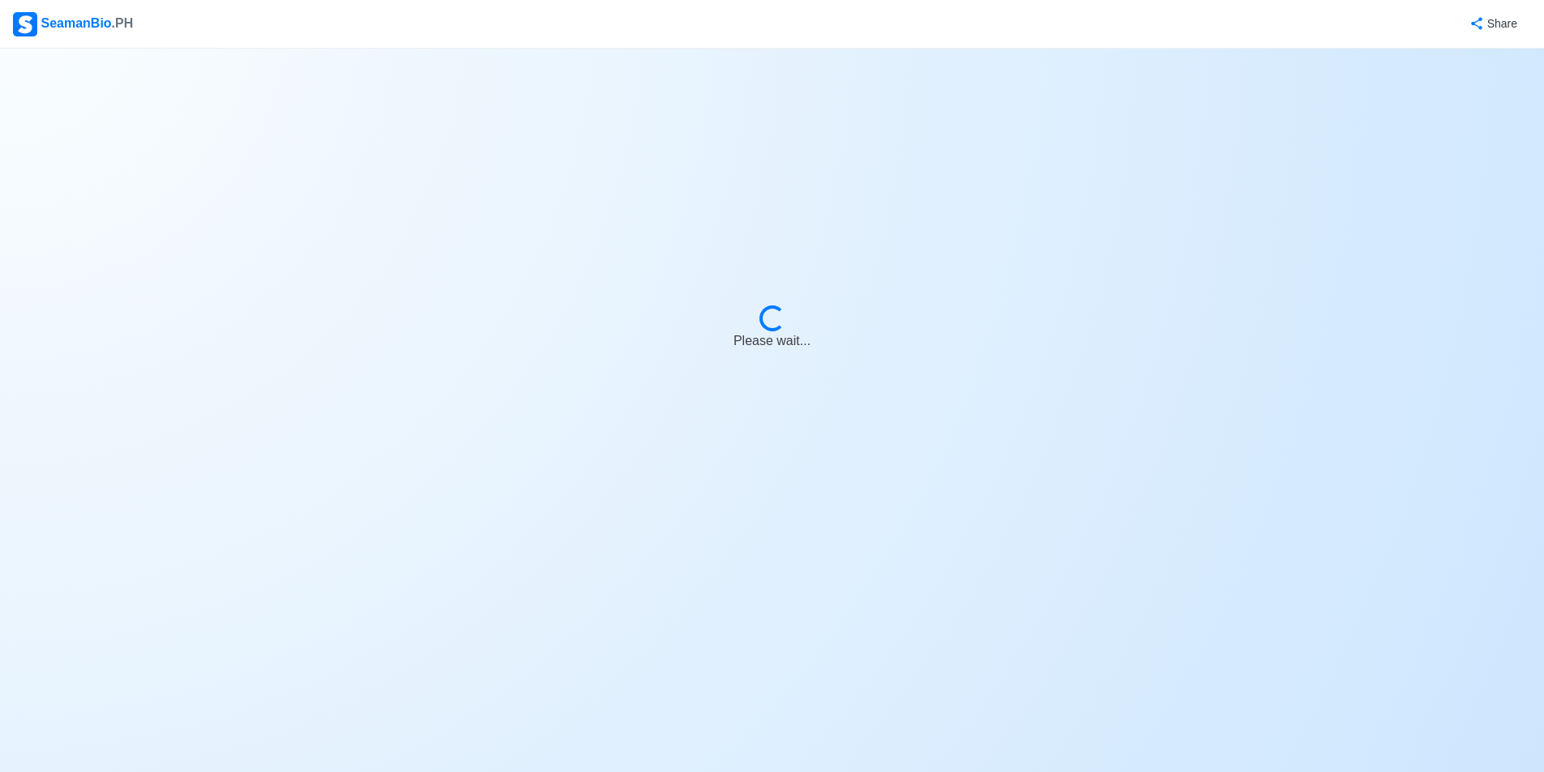
select select "Visible for Hiring"
select select "PH"
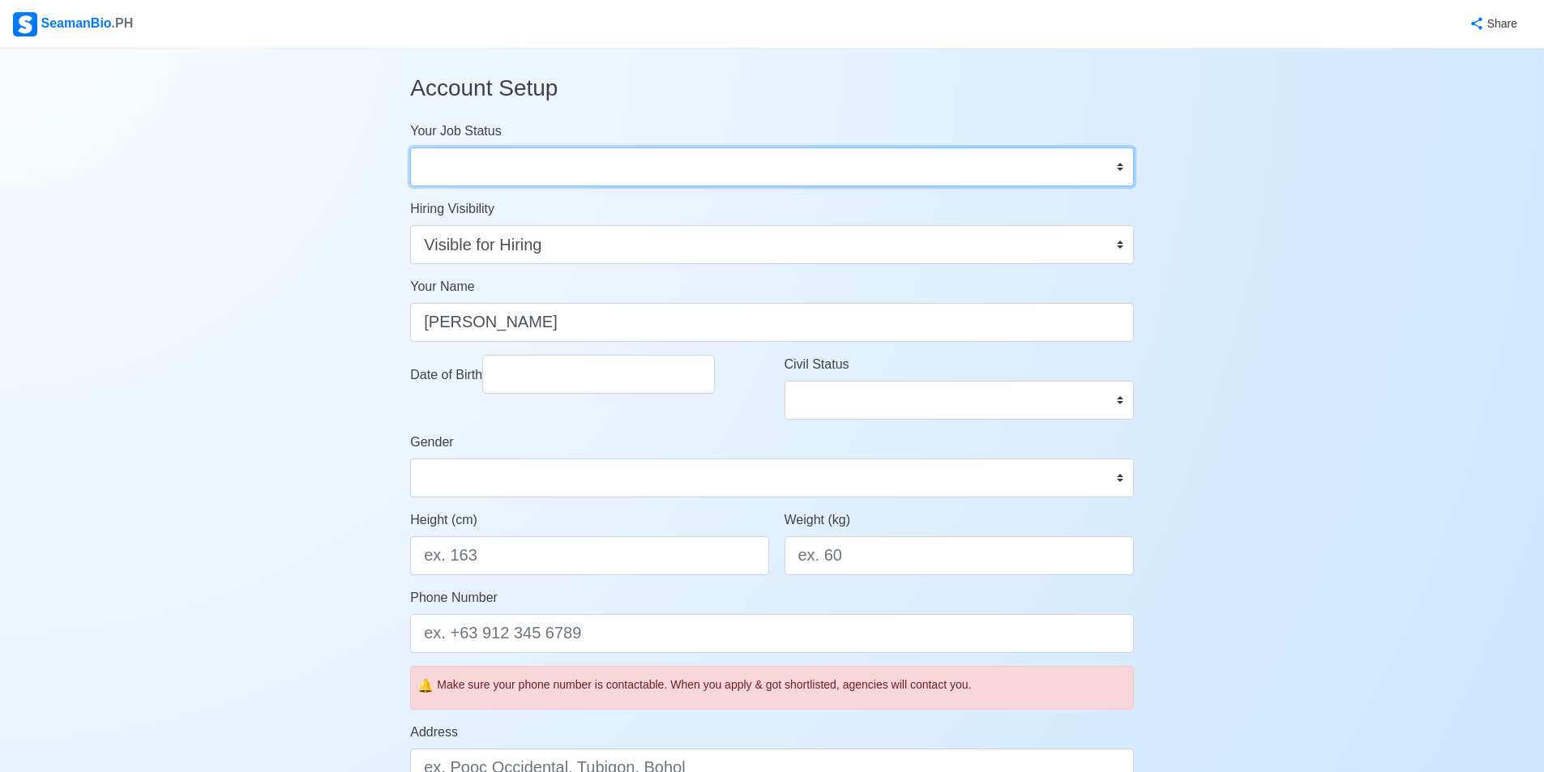
click at [1127, 173] on select "Onboard Actively Looking for Job Not Looking for Job" at bounding box center [772, 166] width 724 height 39
select select "Actively Looking for Job"
click at [410, 147] on select "Onboard Actively Looking for Job Not Looking for Job" at bounding box center [772, 166] width 724 height 39
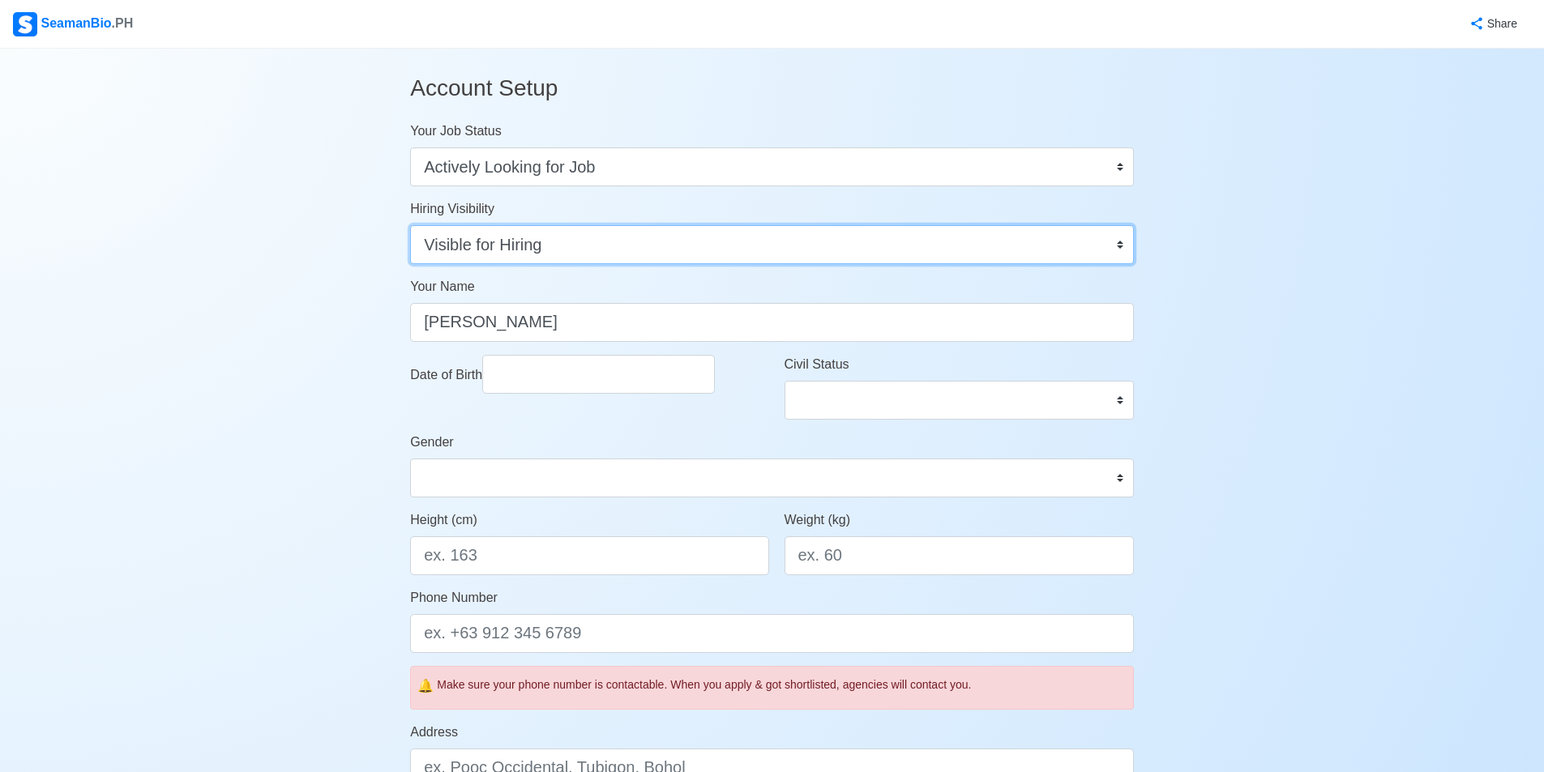
click at [1093, 246] on select "Visible for Hiring Not Visible for Hiring" at bounding box center [772, 244] width 724 height 39
click at [410, 225] on select "Visible for Hiring Not Visible for Hiring" at bounding box center [772, 244] width 724 height 39
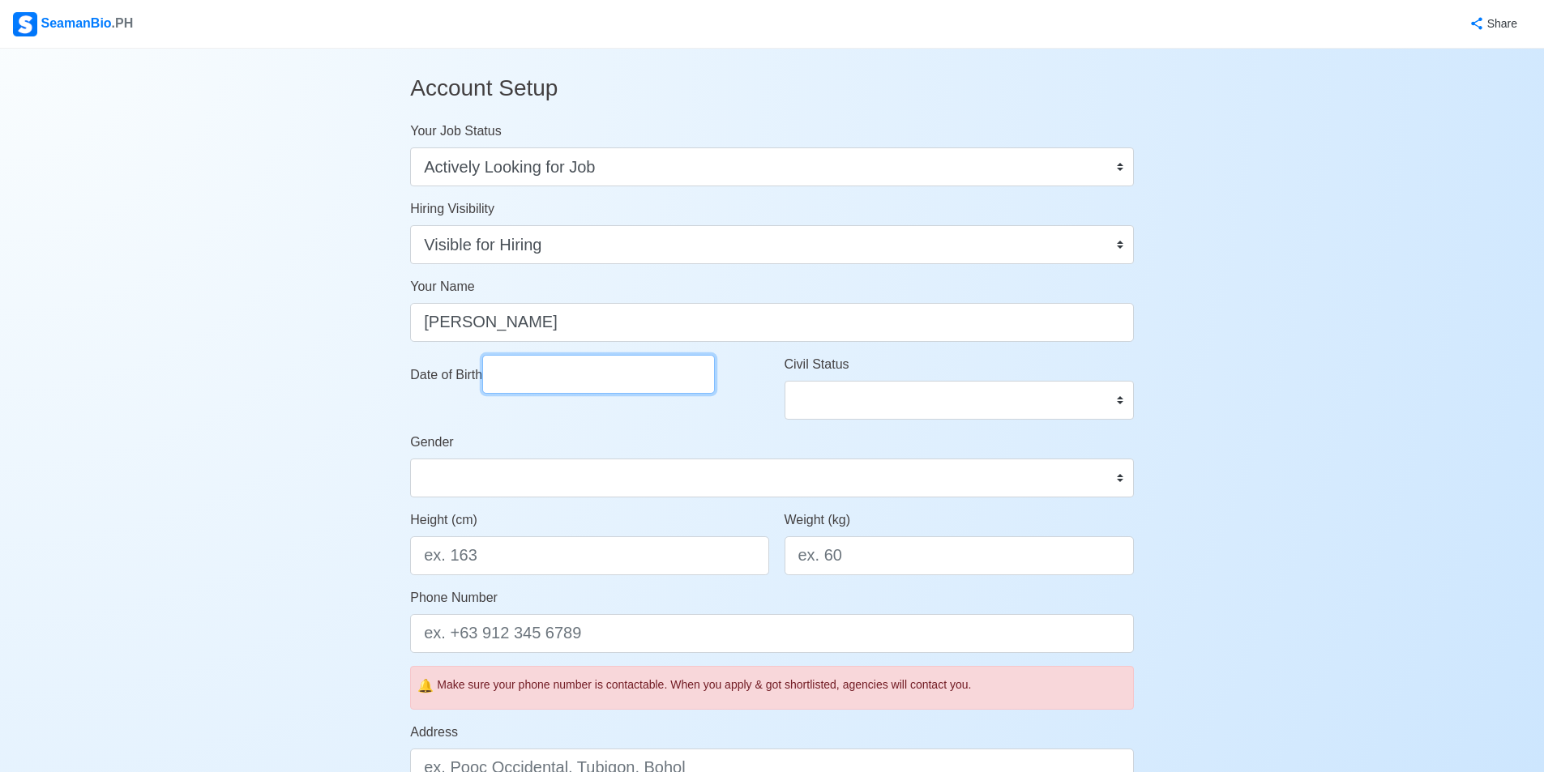
click at [603, 366] on input "Date of Birth" at bounding box center [598, 374] width 233 height 39
select select "****"
select select "*********"
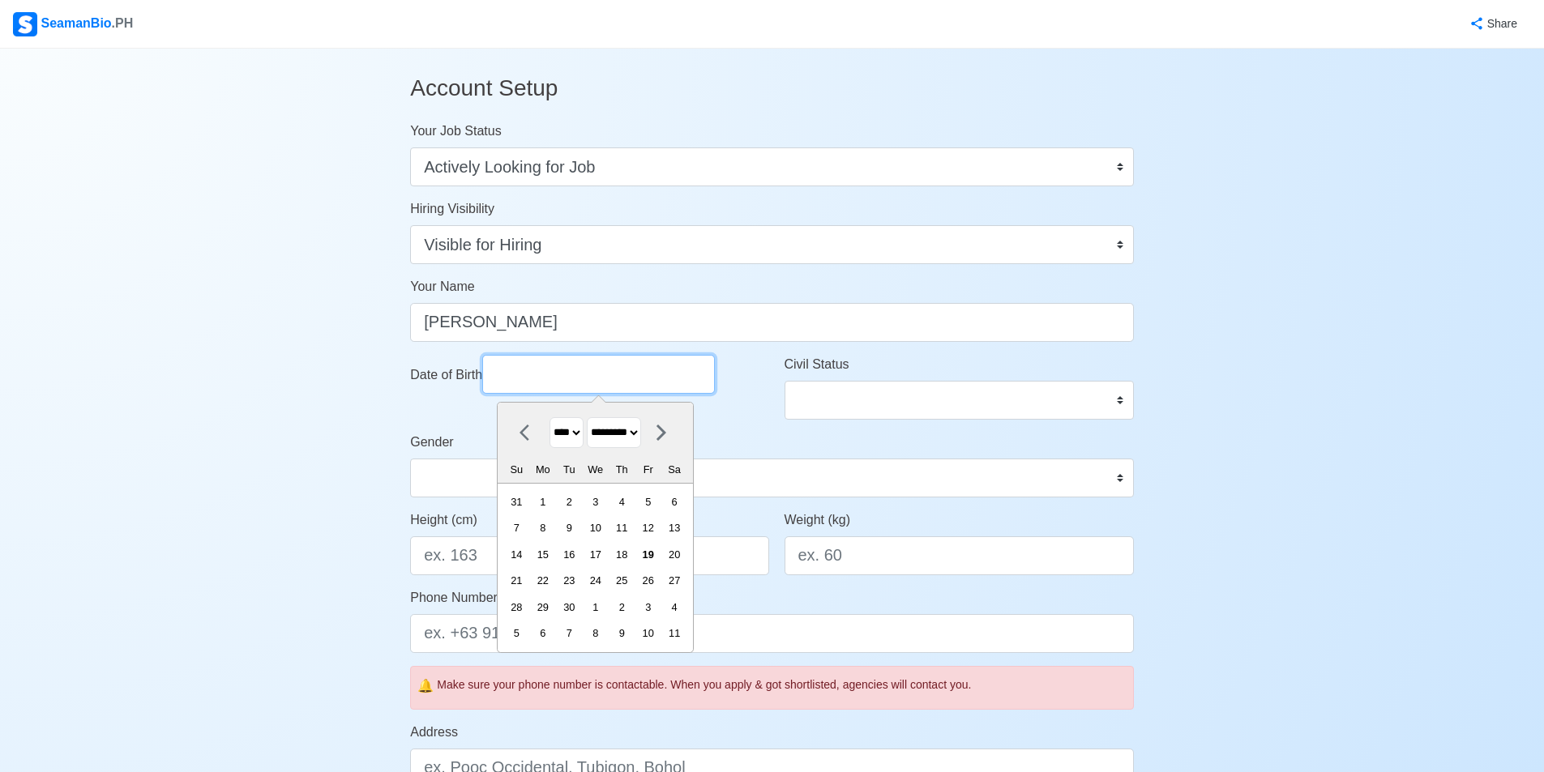
type input "0"
select select "****"
select select "*******"
type input "03"
select select "****"
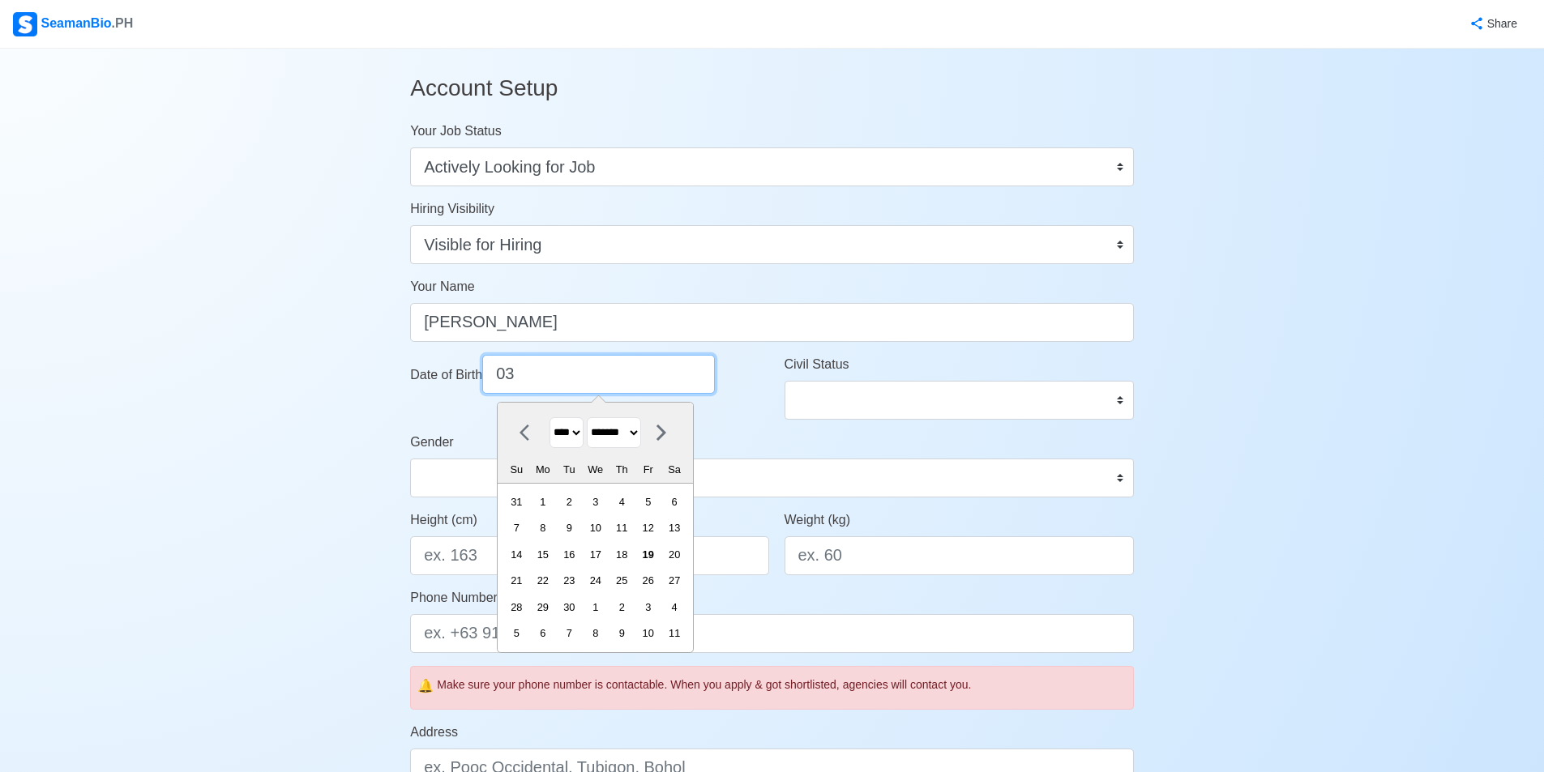
select select "*****"
type input "03171"
select select "****"
select select "*******"
click at [583, 441] on select "**** **** **** **** **** **** **** **** **** **** **** **** **** **** **** ****…" at bounding box center [566, 433] width 34 height 32
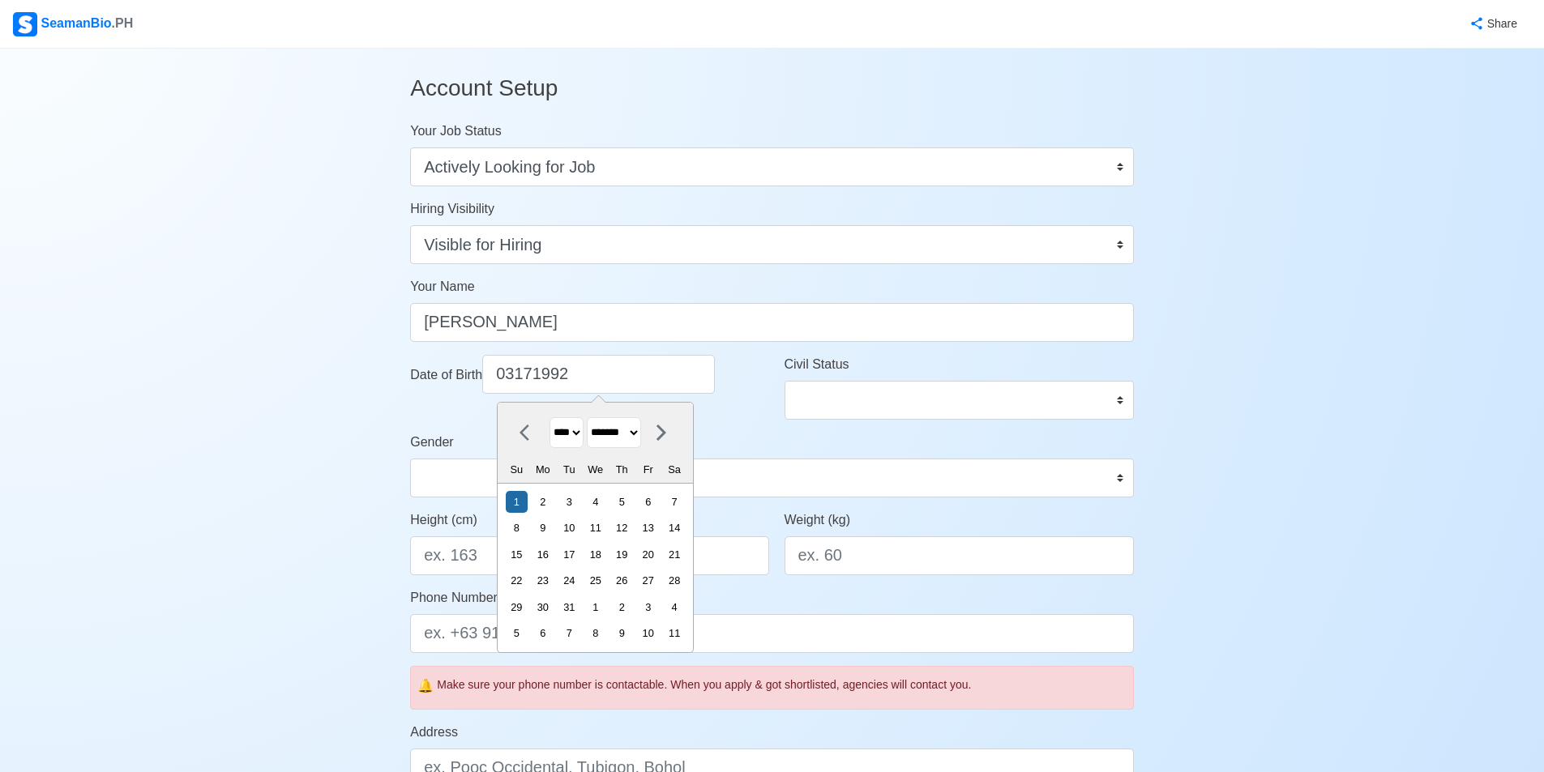
click at [583, 438] on select "**** **** **** **** **** **** **** **** **** **** **** **** **** **** **** ****…" at bounding box center [566, 433] width 34 height 32
click at [607, 370] on input "03171992" at bounding box center [598, 374] width 233 height 39
type input "03"
select select "****"
select select "*****"
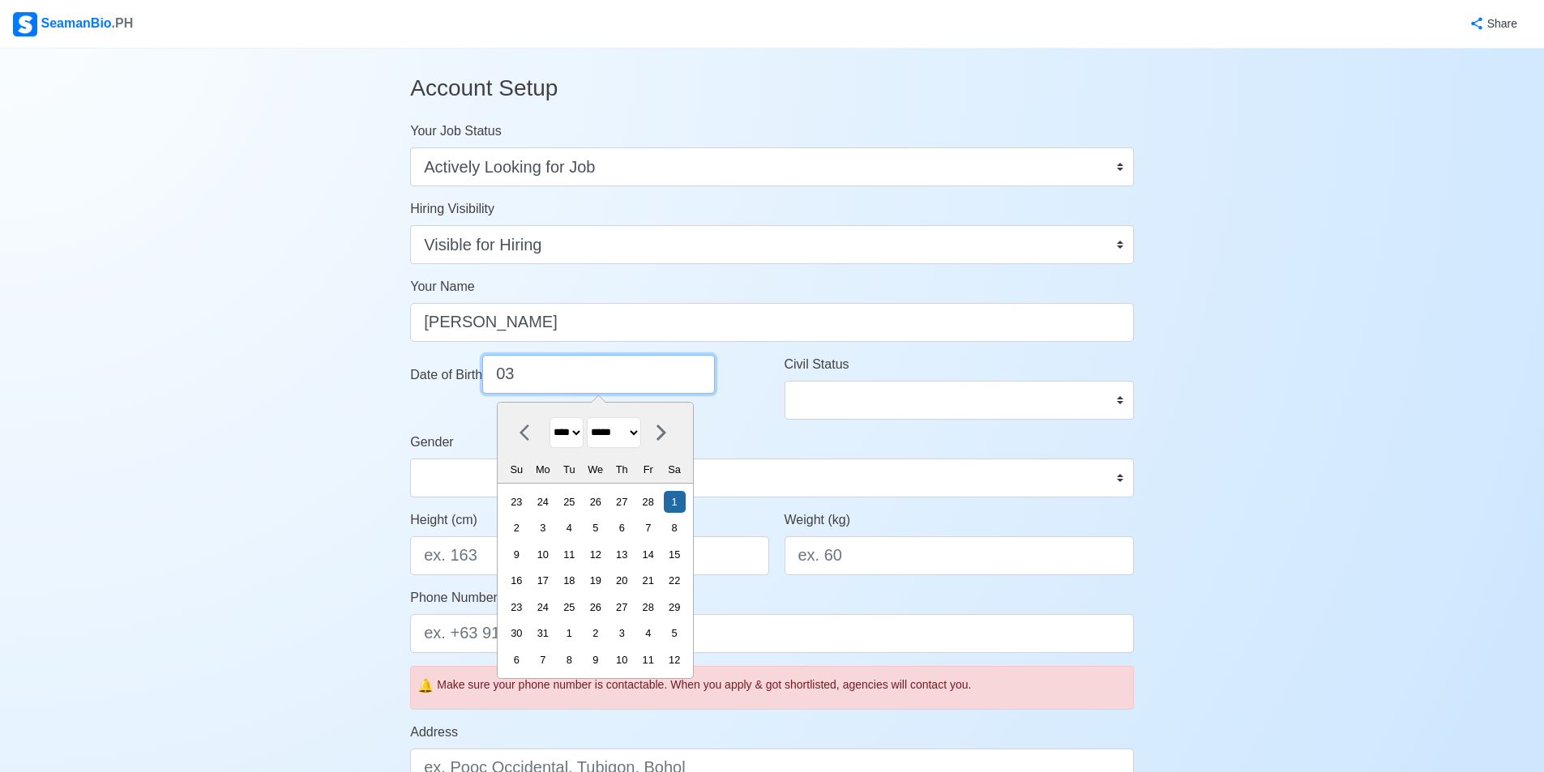
type input "03"
click at [583, 426] on select "**** **** **** **** **** **** **** **** **** **** **** **** **** **** **** ****…" at bounding box center [566, 433] width 34 height 32
select select "****"
click at [549, 417] on select "**** **** **** **** **** **** **** **** **** **** **** **** **** **** **** ****…" at bounding box center [566, 433] width 34 height 32
click at [580, 556] on div "17" at bounding box center [569, 555] width 22 height 22
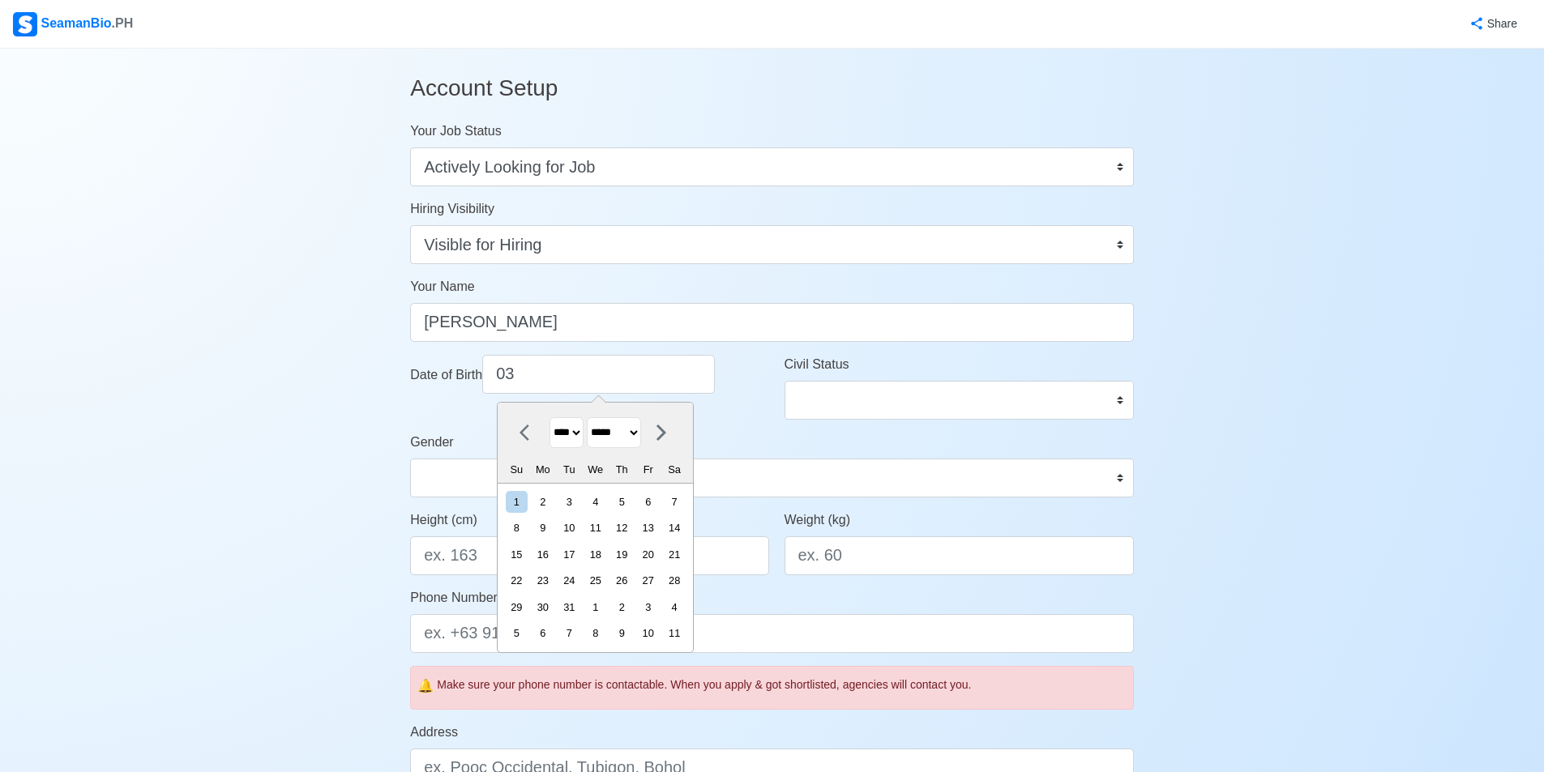
type input "[DATE]"
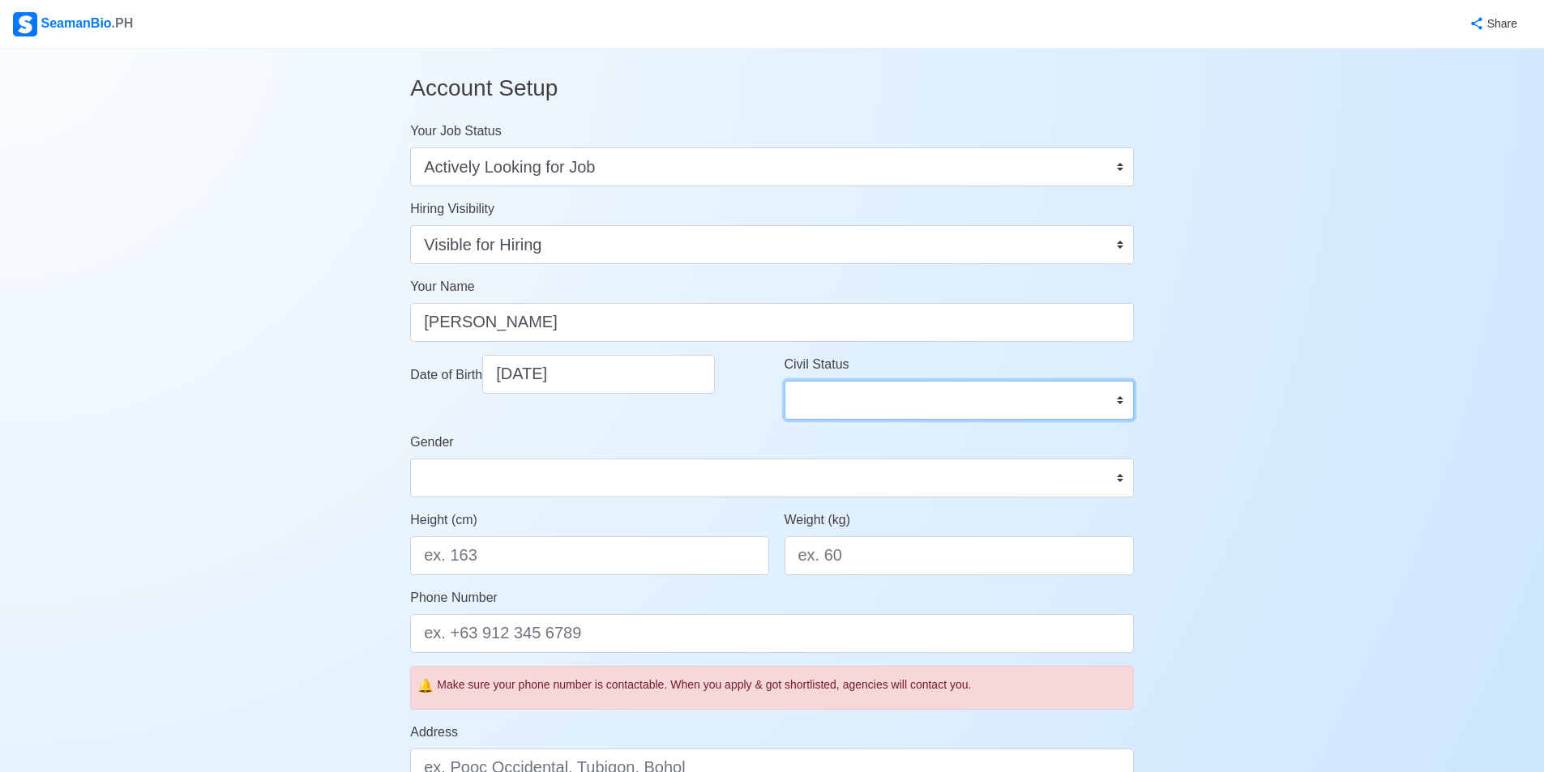
click at [895, 406] on select "Single Married Widowed Separated" at bounding box center [958, 400] width 349 height 39
select select "Married"
click at [784, 381] on select "Single Married Widowed Separated" at bounding box center [958, 400] width 349 height 39
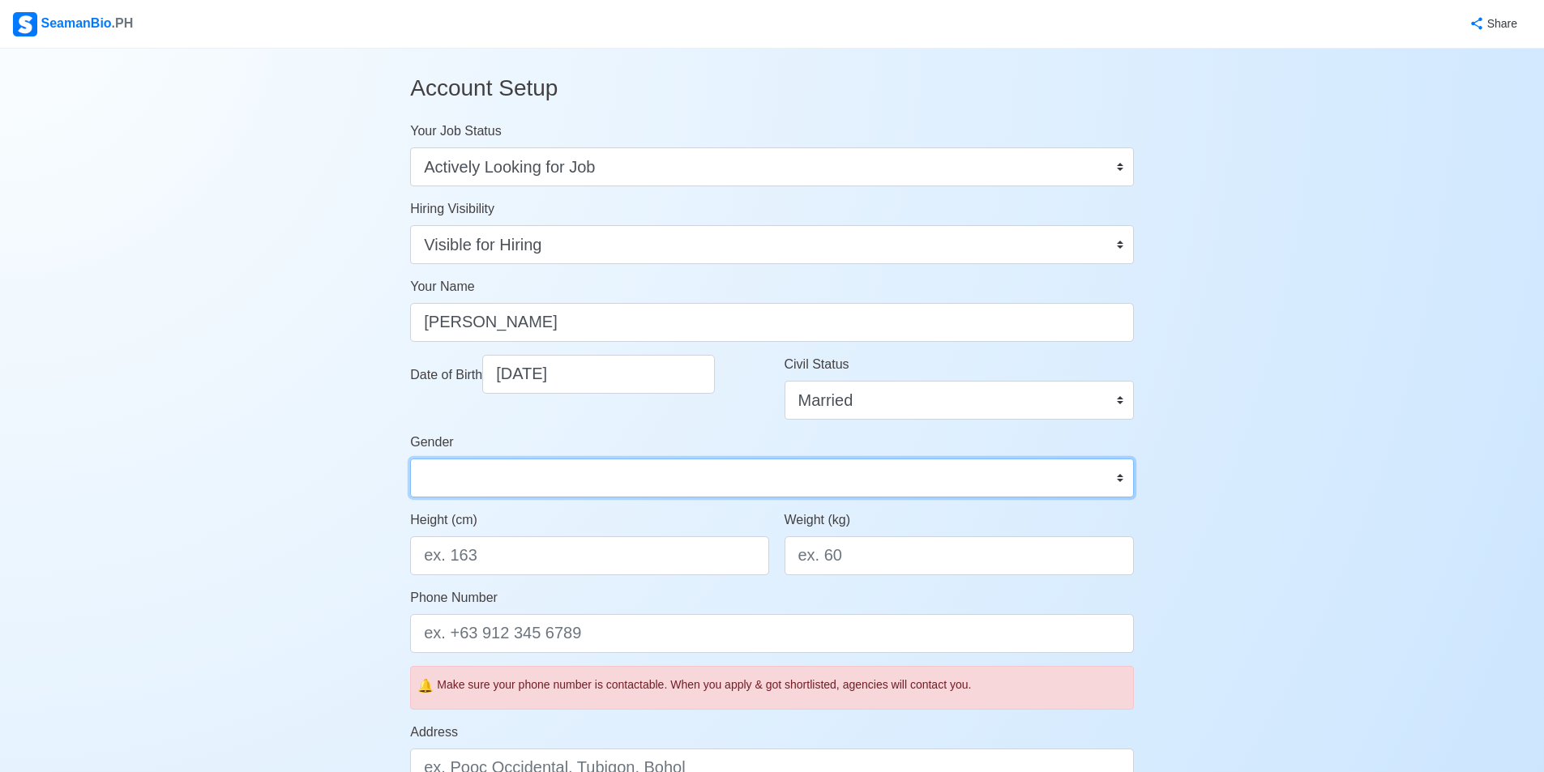
click at [566, 479] on select "[DEMOGRAPHIC_DATA] [DEMOGRAPHIC_DATA]" at bounding box center [772, 478] width 724 height 39
select select "[DEMOGRAPHIC_DATA]"
click at [410, 459] on select "[DEMOGRAPHIC_DATA] [DEMOGRAPHIC_DATA]" at bounding box center [772, 478] width 724 height 39
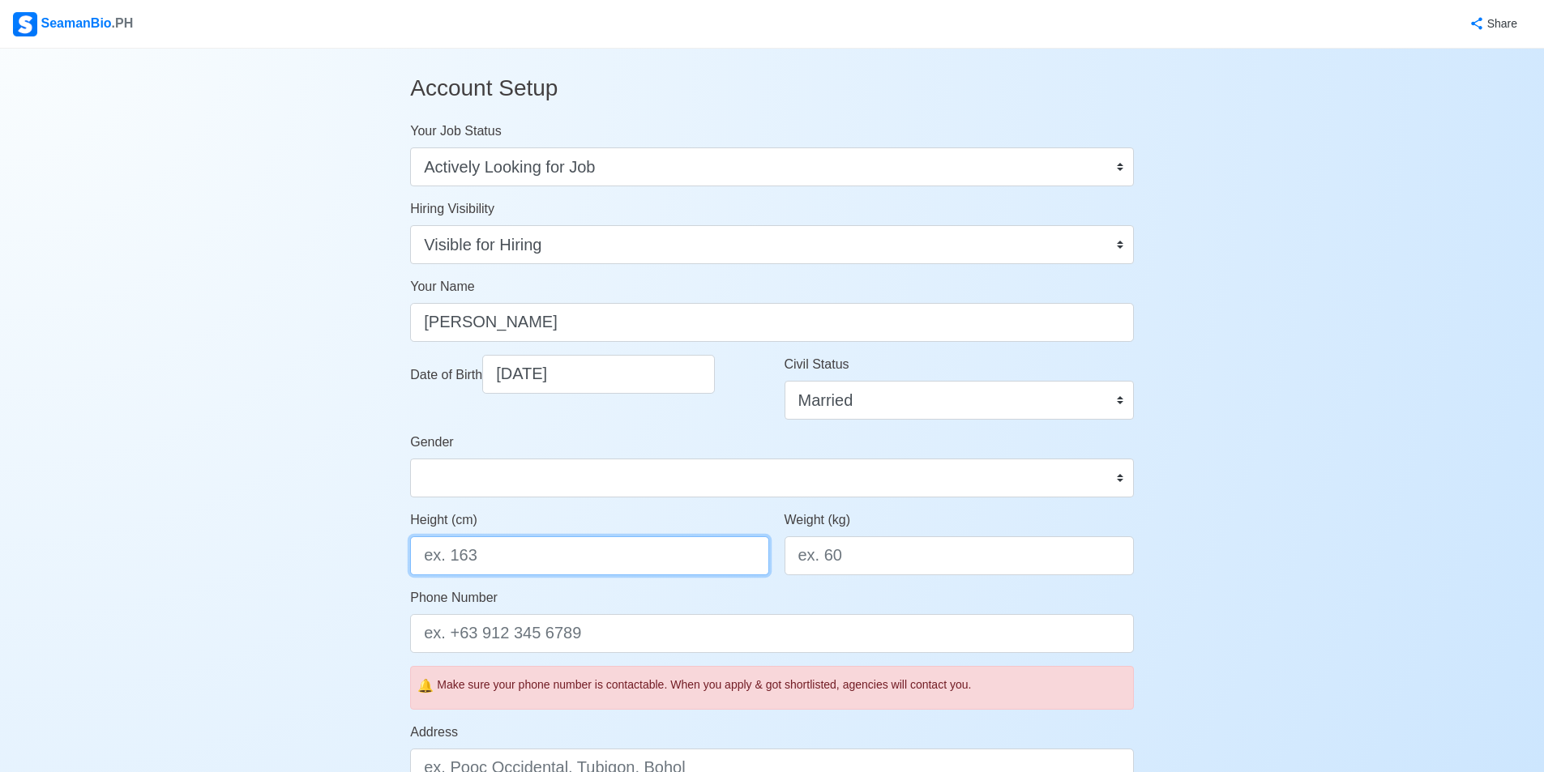
click at [543, 560] on input "Height (cm)" at bounding box center [589, 555] width 358 height 39
type input "170"
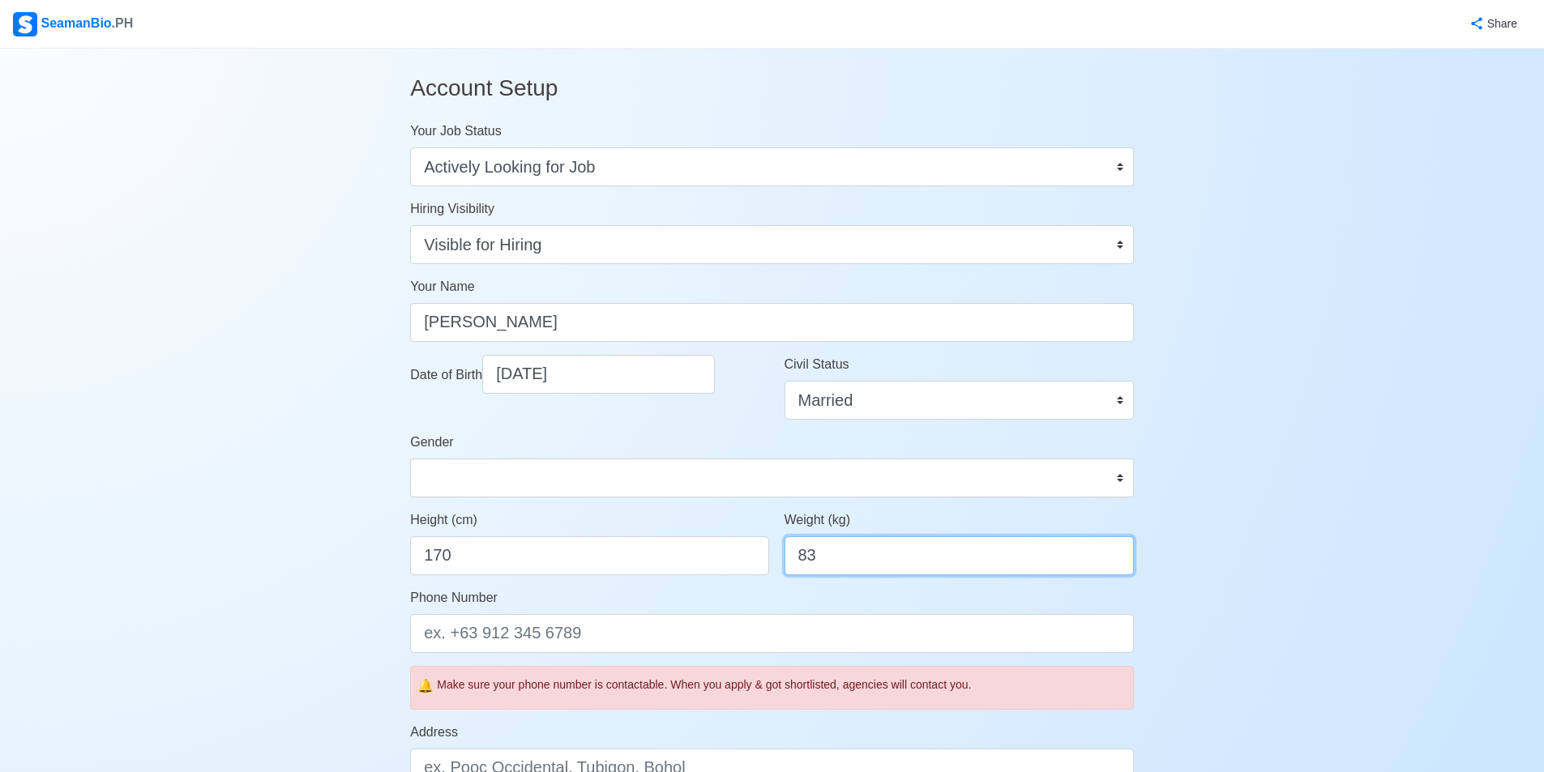
type input "83"
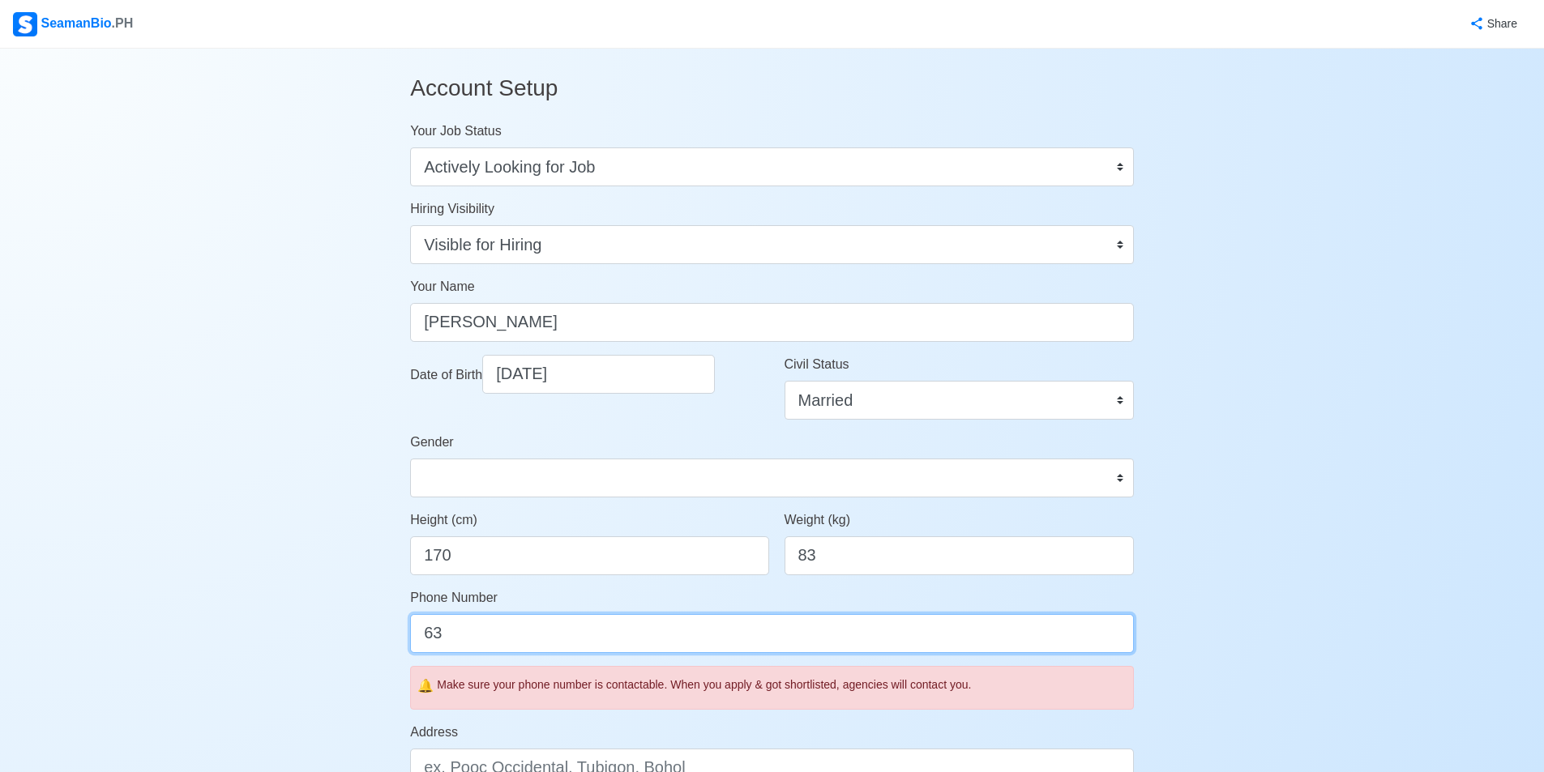
type input "6"
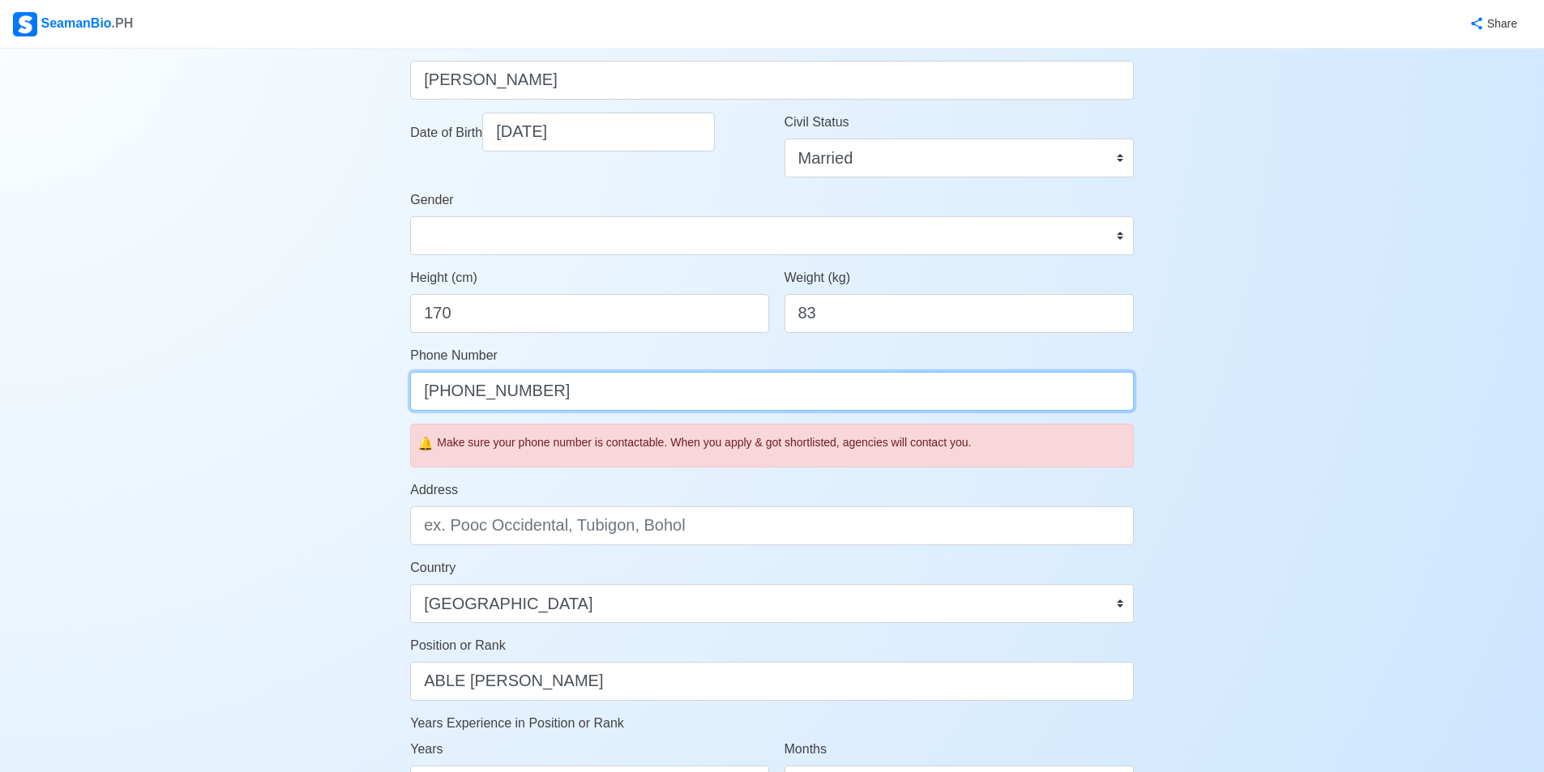
scroll to position [243, 0]
type input "[PHONE_NUMBER]"
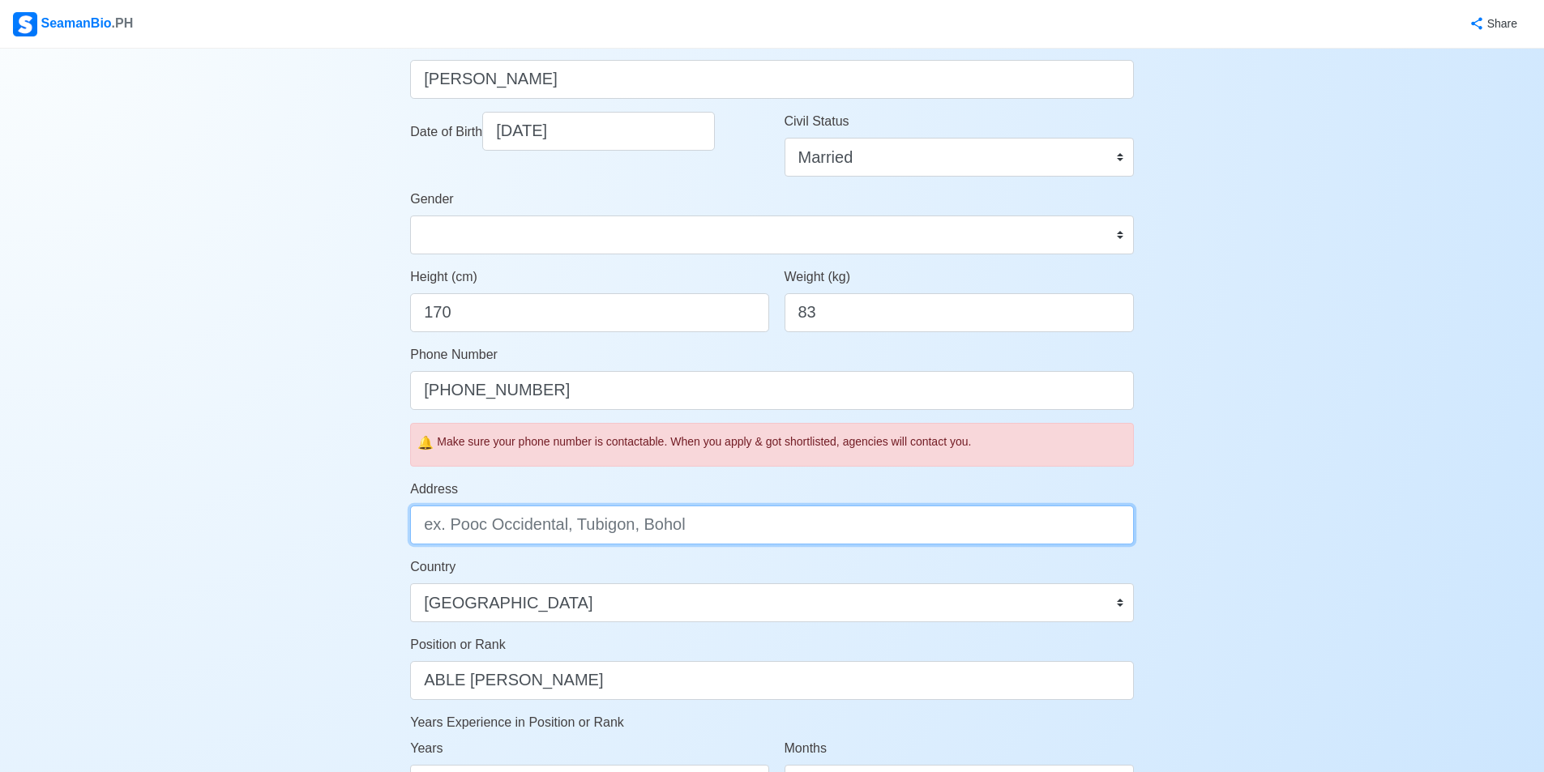
click at [575, 525] on input "Address" at bounding box center [772, 525] width 724 height 39
type input "M"
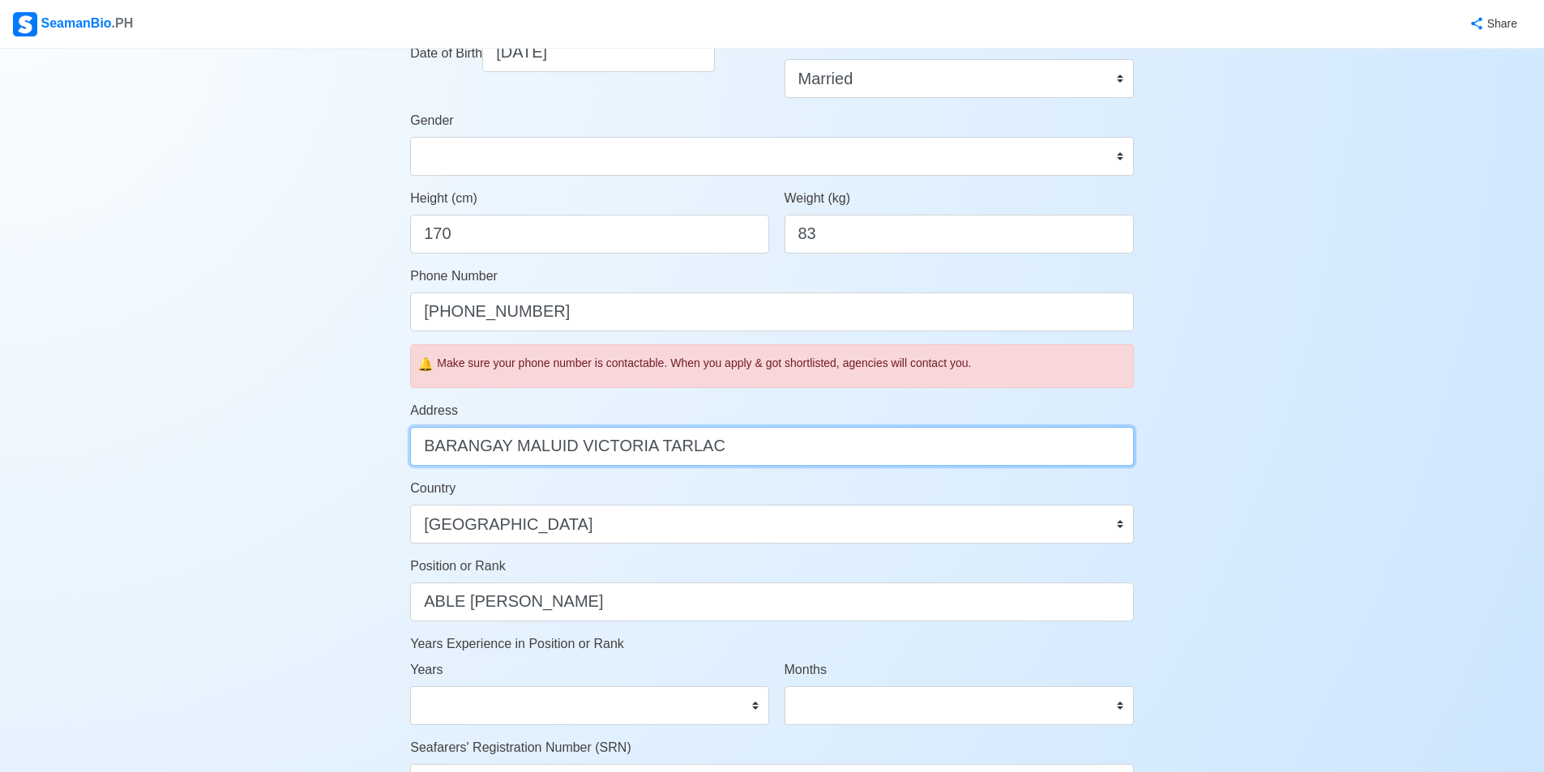
scroll to position [486, 0]
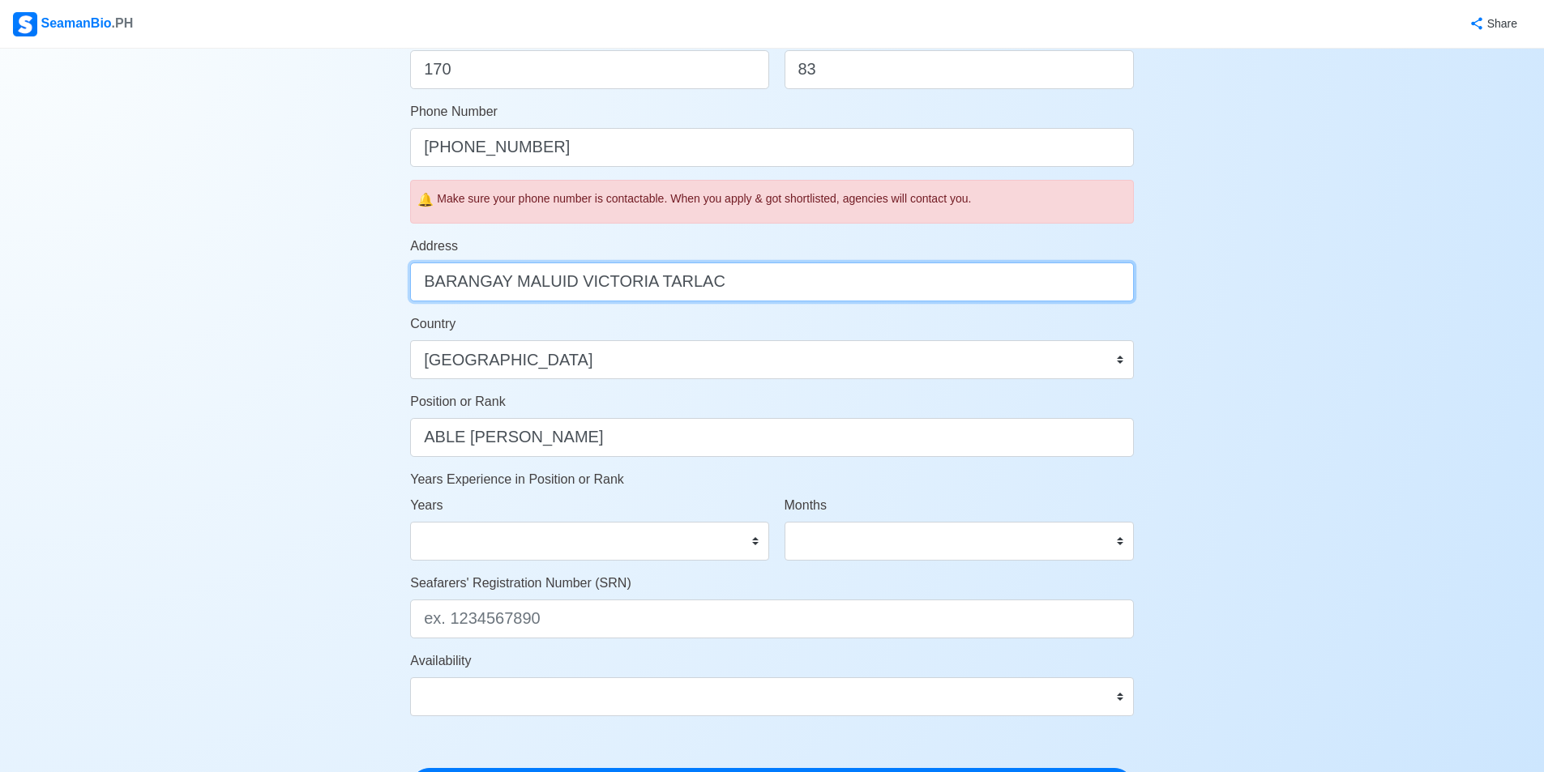
type input "BARANGAY MALUID VICTORIA TARLAC"
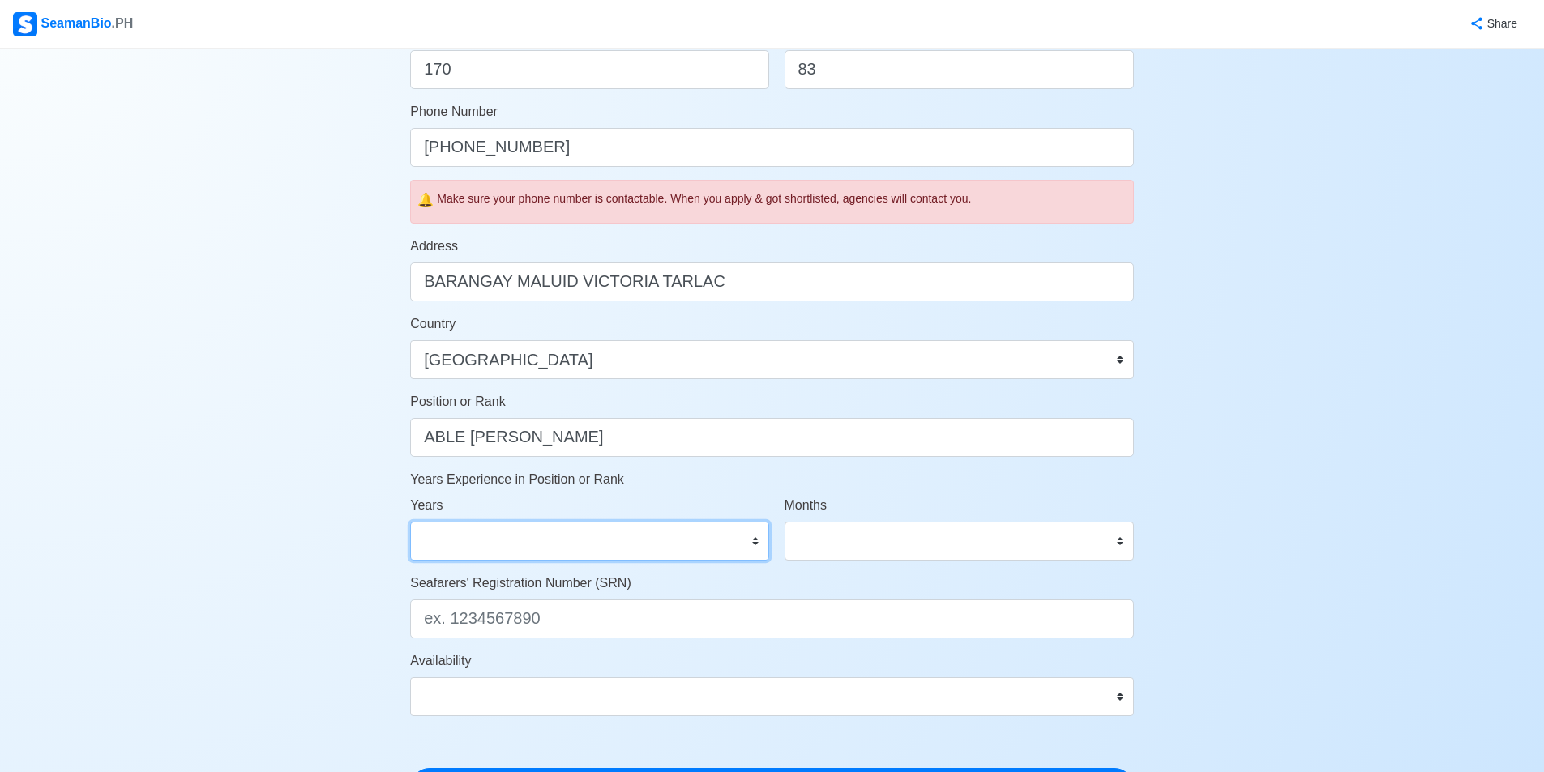
click at [545, 536] on select "0 1 2 3 4 5 6 7 8 9 10 11 12 13 14 15 16 17 18 19 20 21 22 23 24 25 26 27 28 29…" at bounding box center [589, 541] width 358 height 39
select select "5"
click at [410, 522] on select "0 1 2 3 4 5 6 7 8 9 10 11 12 13 14 15 16 17 18 19 20 21 22 23 24 25 26 27 28 29…" at bounding box center [589, 541] width 358 height 39
click at [902, 539] on select "0 1 2 3 4 5 6 7 8 9 10 11" at bounding box center [958, 541] width 349 height 39
click at [784, 522] on select "0 1 2 3 4 5 6 7 8 9 10 11" at bounding box center [958, 541] width 349 height 39
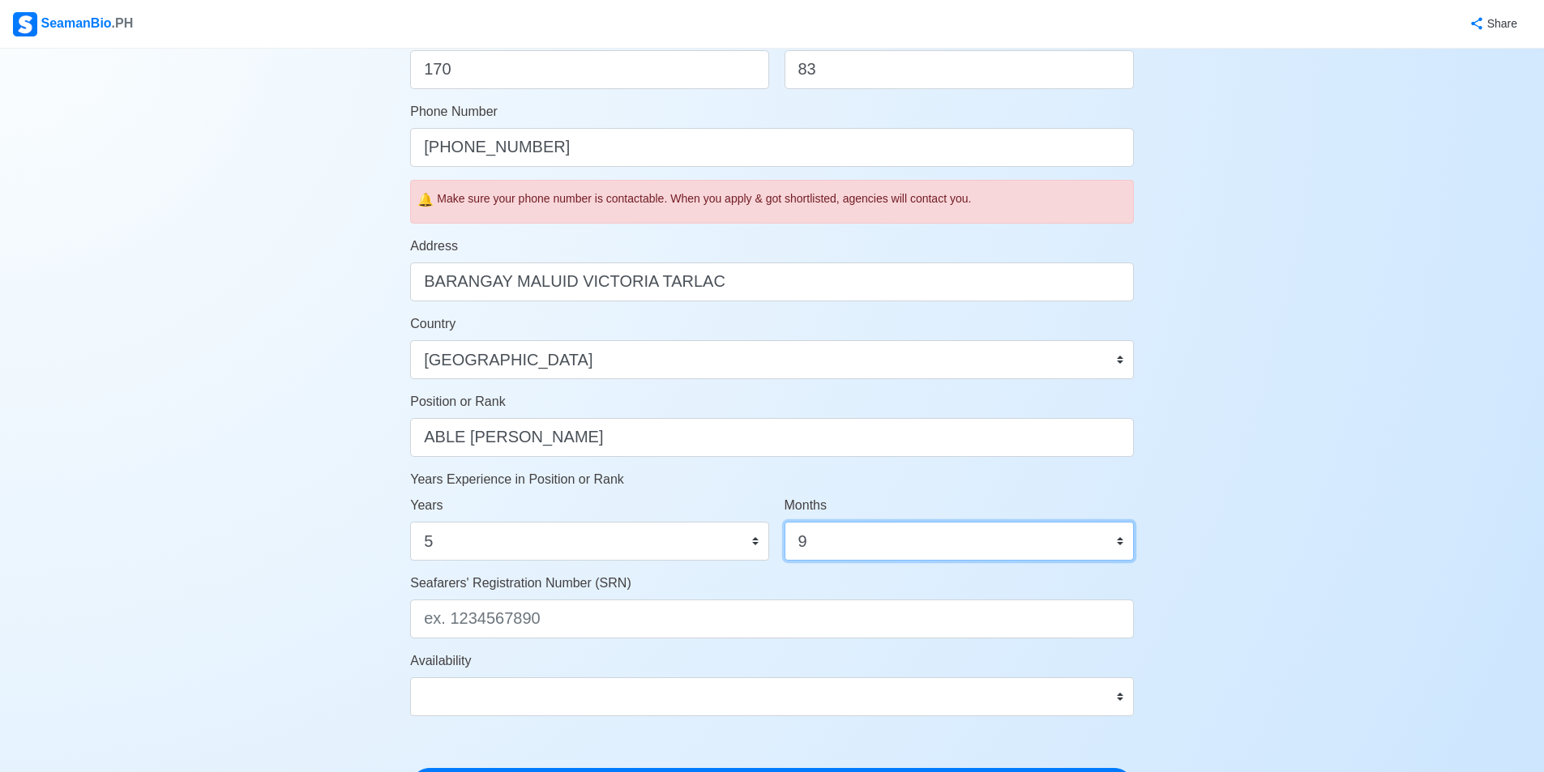
select select "10"
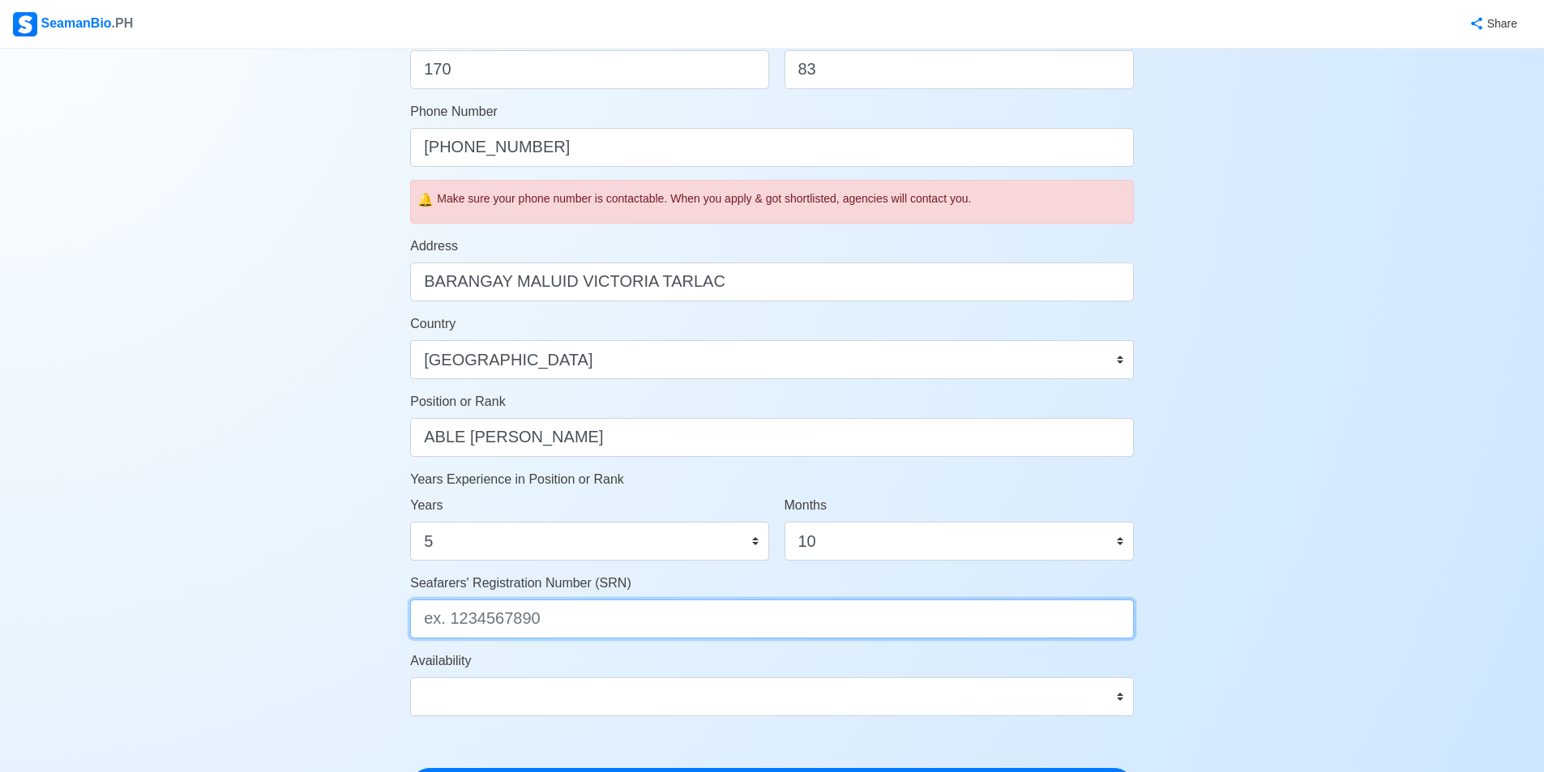
click at [490, 613] on input "Seafarers' Registration Number (SRN)" at bounding box center [772, 619] width 724 height 39
type input "9203170004"
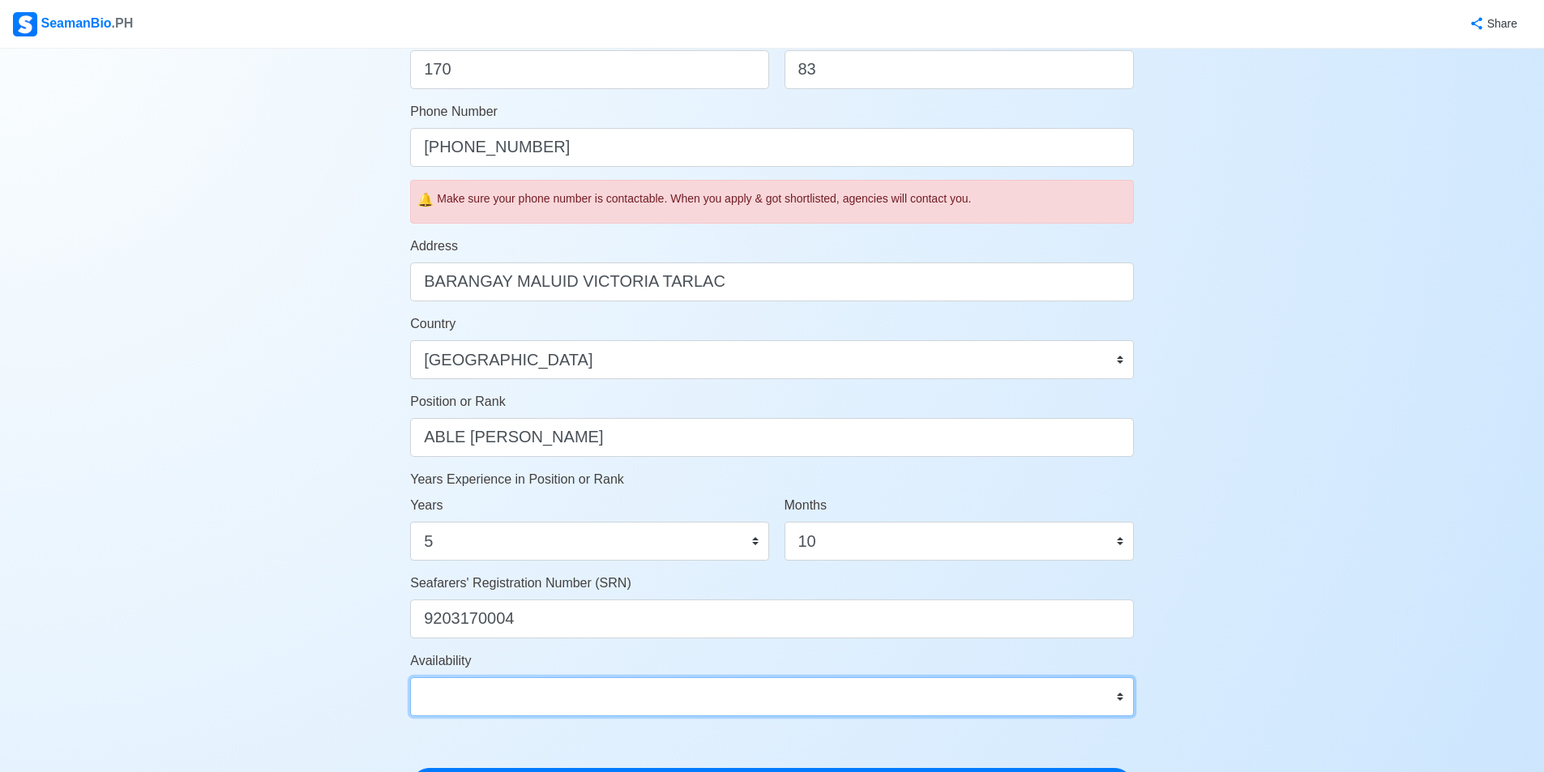
click at [695, 694] on select "Immediate [DATE] [DATE] [DATE] [DATE] [DATE] [DATE] [DATE] [DATE] [DATE]" at bounding box center [772, 697] width 724 height 39
select select "4102416000000"
click at [410, 678] on select "Immediate [DATE] [DATE] [DATE] [DATE] [DATE] [DATE] [DATE] [DATE] [DATE]" at bounding box center [772, 697] width 724 height 39
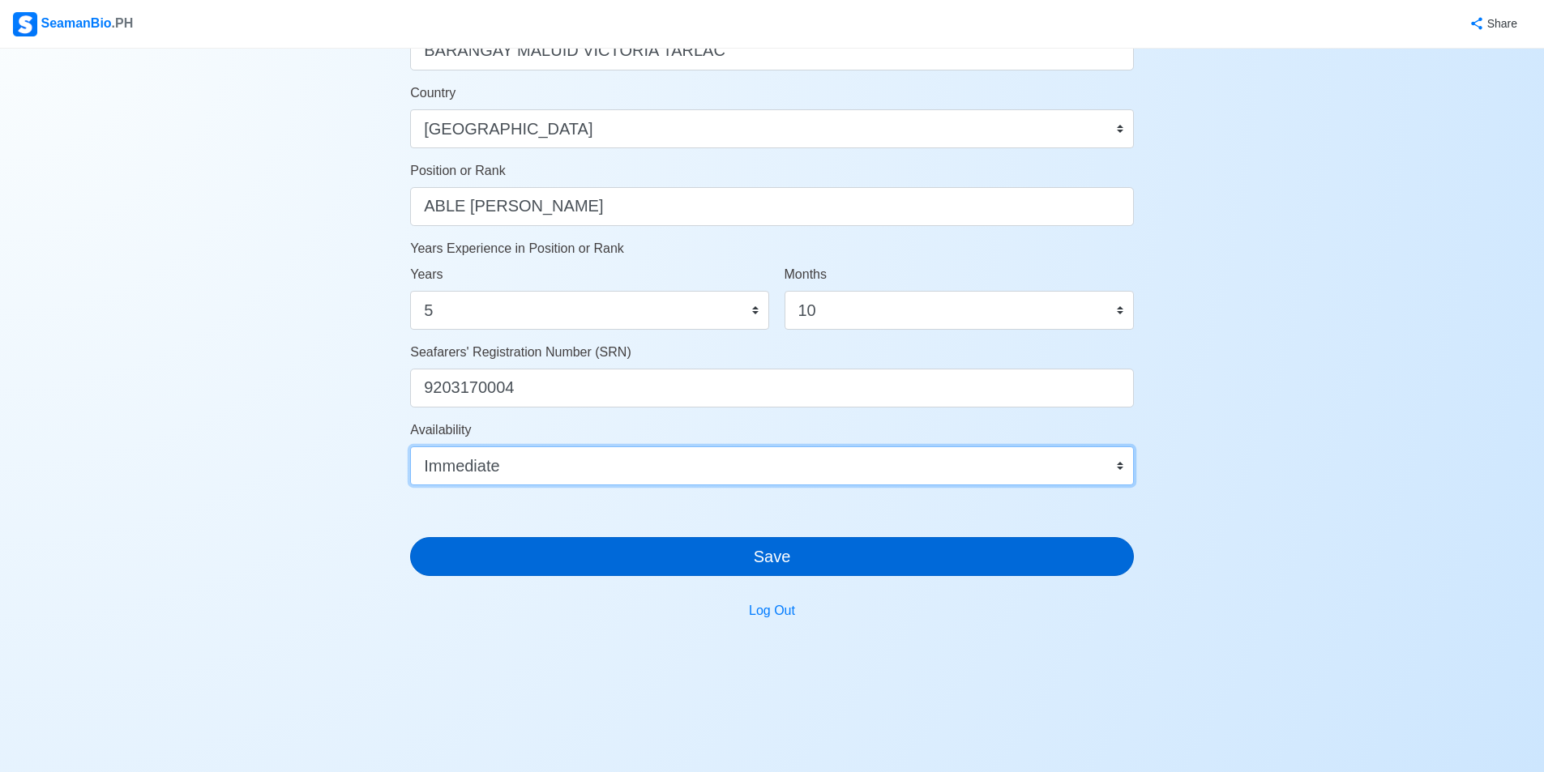
scroll to position [720, 0]
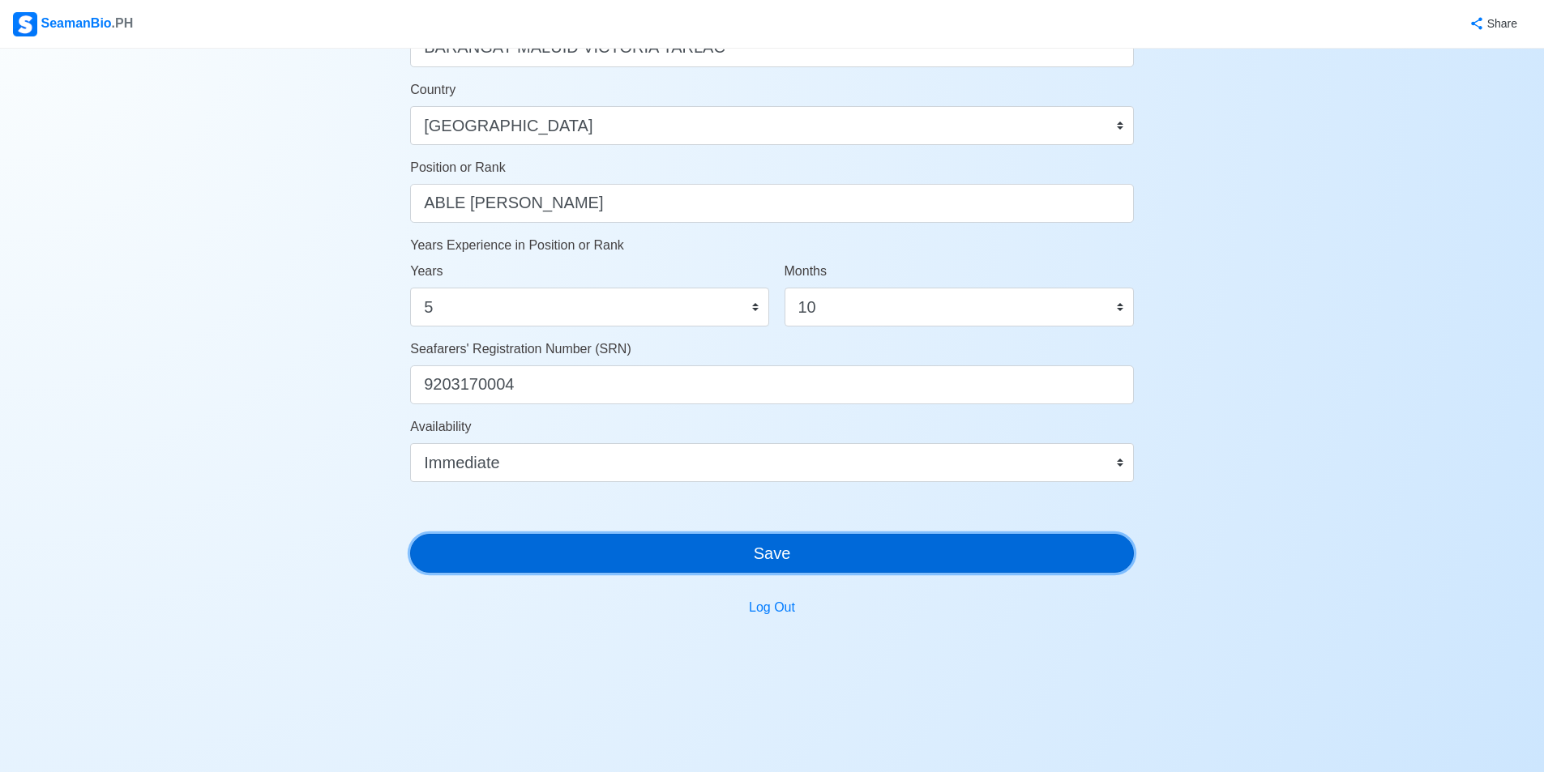
click at [854, 552] on button "Save" at bounding box center [772, 553] width 724 height 39
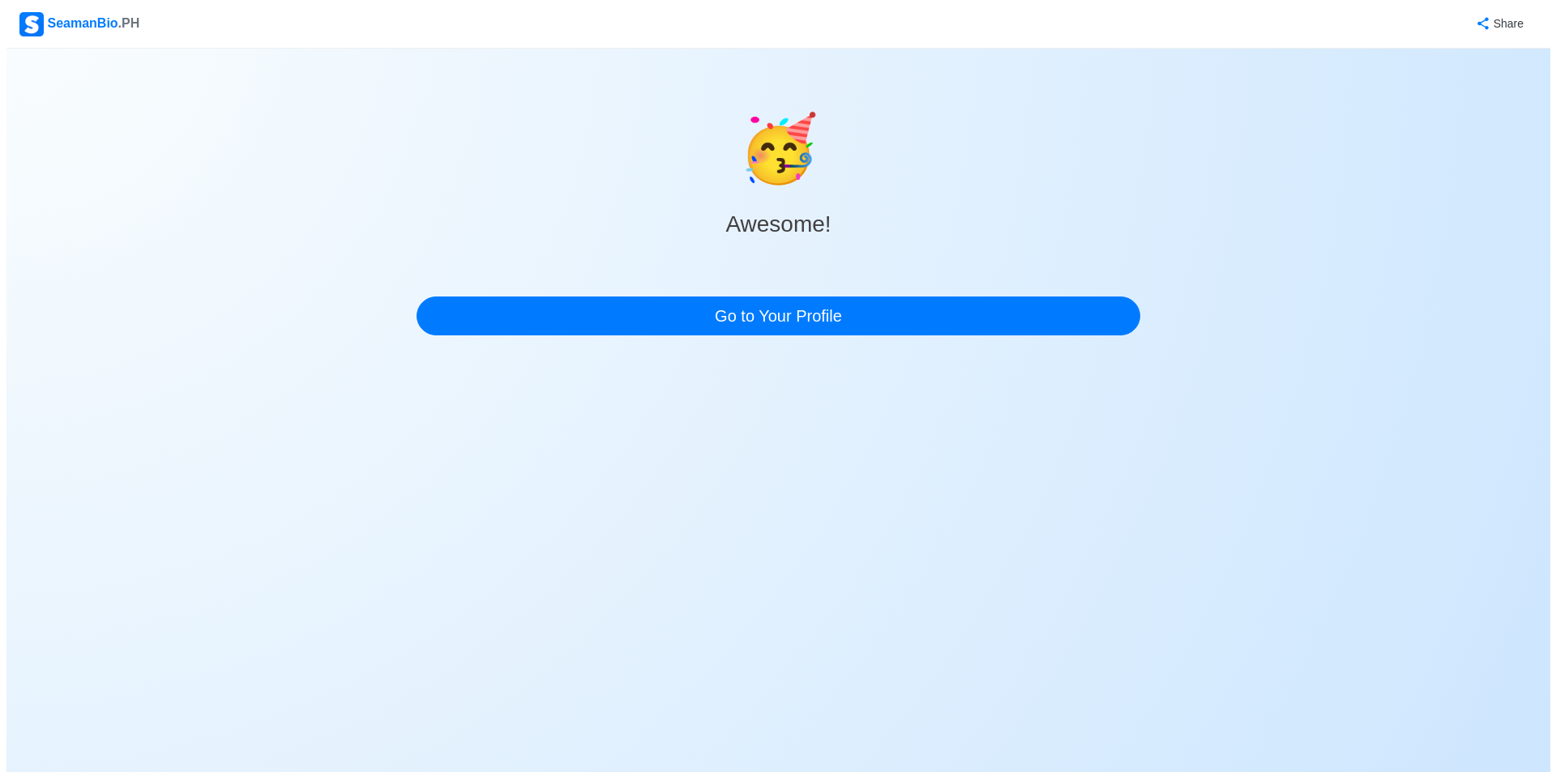
scroll to position [0, 0]
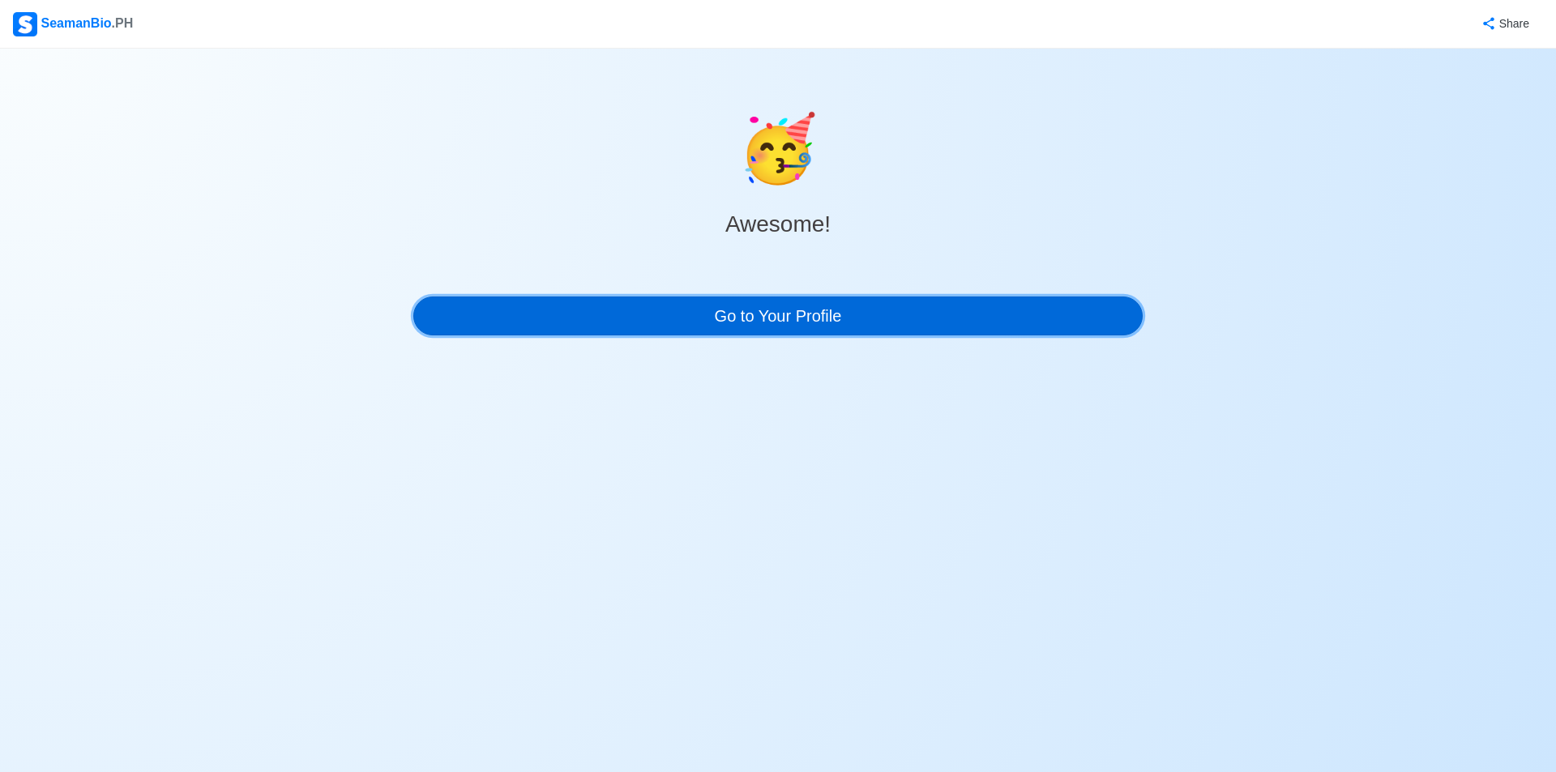
click at [887, 316] on link "Go to Your Profile" at bounding box center [777, 316] width 729 height 39
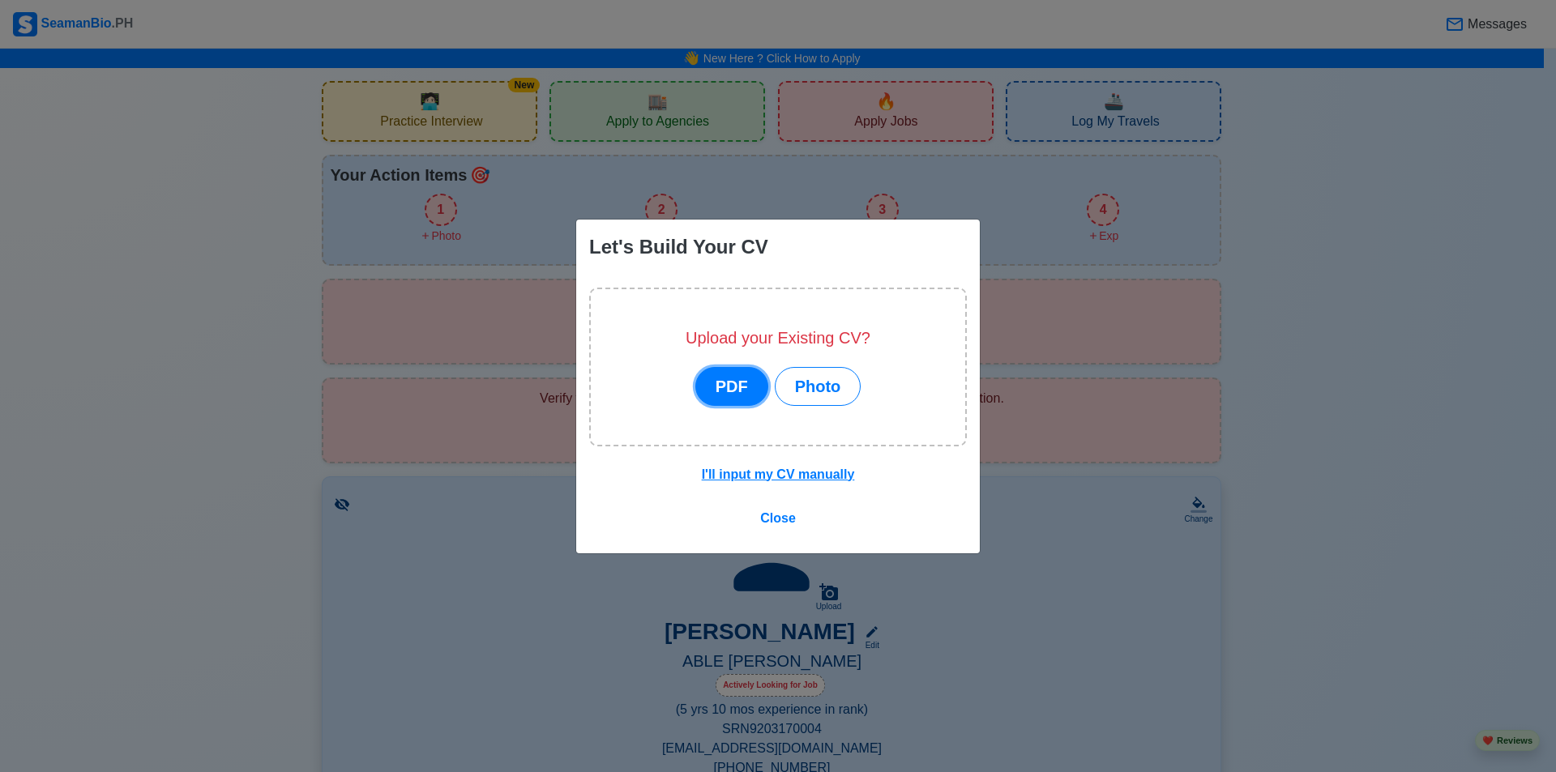
click at [744, 397] on button "PDF" at bounding box center [731, 386] width 73 height 39
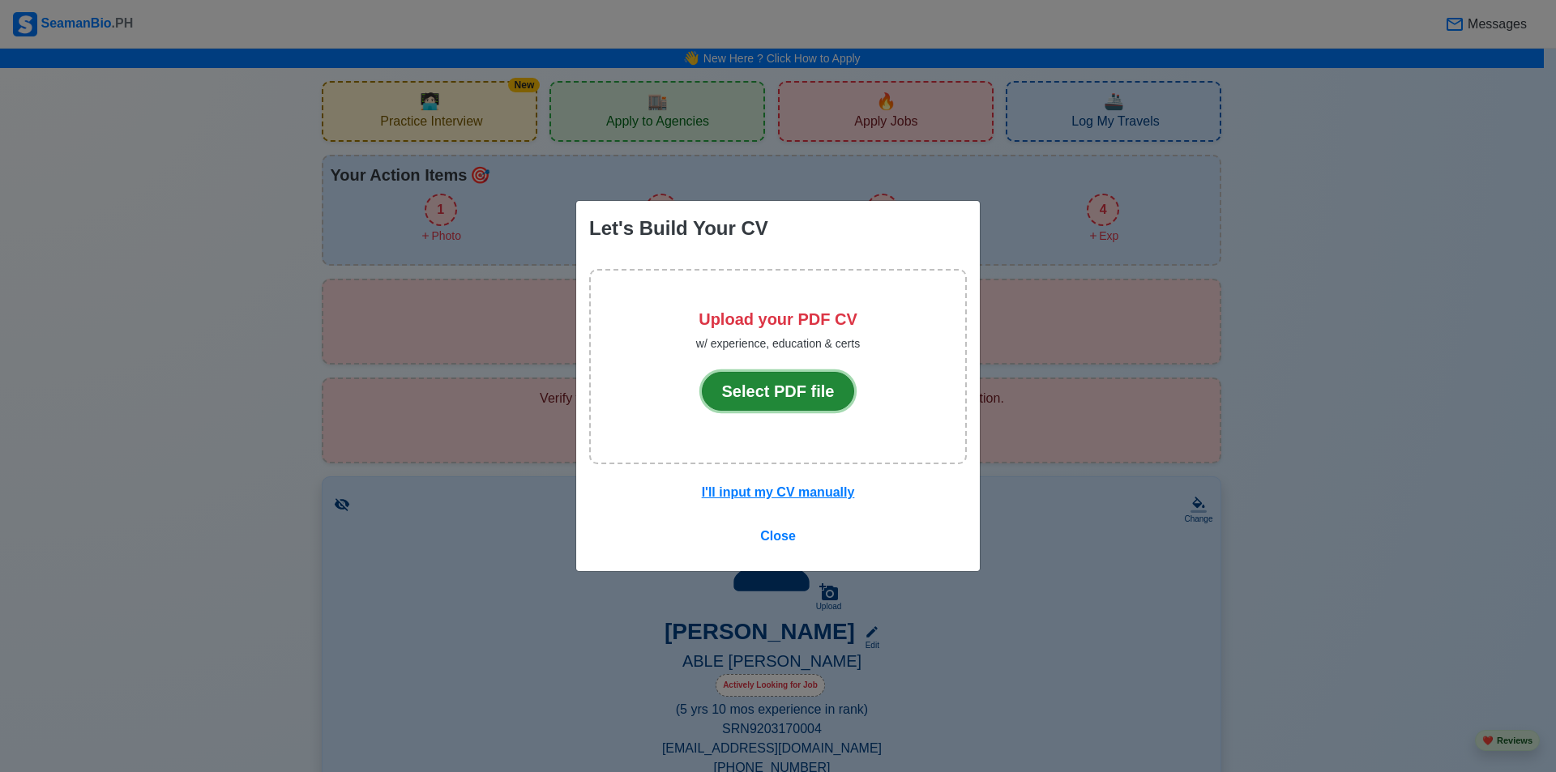
click at [806, 409] on button "Select PDF file" at bounding box center [778, 391] width 153 height 39
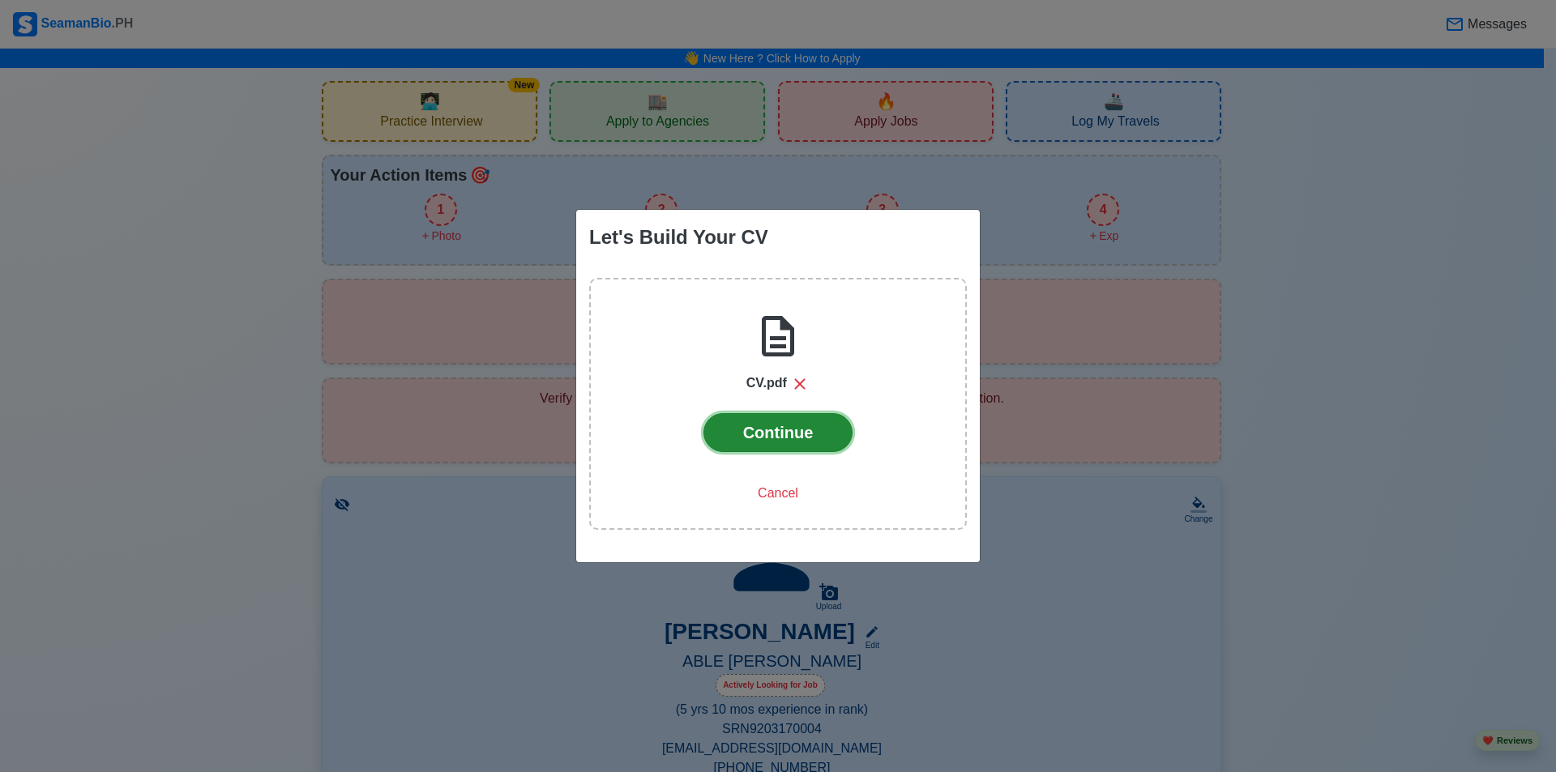
click at [766, 423] on button "Continue" at bounding box center [778, 432] width 150 height 39
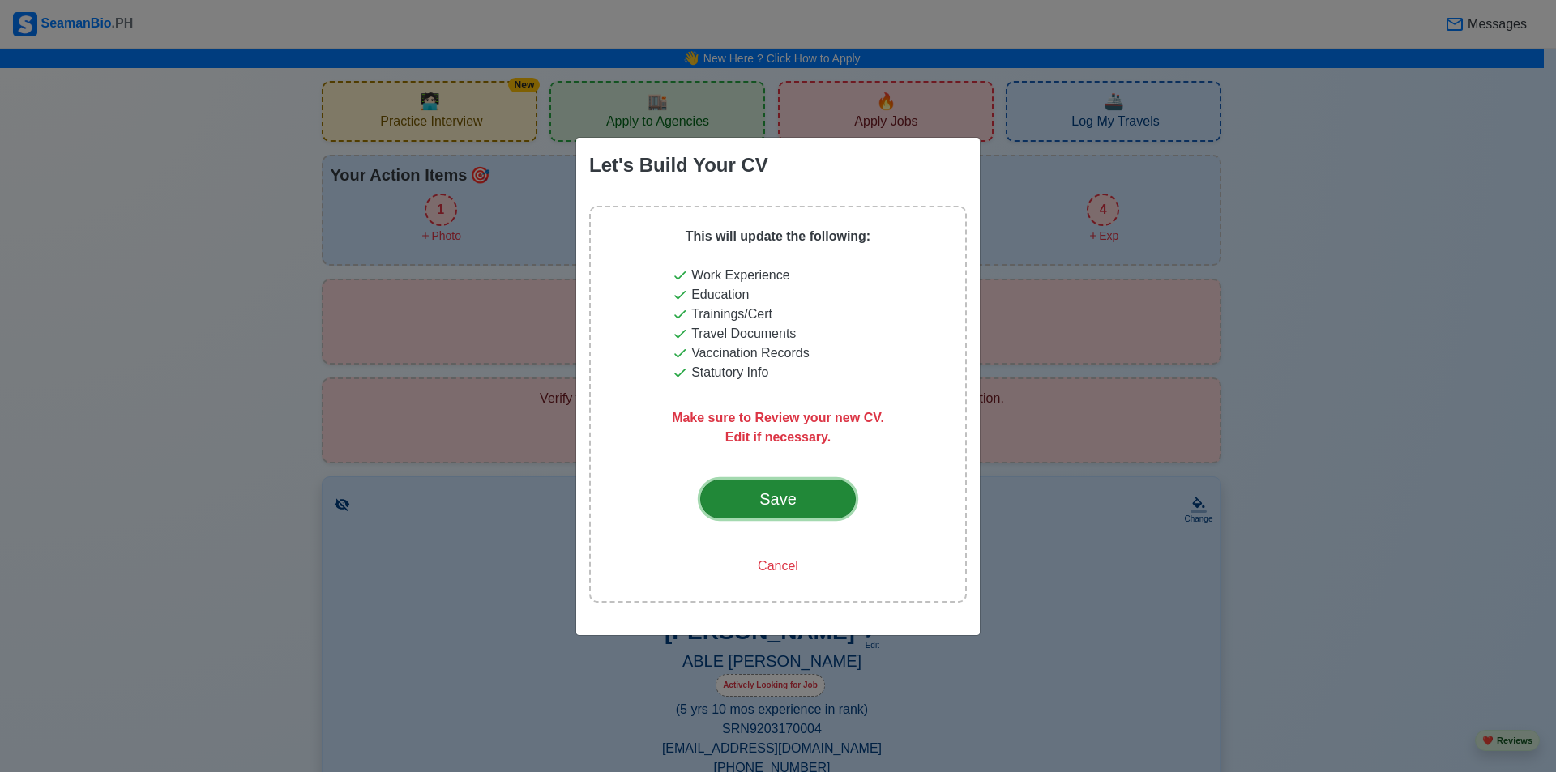
click at [772, 503] on div "Save" at bounding box center [778, 499] width 76 height 24
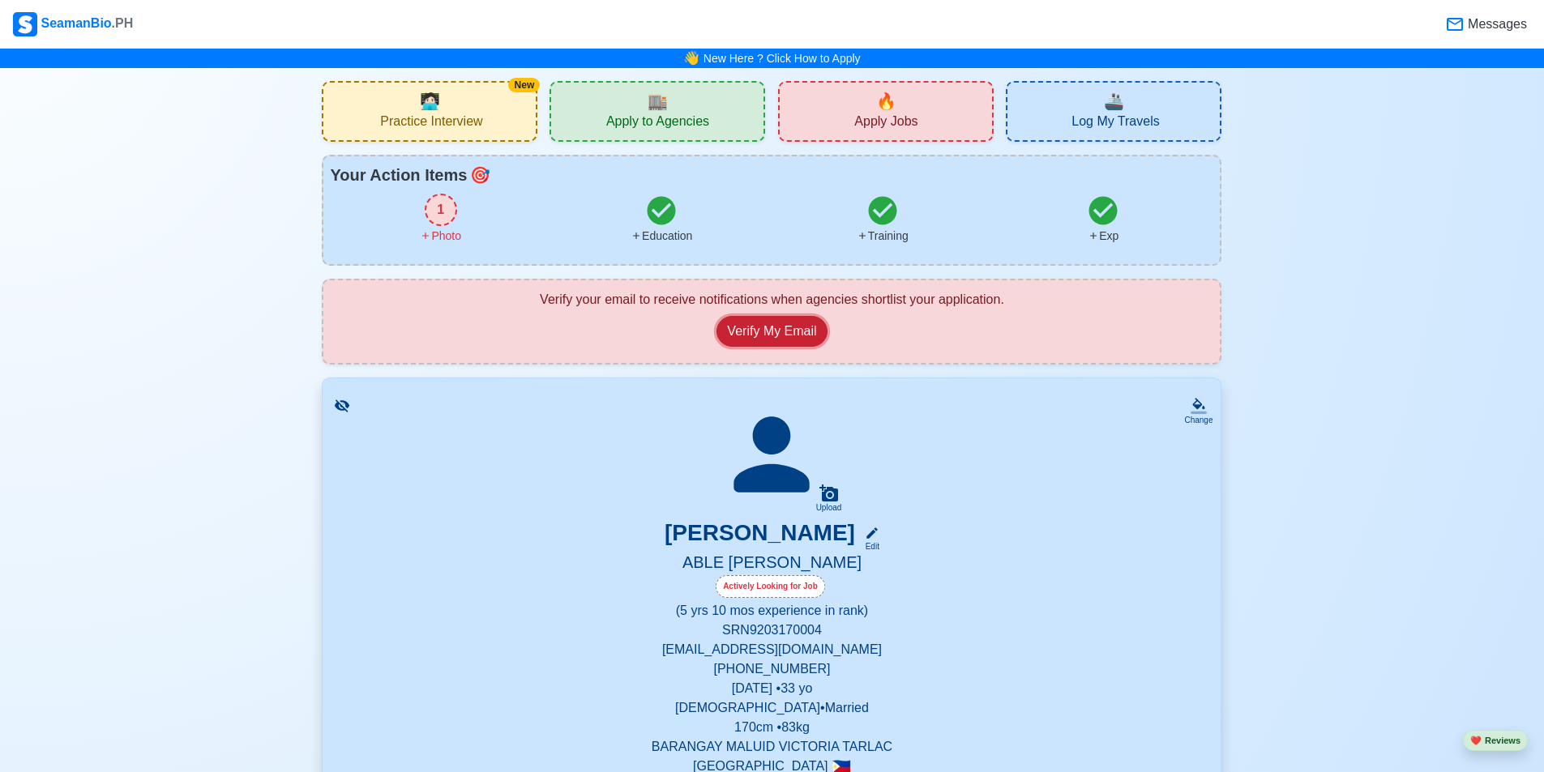
click at [759, 327] on button "Verify My Email" at bounding box center [771, 331] width 110 height 31
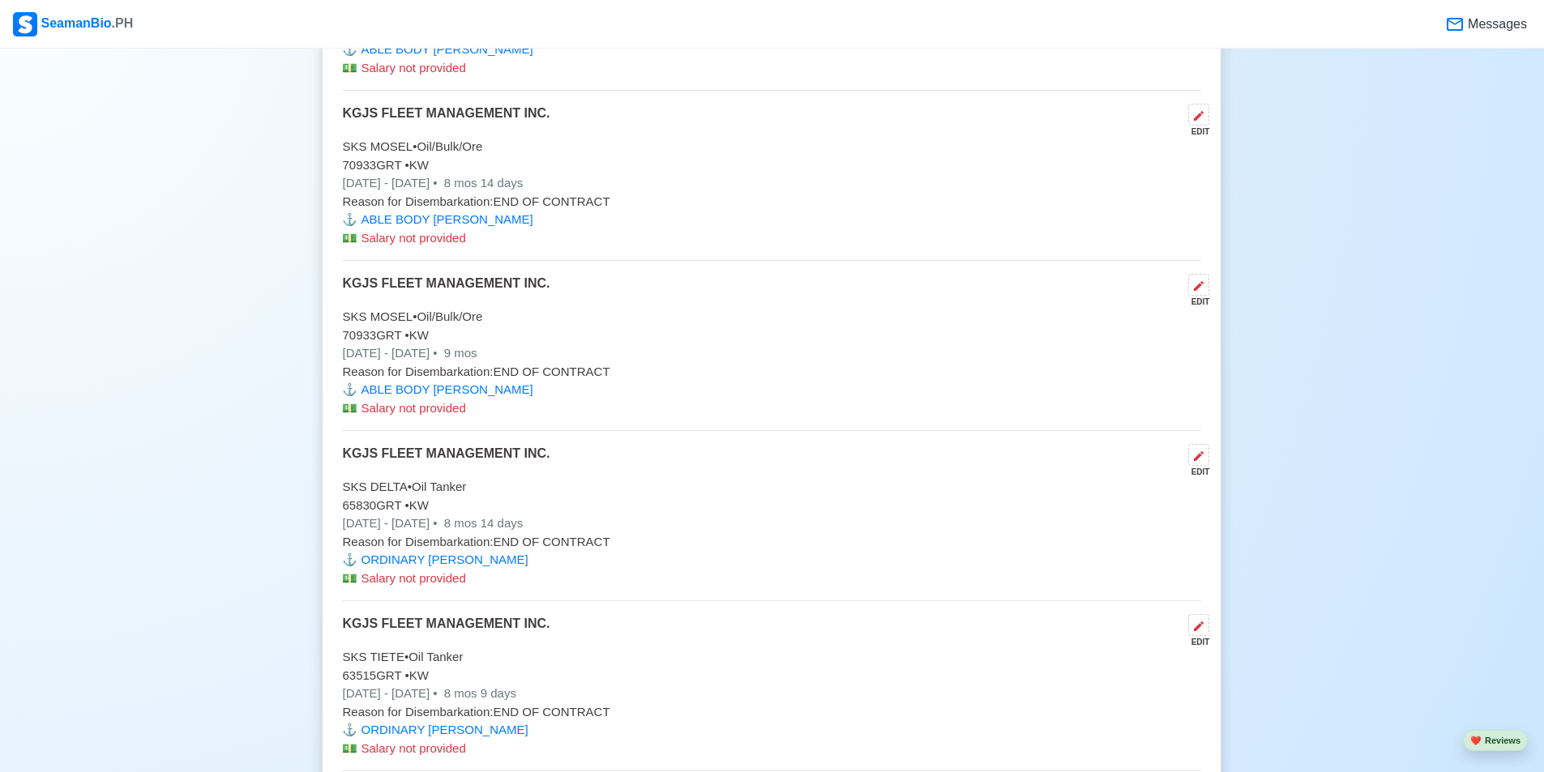
scroll to position [5692, 0]
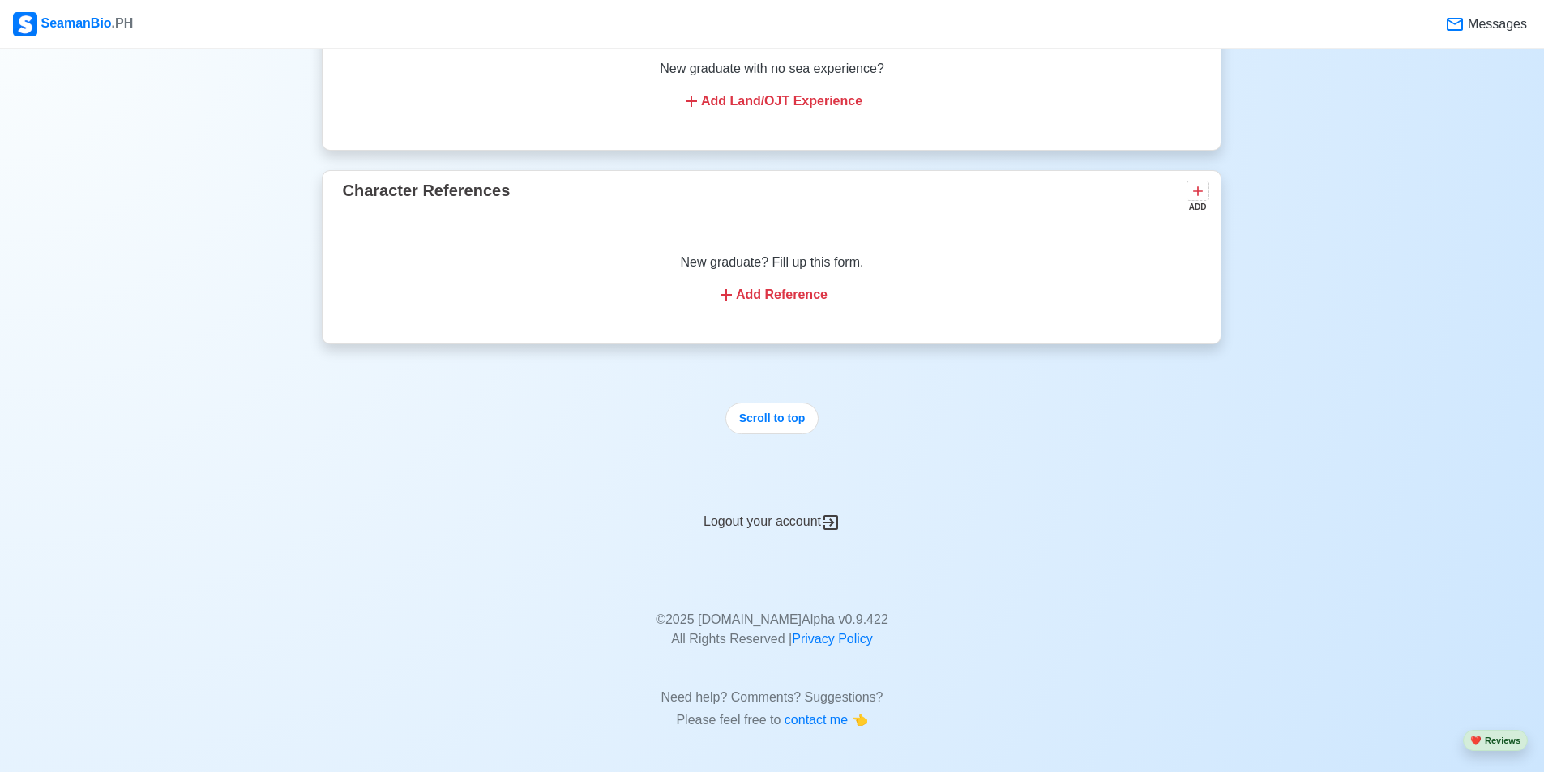
click at [769, 519] on div "Logout your account" at bounding box center [772, 513] width 900 height 40
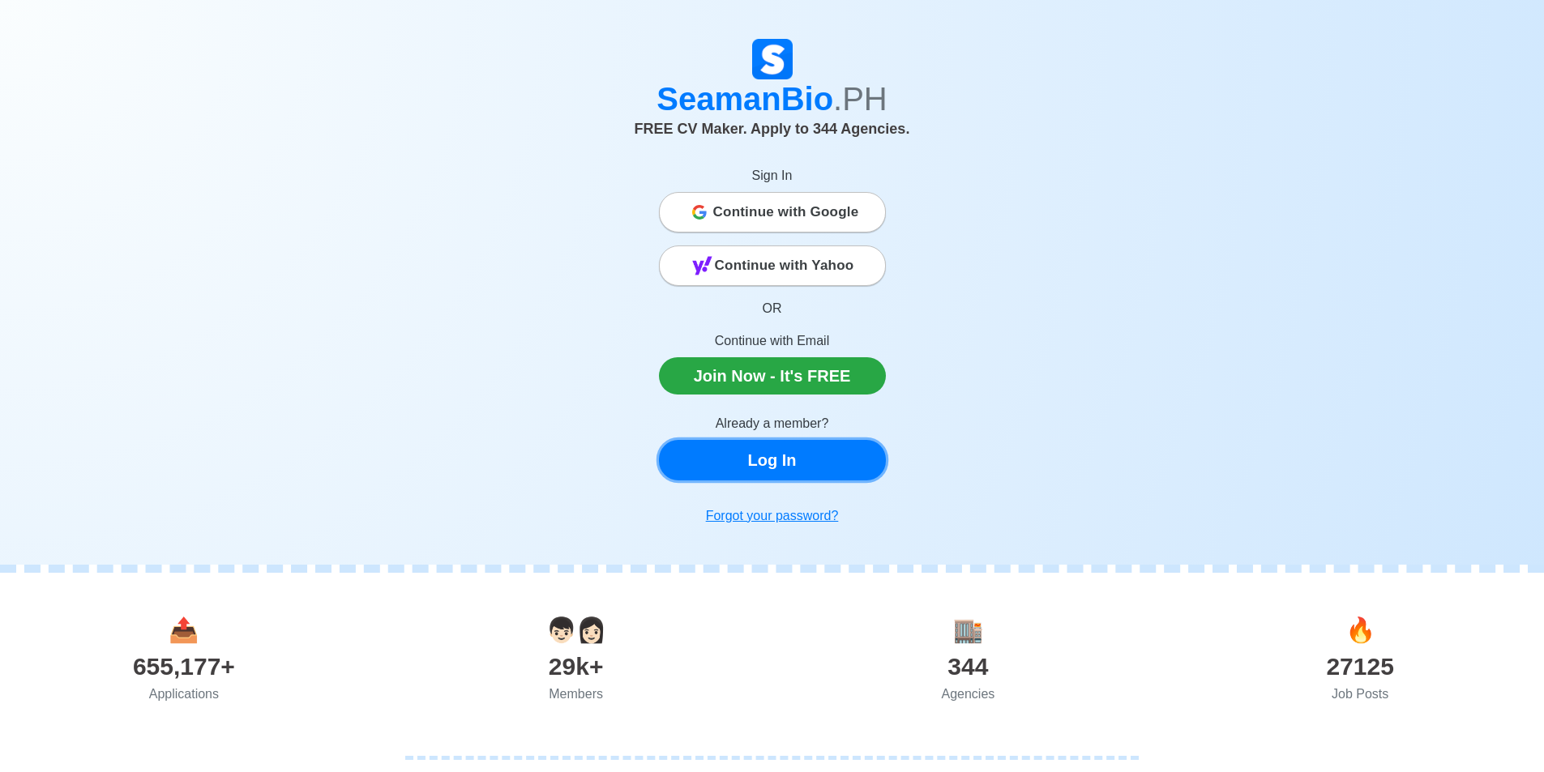
click at [785, 459] on link "Log In" at bounding box center [772, 460] width 227 height 41
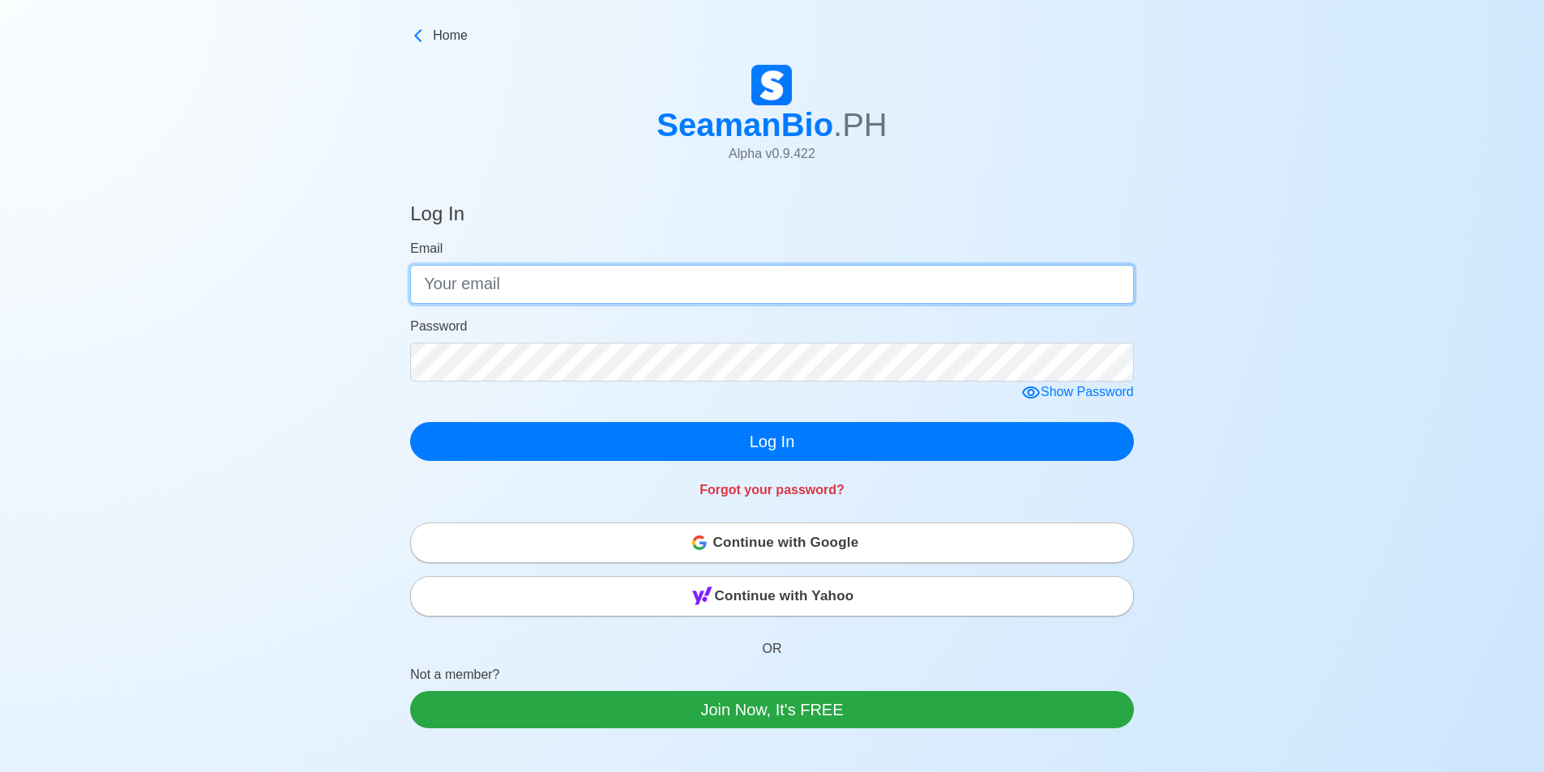
click at [645, 281] on input "Email" at bounding box center [772, 284] width 724 height 39
type input "[EMAIL_ADDRESS][DOMAIN_NAME]"
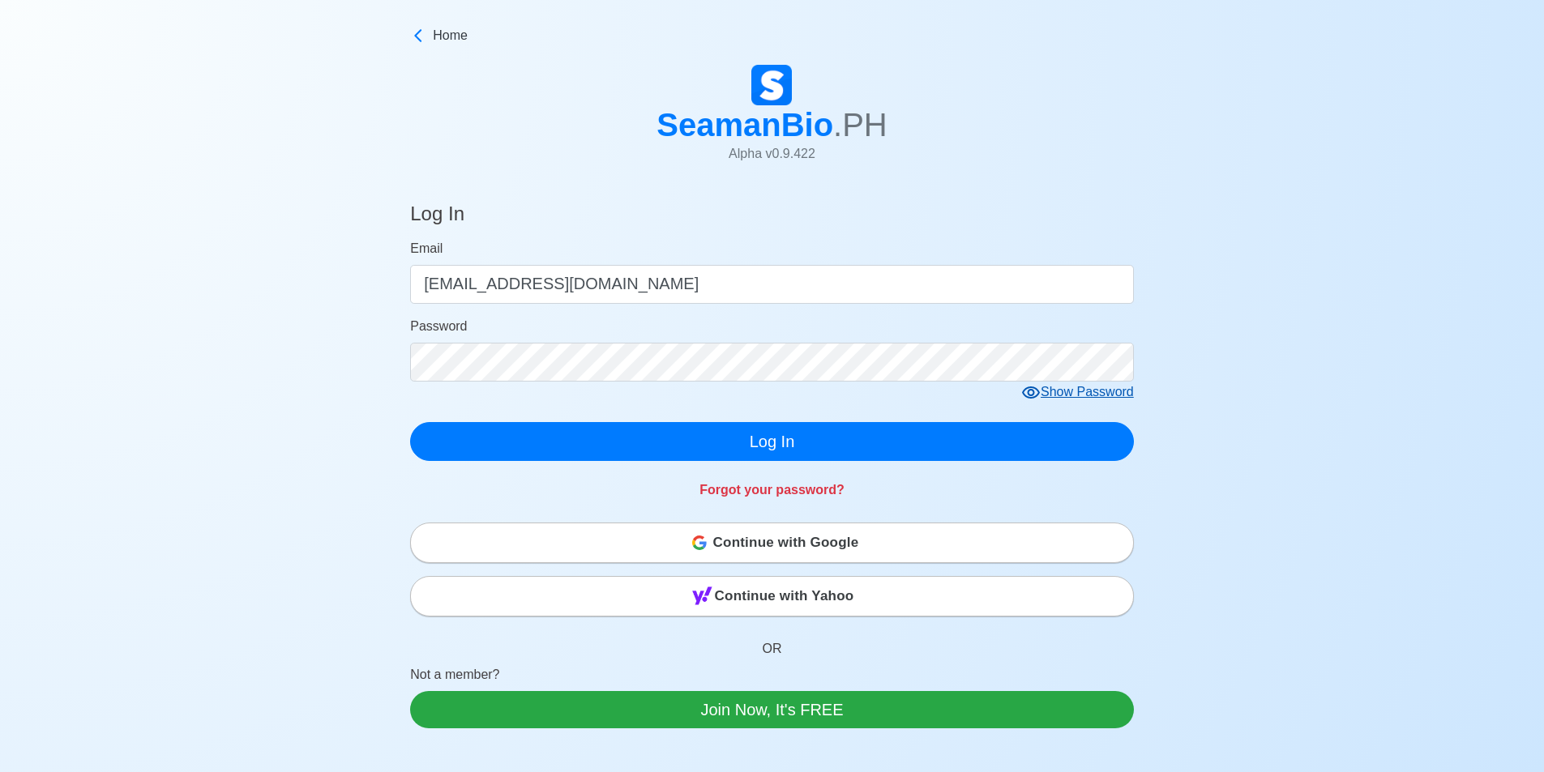
click at [1062, 393] on div "Show Password" at bounding box center [1077, 393] width 113 height 20
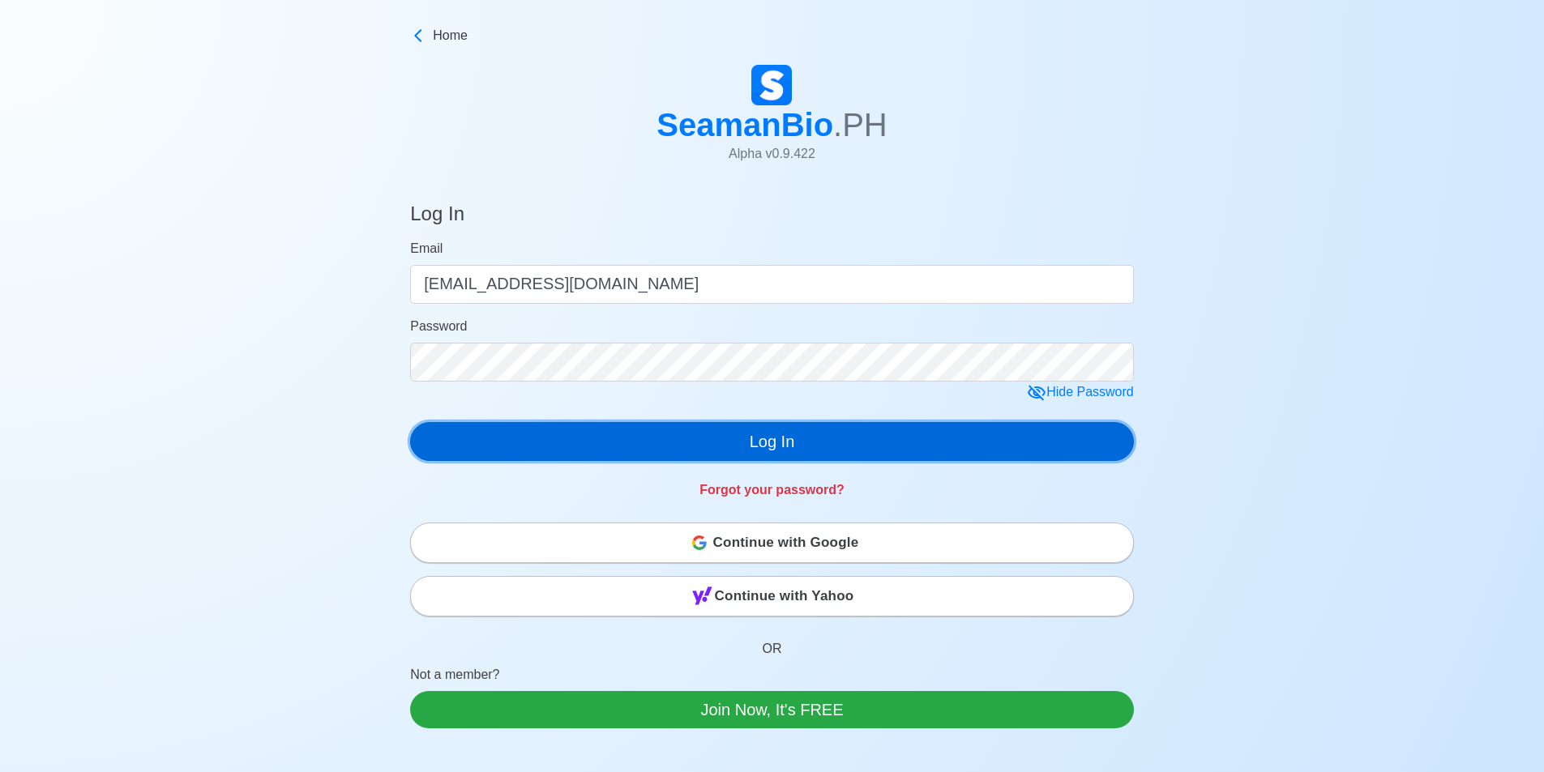
click at [1003, 451] on button "Log In" at bounding box center [772, 441] width 724 height 39
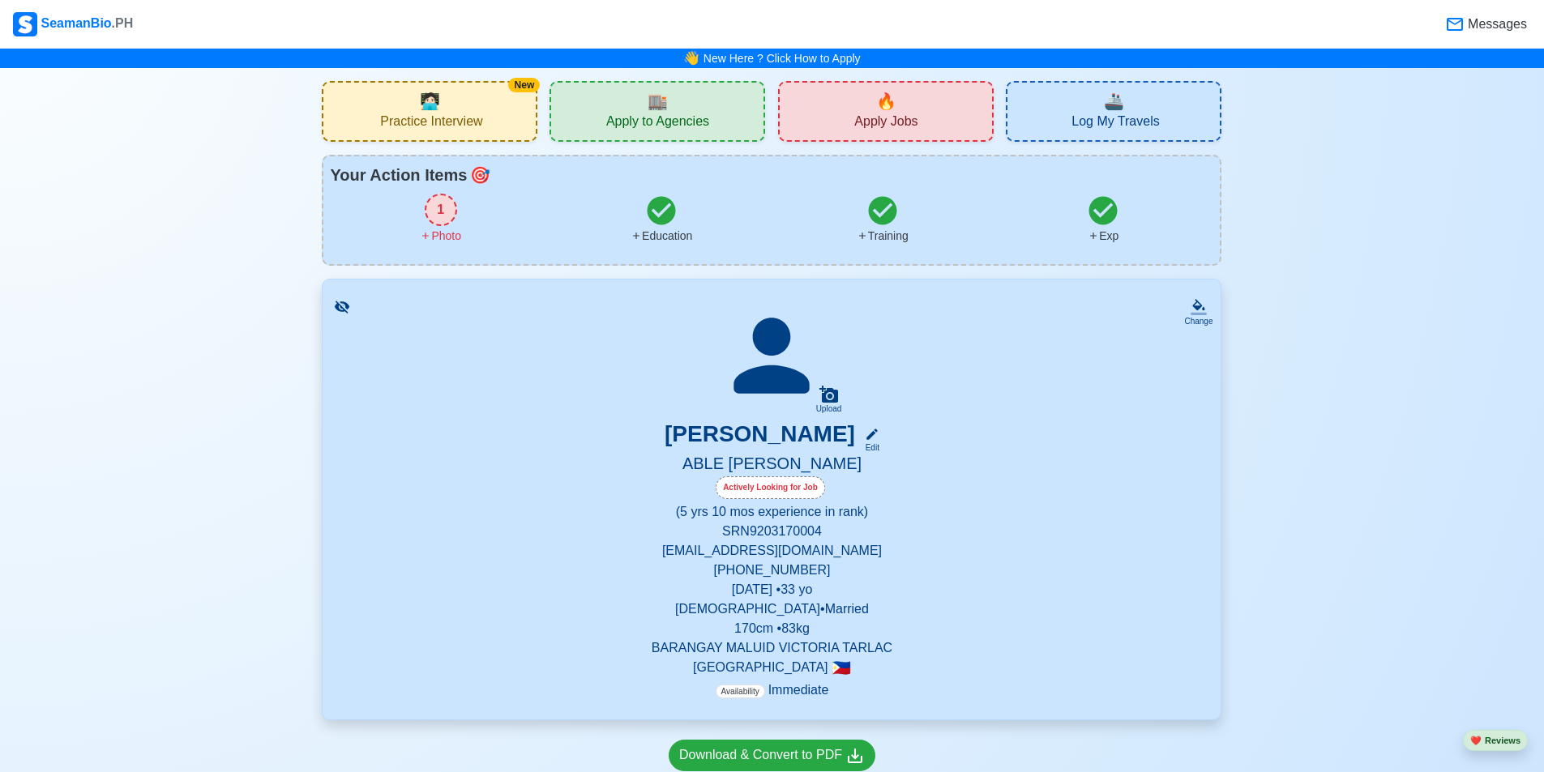
click at [831, 417] on div "Upload RONNIE ROSALES Edit ABLE SEAMAN Actively Looking for Job (5 yrs 10 mos e…" at bounding box center [771, 499] width 859 height 401
click at [828, 407] on div "Upload" at bounding box center [829, 409] width 26 height 10
click at [0, 0] on input "Upload" at bounding box center [0, 0] width 0 height 0
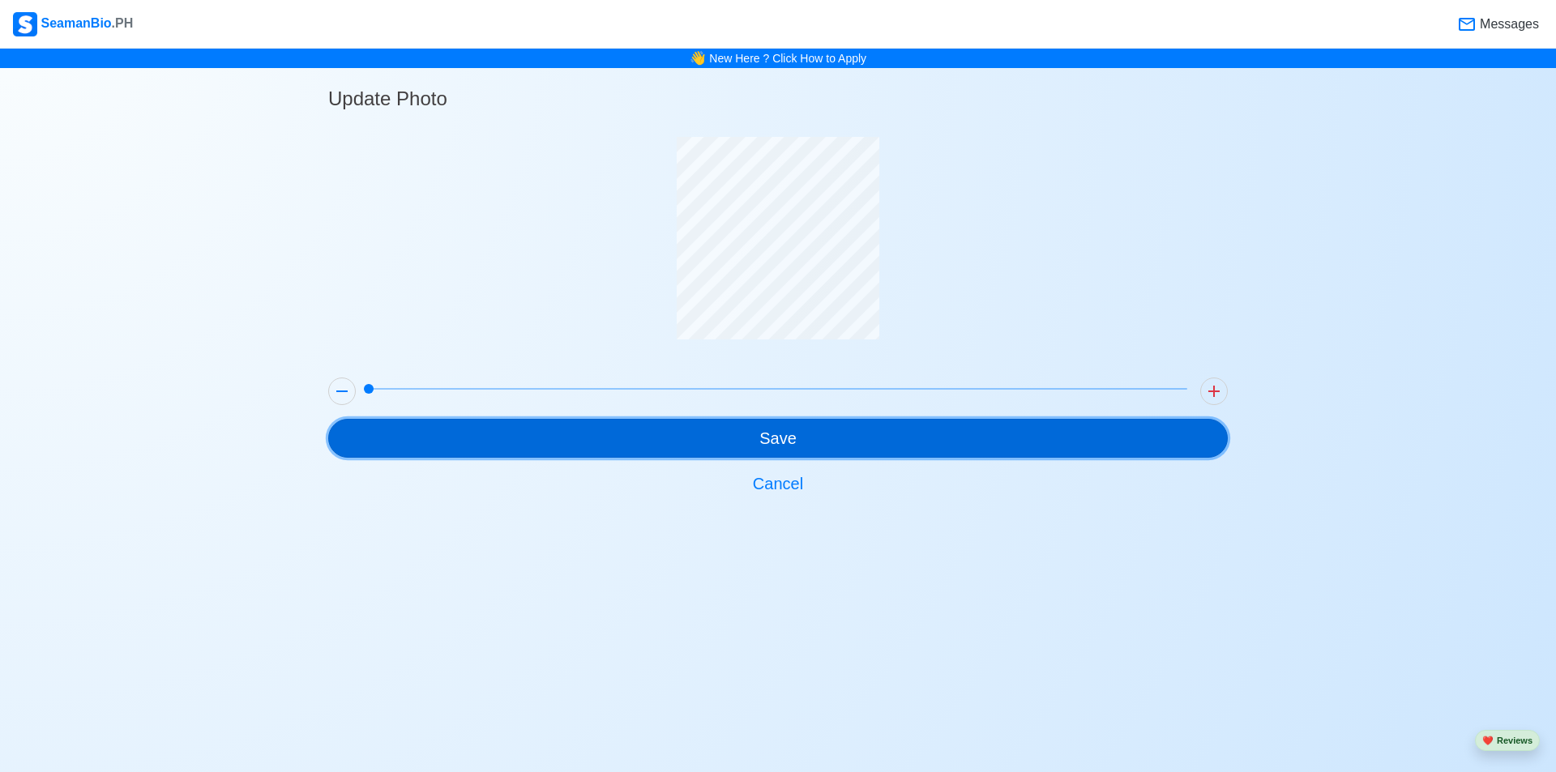
click at [814, 441] on button "Save" at bounding box center [778, 438] width 900 height 39
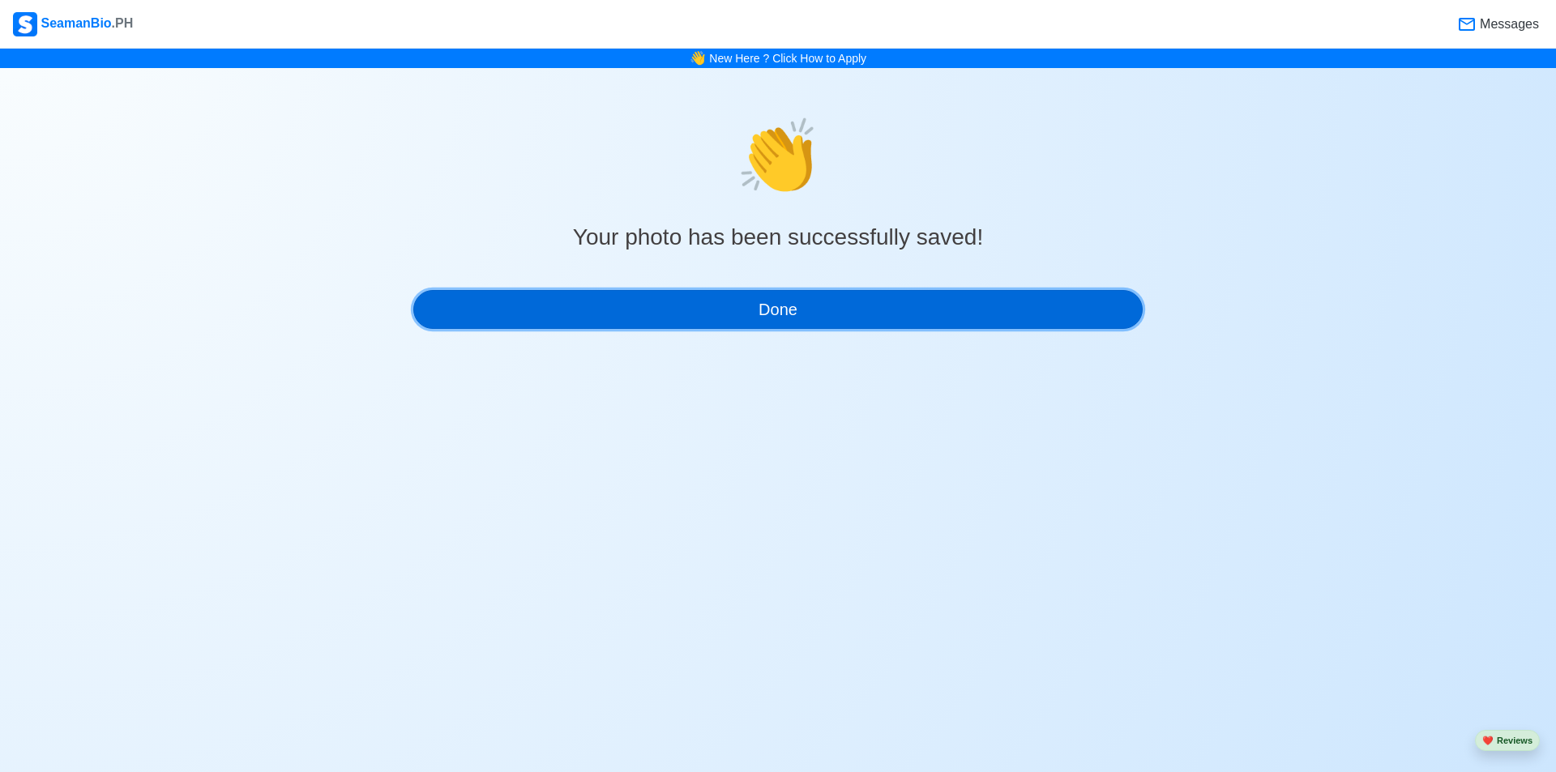
click at [865, 298] on button "Done" at bounding box center [777, 309] width 729 height 39
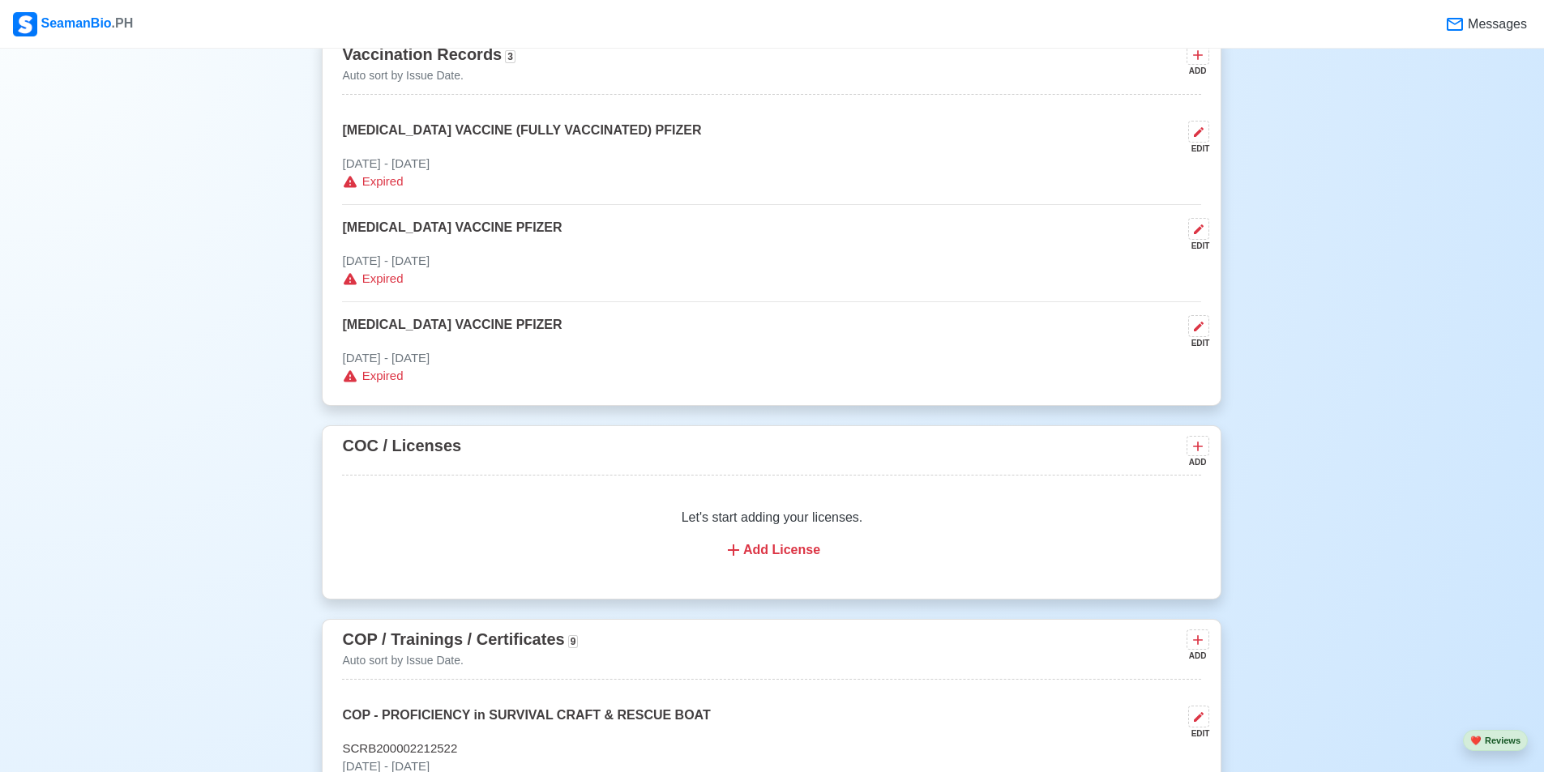
scroll to position [1702, 0]
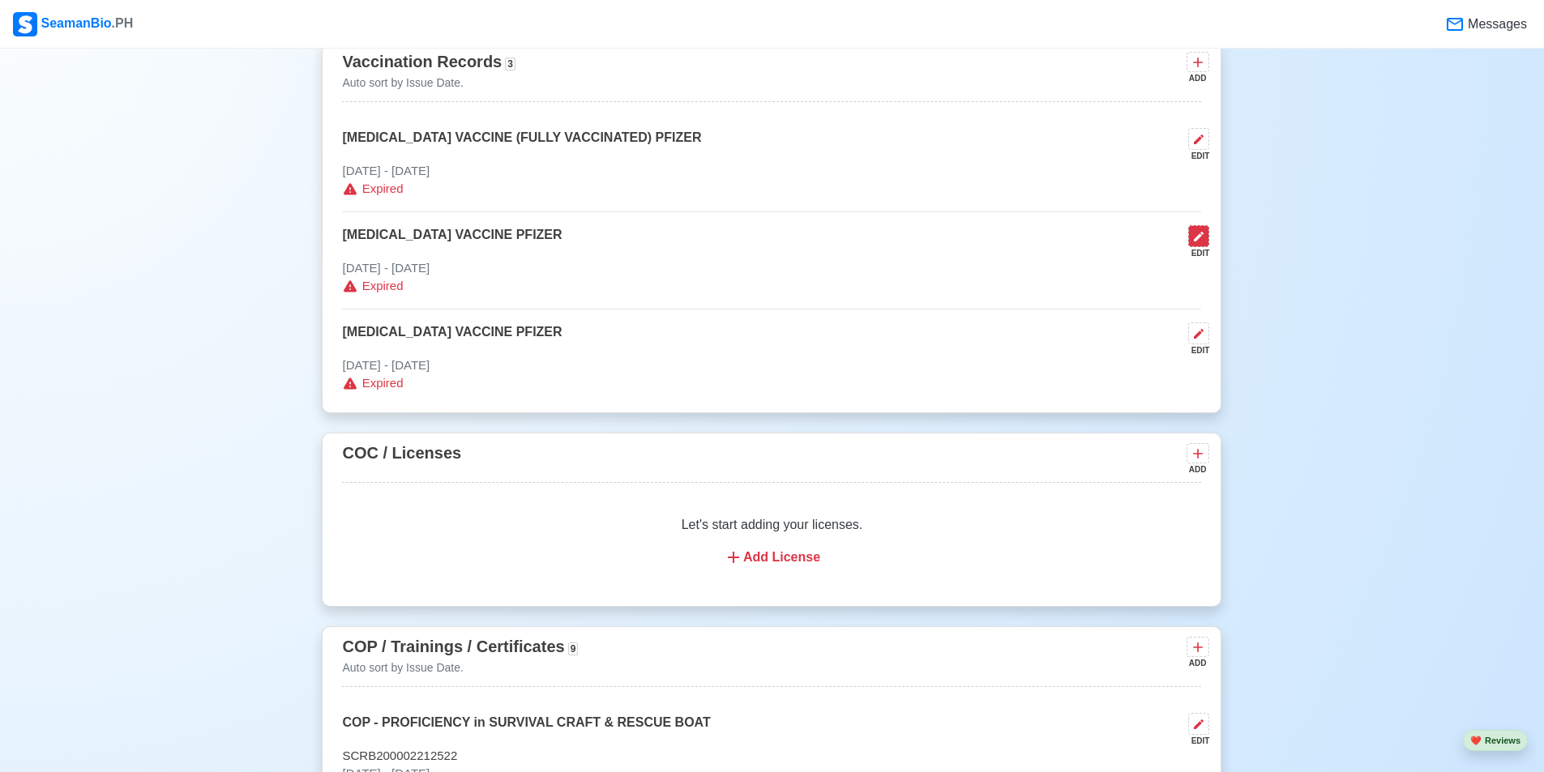
click at [1198, 242] on icon at bounding box center [1198, 236] width 13 height 13
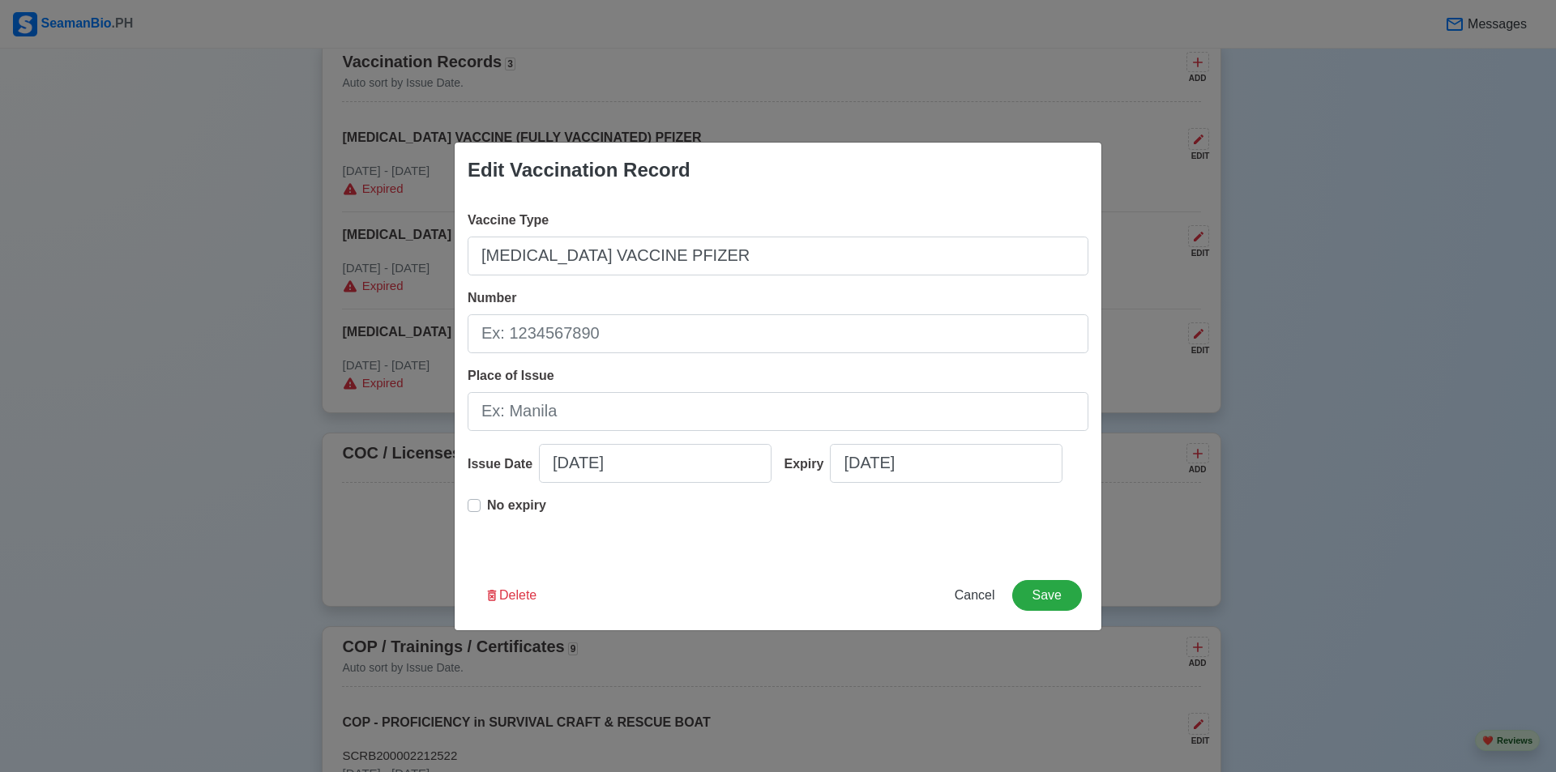
click at [498, 511] on p "No expiry" at bounding box center [516, 505] width 59 height 19
type input "12/15/2021"
click at [1059, 595] on button "Save" at bounding box center [1047, 595] width 70 height 31
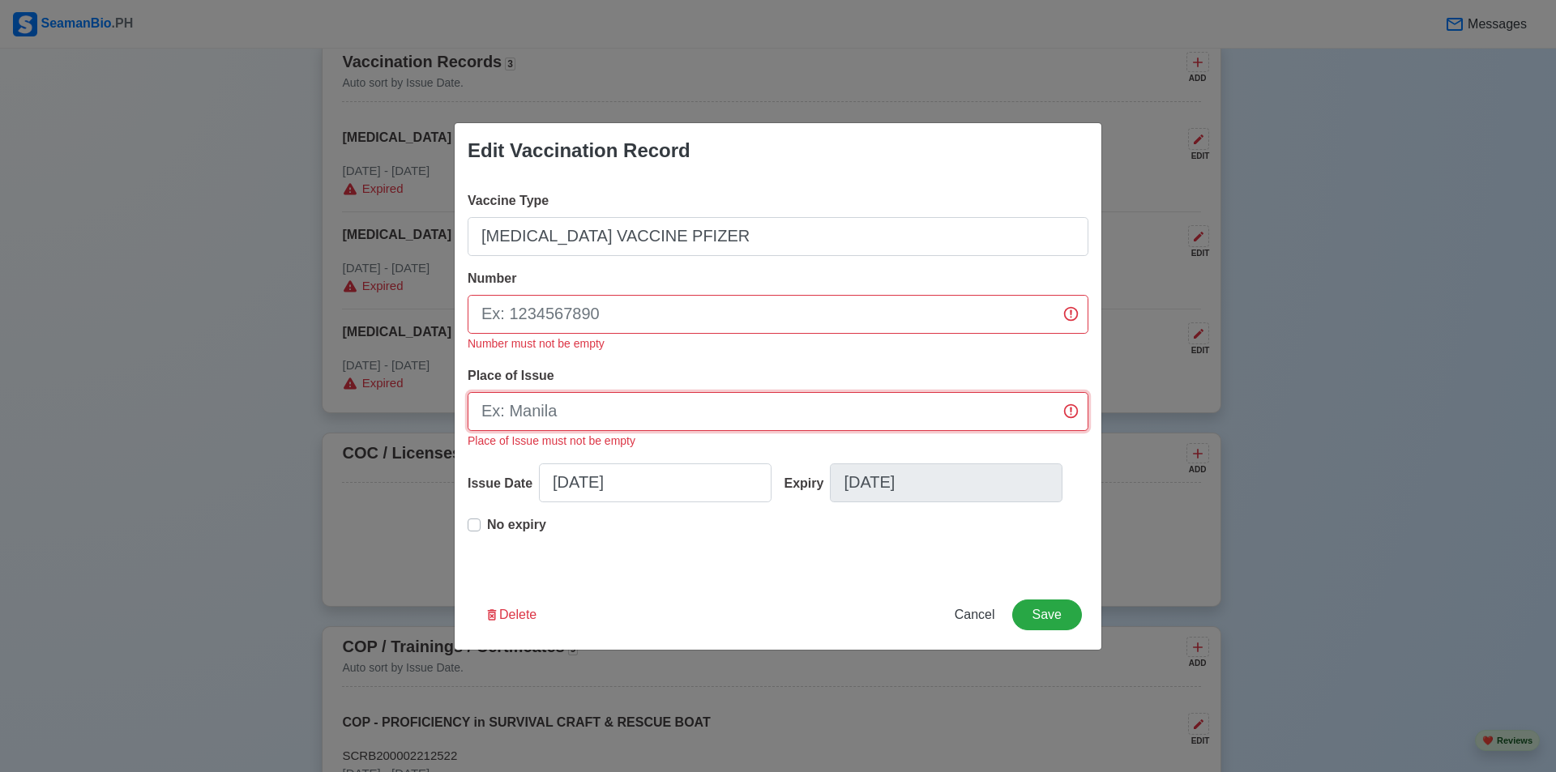
click at [618, 408] on input "Place of Issue" at bounding box center [778, 411] width 621 height 39
type input "TARLAC"
click at [965, 608] on span "Cancel" at bounding box center [975, 615] width 41 height 14
type input "09/19/2025"
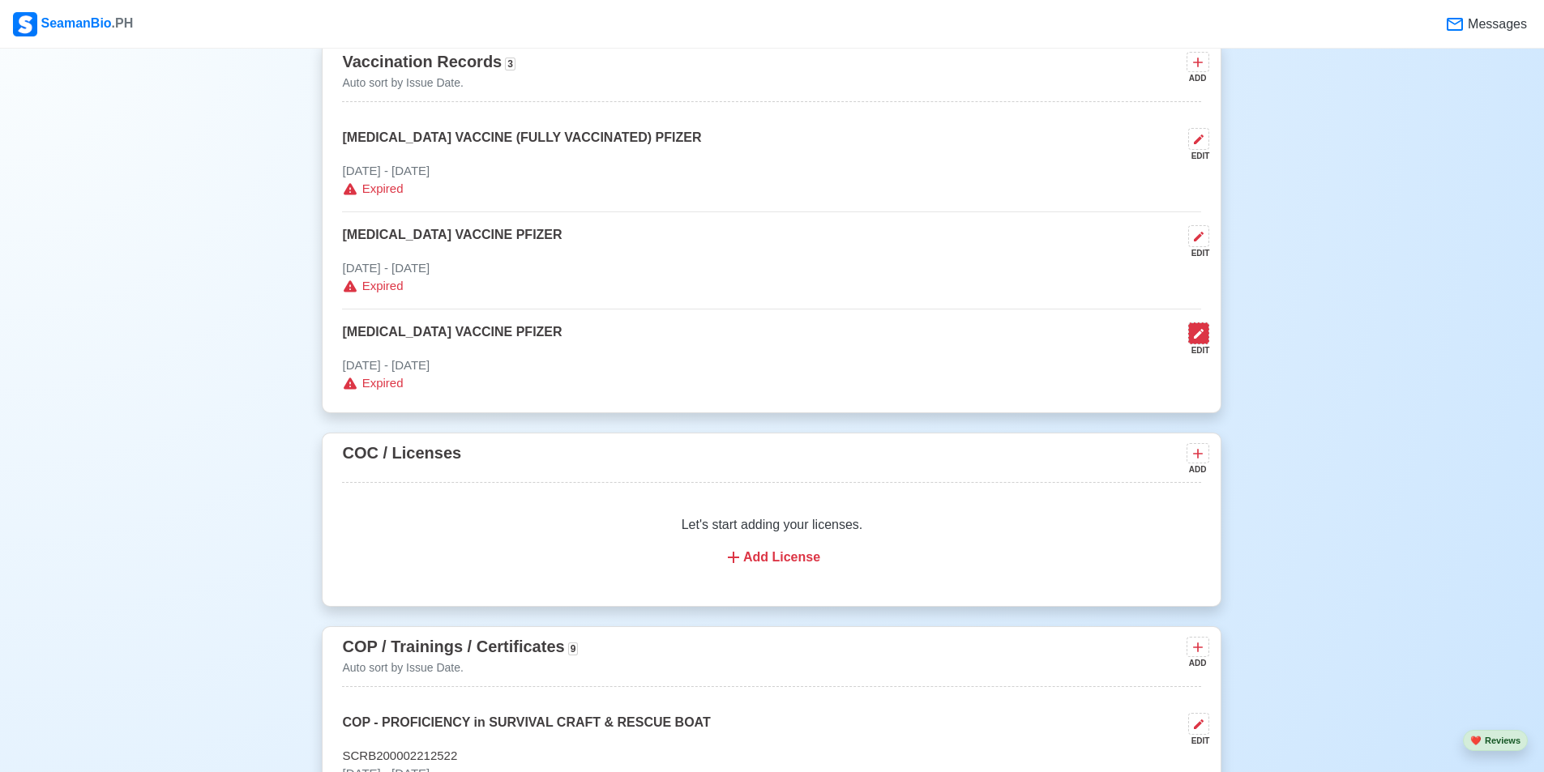
click at [1198, 340] on icon at bounding box center [1198, 333] width 13 height 13
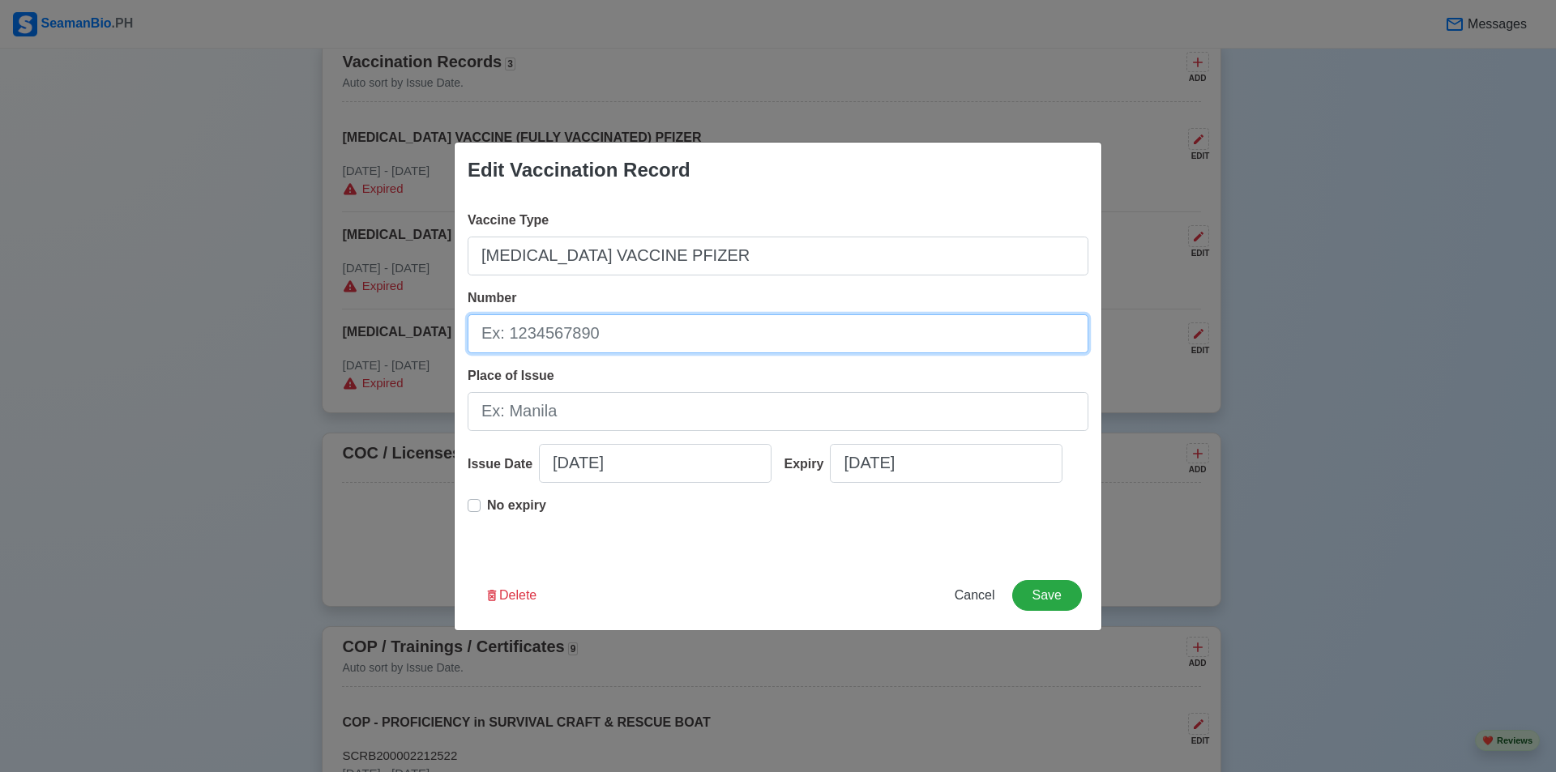
click at [563, 335] on input "Number" at bounding box center [778, 333] width 621 height 39
click at [490, 333] on input "fj8760" at bounding box center [778, 333] width 621 height 39
type input "FJ8760"
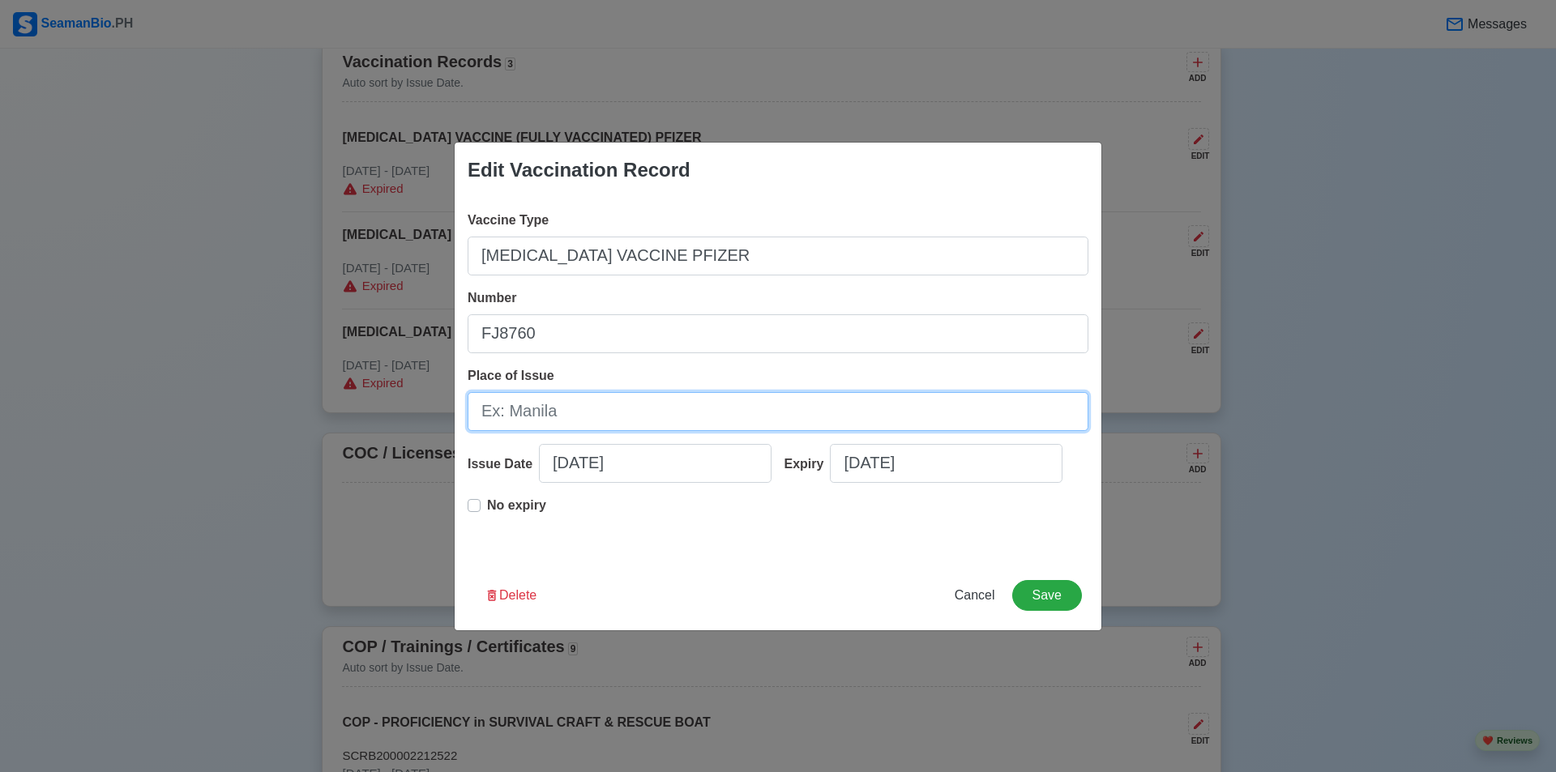
click at [612, 414] on input "Place of Issue" at bounding box center [778, 411] width 621 height 39
click at [586, 406] on input "LGU TARLAC" at bounding box center [778, 411] width 621 height 39
drag, startPoint x: 586, startPoint y: 406, endPoint x: 475, endPoint y: 417, distance: 111.5
click at [475, 417] on input "LGU TARLAC" at bounding box center [778, 411] width 621 height 39
type input "LGU TARLAC"
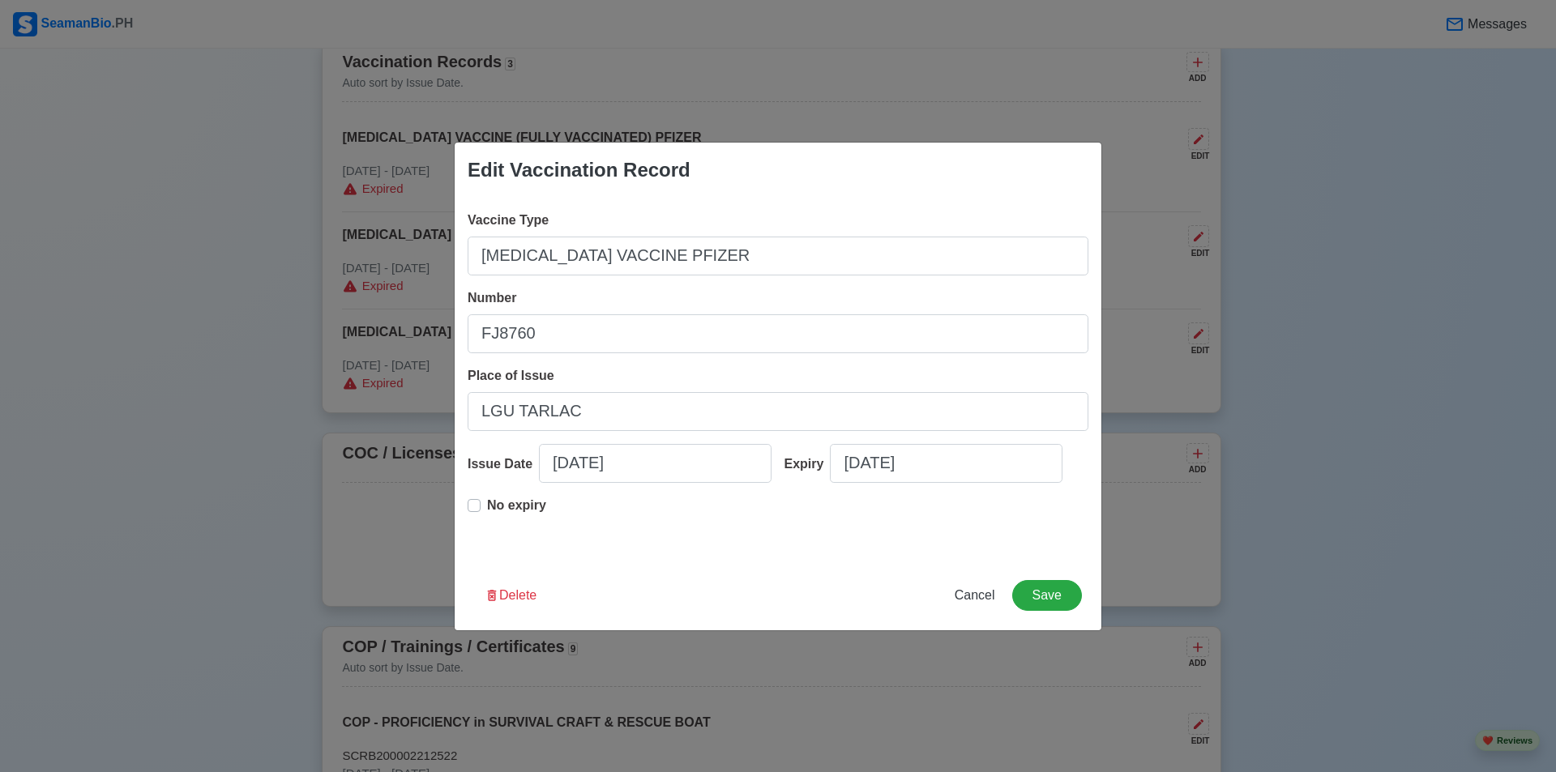
click at [481, 503] on div "No expiry" at bounding box center [507, 512] width 79 height 32
click at [487, 504] on label "No expiry" at bounding box center [516, 512] width 59 height 32
type input "11/24/2021"
click at [1062, 597] on button "Save" at bounding box center [1047, 595] width 70 height 31
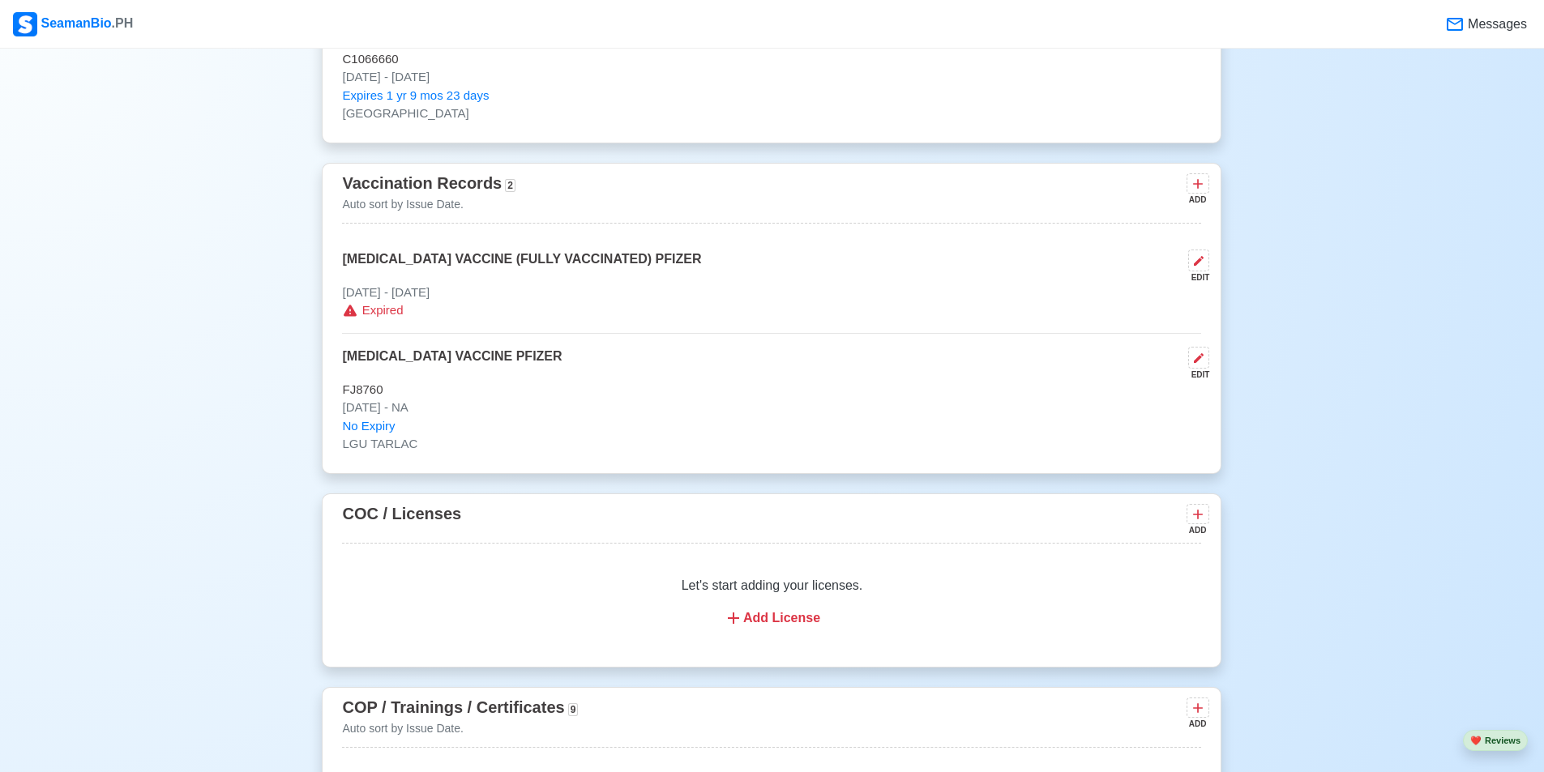
scroll to position [1540, 0]
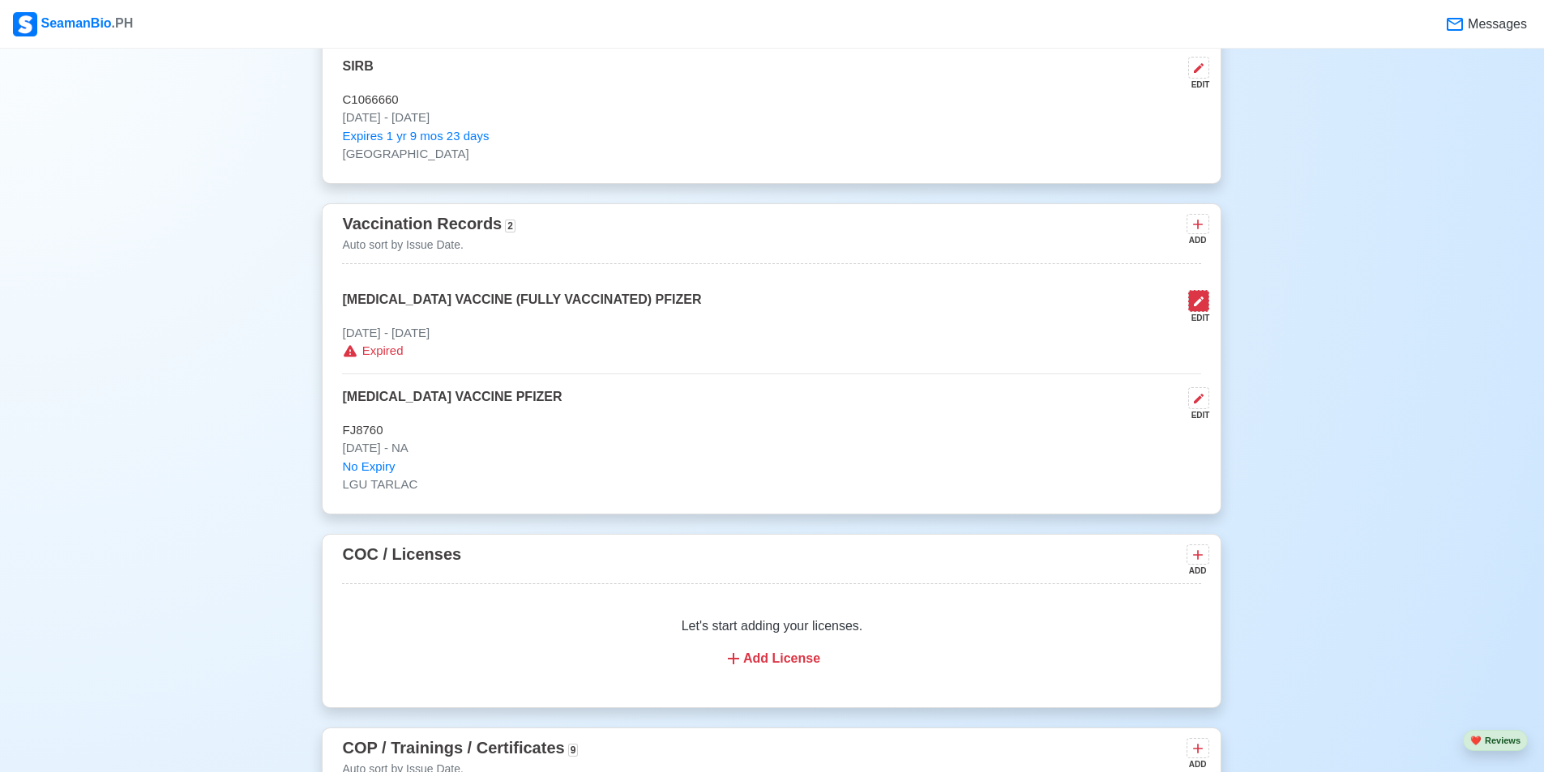
click at [1199, 308] on icon at bounding box center [1198, 301] width 13 height 13
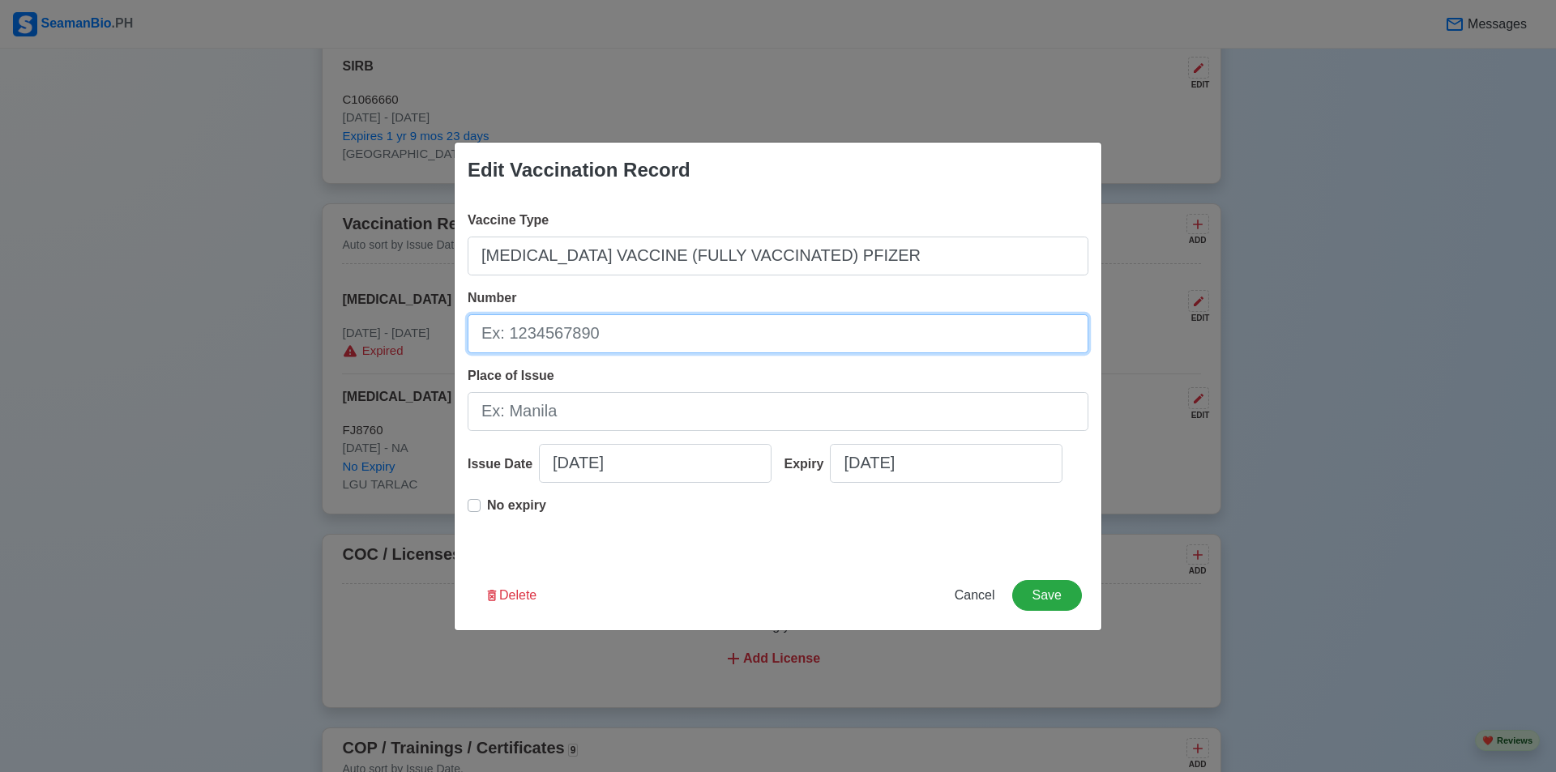
click at [631, 331] on input "Number" at bounding box center [778, 333] width 621 height 39
type input "FR2453"
click at [487, 505] on label "No expiry" at bounding box center [516, 512] width 59 height 32
type input "03/03/2023"
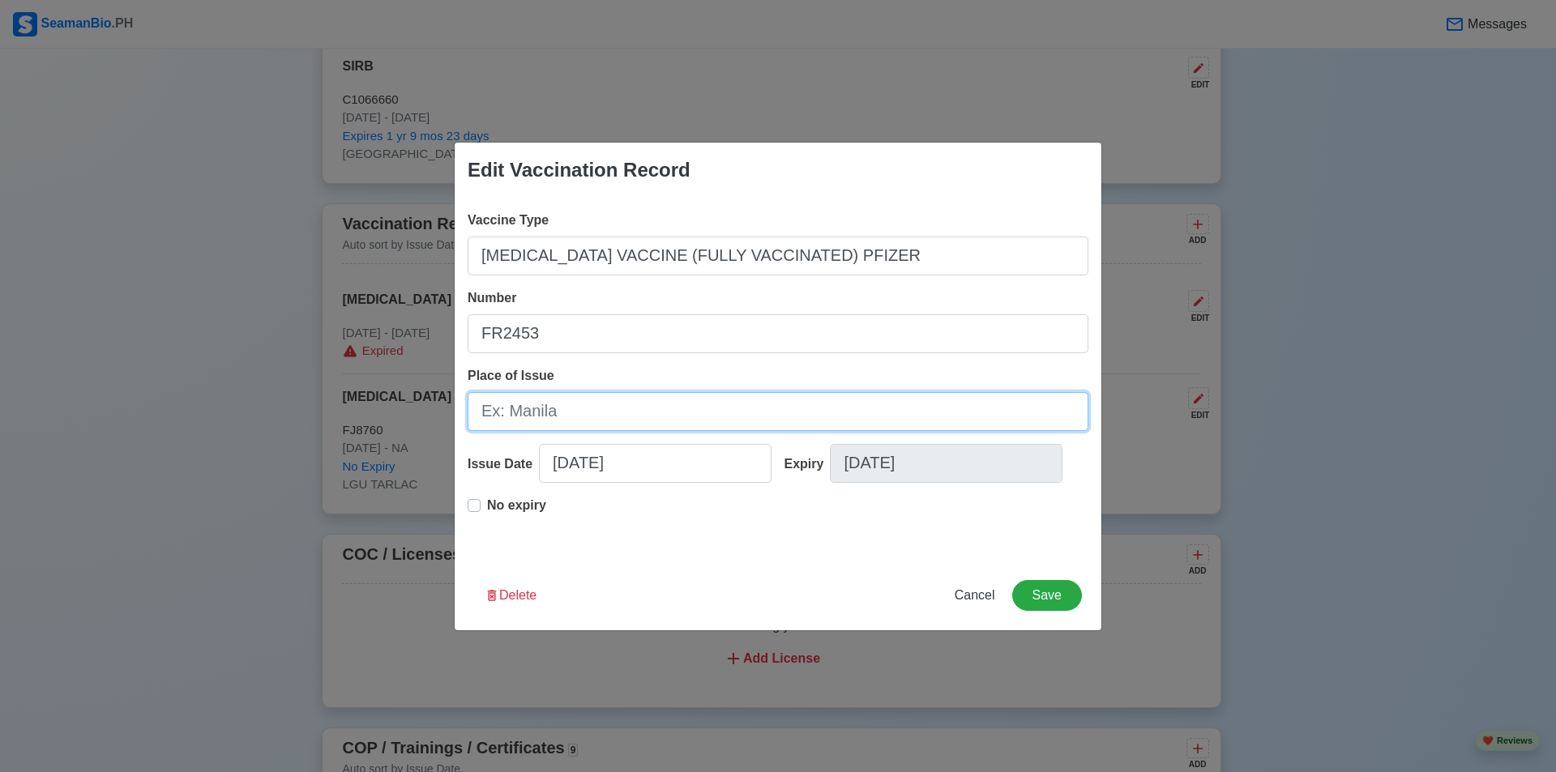
click at [557, 403] on input "Place of Issue" at bounding box center [778, 411] width 621 height 39
paste input "LGU TARLAC"
type input "LGU TARLAC"
click at [1053, 589] on button "Save" at bounding box center [1047, 595] width 70 height 31
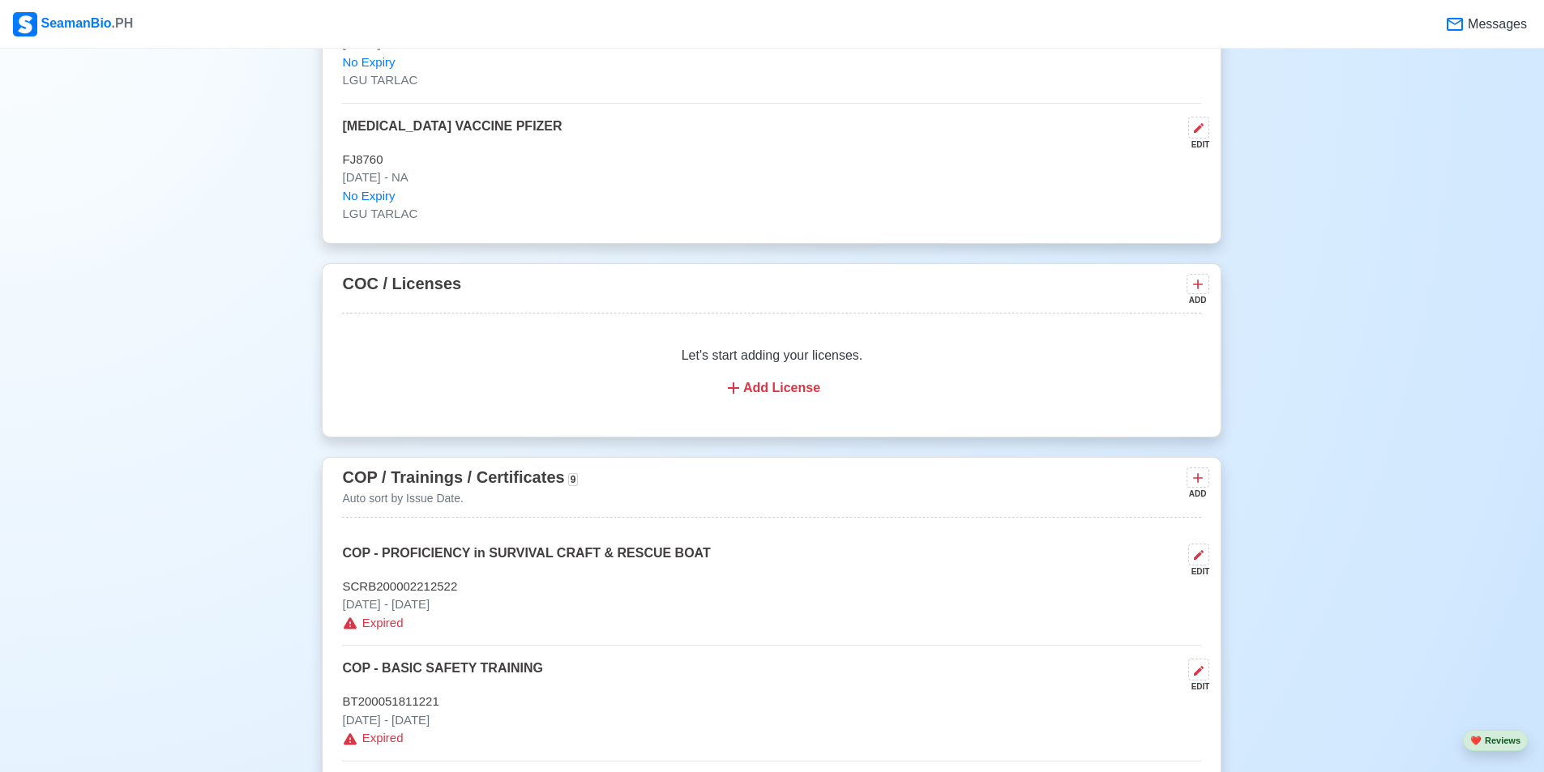
scroll to position [1945, 0]
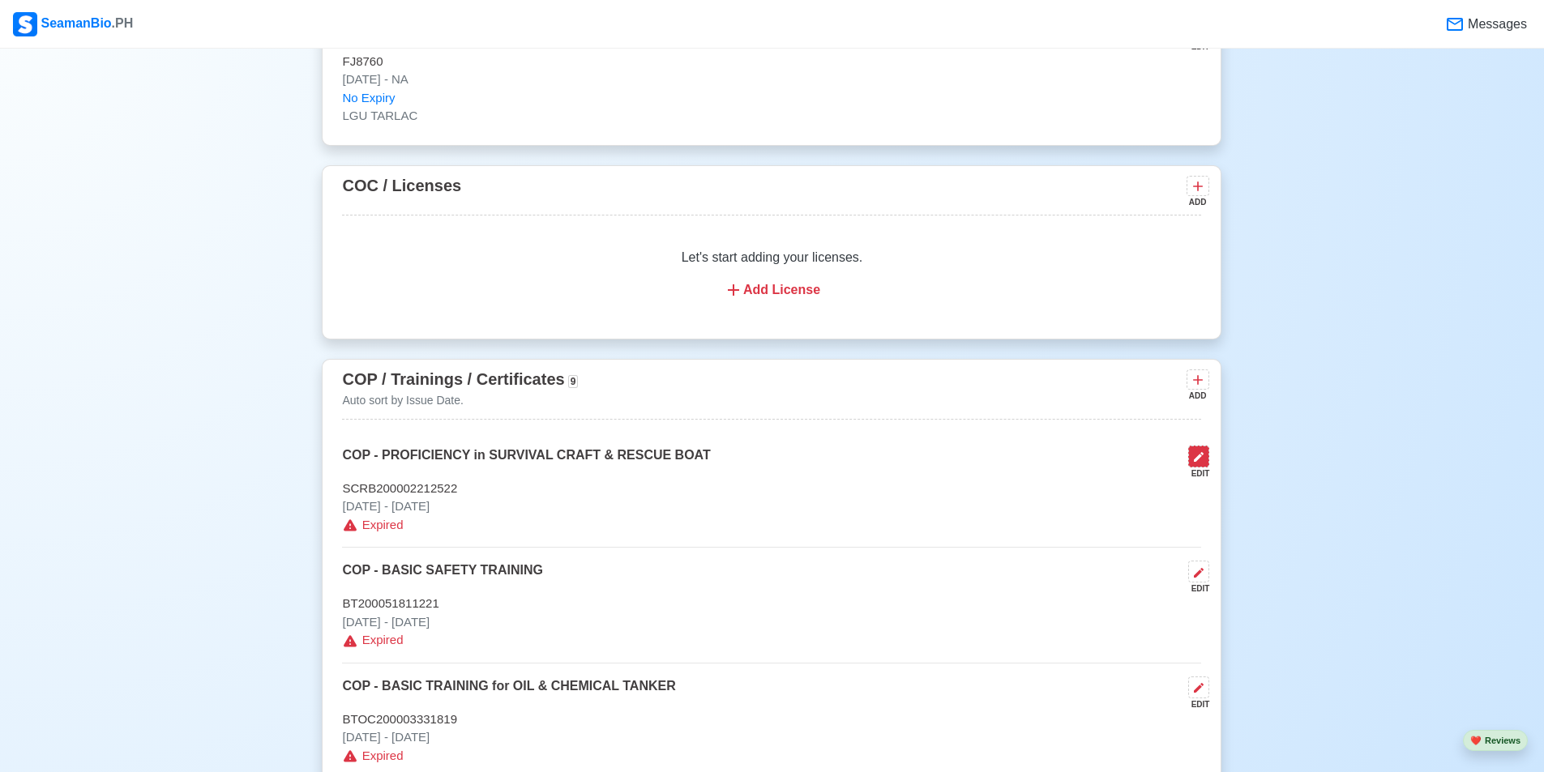
click at [1199, 468] on button at bounding box center [1198, 457] width 21 height 22
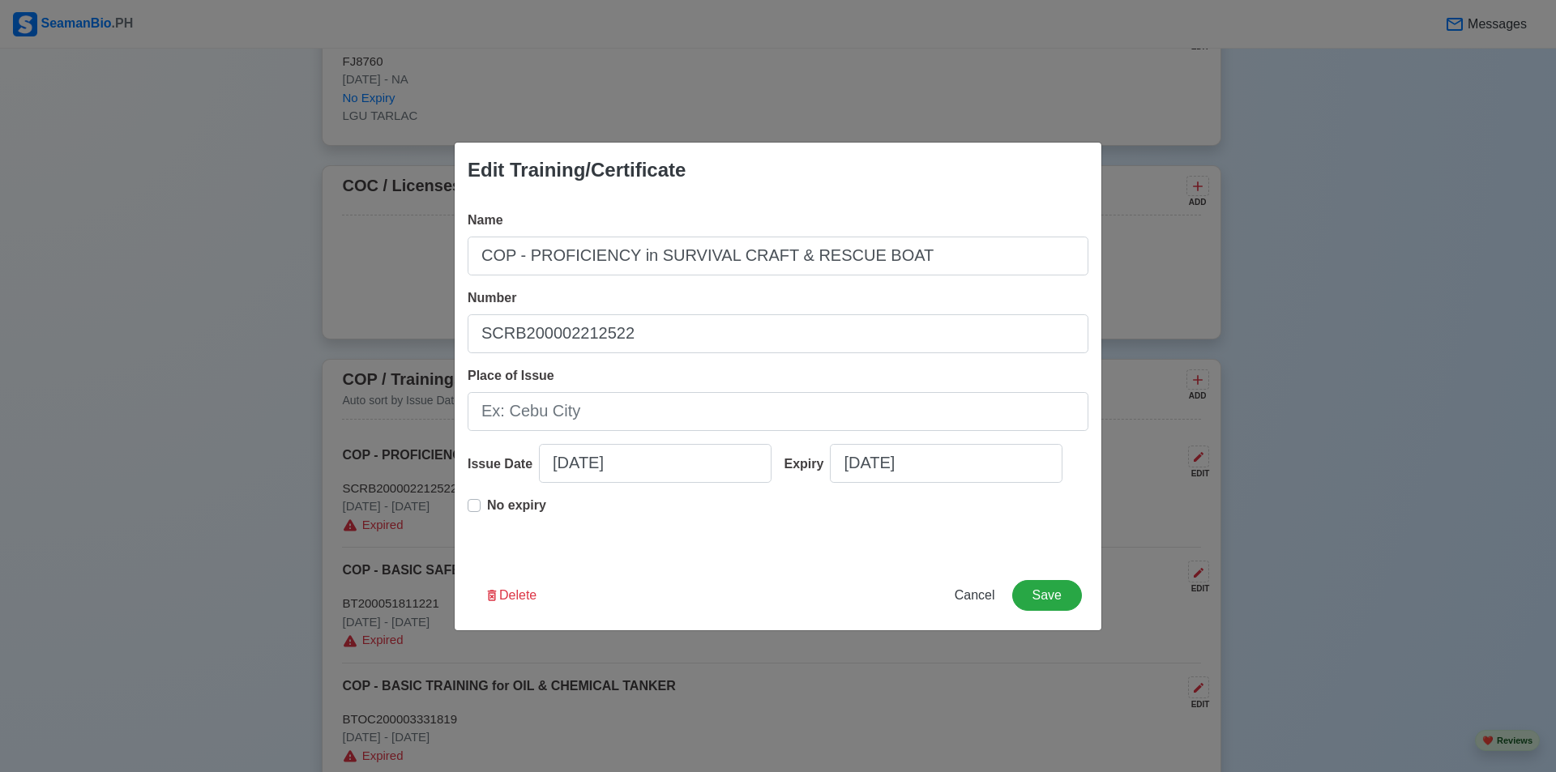
drag, startPoint x: 477, startPoint y: 516, endPoint x: 483, endPoint y: 505, distance: 12.7
click at [478, 516] on div "No expiry" at bounding box center [507, 512] width 79 height 32
click at [481, 497] on div "No expiry" at bounding box center [507, 512] width 79 height 32
click at [496, 507] on p "No expiry" at bounding box center [516, 505] width 59 height 19
type input "01/13/2022"
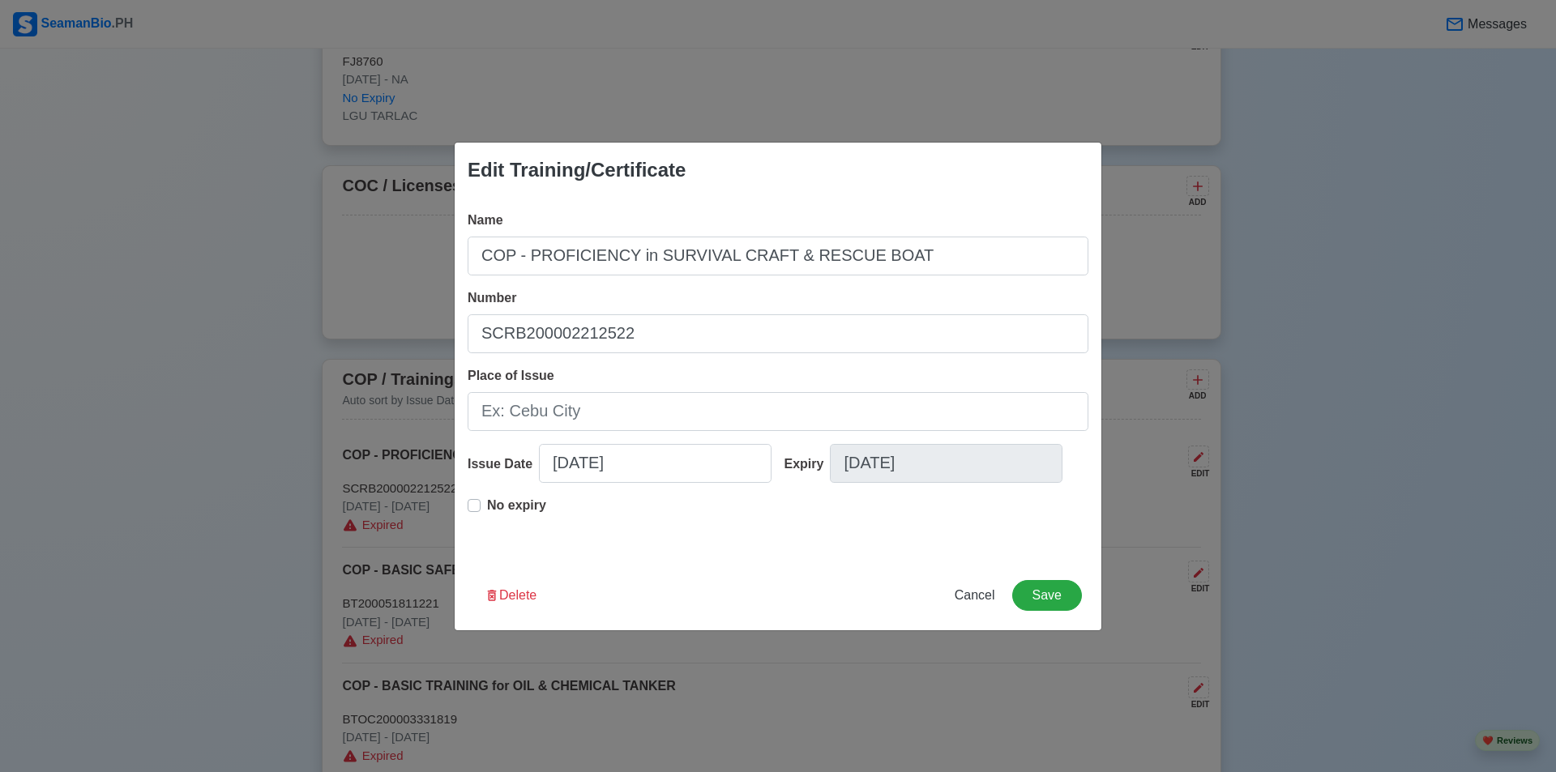
drag, startPoint x: 494, startPoint y: 507, endPoint x: 806, endPoint y: 502, distance: 312.0
click at [500, 507] on p "No expiry" at bounding box center [516, 505] width 59 height 19
click at [964, 480] on input "01/13/2022" at bounding box center [946, 463] width 233 height 39
select select "****"
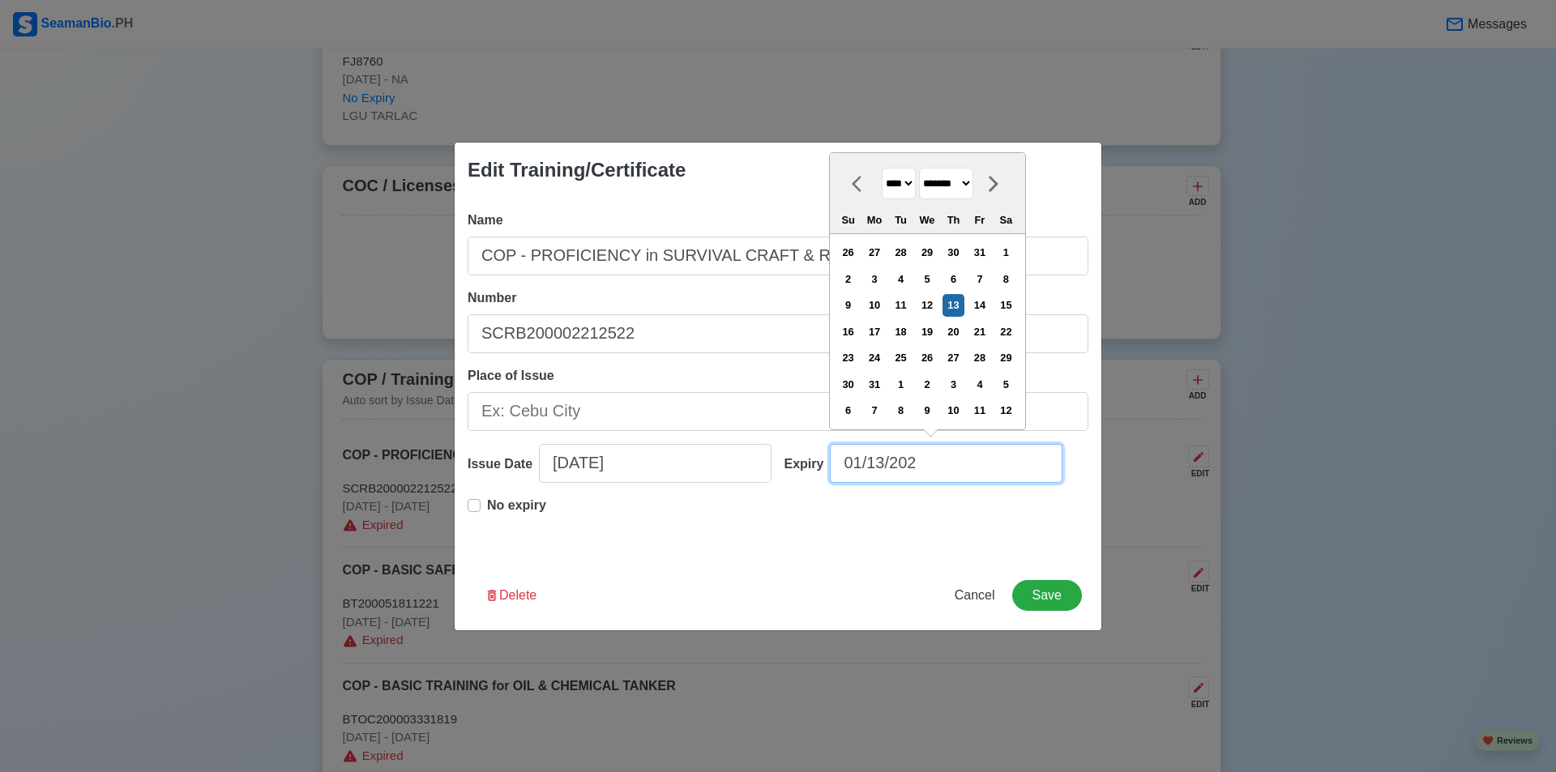
type input "01/13/2027"
select select "****"
type input "01/13/2027"
click at [1061, 600] on button "Save" at bounding box center [1047, 595] width 70 height 31
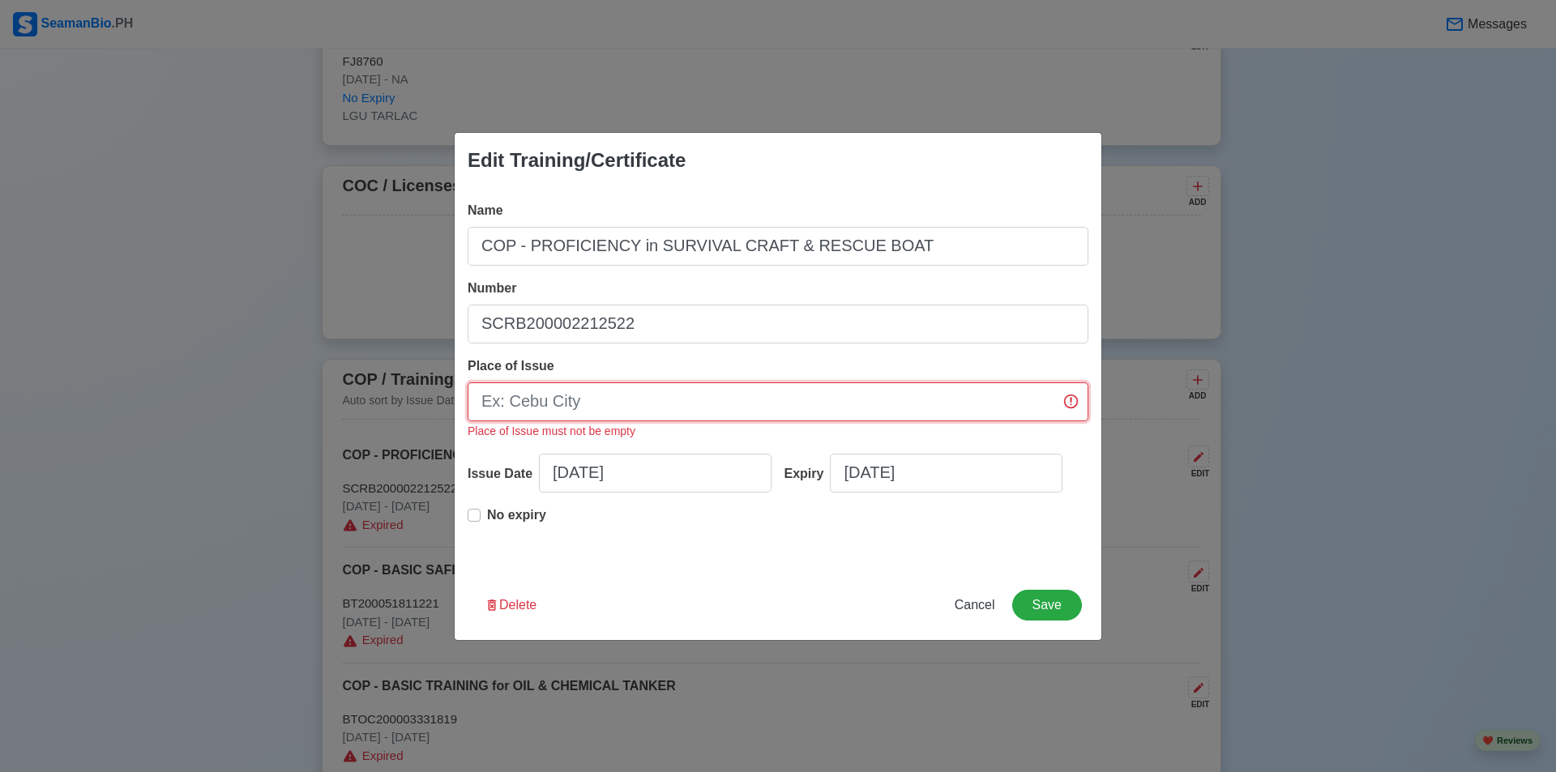
click at [770, 390] on input "Place of Issue" at bounding box center [778, 402] width 621 height 39
type input "MANILA"
click at [1053, 609] on button "Save" at bounding box center [1047, 605] width 70 height 31
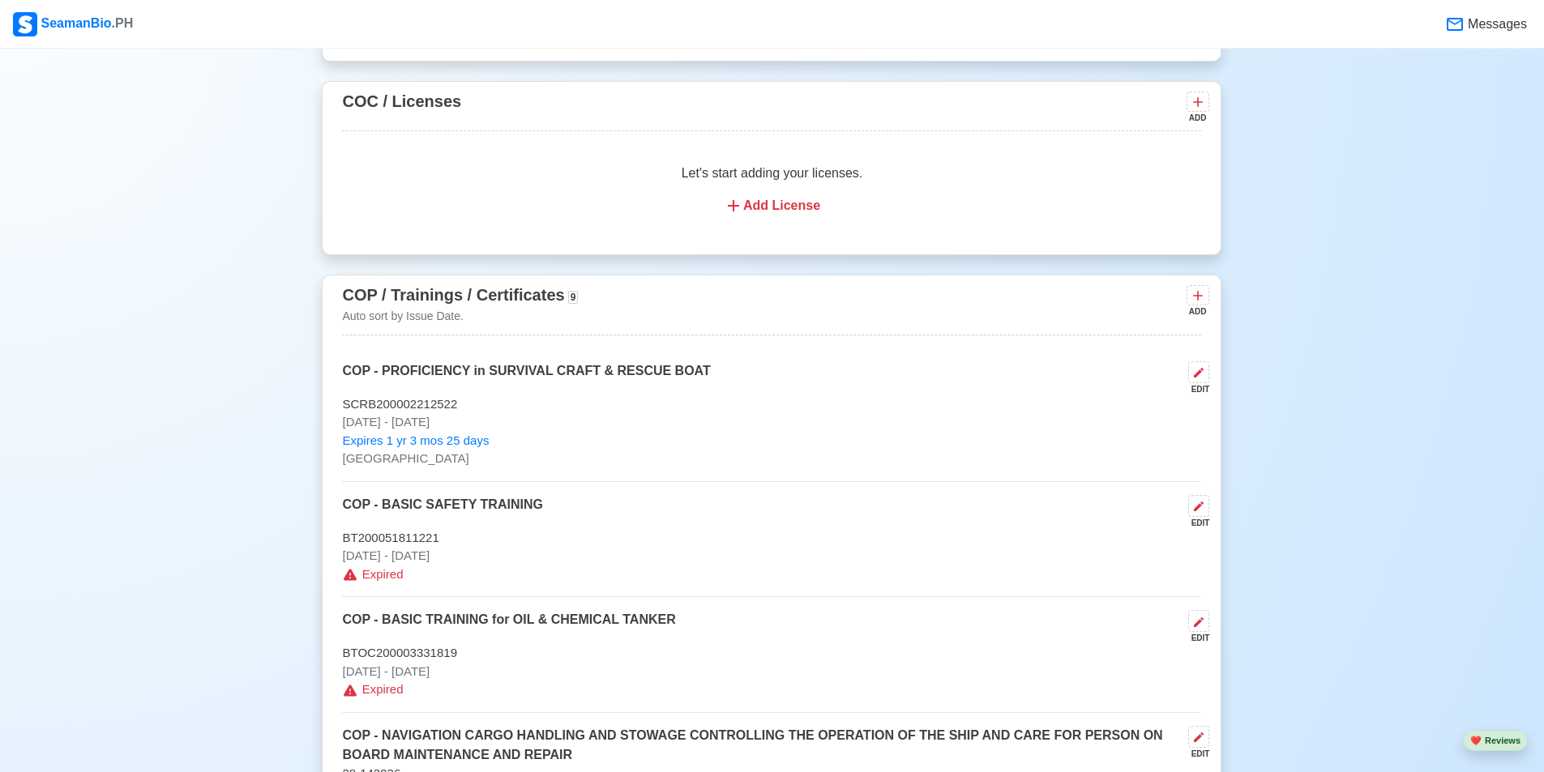
scroll to position [2107, 0]
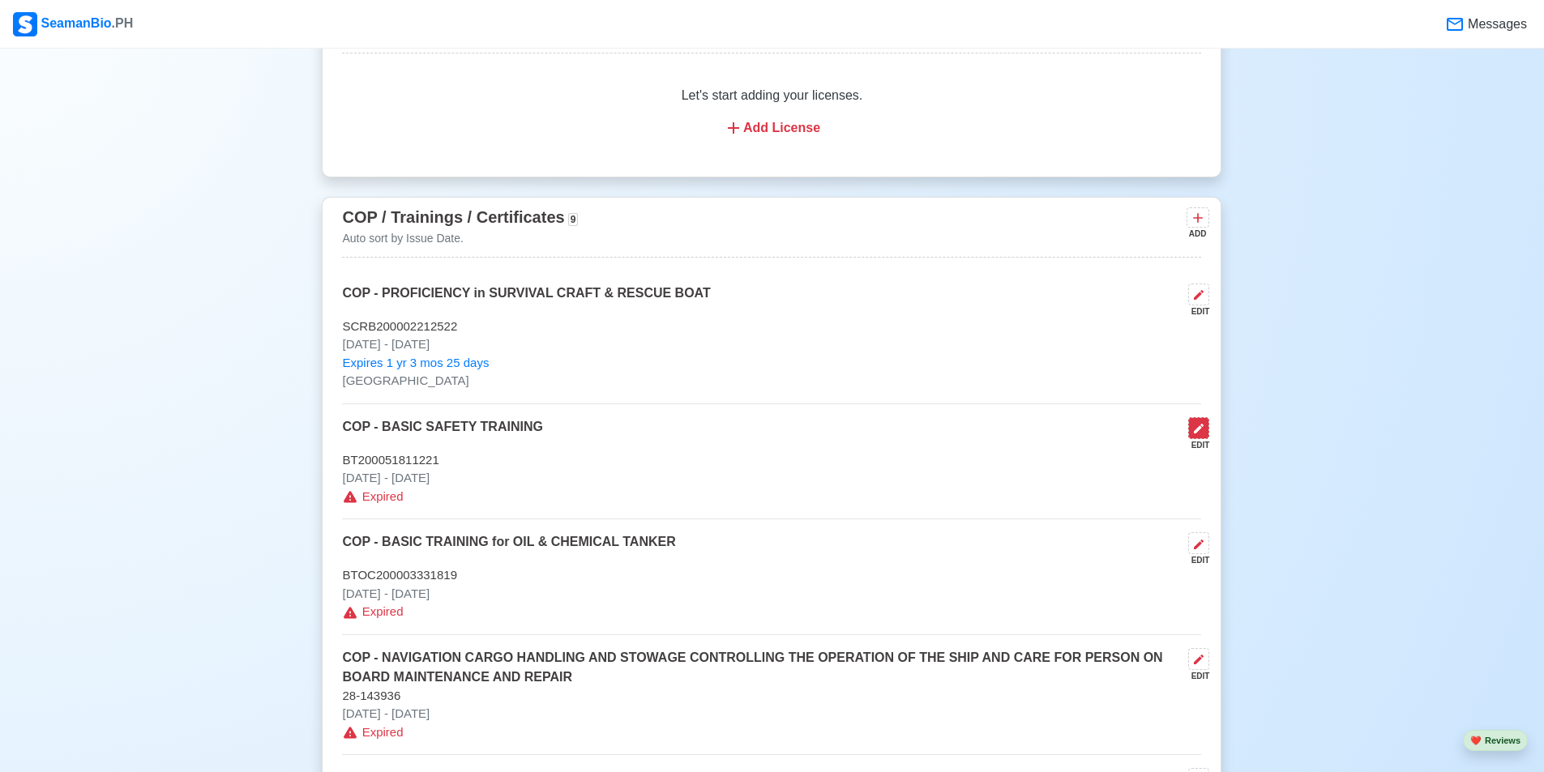
click at [1202, 435] on icon at bounding box center [1198, 428] width 13 height 13
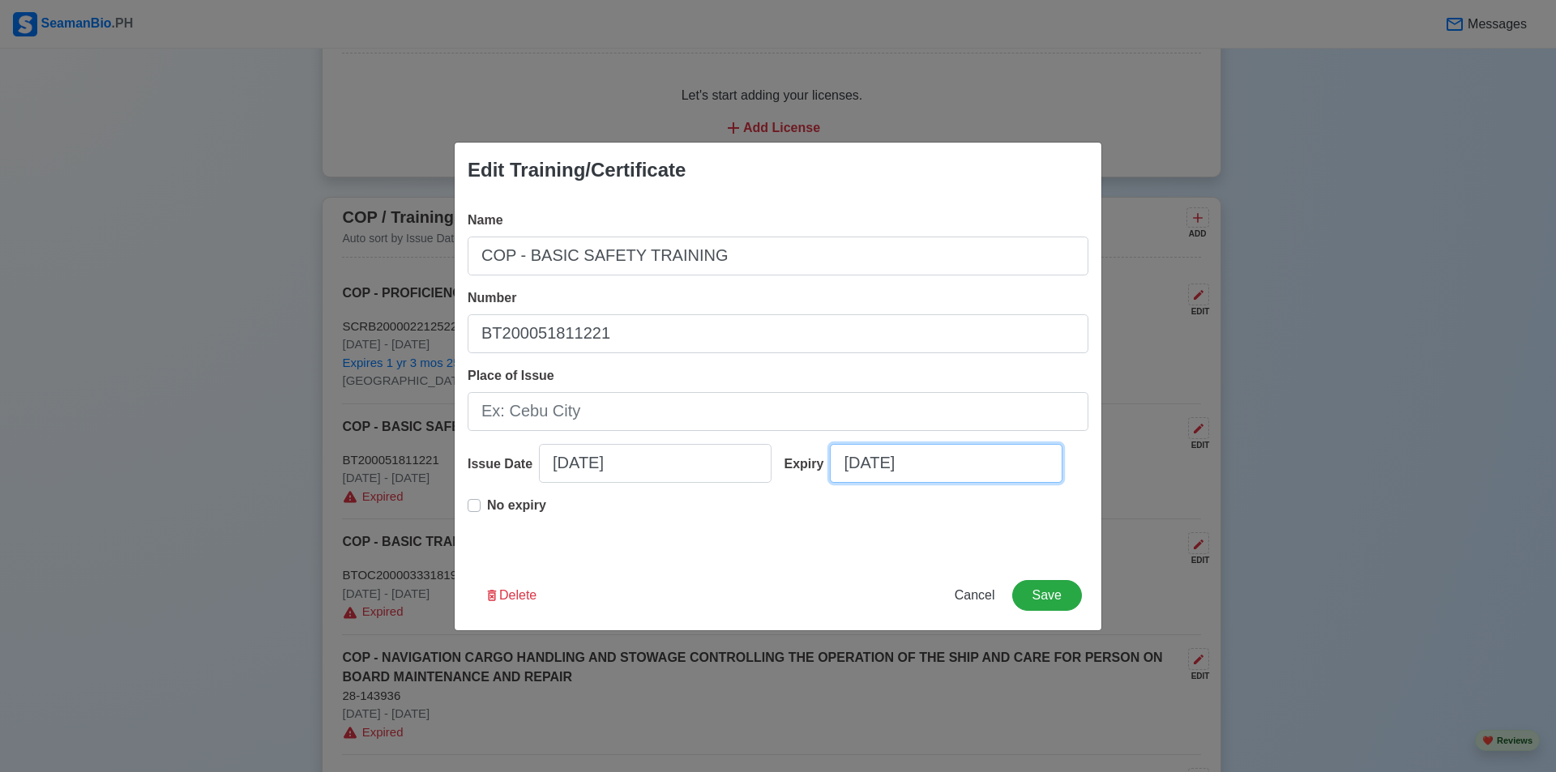
select select "****"
select select "*********"
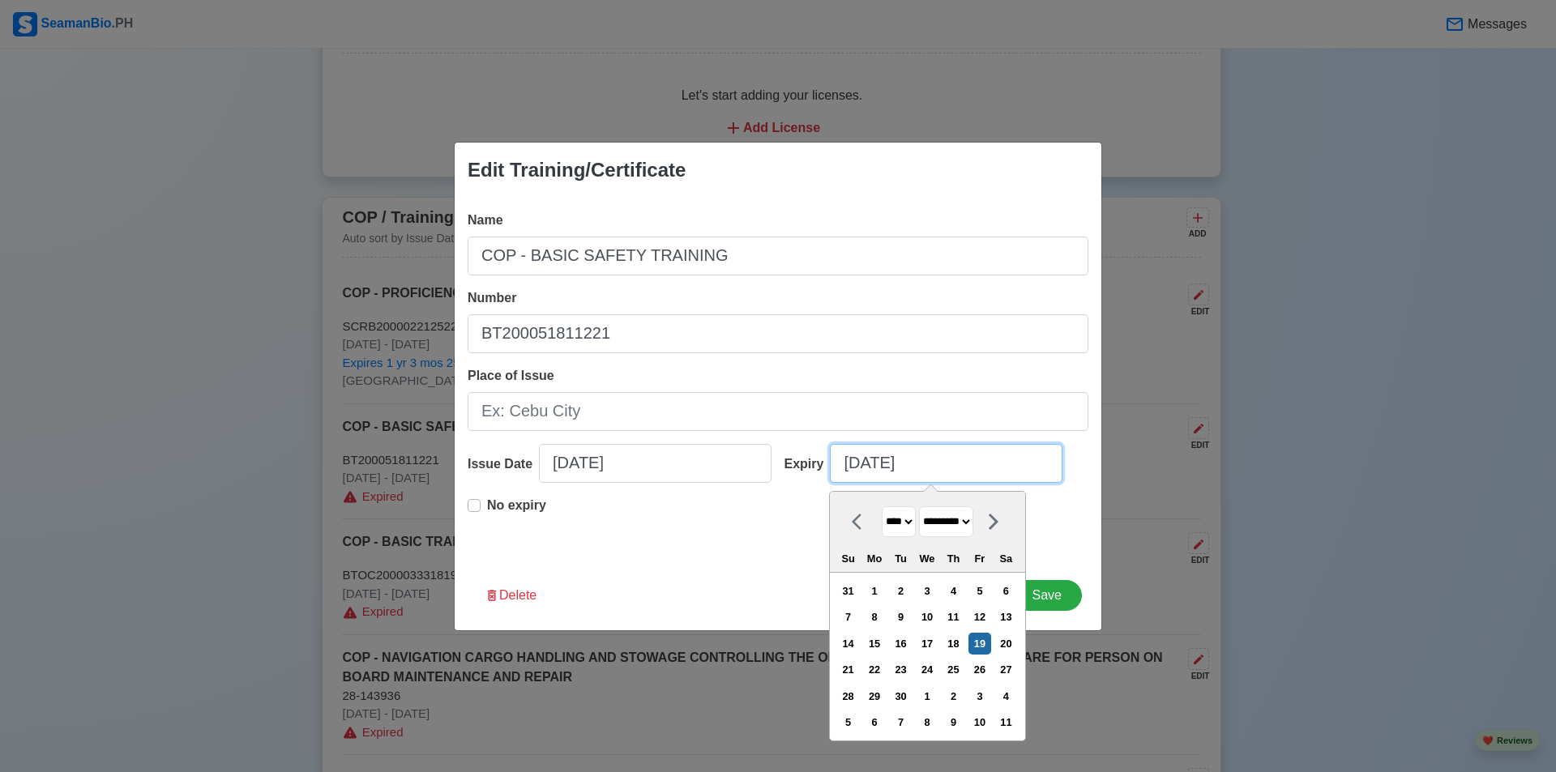
click at [985, 461] on input "09/19/2025" at bounding box center [946, 463] width 233 height 39
type input "09/19/2026"
select select "****"
click at [465, 502] on div "Name COP - BASIC SAFETY TRAINING Number BT200051811221 Place of Issue Issue Dat…" at bounding box center [778, 379] width 647 height 363
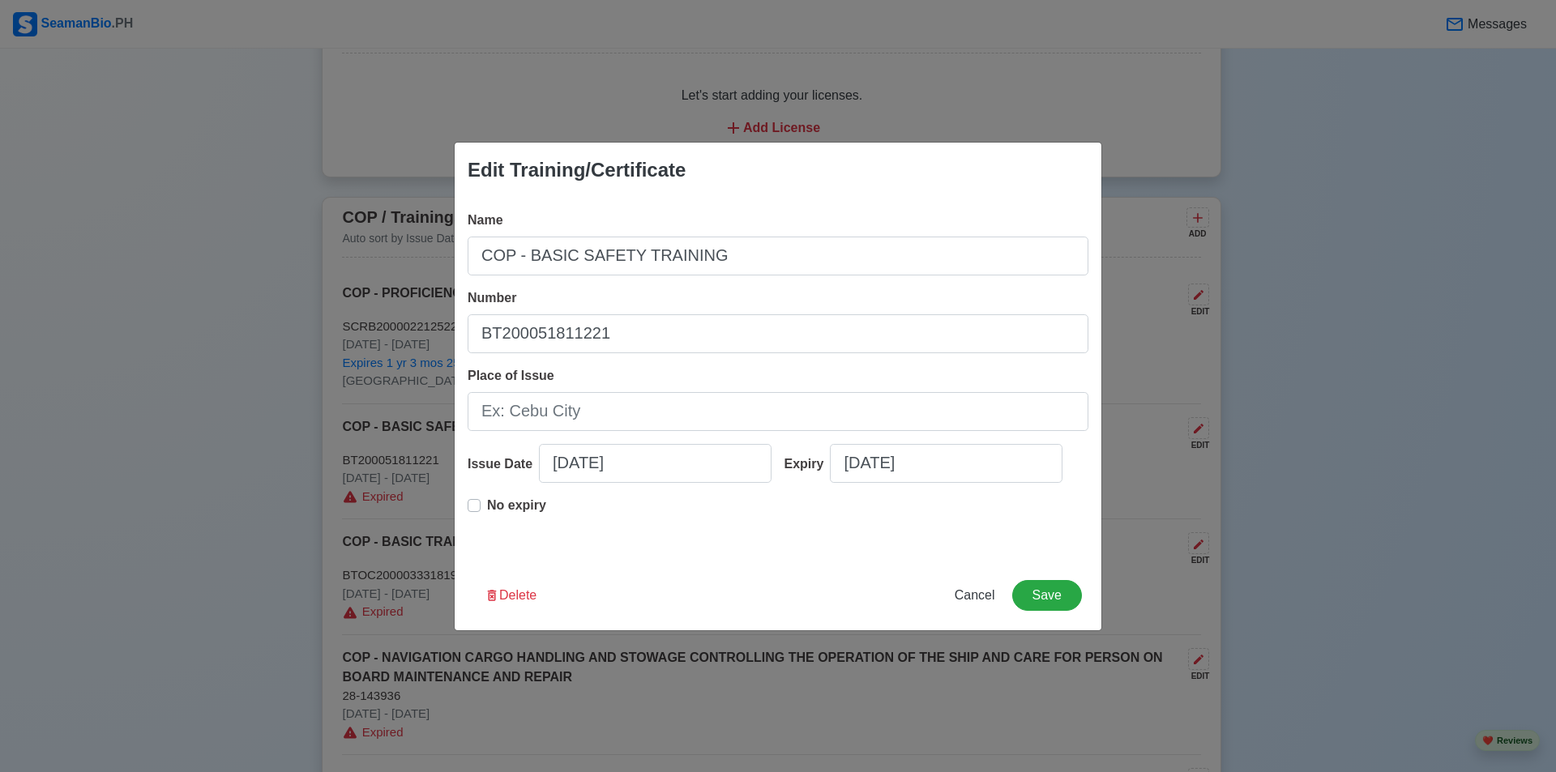
click at [487, 507] on label "No expiry" at bounding box center [516, 512] width 59 height 32
type input "12/17/2021"
click at [487, 505] on label "No expiry" at bounding box center [516, 512] width 59 height 32
click at [579, 545] on div "No expiry" at bounding box center [778, 522] width 621 height 52
drag, startPoint x: 602, startPoint y: 431, endPoint x: 610, endPoint y: 419, distance: 14.6
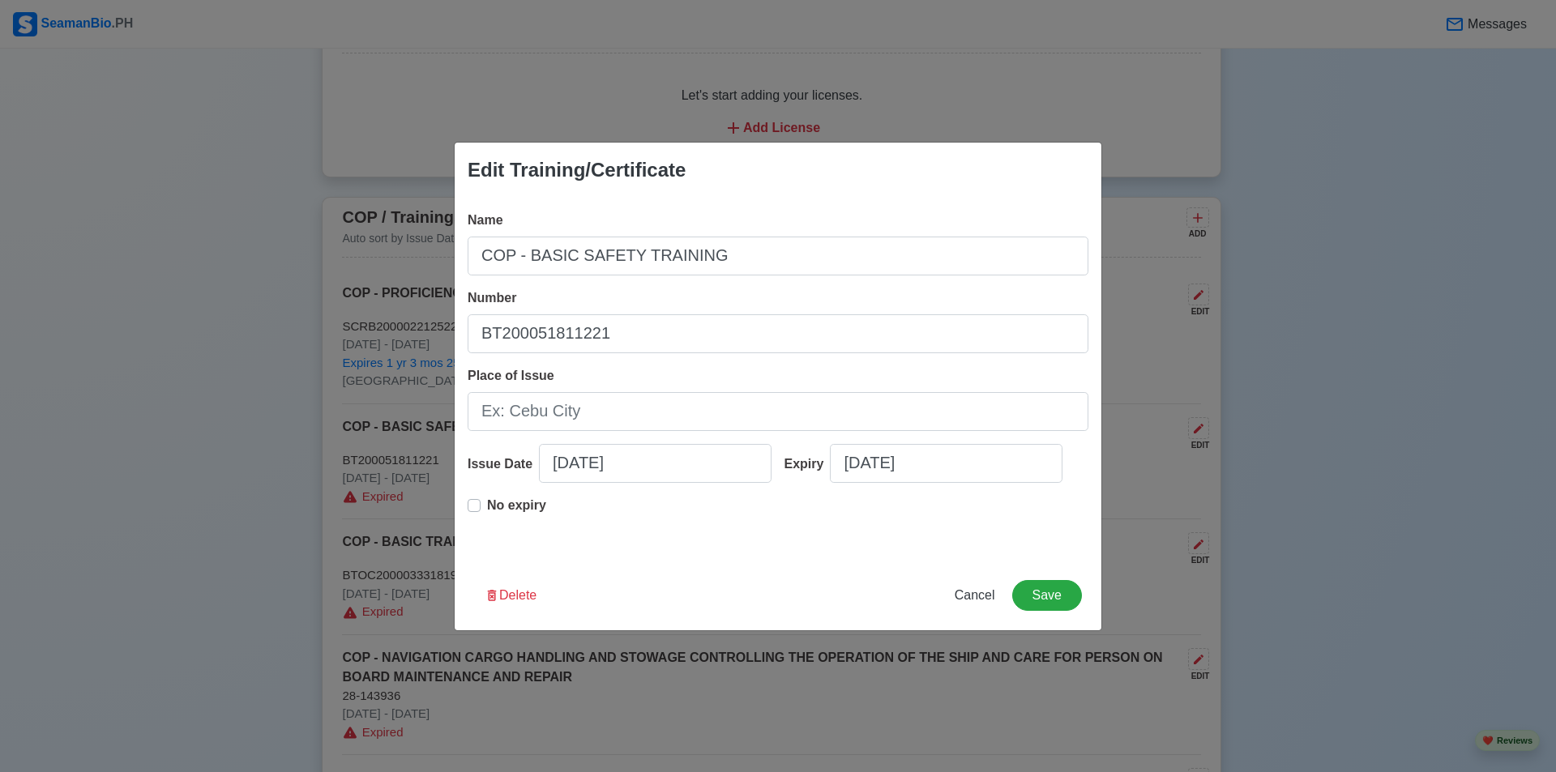
click at [602, 430] on div "Name COP - BASIC SAFETY TRAINING Number BT200051811221 Place of Issue Issue Dat…" at bounding box center [778, 379] width 647 height 363
click at [615, 412] on input "Place of Issue" at bounding box center [778, 411] width 621 height 39
click at [618, 412] on input "Place of Issue" at bounding box center [778, 411] width 621 height 39
paste input "MANILA"
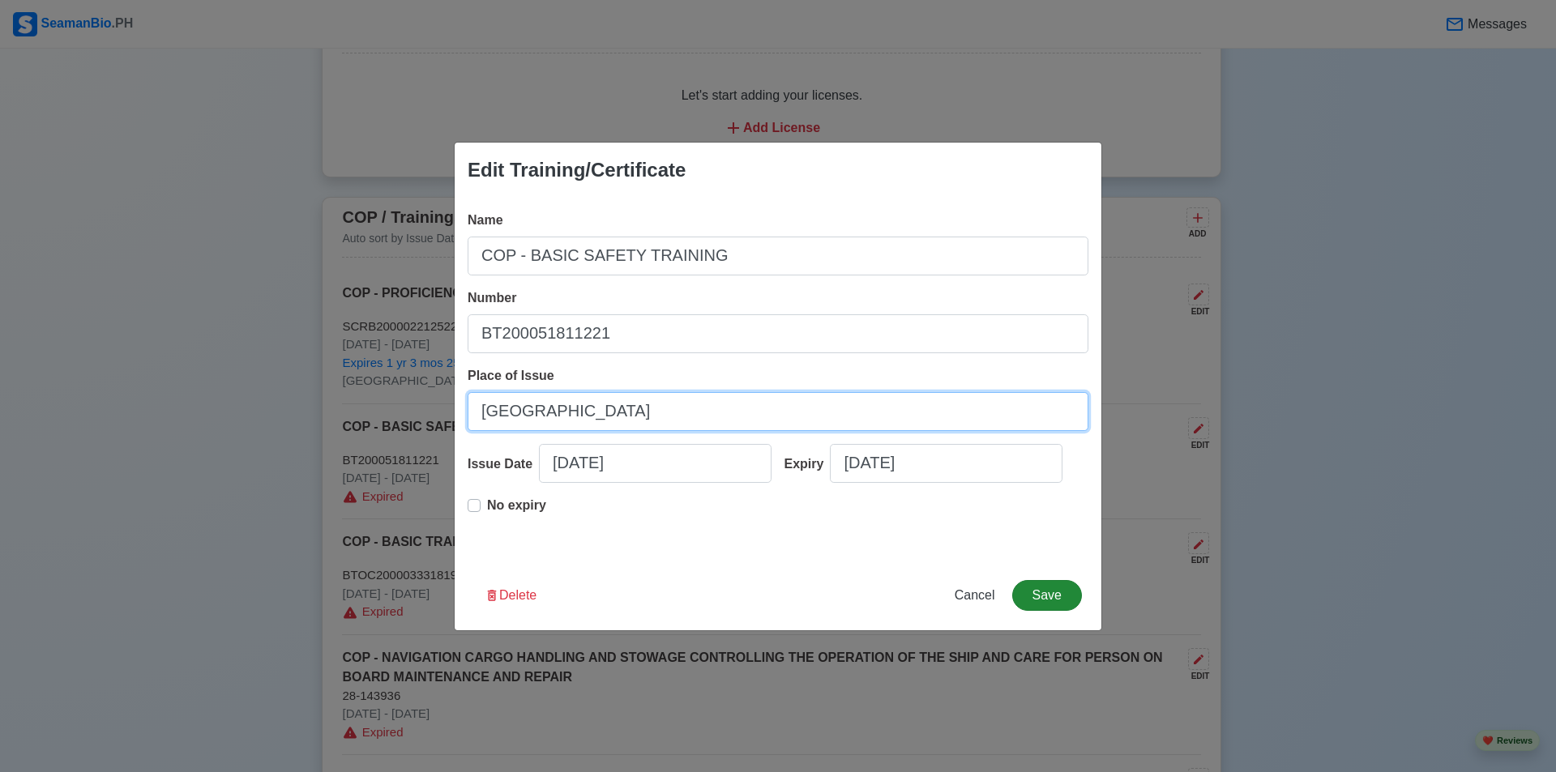
type input "MANILA"
click at [1061, 588] on button "Save" at bounding box center [1047, 595] width 70 height 31
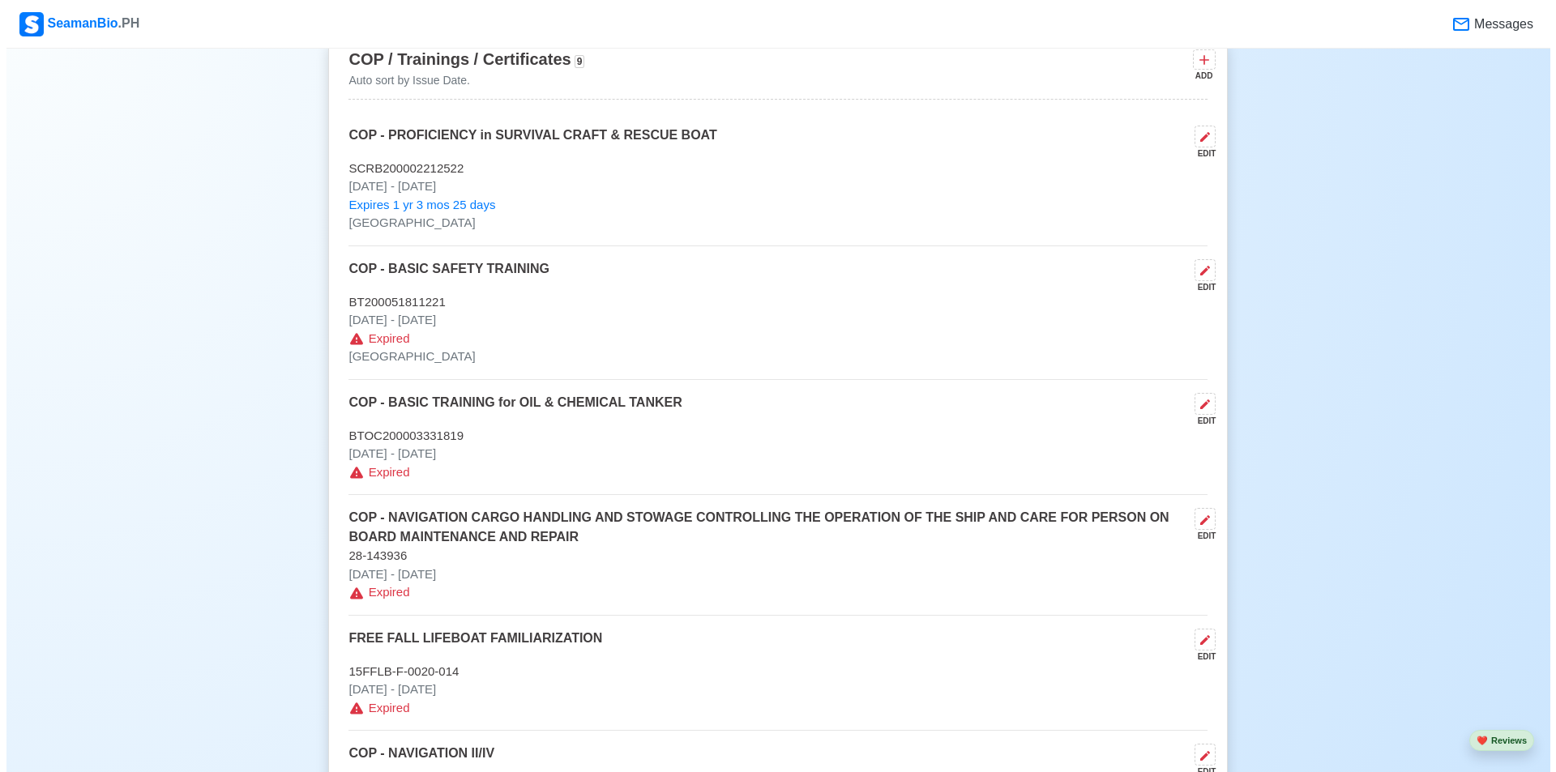
scroll to position [2269, 0]
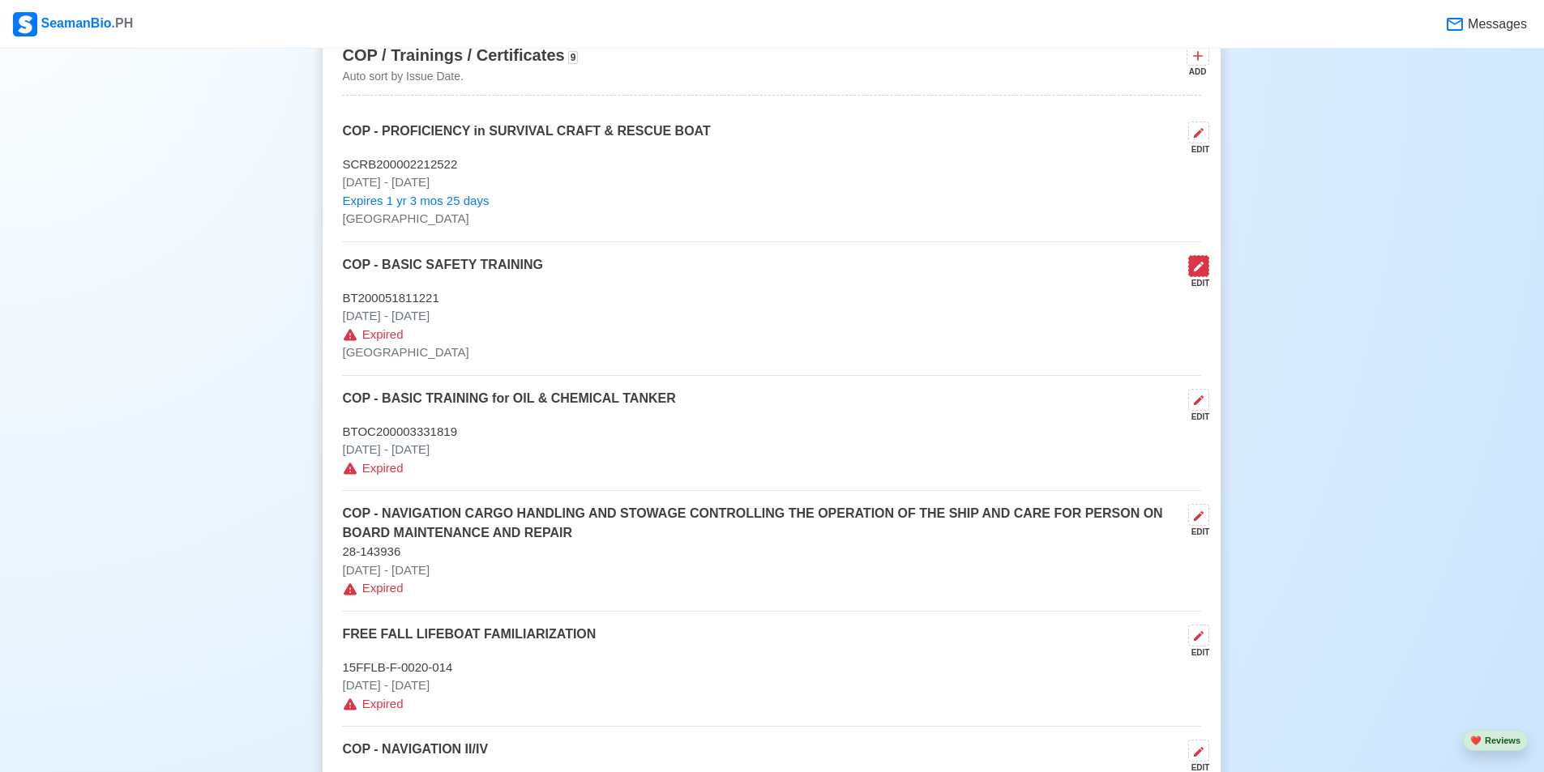
click at [1199, 271] on icon at bounding box center [1199, 267] width 10 height 10
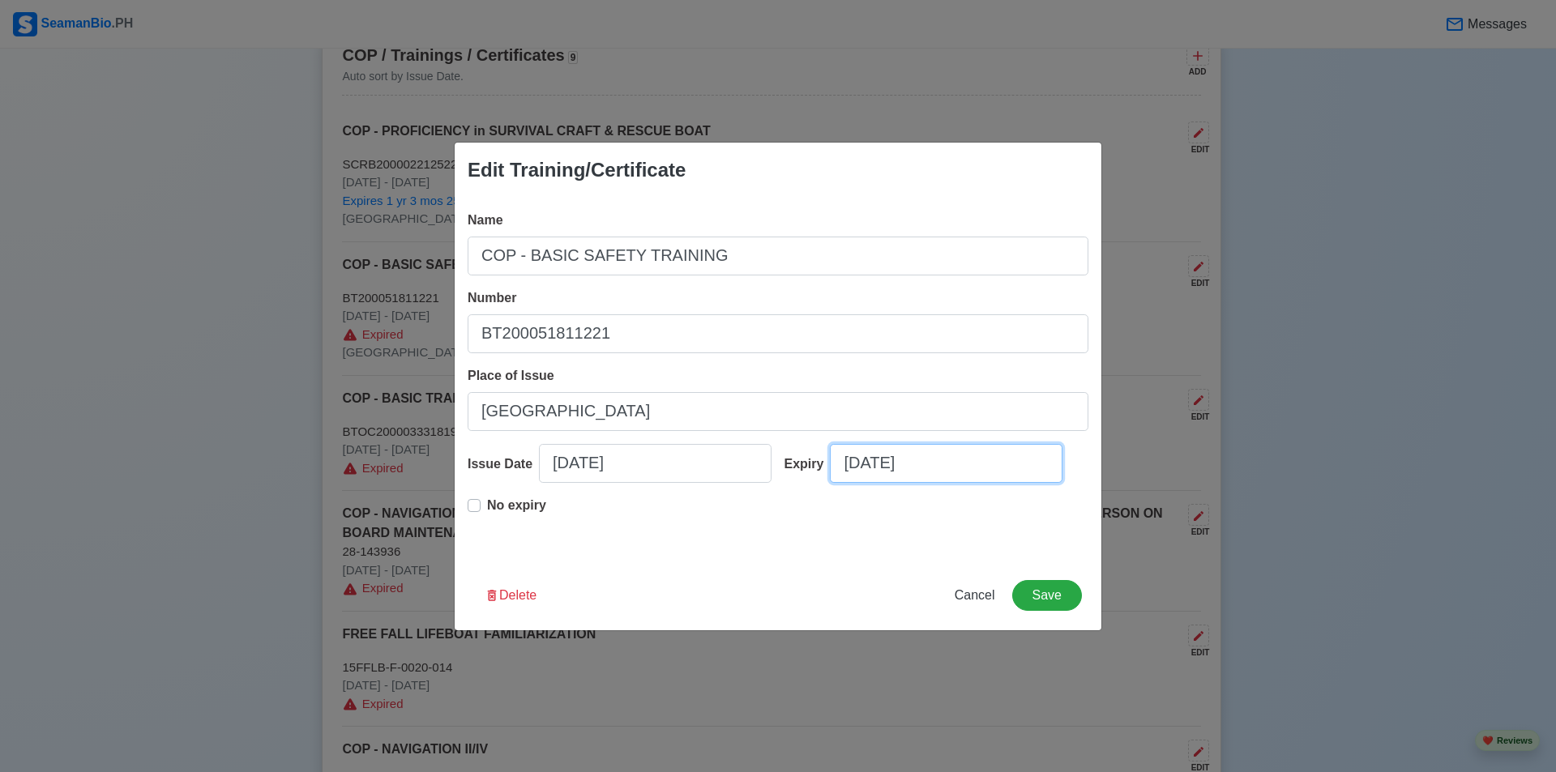
select select "****"
select select "********"
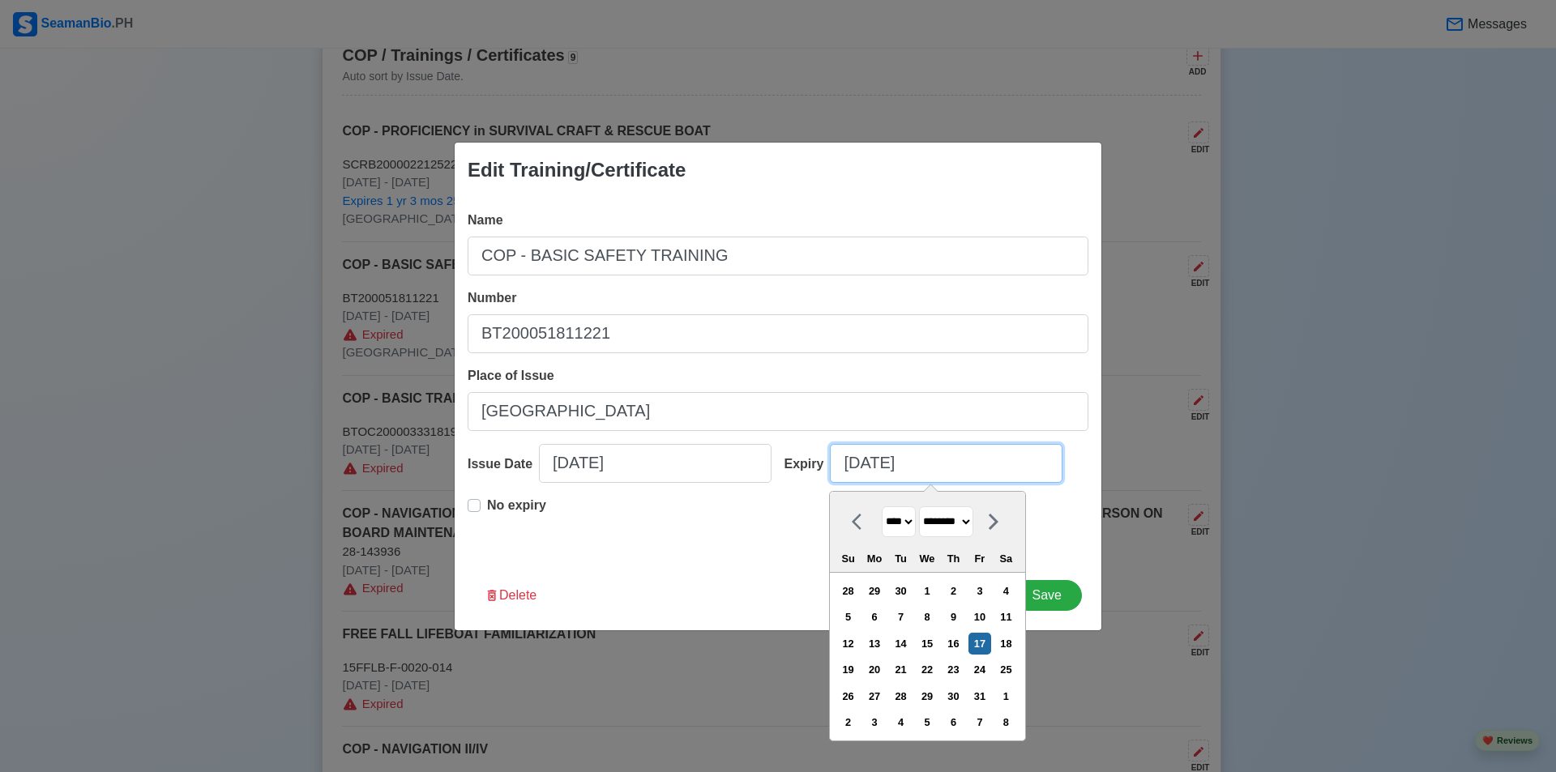
click at [943, 462] on input "12/17/2021" at bounding box center [946, 463] width 233 height 39
type input "12/17/2026"
select select "****"
type input "12/17/2026"
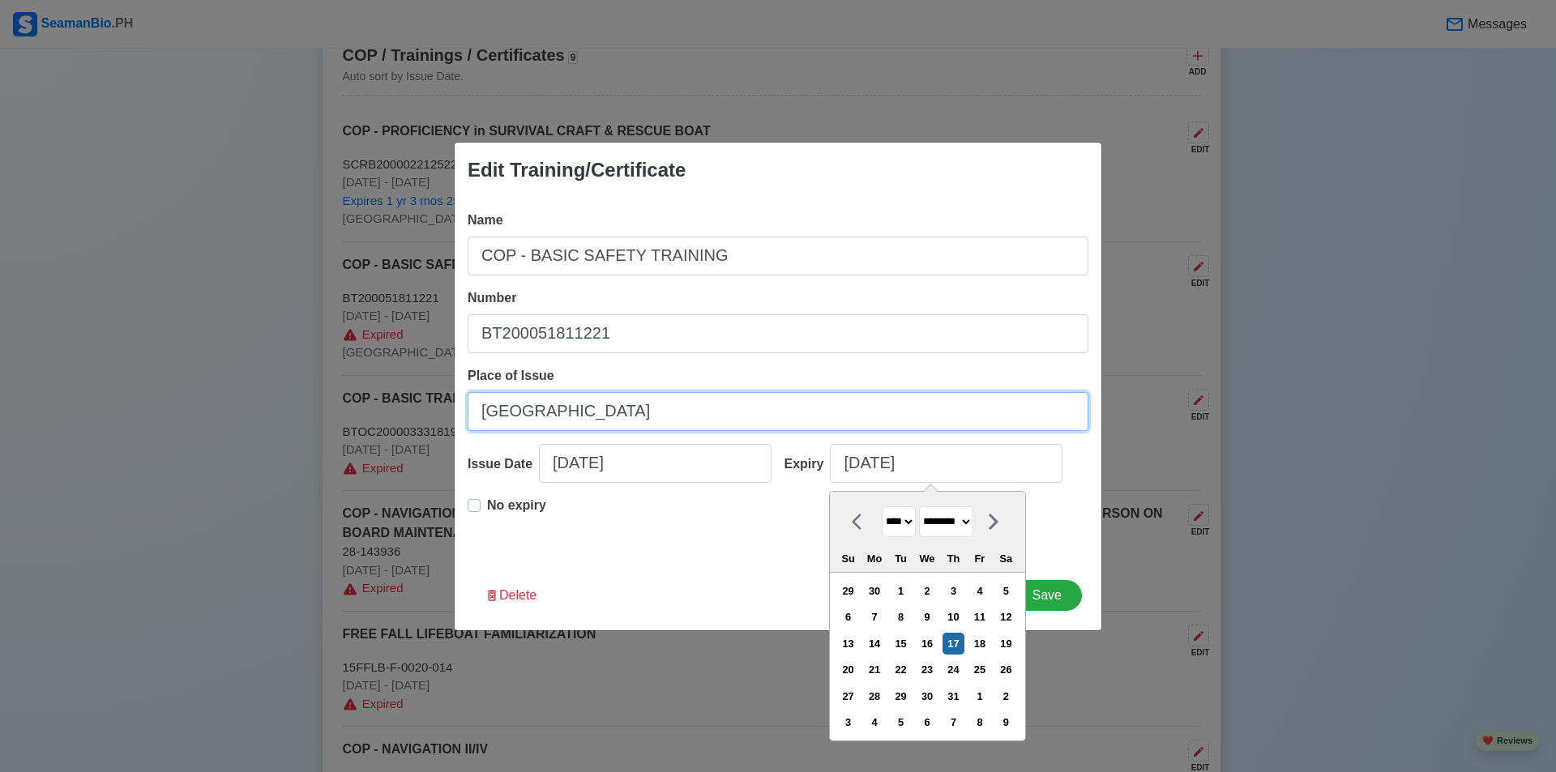
click at [588, 407] on input "MANILA" at bounding box center [778, 411] width 621 height 39
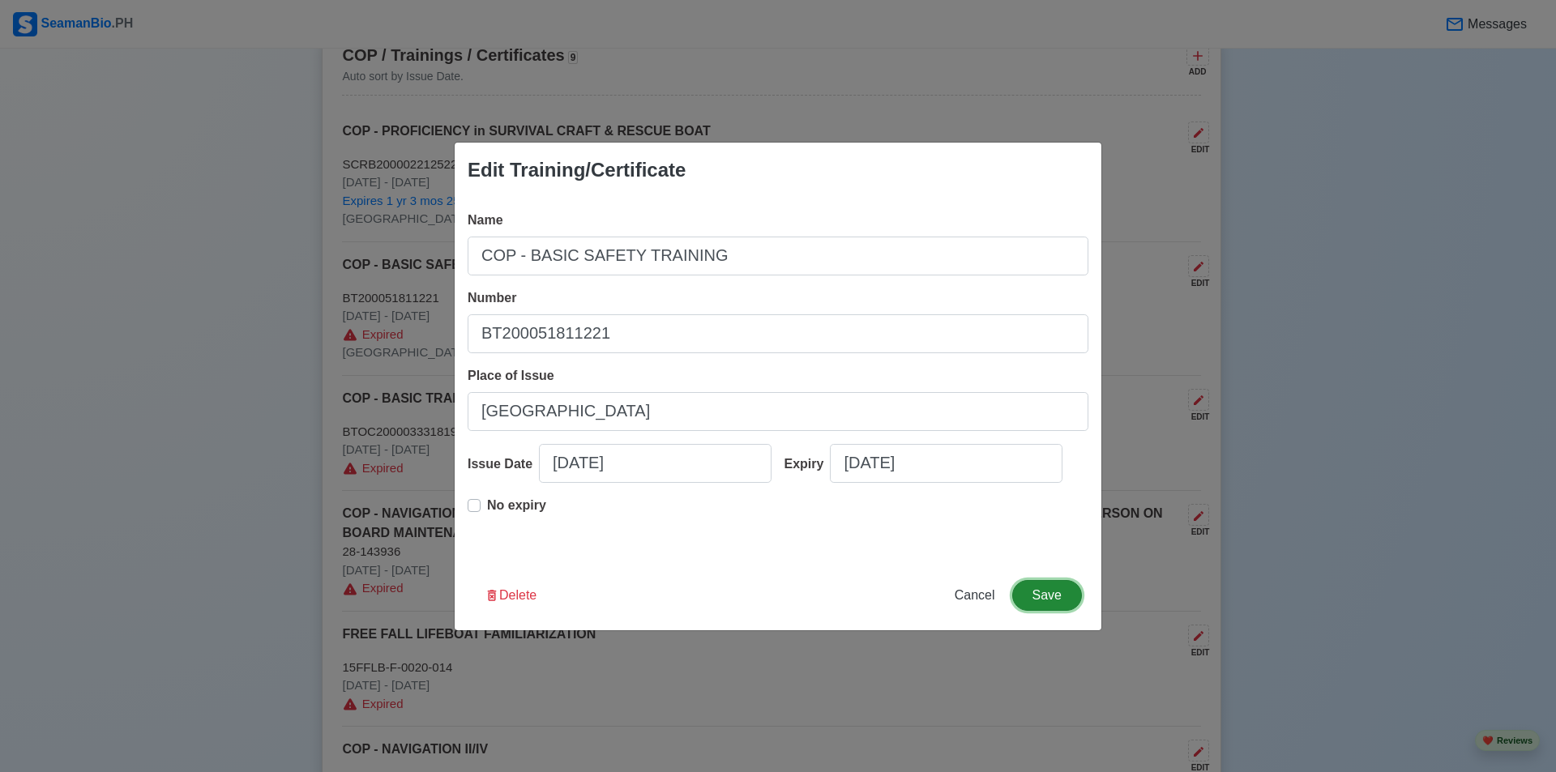
click at [1053, 596] on button "Save" at bounding box center [1047, 595] width 70 height 31
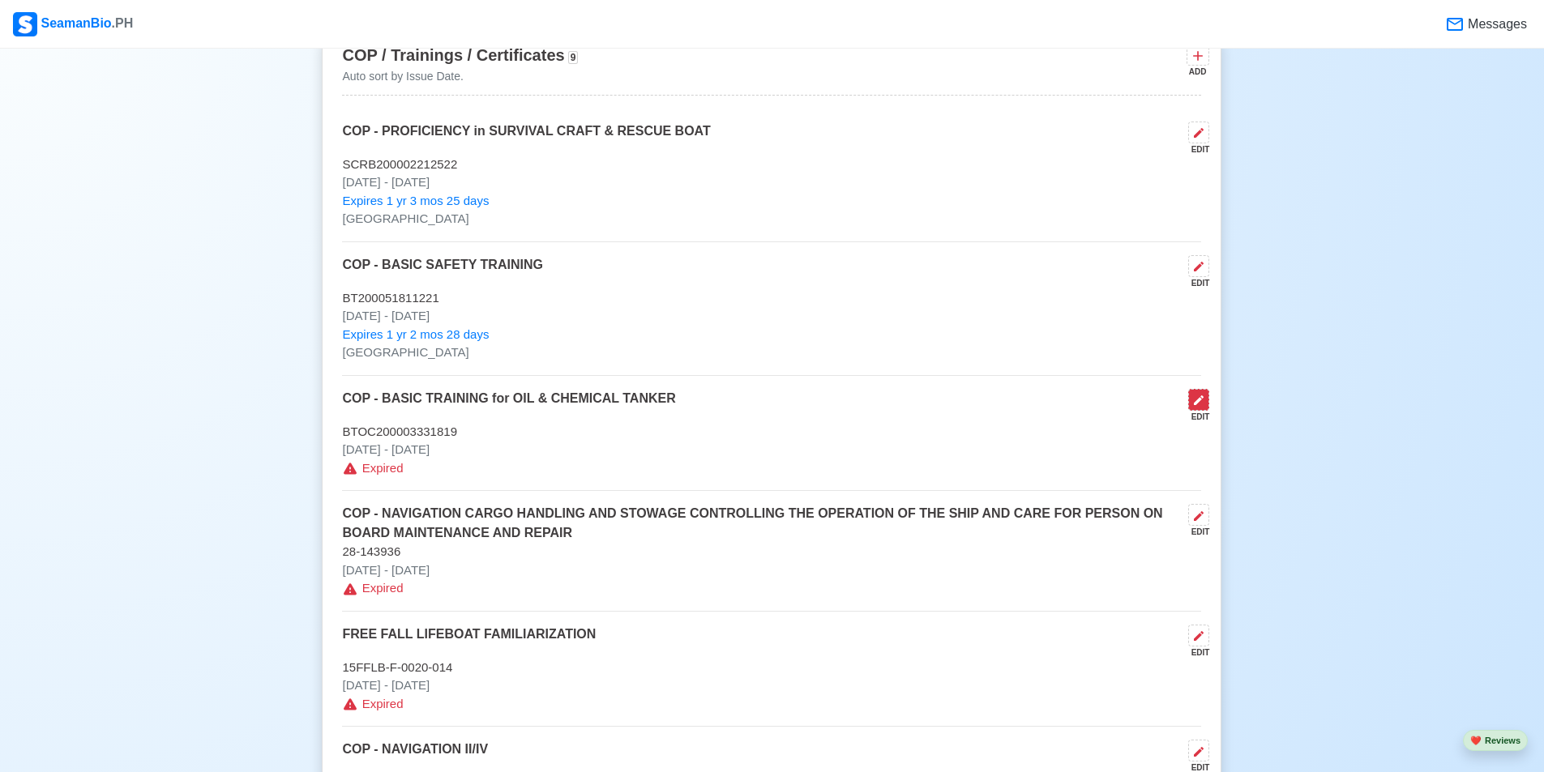
click at [1192, 407] on icon at bounding box center [1198, 400] width 13 height 13
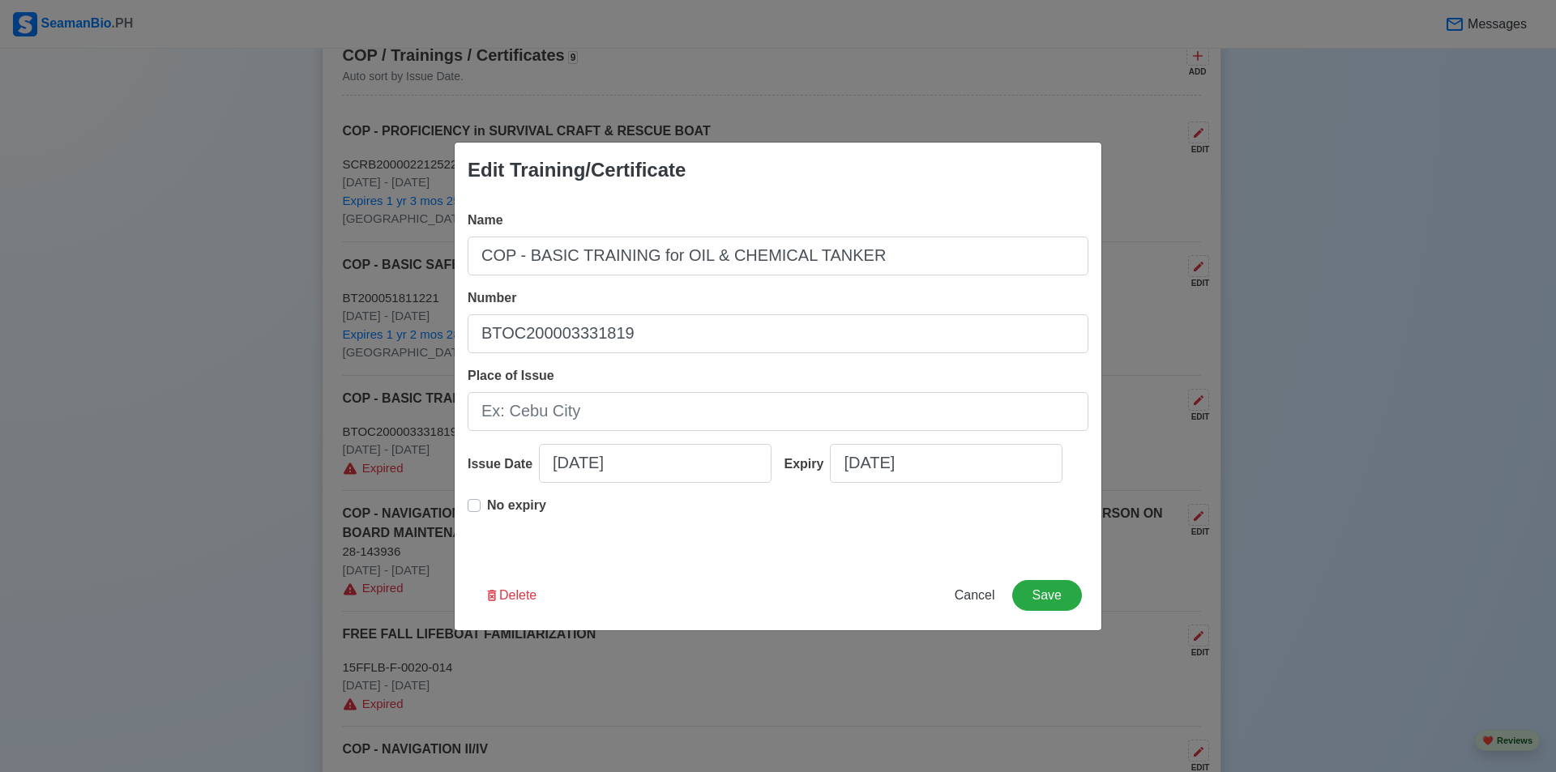
click at [487, 501] on label "No expiry" at bounding box center [516, 512] width 59 height 32
type input "09/17/2019"
click at [1029, 592] on button "Save" at bounding box center [1047, 595] width 70 height 31
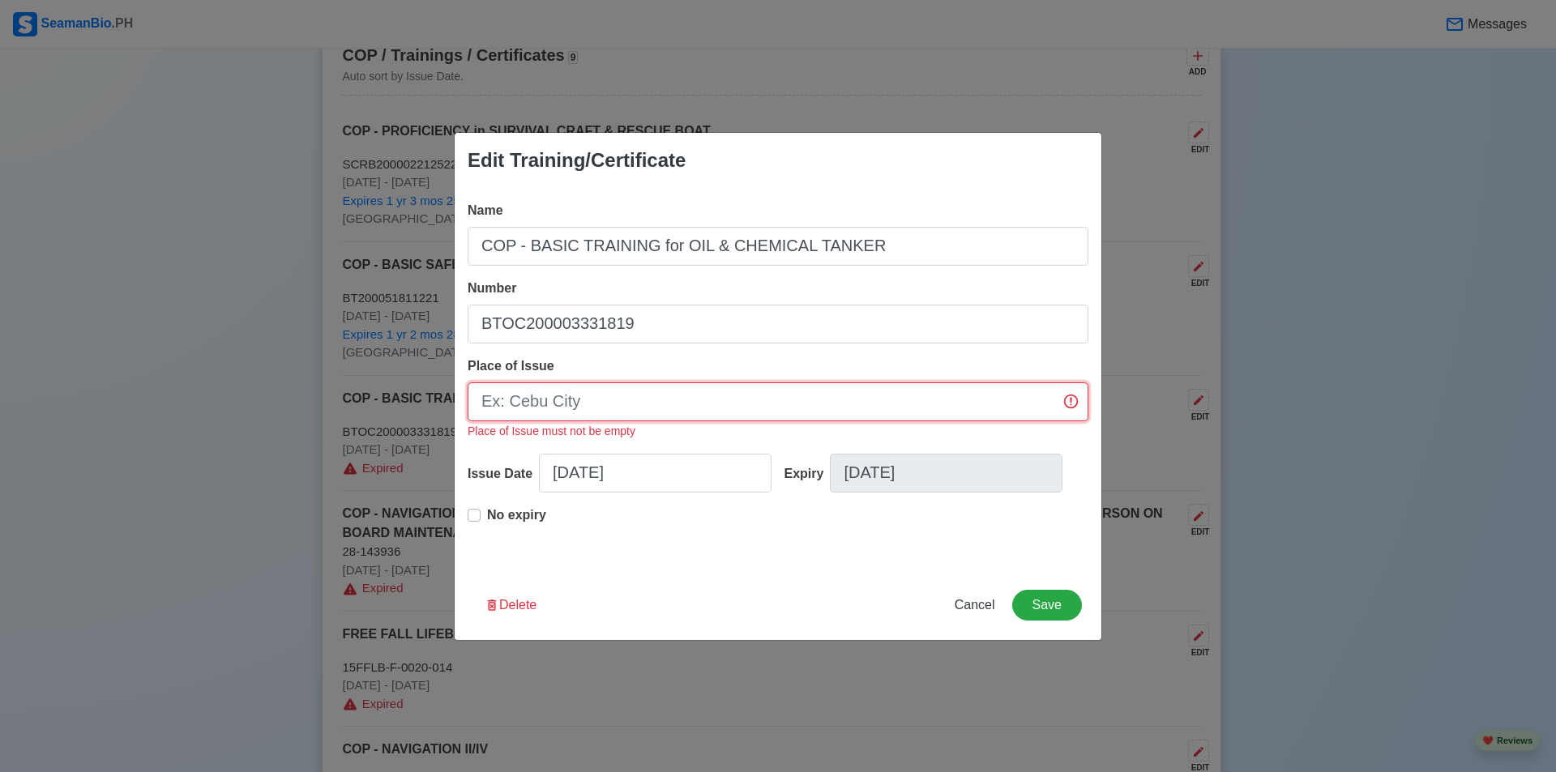
click at [934, 416] on input "Place of Issue" at bounding box center [778, 402] width 621 height 39
paste input "MANILA"
type input "MANILA"
click at [1074, 609] on button "Save" at bounding box center [1047, 605] width 70 height 31
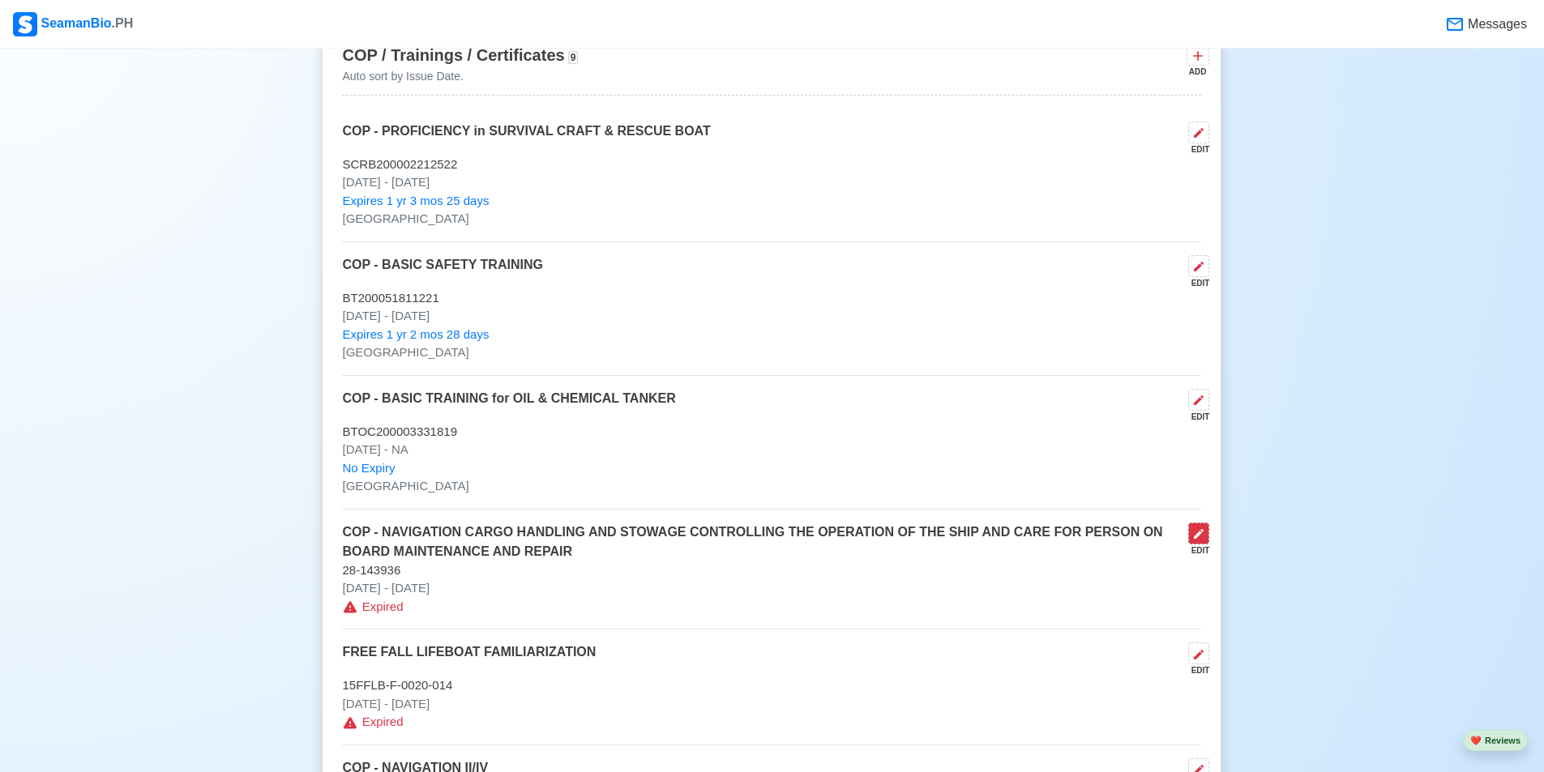
click at [1203, 541] on icon at bounding box center [1198, 534] width 13 height 13
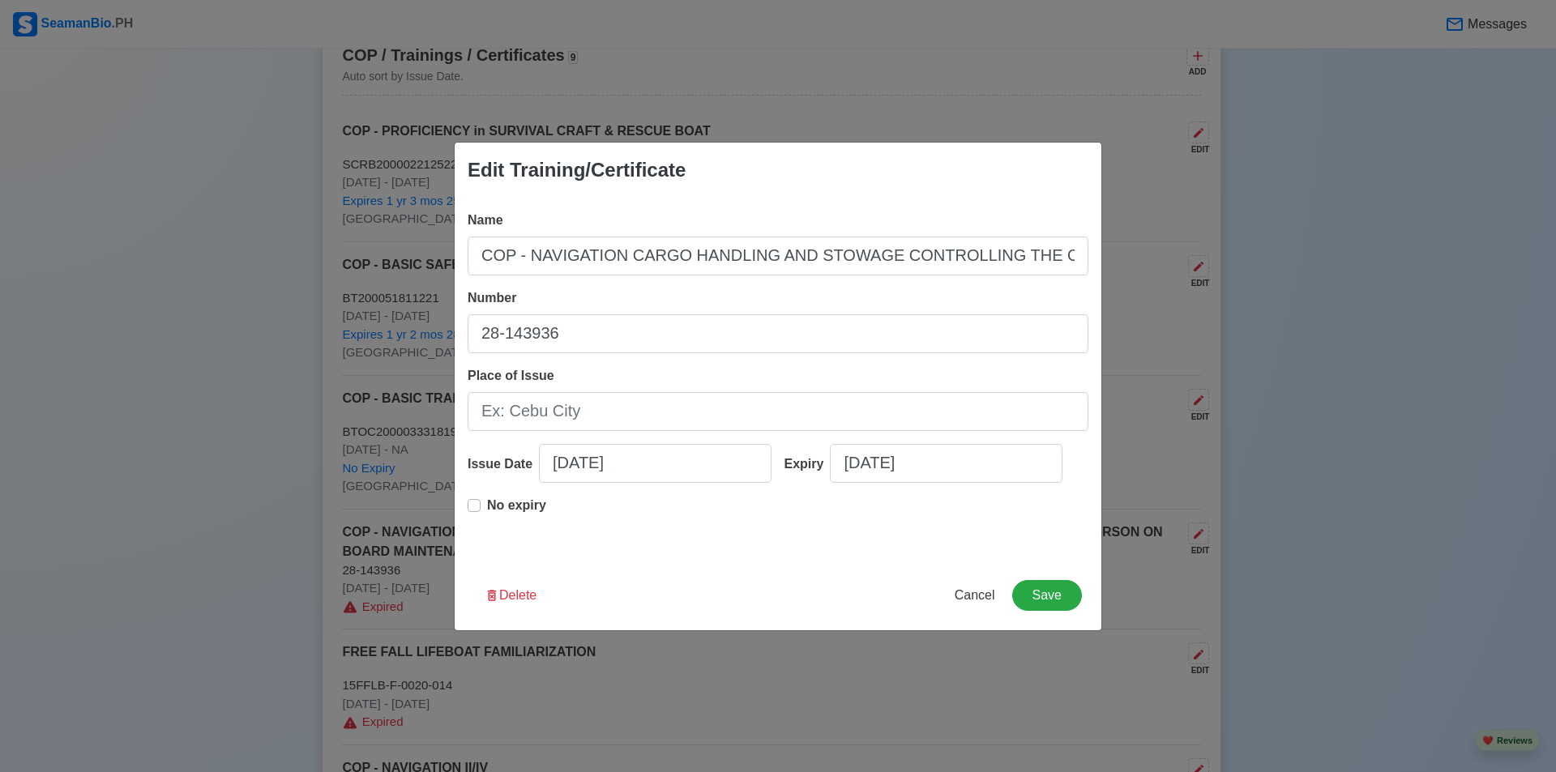
drag, startPoint x: 479, startPoint y: 507, endPoint x: 481, endPoint y: 498, distance: 8.3
click at [487, 505] on label "No expiry" at bounding box center [516, 512] width 59 height 32
type input "09/18/2018"
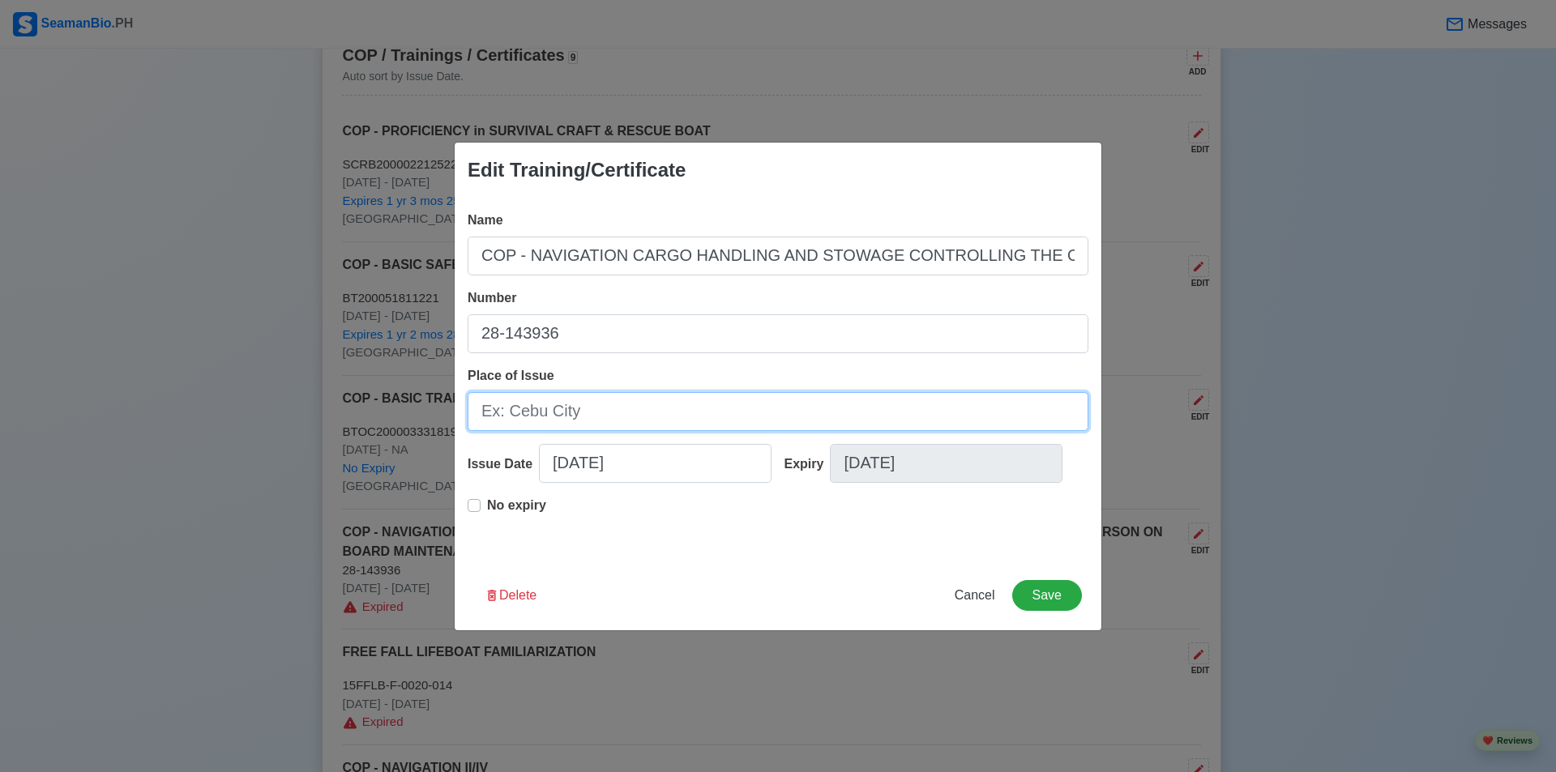
click at [589, 404] on input "Place of Issue" at bounding box center [778, 411] width 621 height 39
paste input "MANILA"
type input "MANILA"
click at [1047, 592] on button "Save" at bounding box center [1047, 595] width 70 height 31
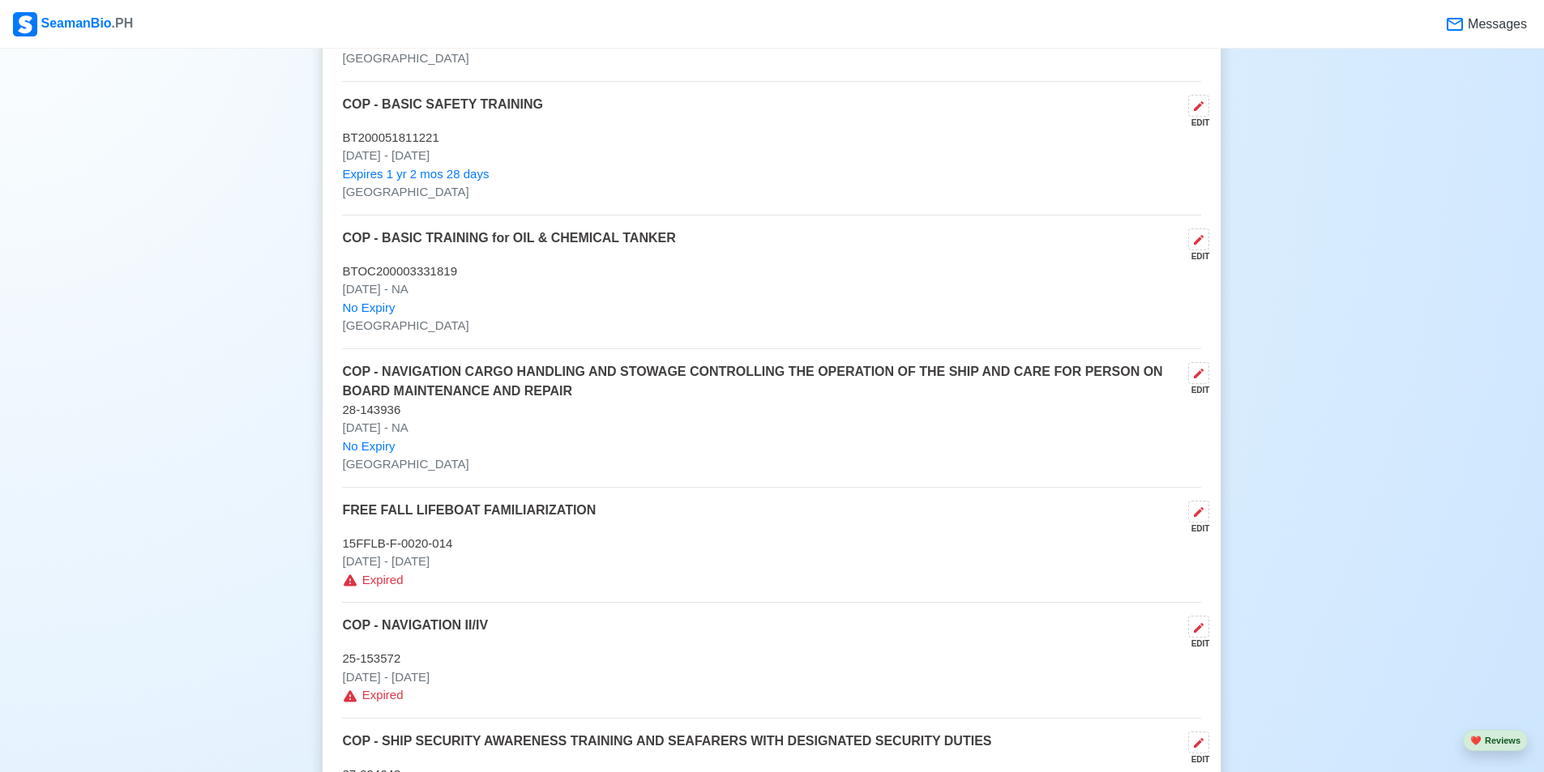
scroll to position [2431, 0]
click at [1204, 515] on icon at bounding box center [1198, 510] width 13 height 13
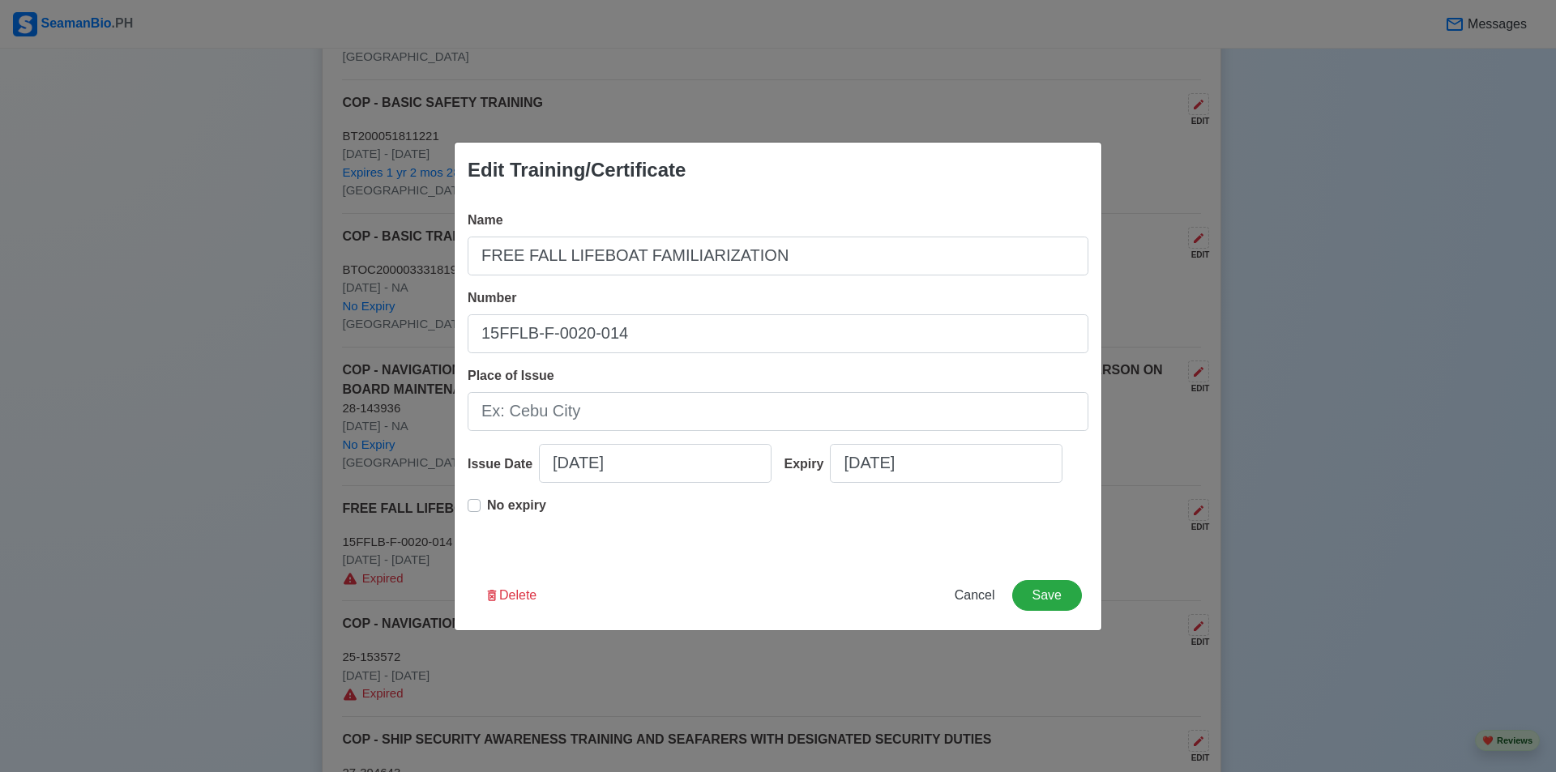
drag, startPoint x: 475, startPoint y: 509, endPoint x: 525, endPoint y: 436, distance: 88.6
click at [487, 505] on label "No expiry" at bounding box center [516, 512] width 59 height 32
type input "07/16/2016"
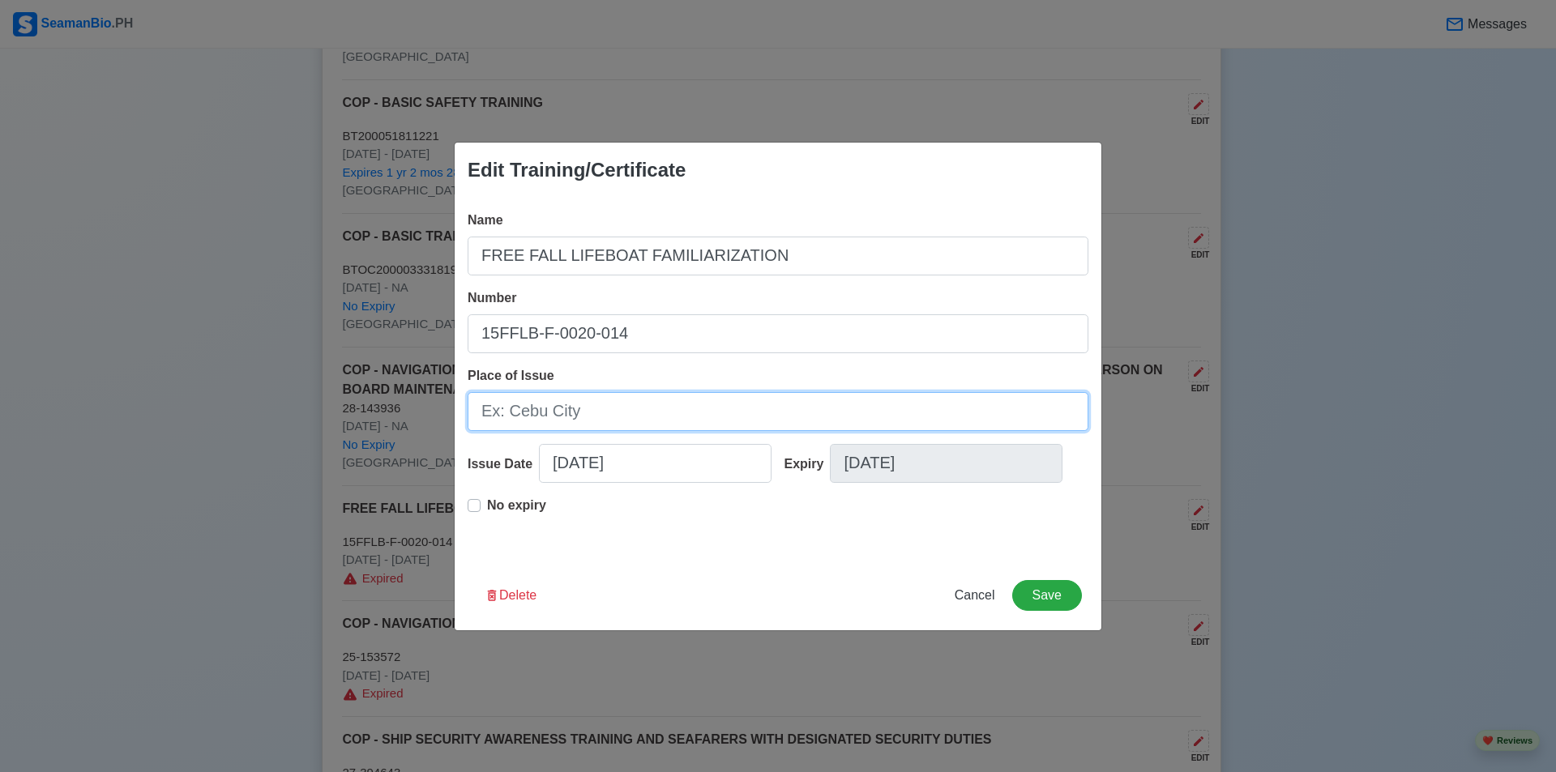
click at [551, 412] on input "Place of Issue" at bounding box center [778, 411] width 621 height 39
paste input "MANILA"
type input "MANILA"
click at [1043, 589] on button "Save" at bounding box center [1047, 595] width 70 height 31
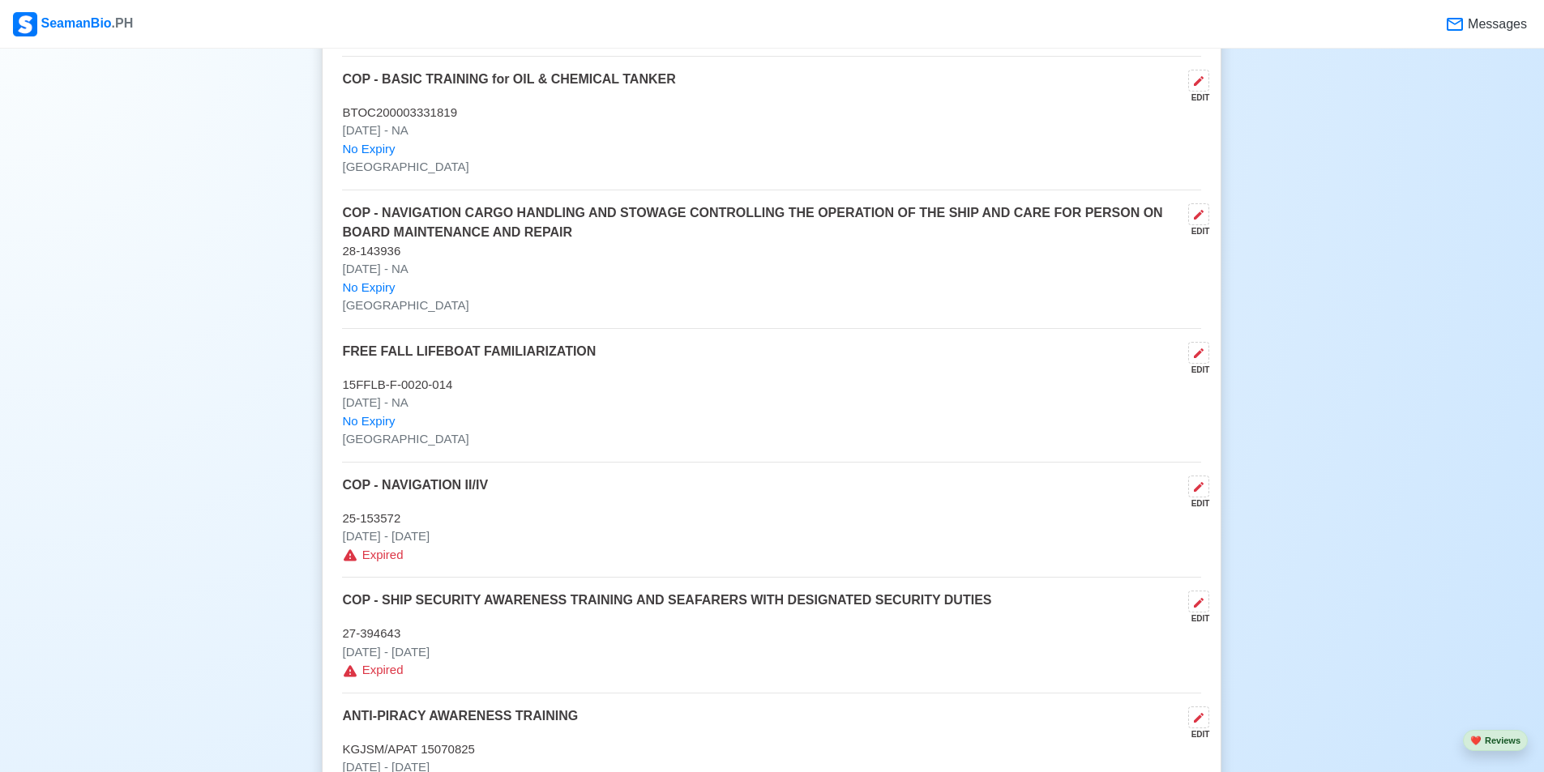
scroll to position [2593, 0]
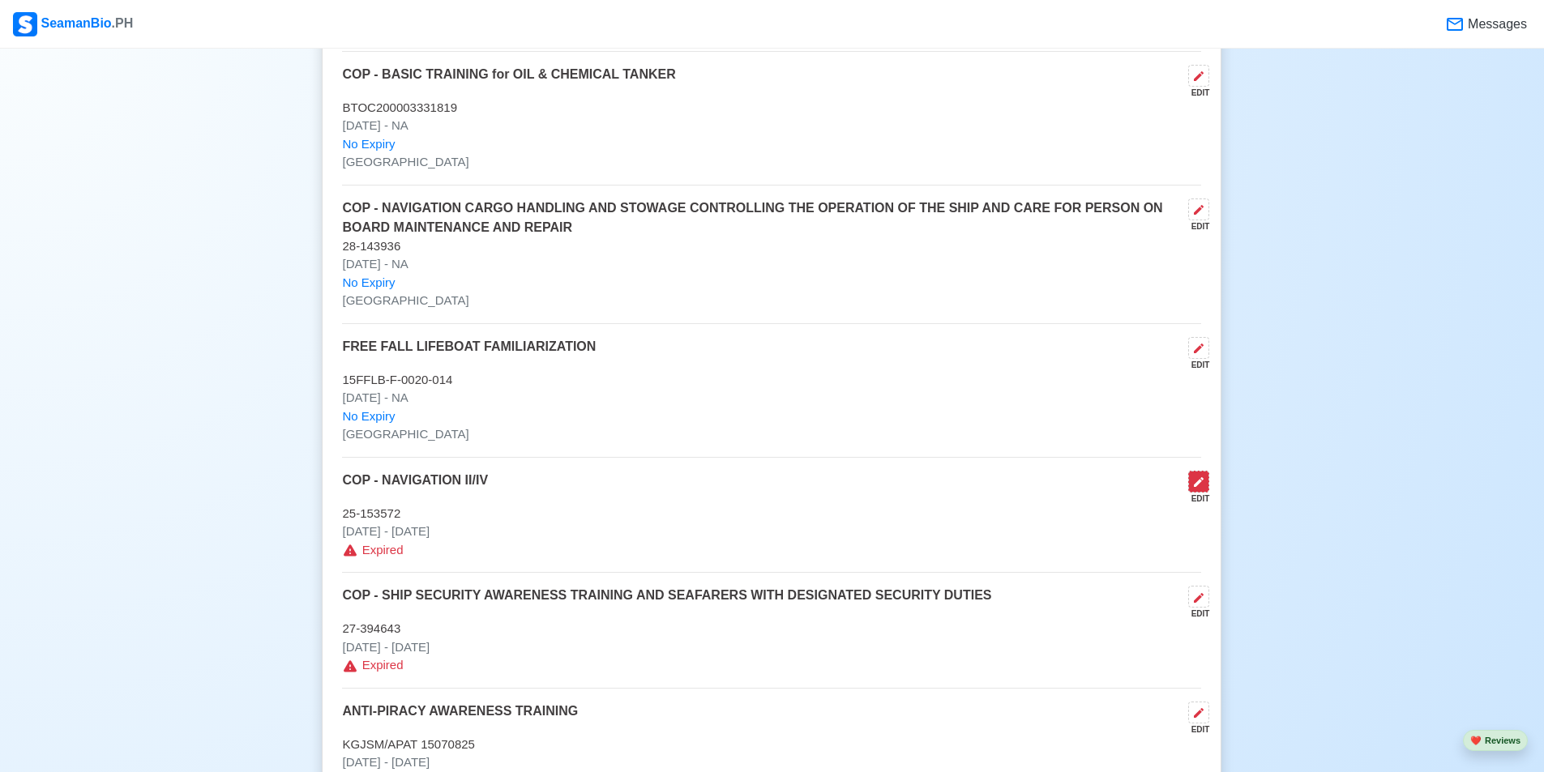
click at [1209, 489] on button at bounding box center [1198, 482] width 21 height 22
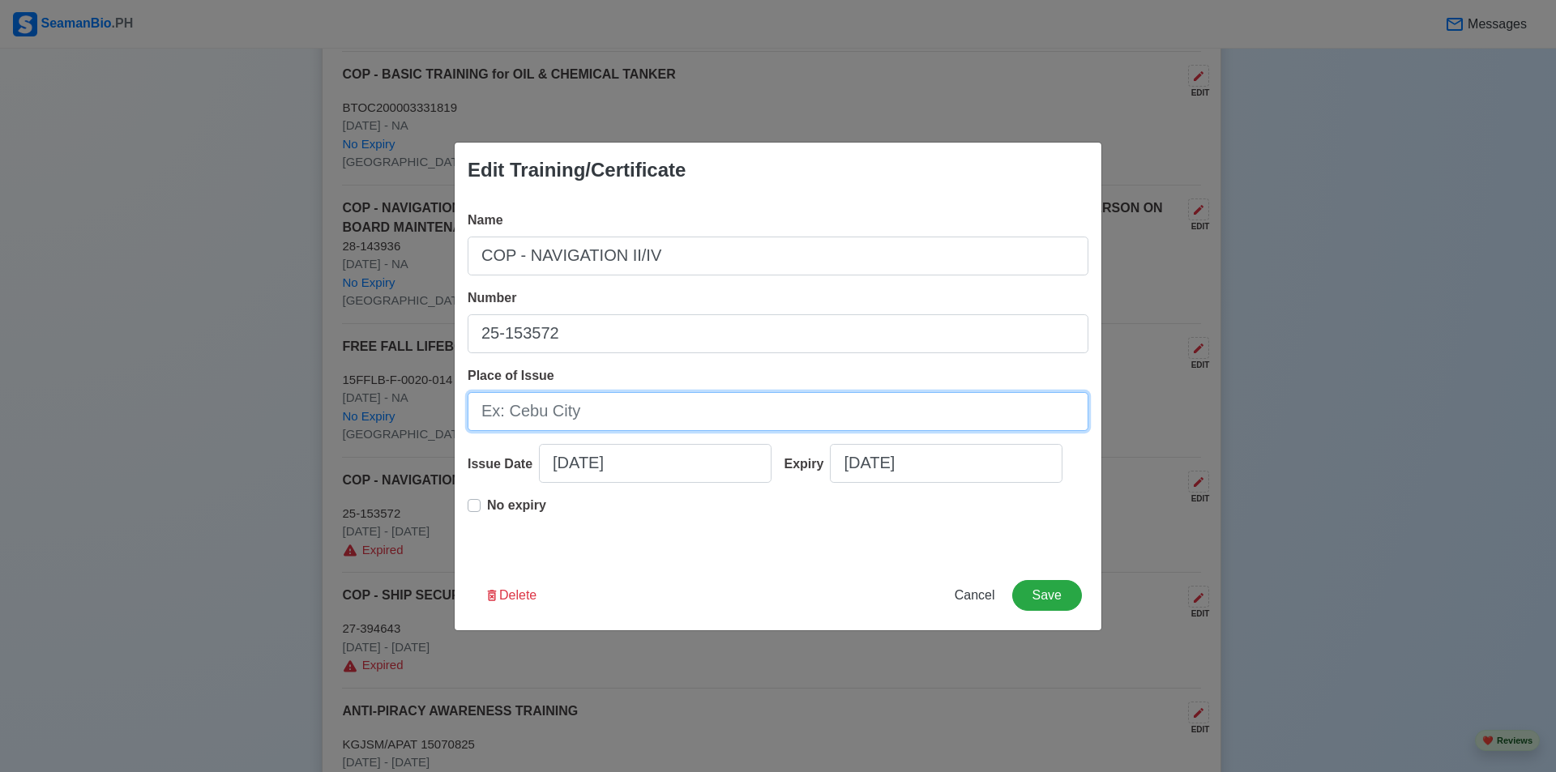
click at [626, 397] on input "Place of Issue" at bounding box center [778, 411] width 621 height 39
paste input "MANILA"
type input "MANILA"
click at [478, 513] on div "No expiry" at bounding box center [507, 512] width 79 height 32
click at [472, 498] on div "No expiry" at bounding box center [507, 512] width 79 height 32
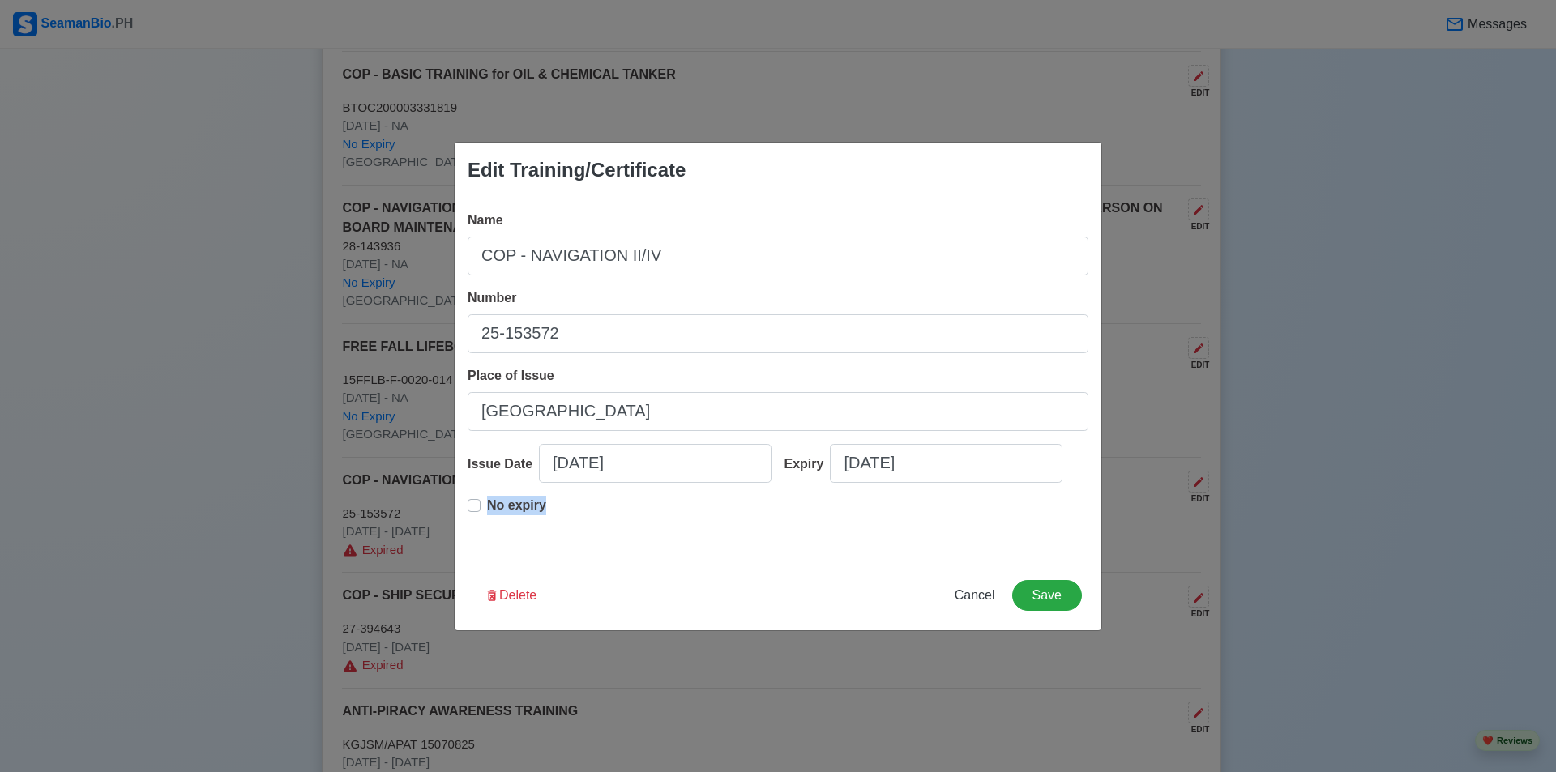
click at [481, 510] on div "No expiry" at bounding box center [507, 512] width 79 height 32
click at [487, 509] on label "No expiry" at bounding box center [516, 512] width 59 height 32
type input "05/10/2016"
click at [1066, 599] on button "Save" at bounding box center [1047, 595] width 70 height 31
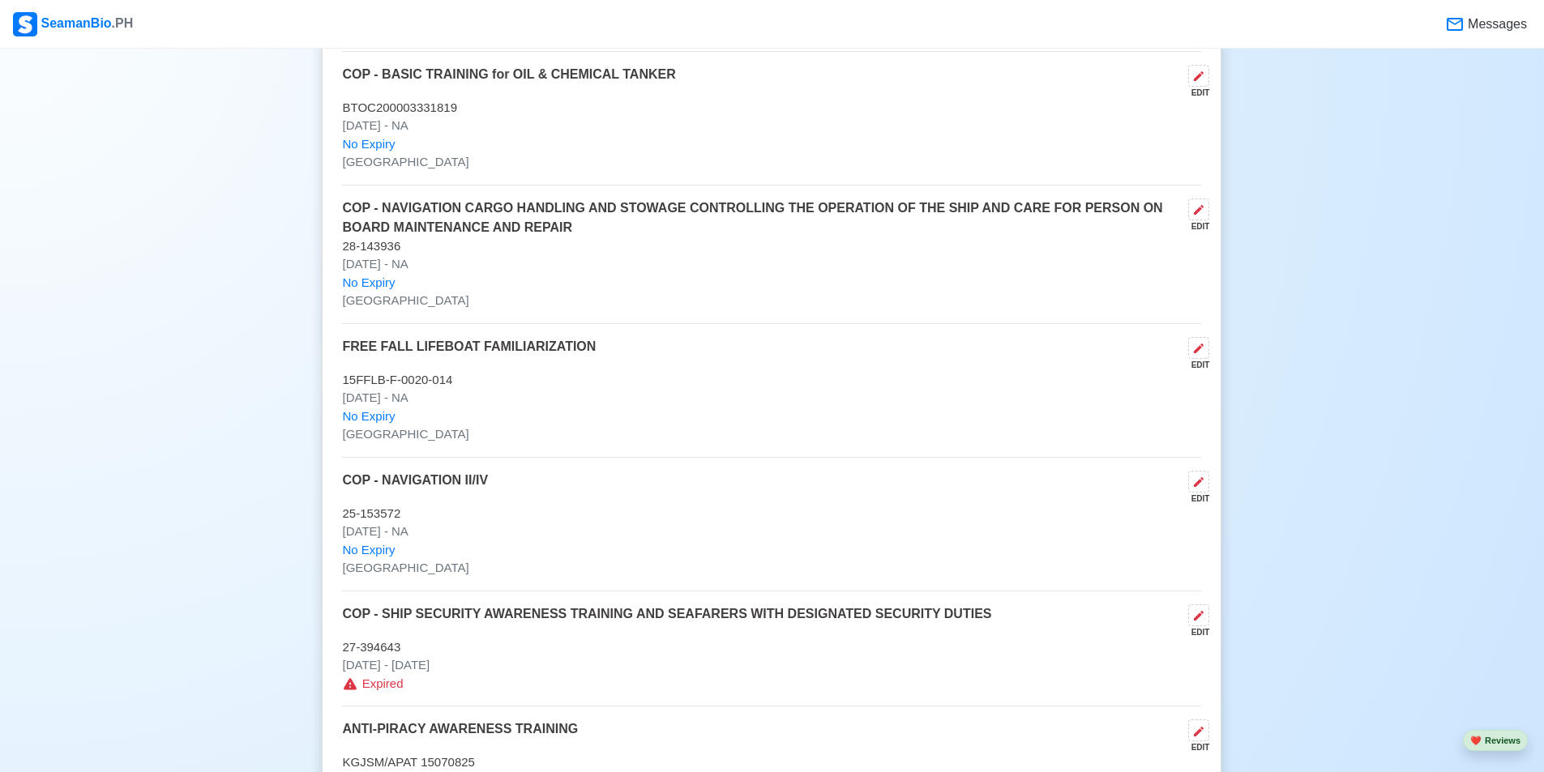
scroll to position [2755, 0]
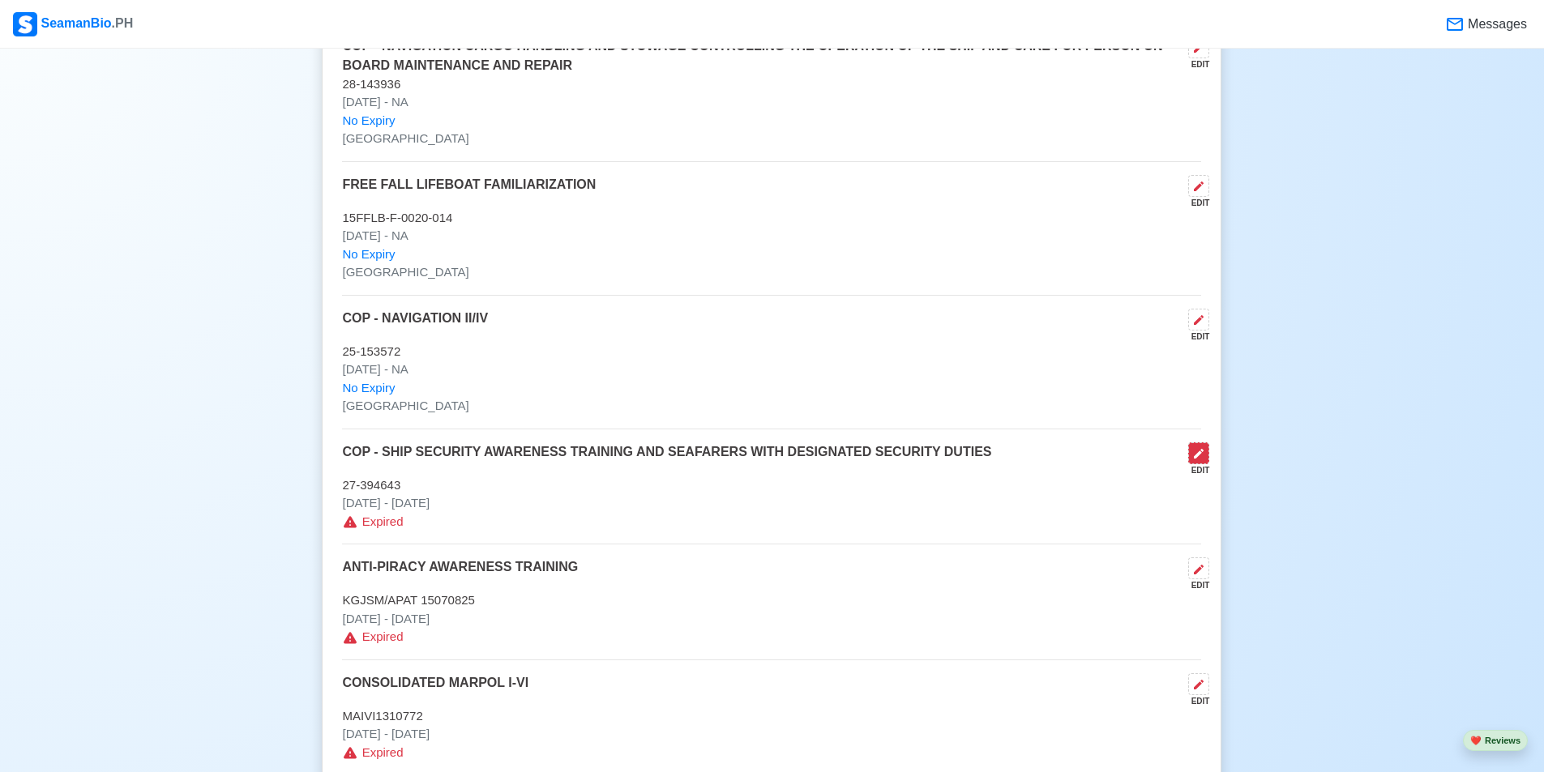
click at [1197, 459] on icon at bounding box center [1199, 454] width 10 height 10
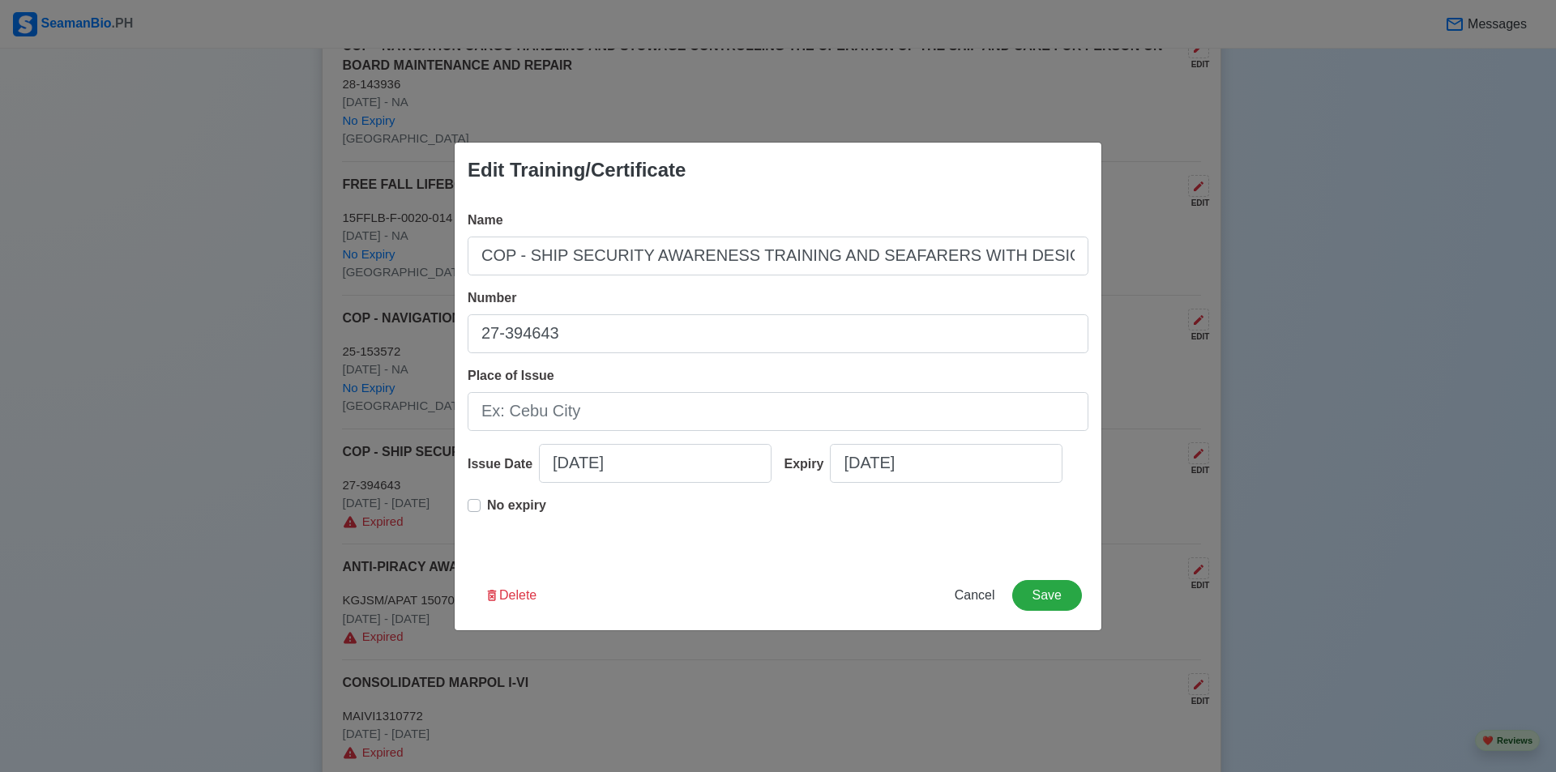
click at [473, 498] on div "No expiry" at bounding box center [507, 512] width 79 height 32
click at [555, 414] on input "Place of Issue" at bounding box center [778, 411] width 621 height 39
paste input "MANILA"
type input "MANILA"
click at [487, 499] on label "No expiry" at bounding box center [516, 512] width 59 height 32
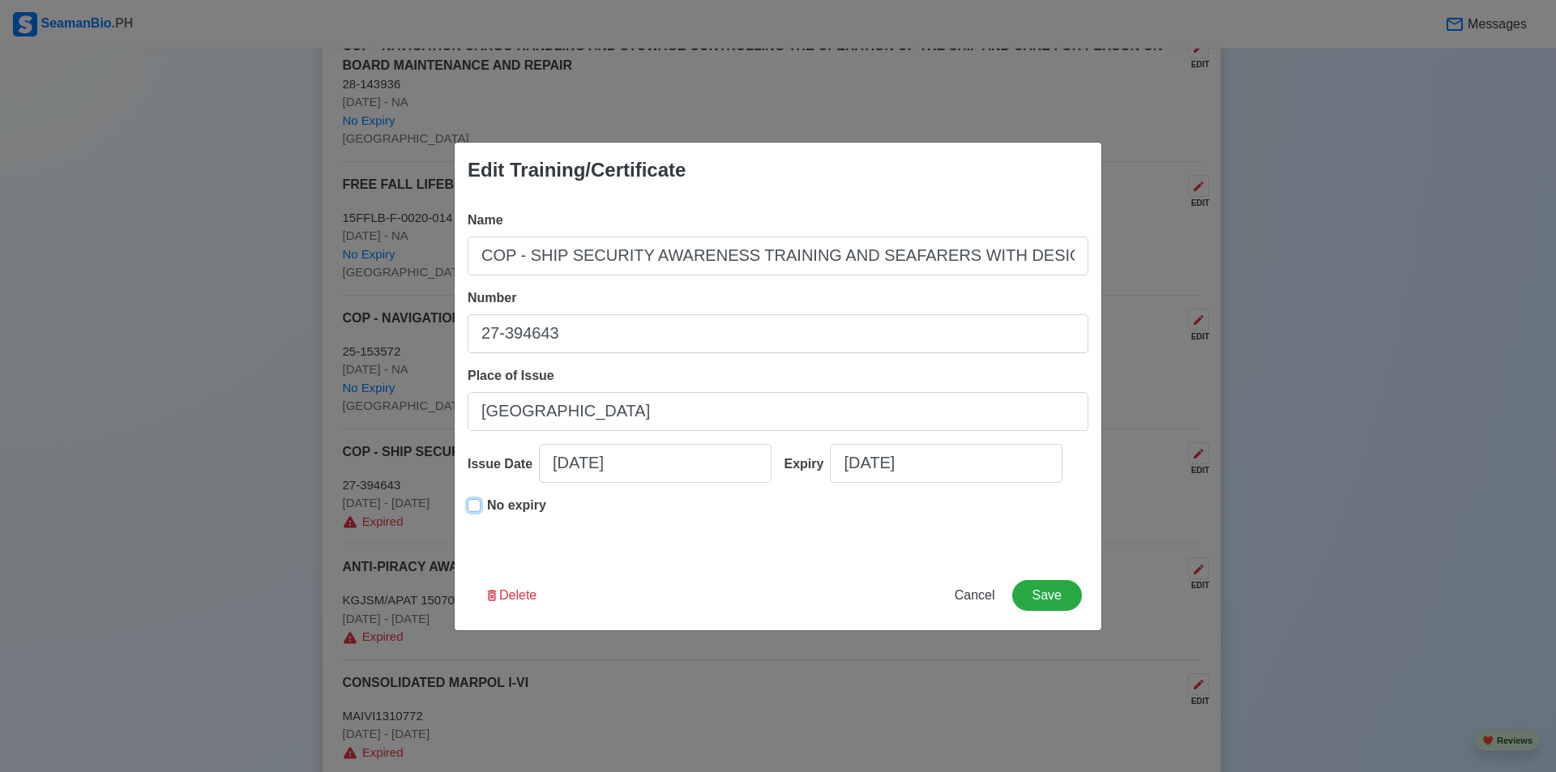
type input "07/13/2015"
click at [1044, 594] on button "Save" at bounding box center [1047, 595] width 70 height 31
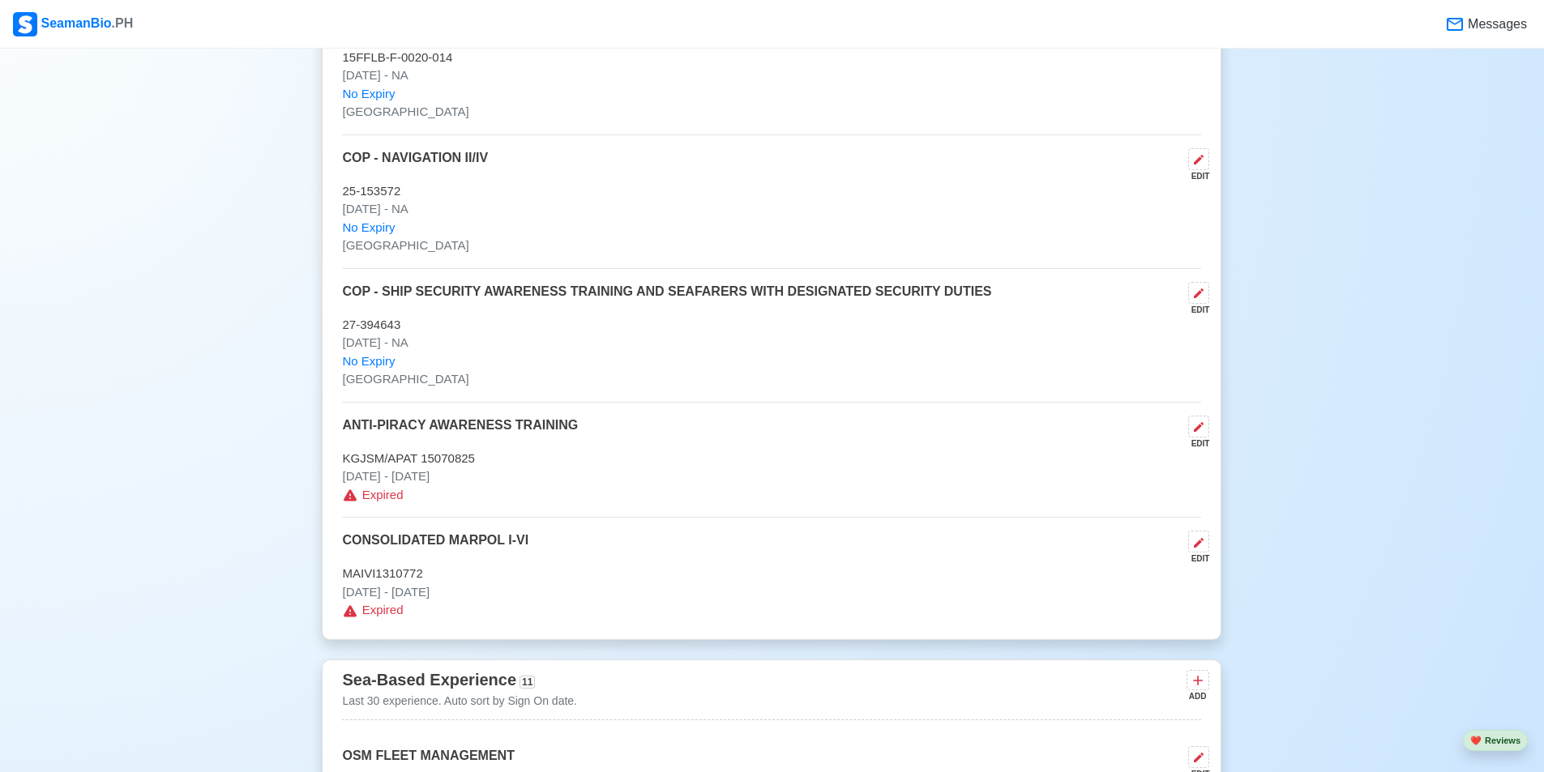
scroll to position [2917, 0]
click at [1203, 432] on icon at bounding box center [1198, 425] width 13 height 13
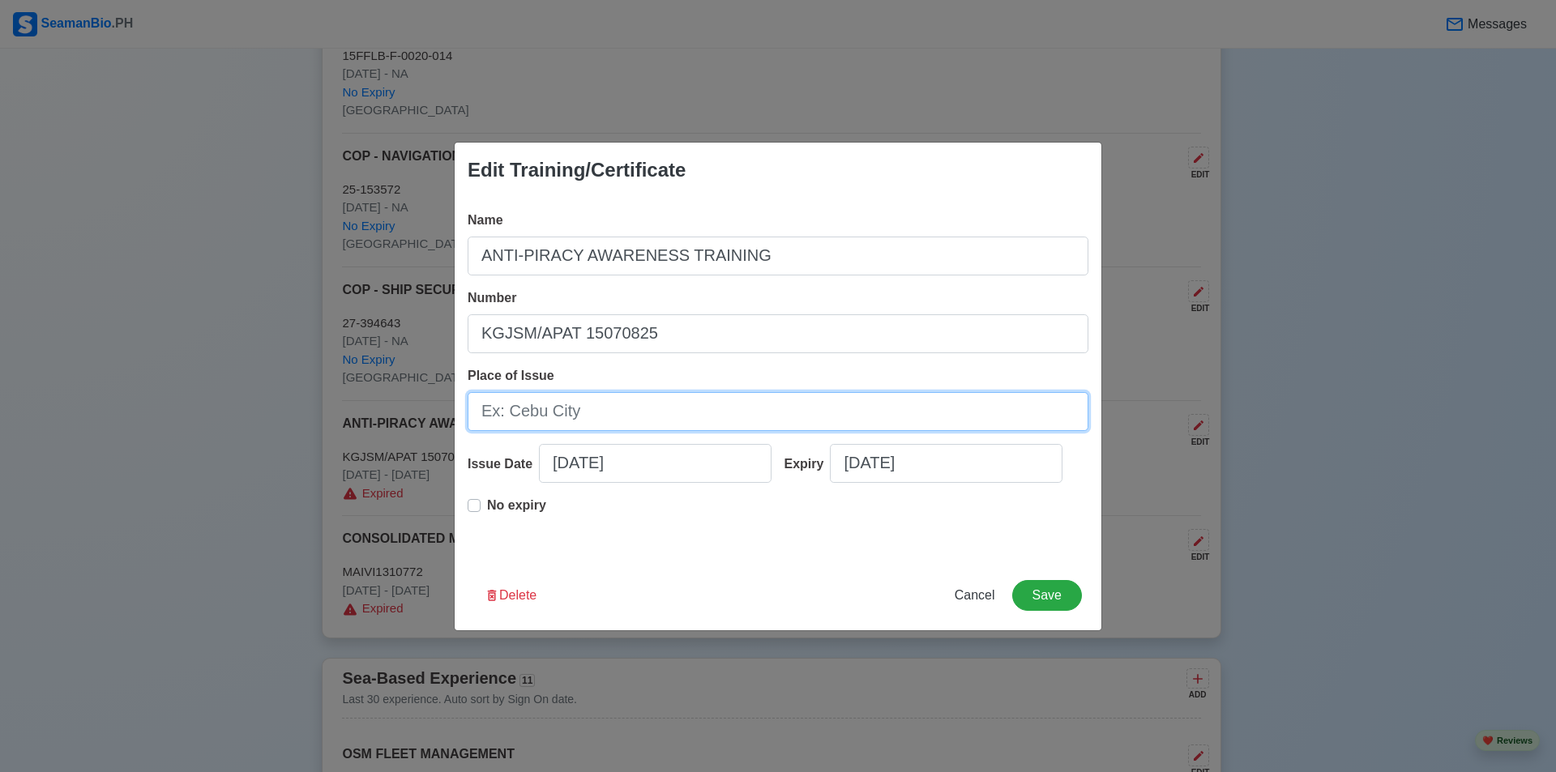
click at [688, 417] on input "Place of Issue" at bounding box center [778, 411] width 621 height 39
paste input "MANILA"
type input "MANILA"
click at [487, 507] on label "No expiry" at bounding box center [516, 512] width 59 height 32
type input "07/09/2015"
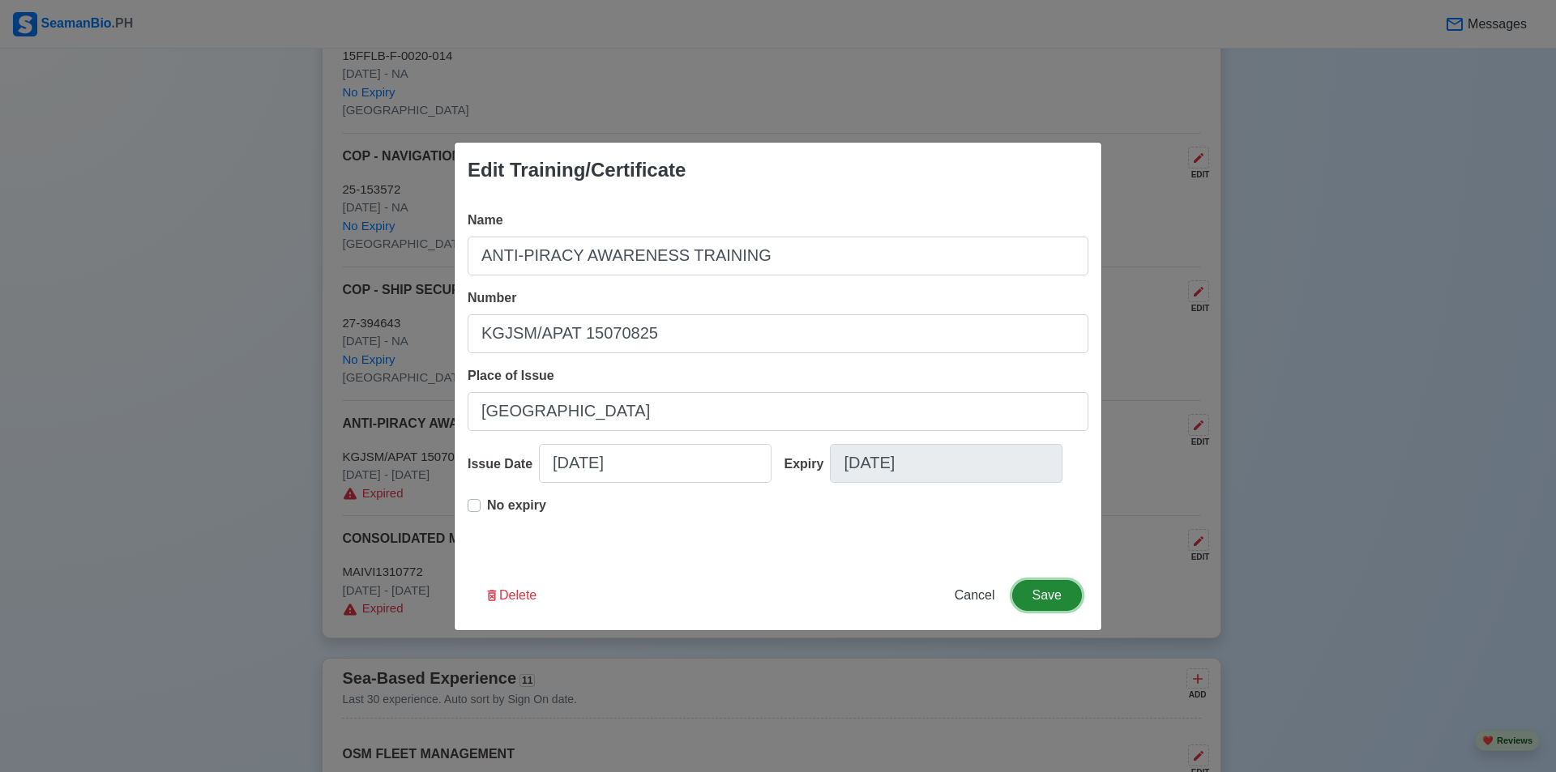
click at [1045, 600] on button "Save" at bounding box center [1047, 595] width 70 height 31
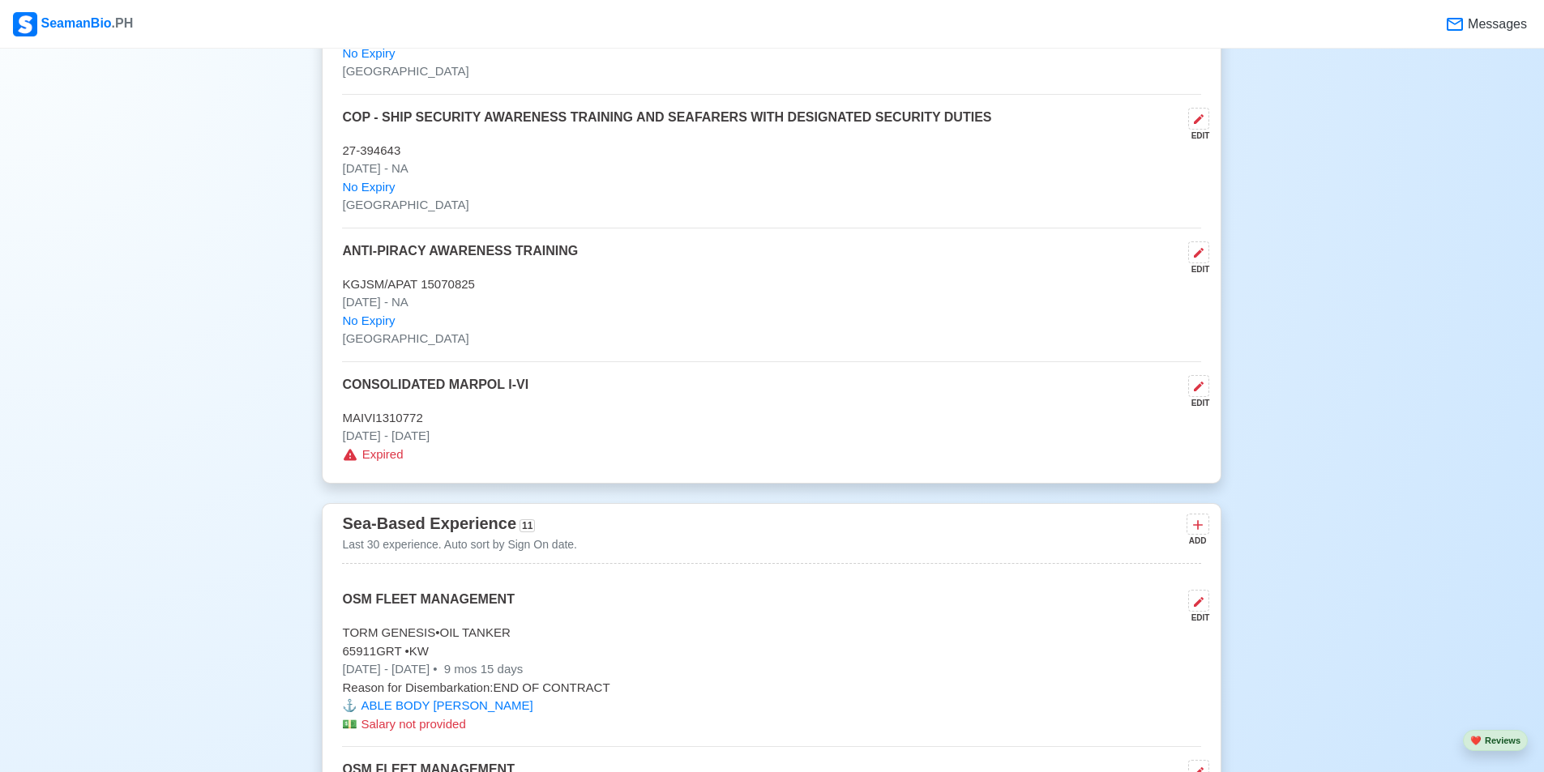
scroll to position [3161, 0]
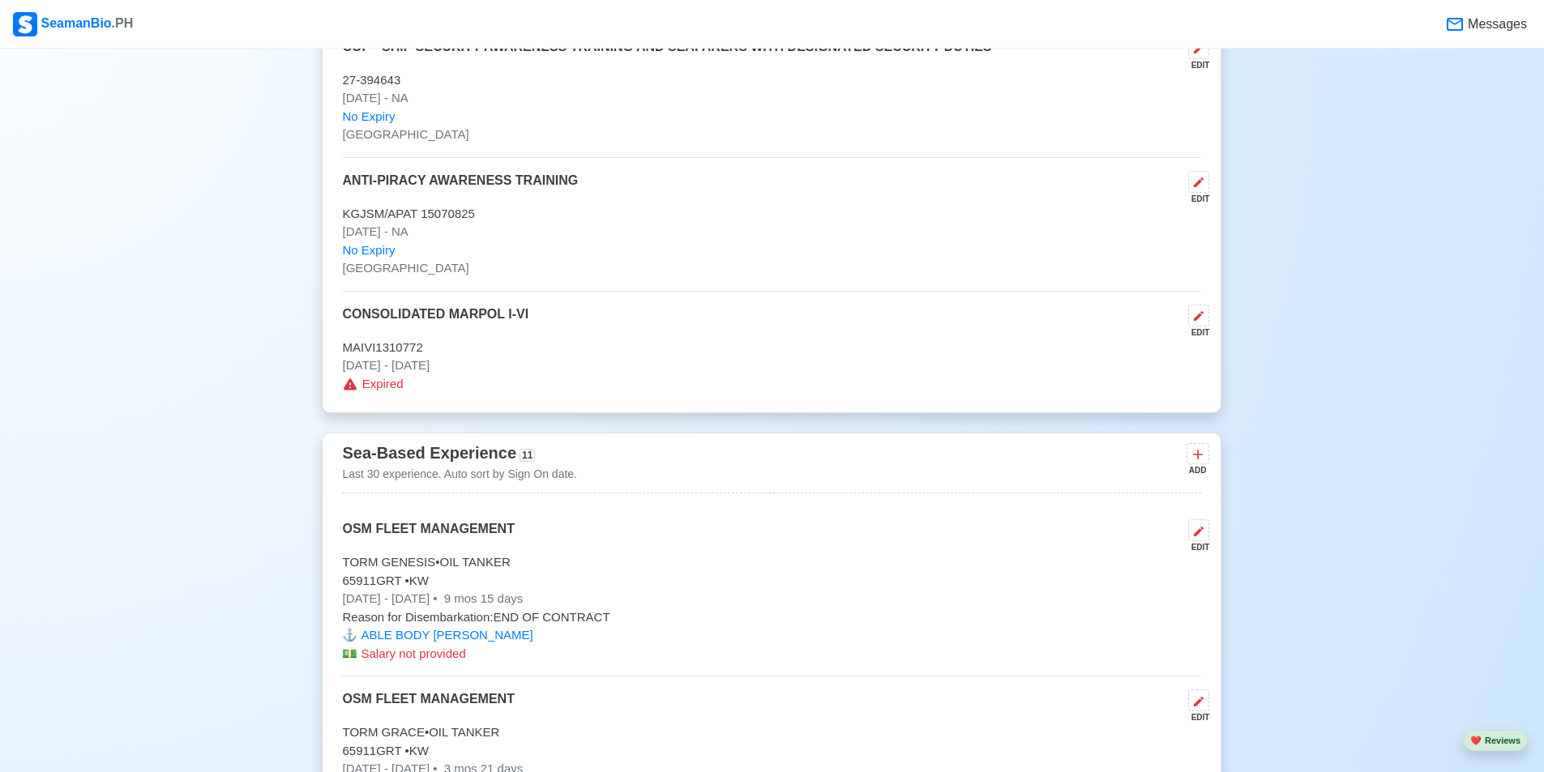
click at [1203, 333] on div "EDIT" at bounding box center [1196, 333] width 28 height 12
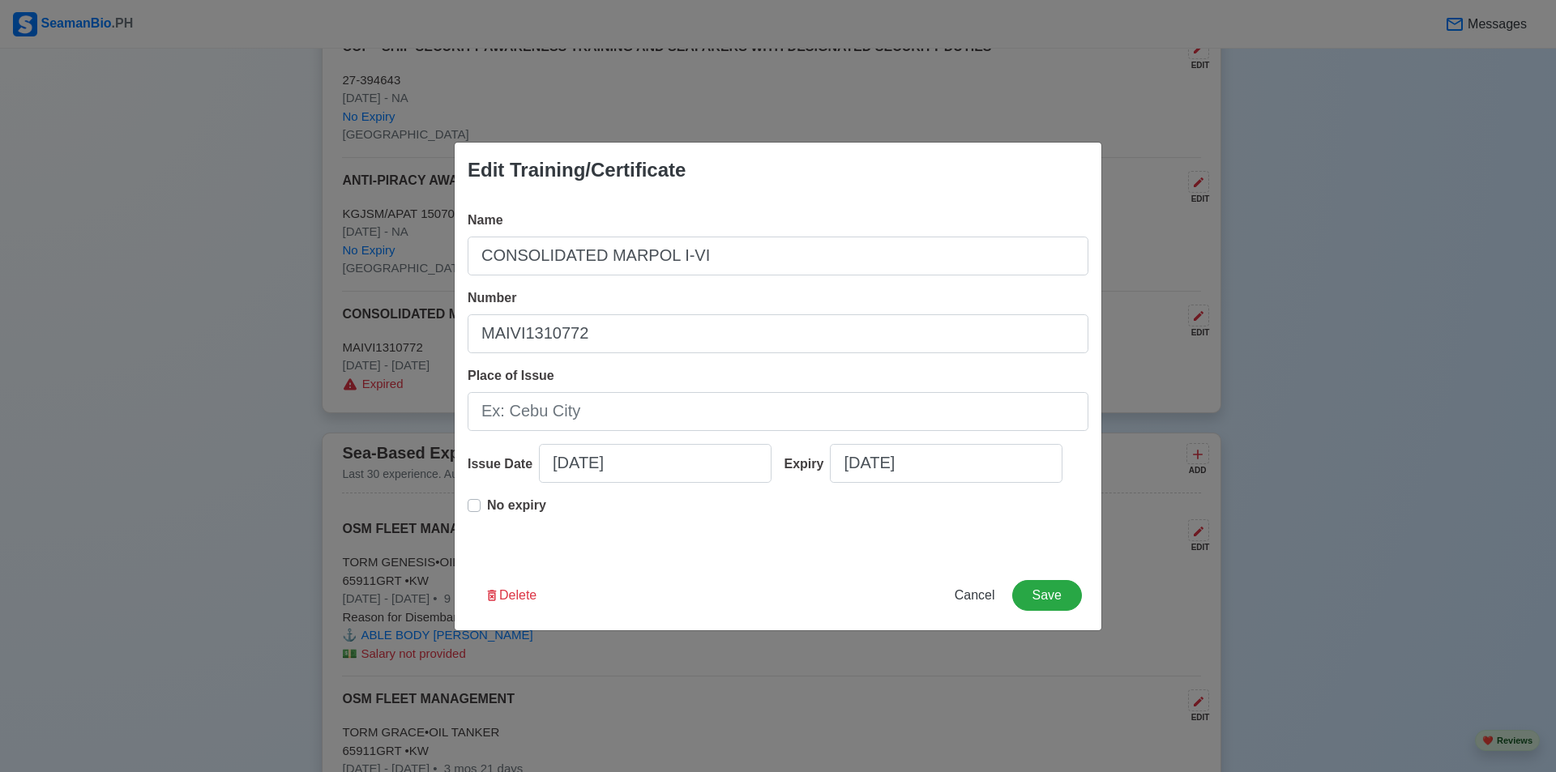
click at [466, 501] on div "Name CONSOLIDATED MARPOL I-VI Number MAIVI1310772 Place of Issue Issue Date 10/…" at bounding box center [778, 379] width 647 height 363
click at [487, 505] on label "No expiry" at bounding box center [516, 512] width 59 height 32
type input "10/25/2013"
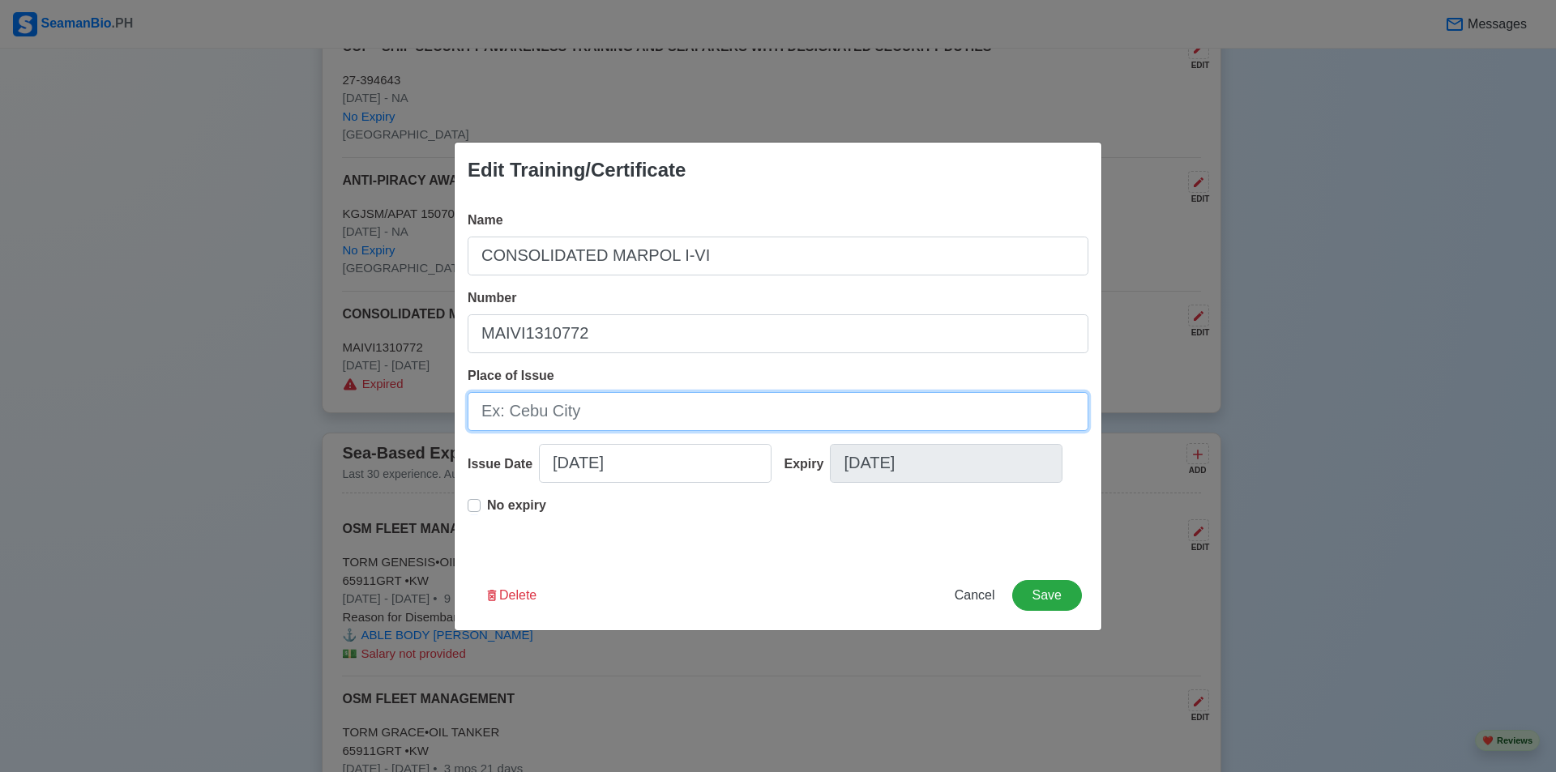
click at [613, 407] on input "Place of Issue" at bounding box center [778, 411] width 621 height 39
paste input "MANILA"
type input "MANILA"
click at [1075, 605] on button "Save" at bounding box center [1047, 595] width 70 height 31
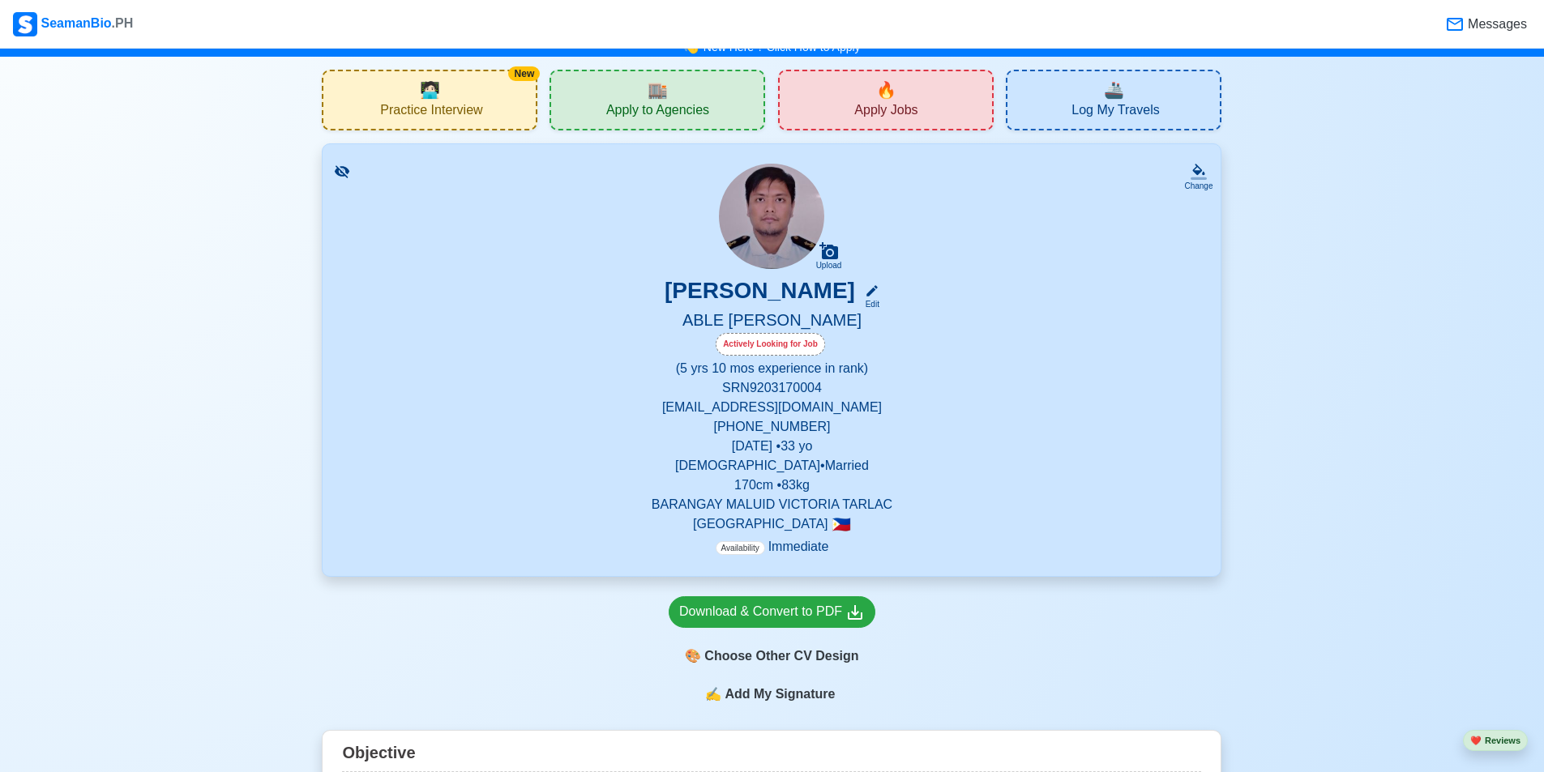
scroll to position [0, 0]
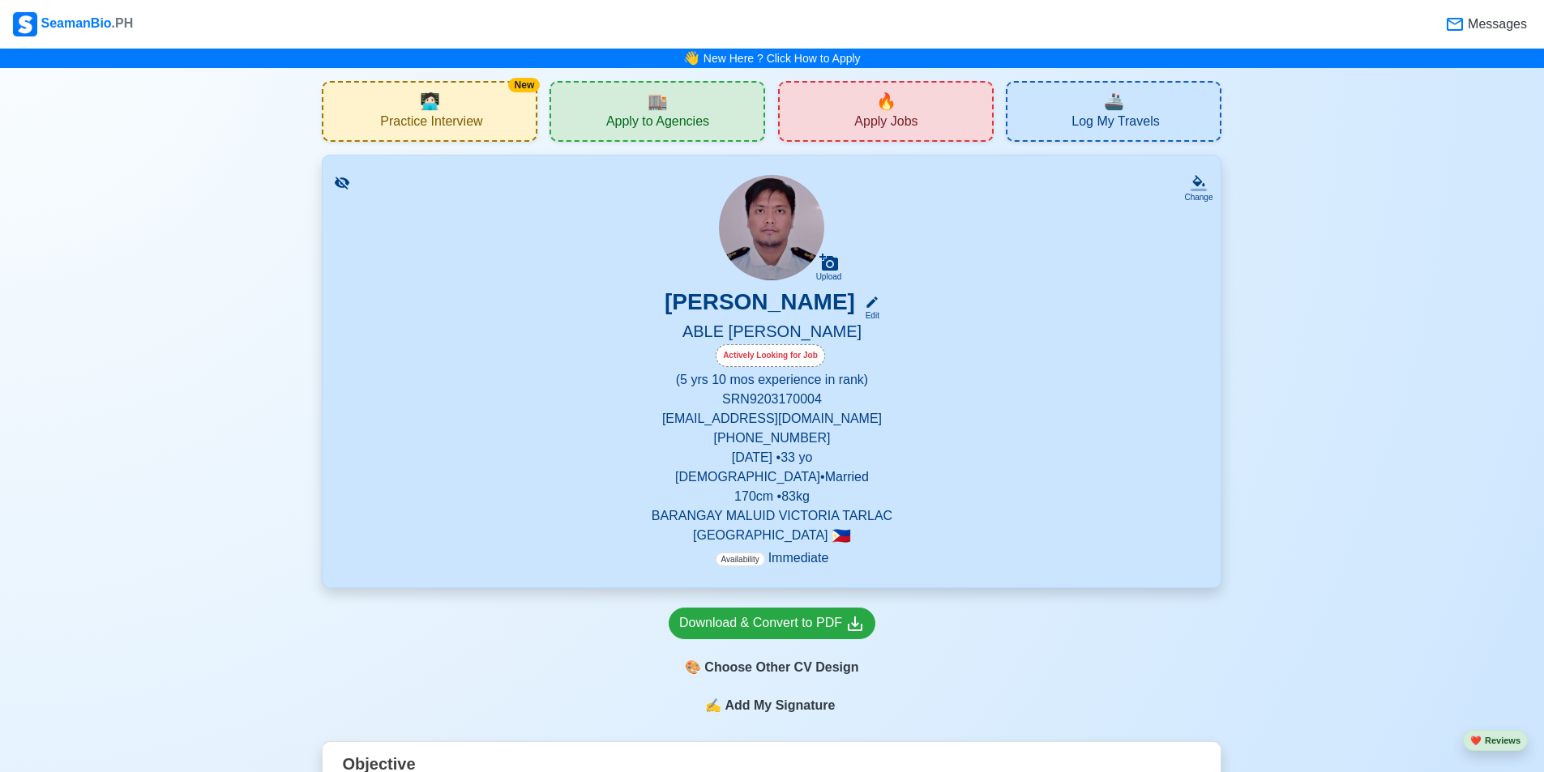
click at [712, 129] on div "🏬 Apply to Agencies" at bounding box center [657, 111] width 216 height 61
click at [898, 117] on span "Apply Jobs" at bounding box center [885, 123] width 63 height 20
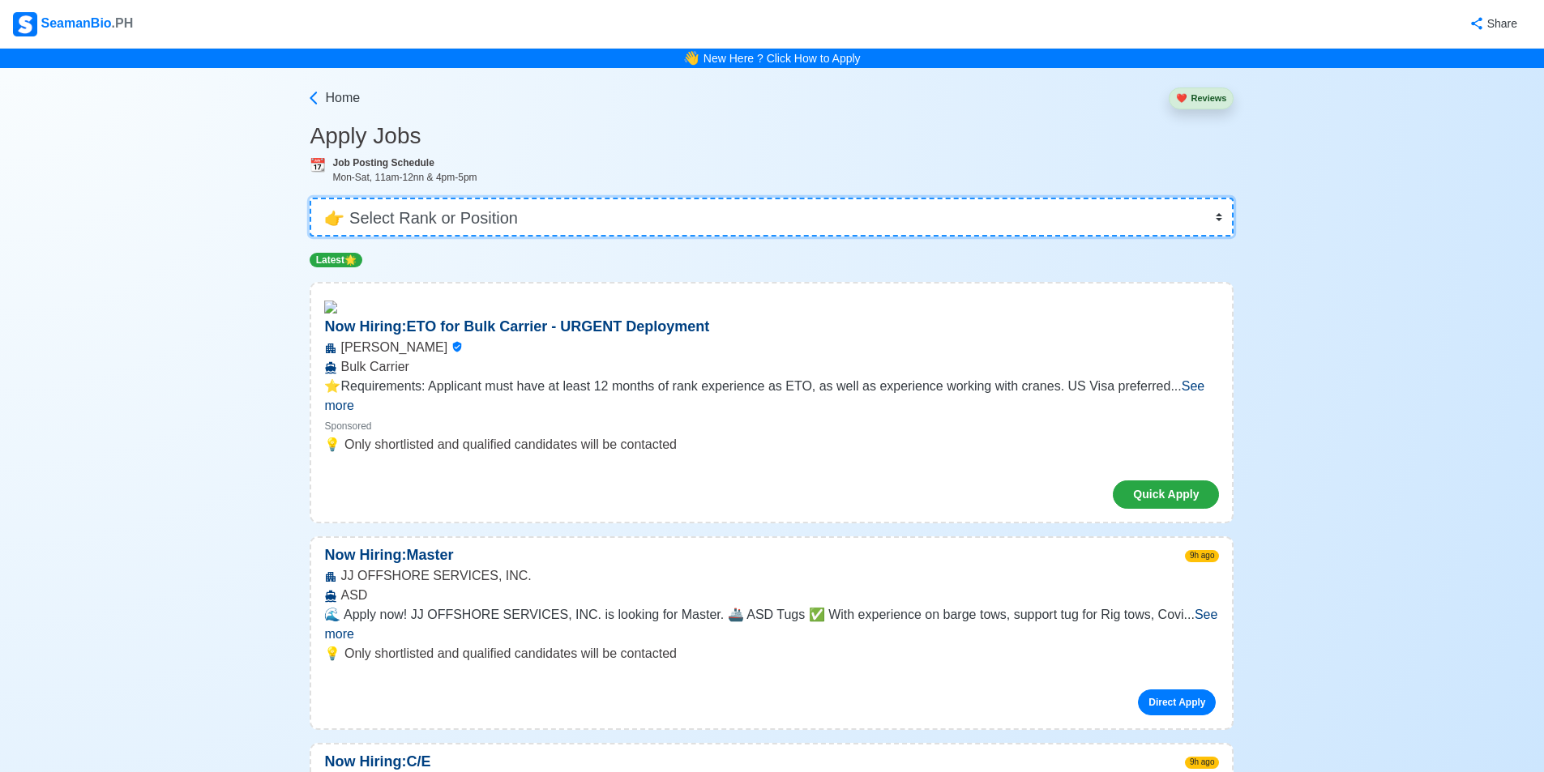
click at [546, 215] on select "👉 Select Rank or Position Master Chief Officer 2nd Officer 3rd Officer Junior O…" at bounding box center [772, 217] width 924 height 39
select select "Able Seaman"
click at [315, 198] on select "👉 Select Rank or Position Master Chief Officer 2nd Officer 3rd Officer Junior O…" at bounding box center [772, 217] width 924 height 39
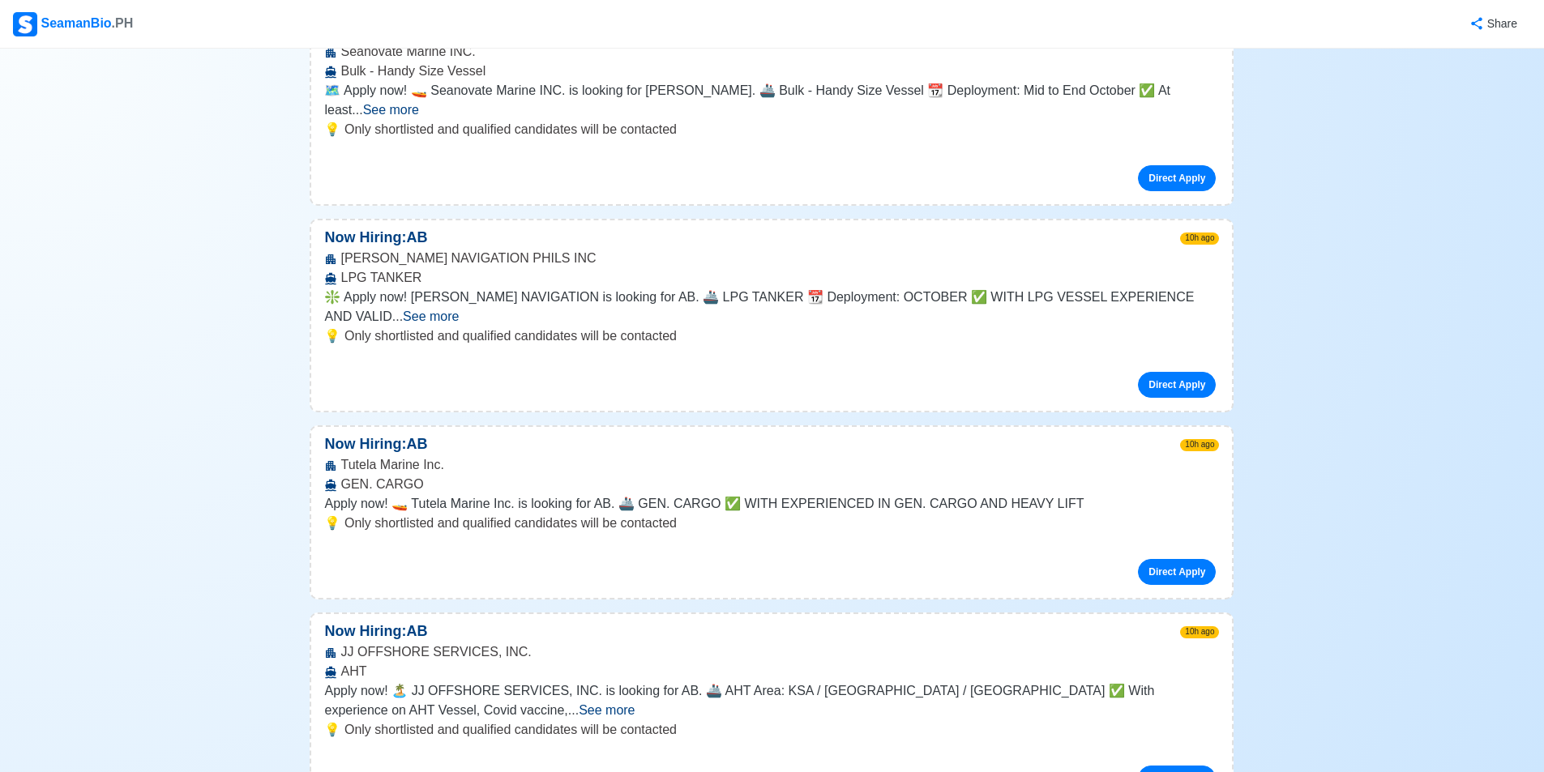
scroll to position [729, 0]
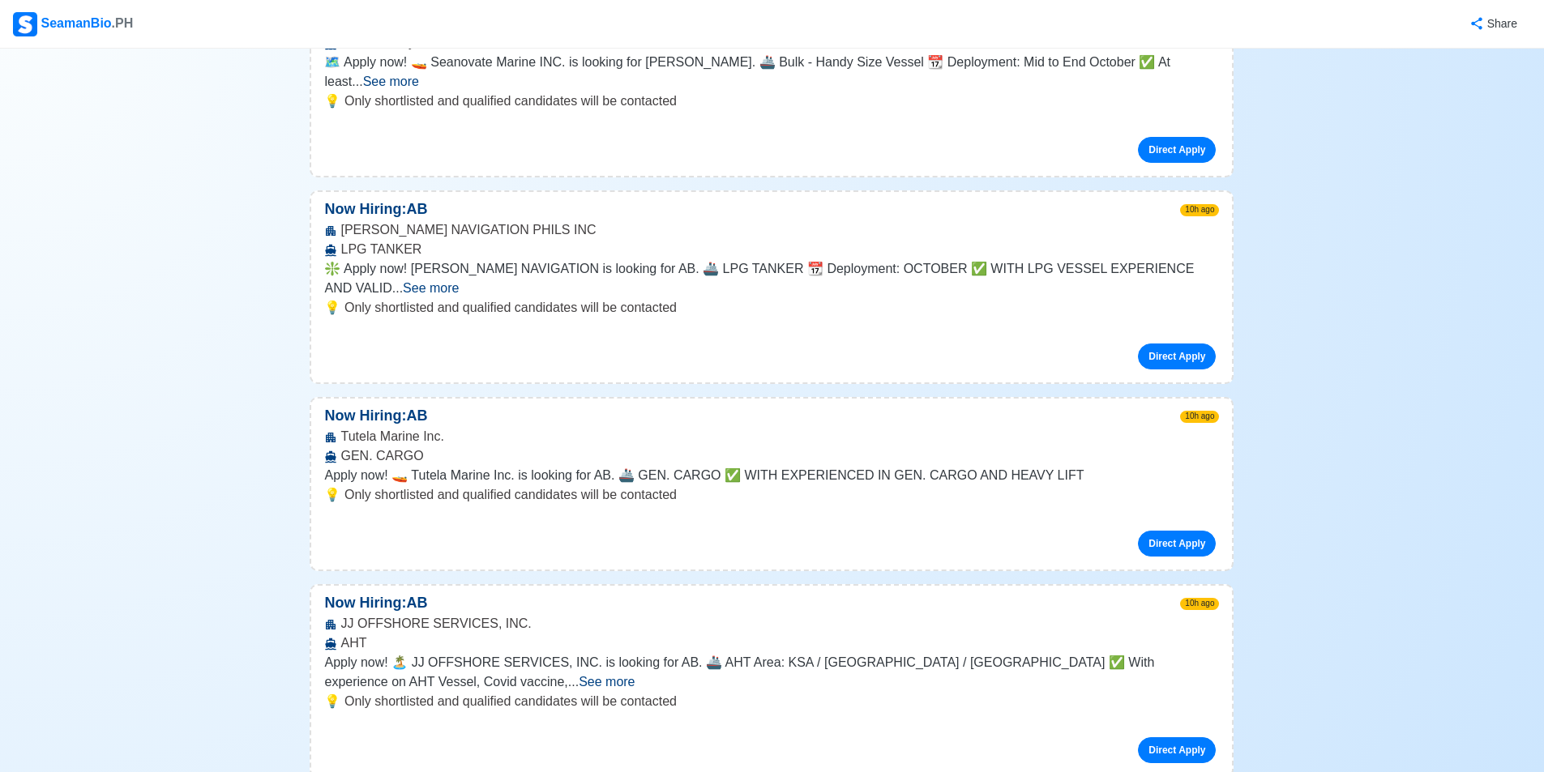
click at [635, 675] on span "See more" at bounding box center [607, 682] width 56 height 14
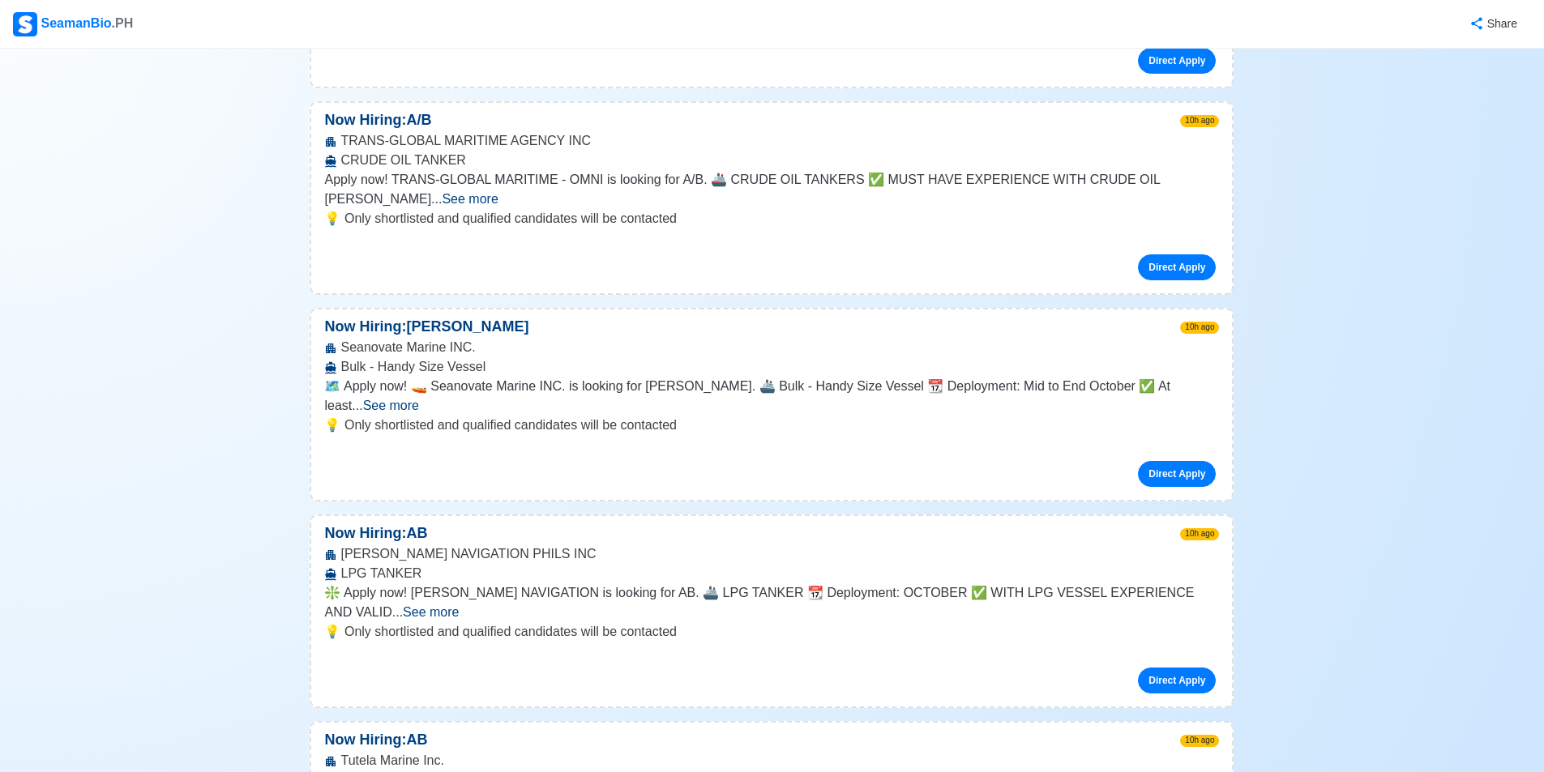
scroll to position [0, 0]
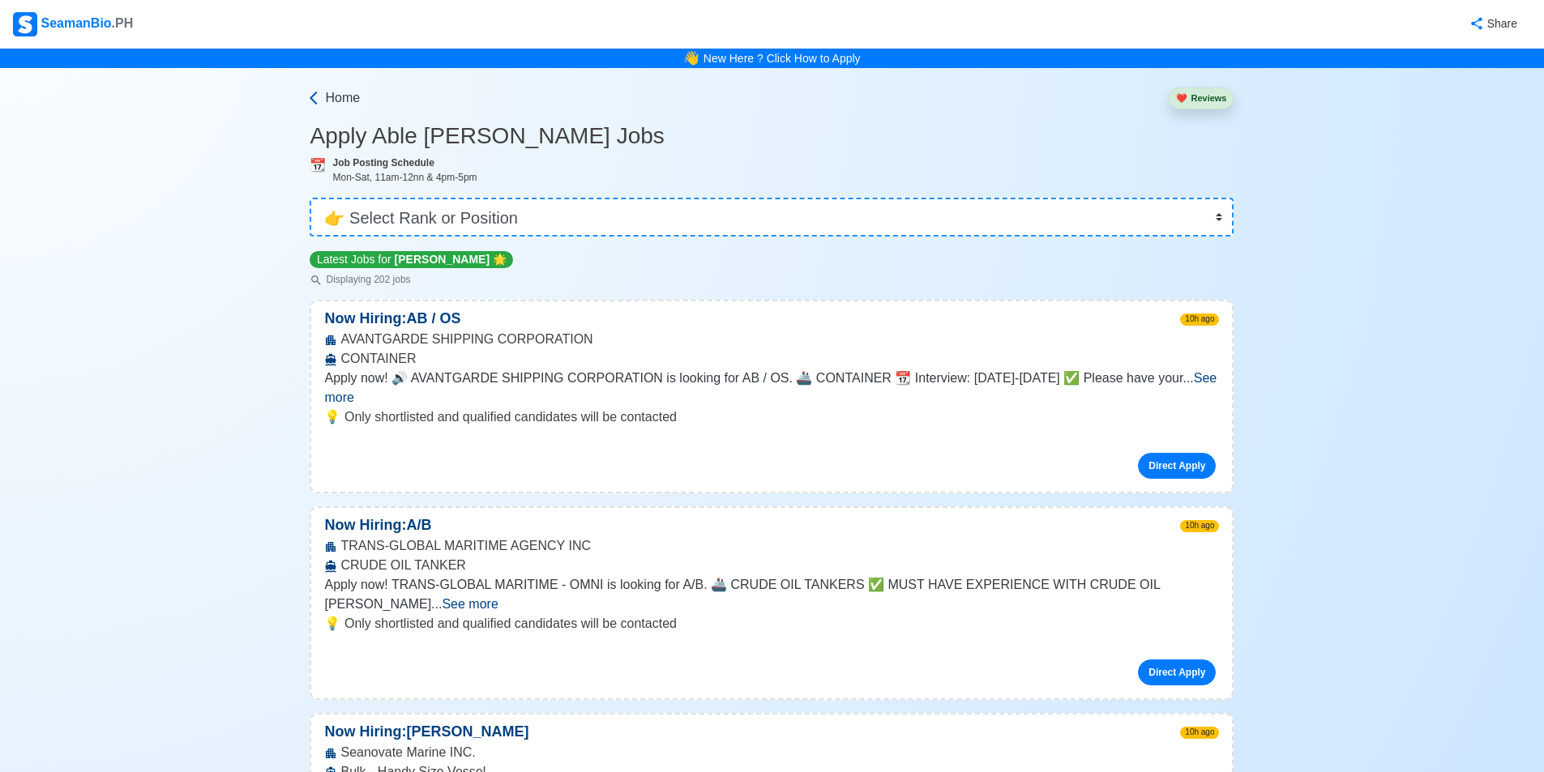
click at [338, 100] on span "Home" at bounding box center [342, 97] width 35 height 19
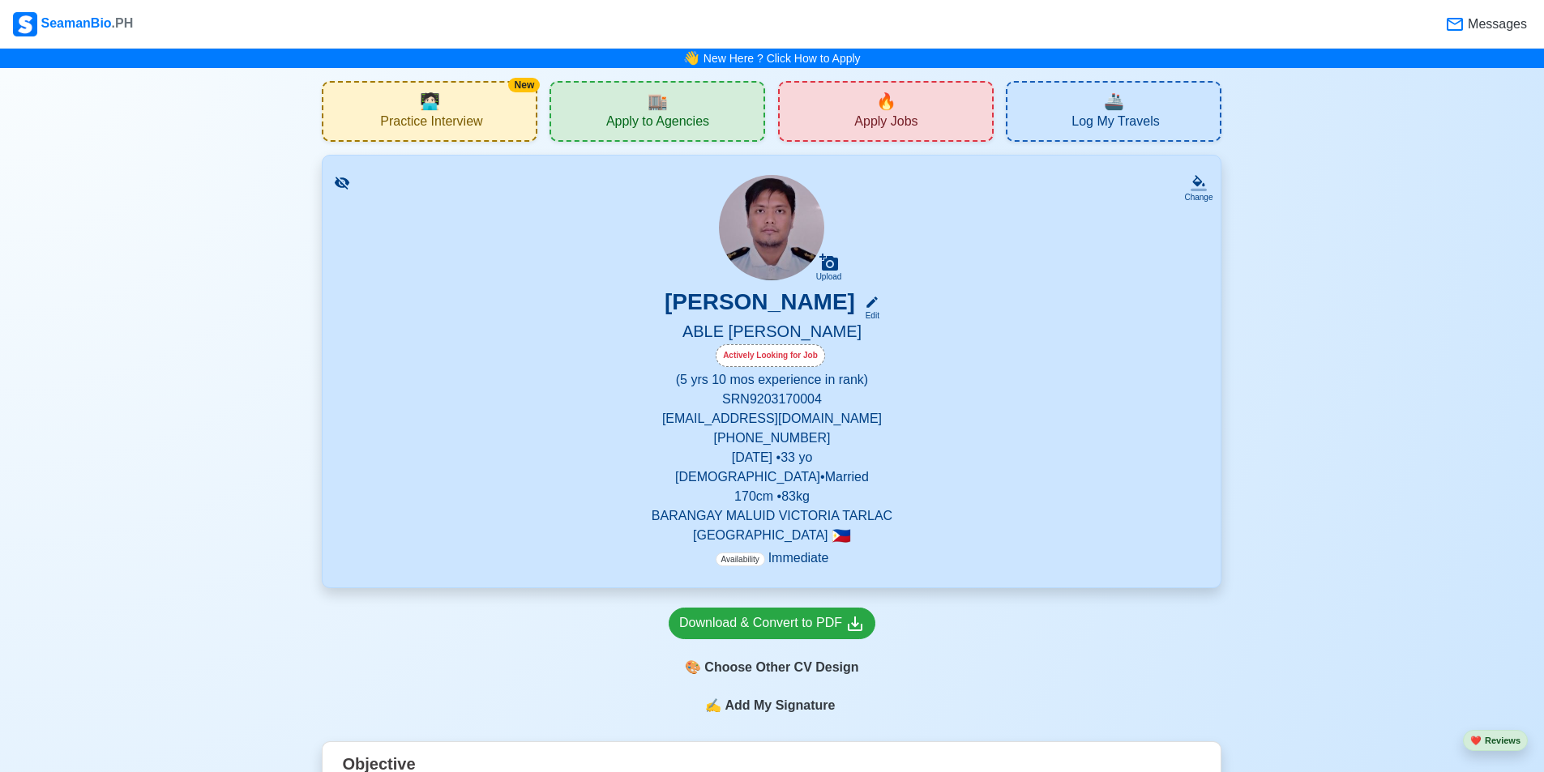
click at [1126, 90] on div "🚢 Log My Travels" at bounding box center [1114, 111] width 216 height 61
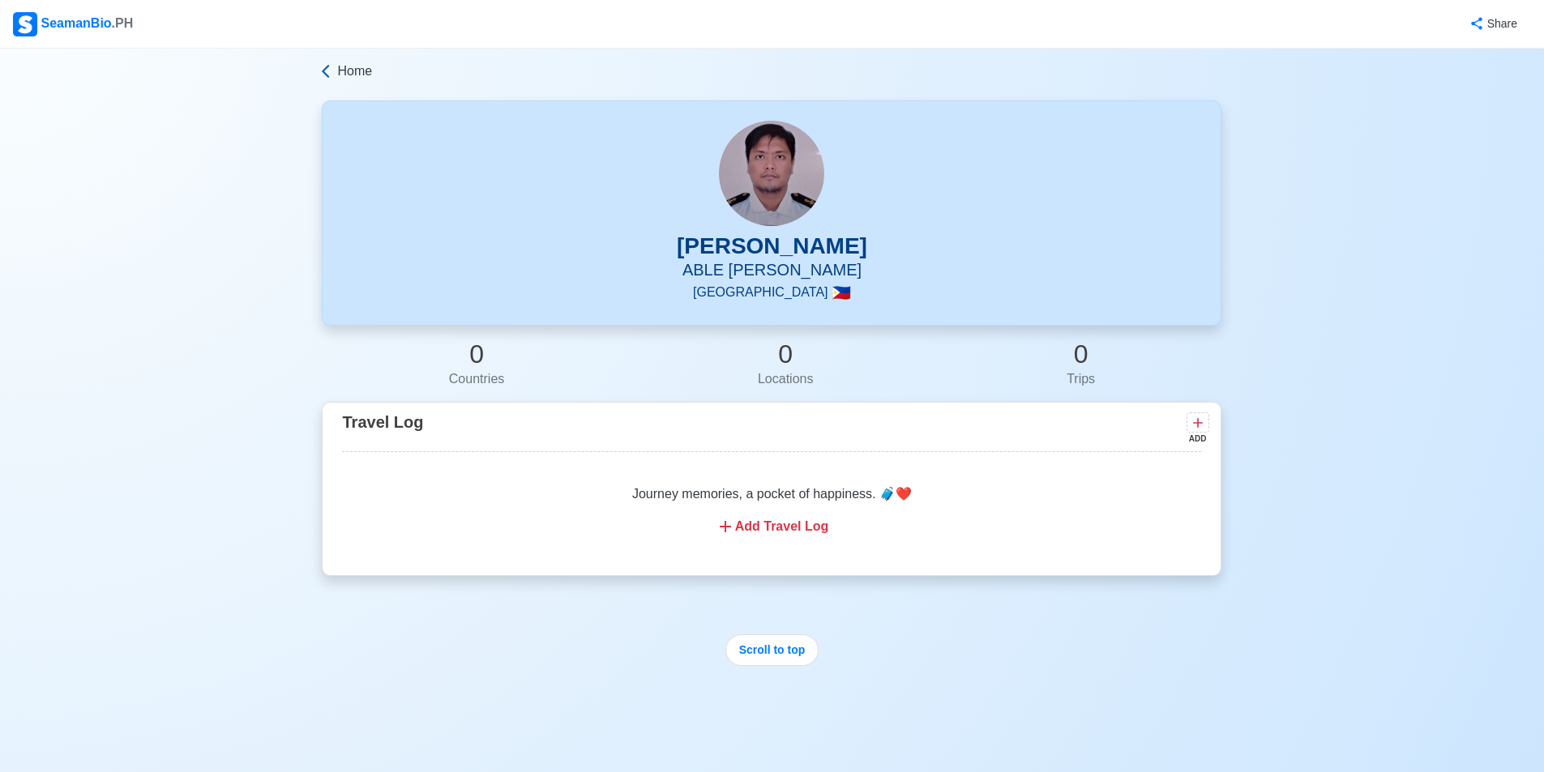
click at [365, 71] on span "Home" at bounding box center [354, 71] width 35 height 19
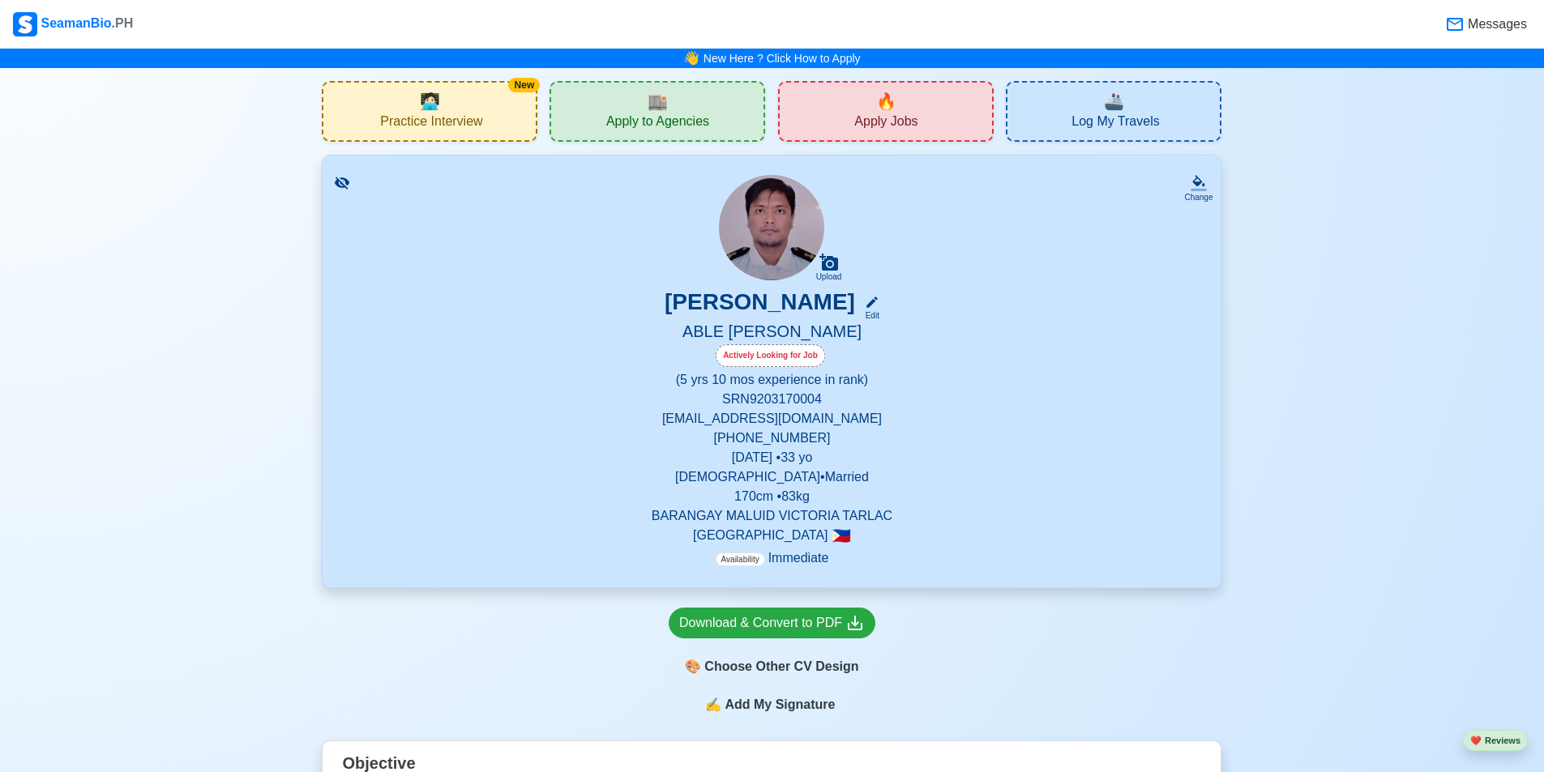
drag, startPoint x: 645, startPoint y: 103, endPoint x: 781, endPoint y: 113, distance: 136.6
click at [658, 105] on div "🏬 Apply to Agencies" at bounding box center [657, 111] width 216 height 61
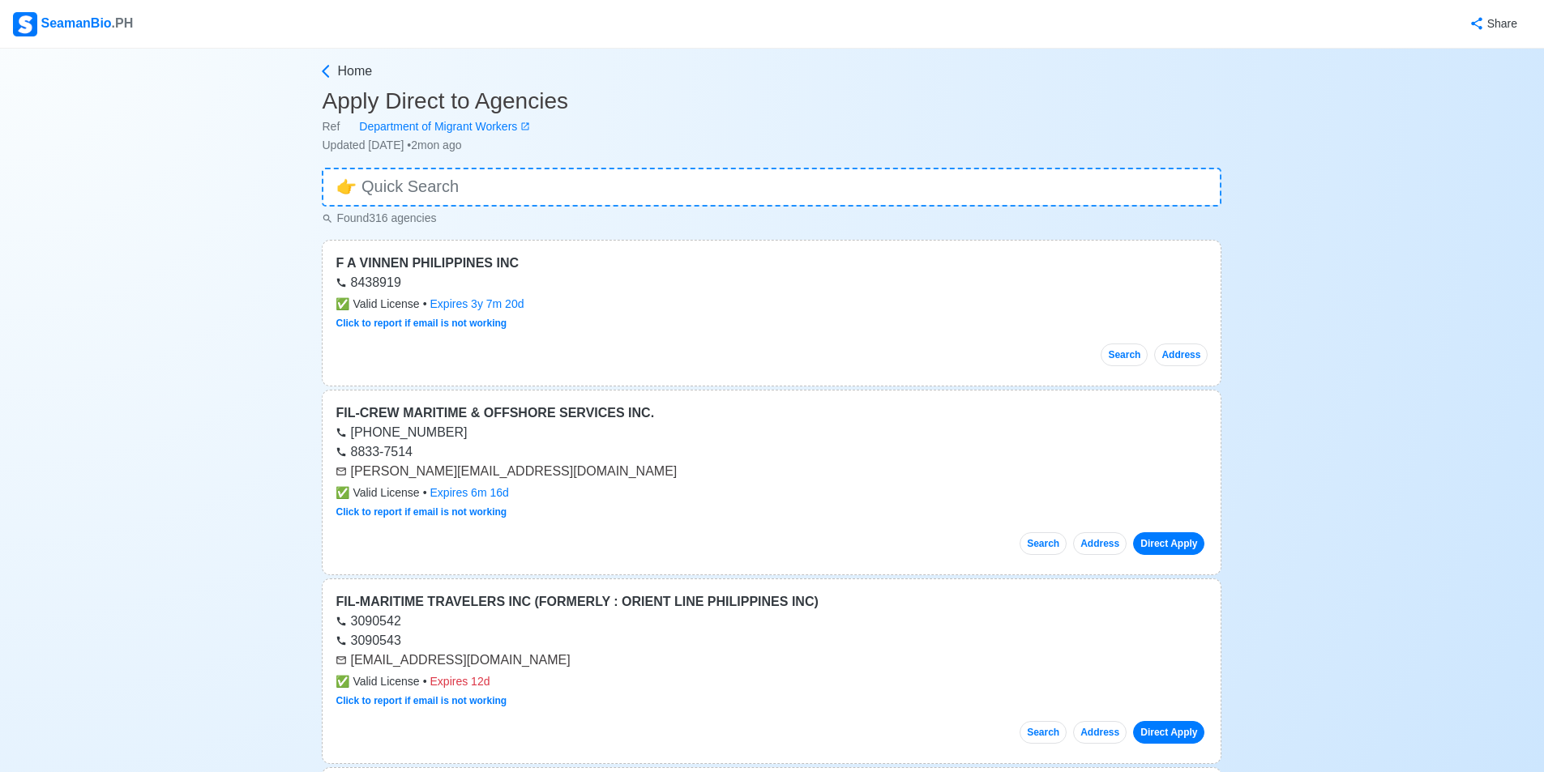
click at [65, 16] on div "SeamanBio .PH" at bounding box center [73, 24] width 120 height 24
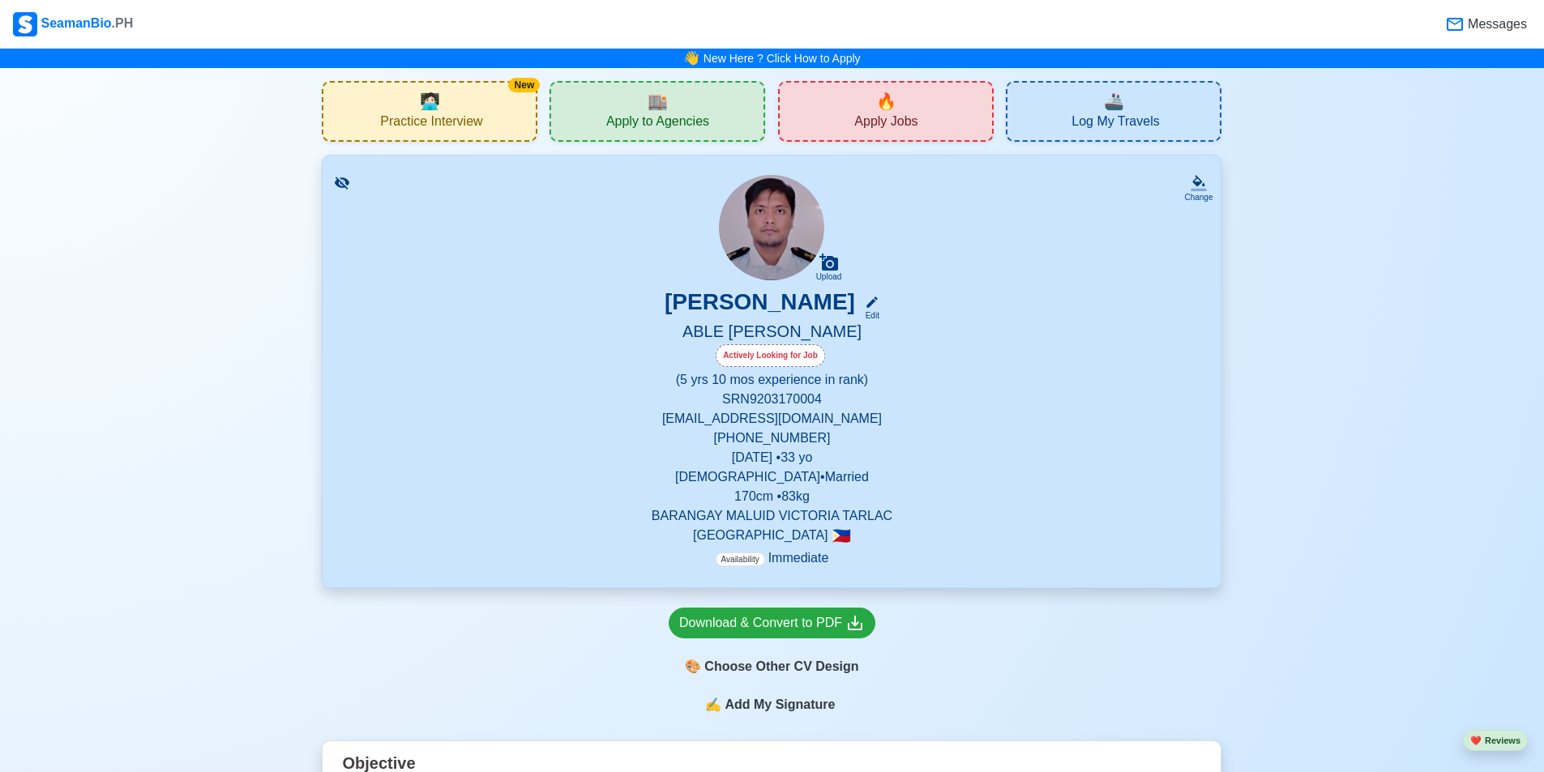
click at [875, 129] on span "Apply Jobs" at bounding box center [885, 123] width 63 height 20
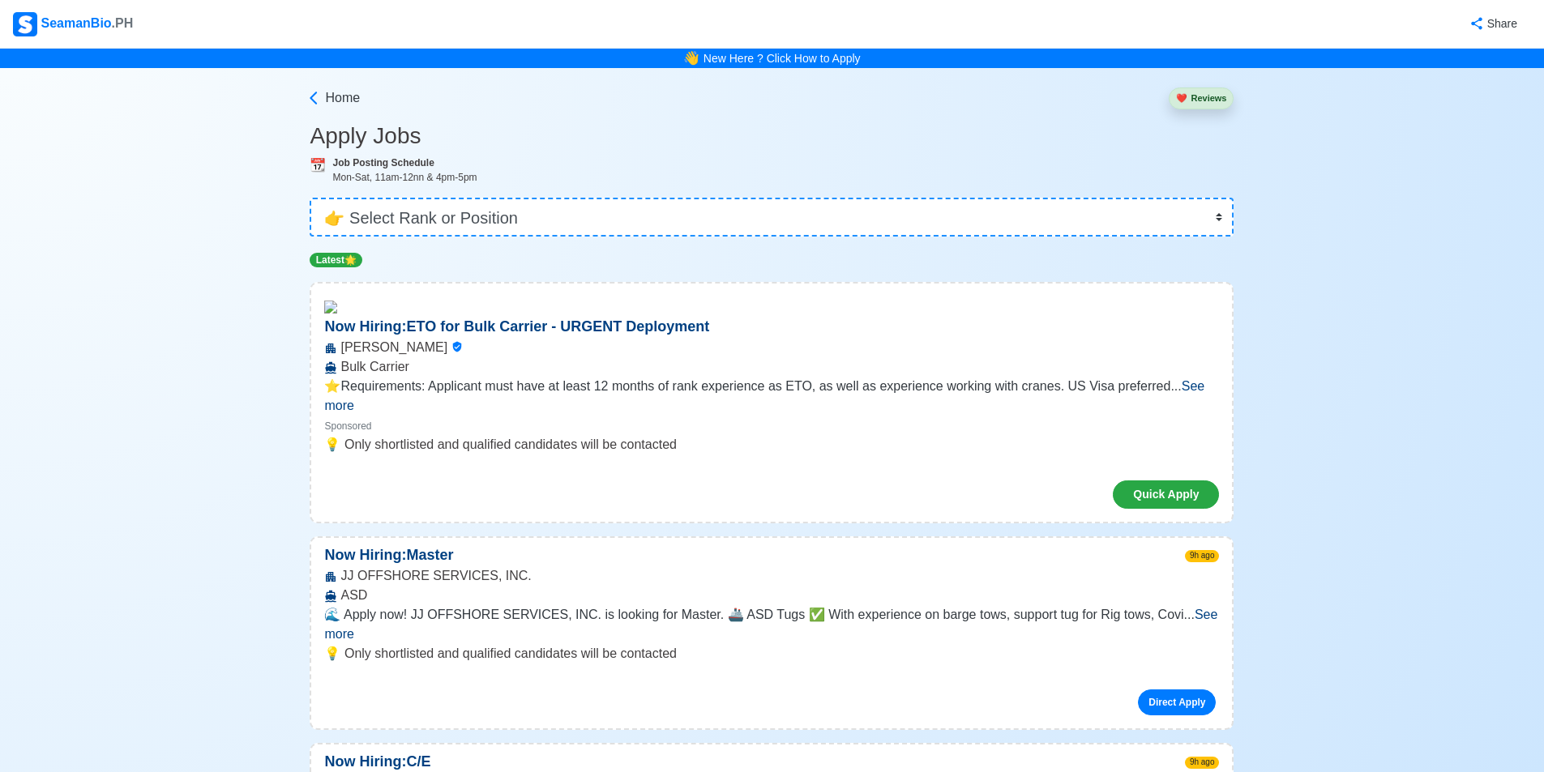
click at [66, 10] on nav "SeamanBio .PH Share" at bounding box center [772, 24] width 1544 height 49
click at [66, 15] on div "SeamanBio .PH" at bounding box center [73, 24] width 120 height 24
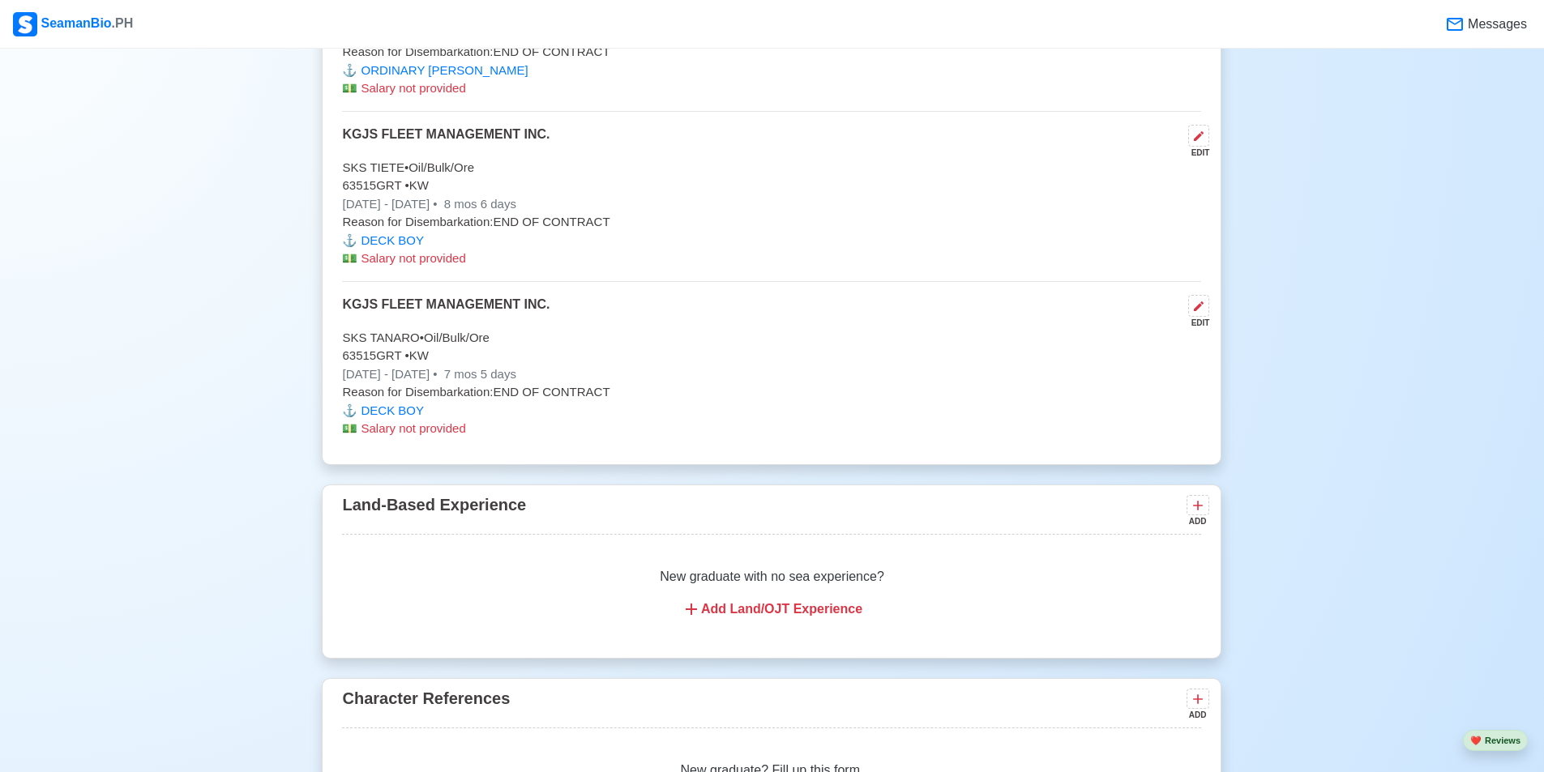
scroll to position [5624, 0]
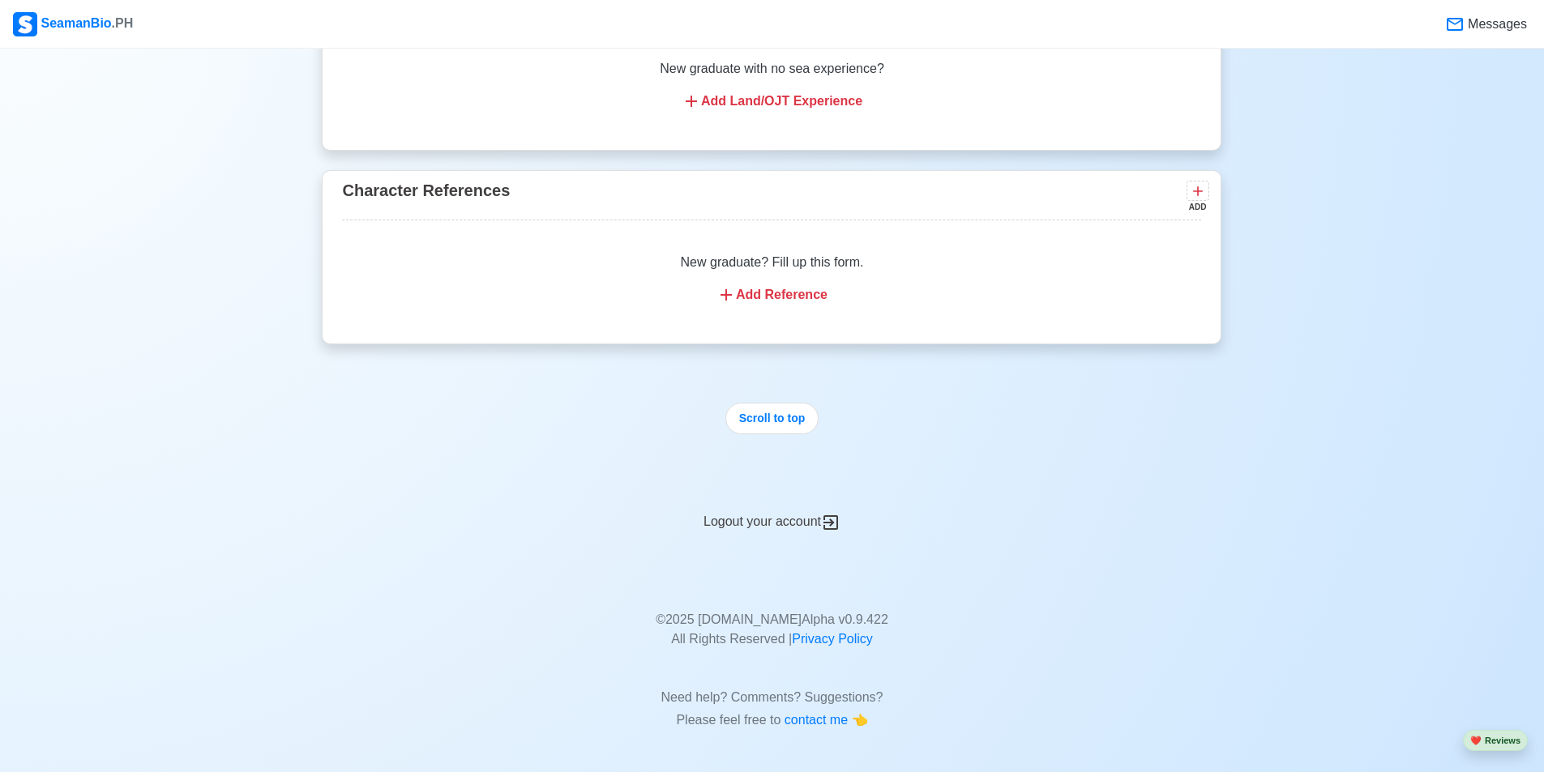
click at [764, 531] on div "Logout your account" at bounding box center [772, 513] width 900 height 40
